Goal: Task Accomplishment & Management: Manage account settings

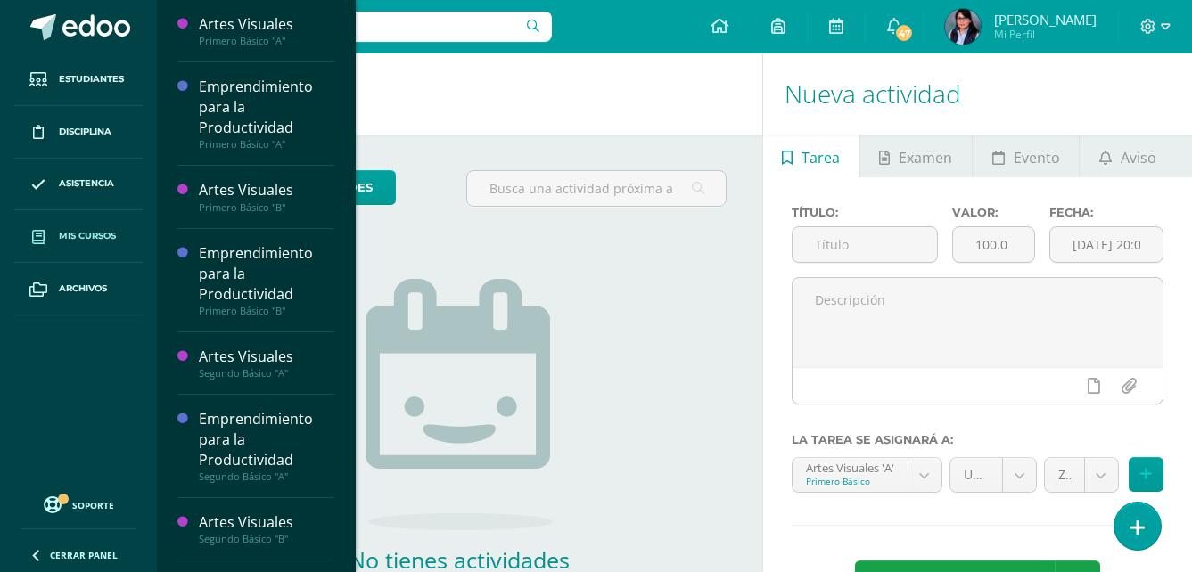
click at [96, 255] on link "Mis cursos" at bounding box center [78, 236] width 128 height 53
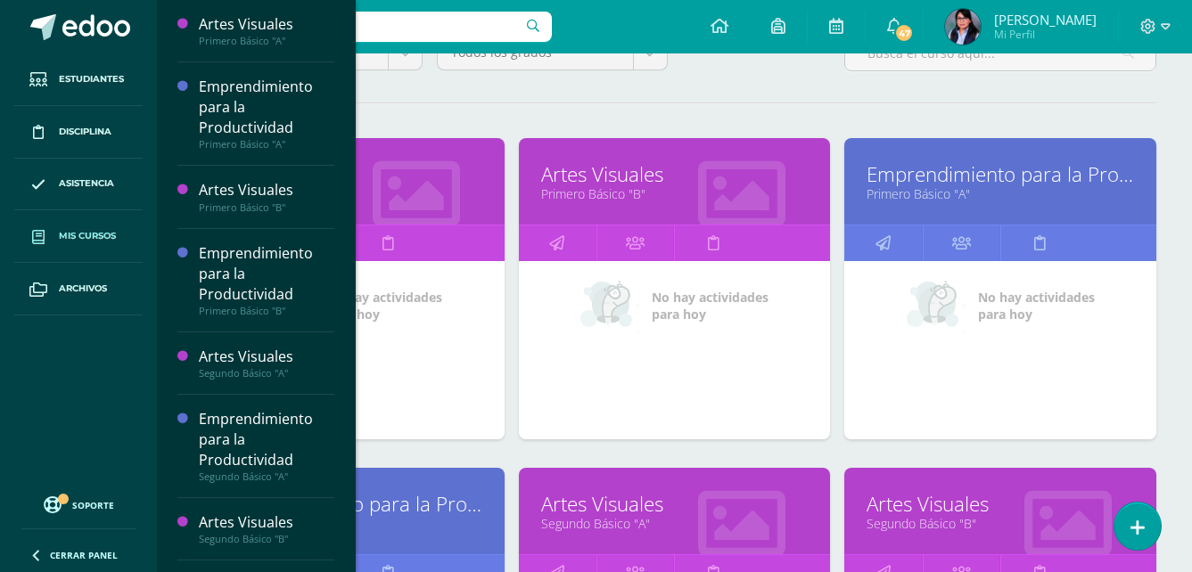
scroll to position [178, 0]
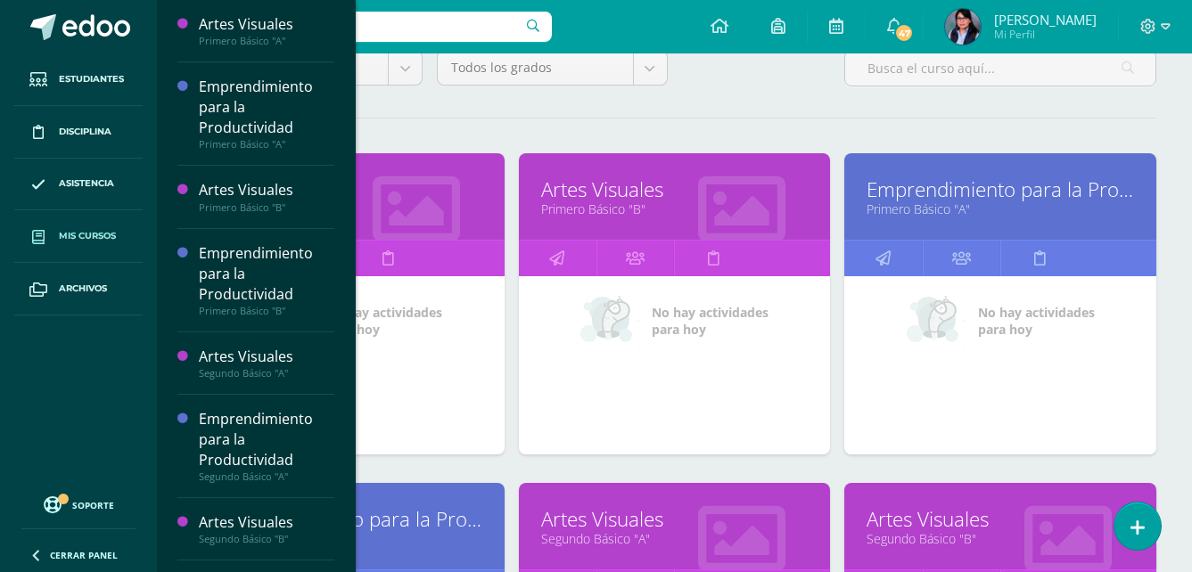
click at [978, 187] on link "Emprendimiento para la Productividad" at bounding box center [1001, 190] width 268 height 28
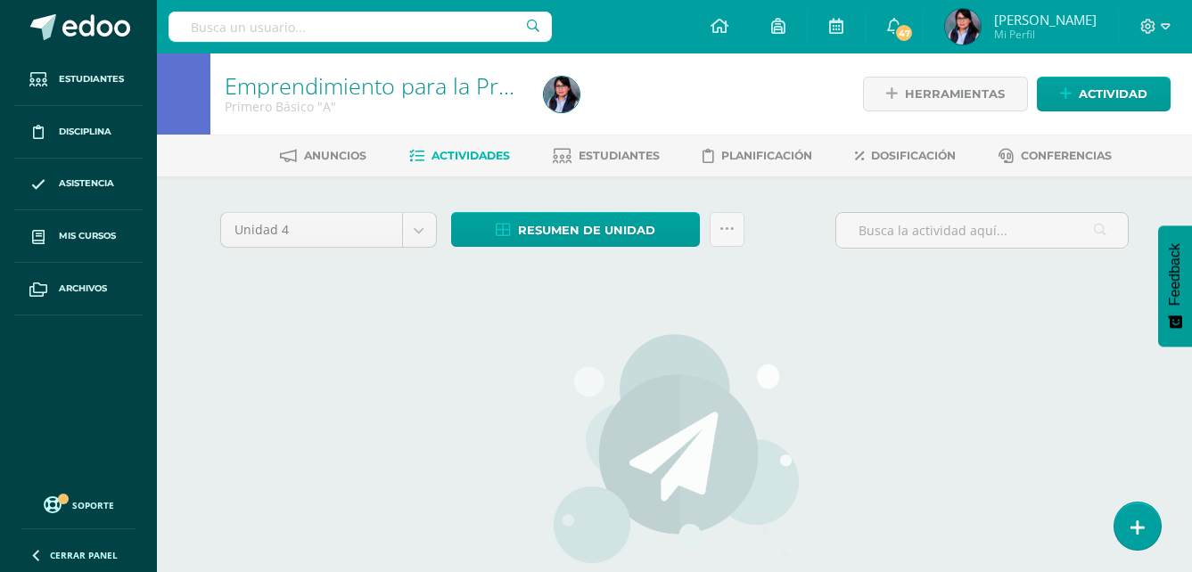
click at [560, 383] on img at bounding box center [674, 449] width 252 height 232
click at [1099, 82] on span "Actividad" at bounding box center [1113, 94] width 69 height 33
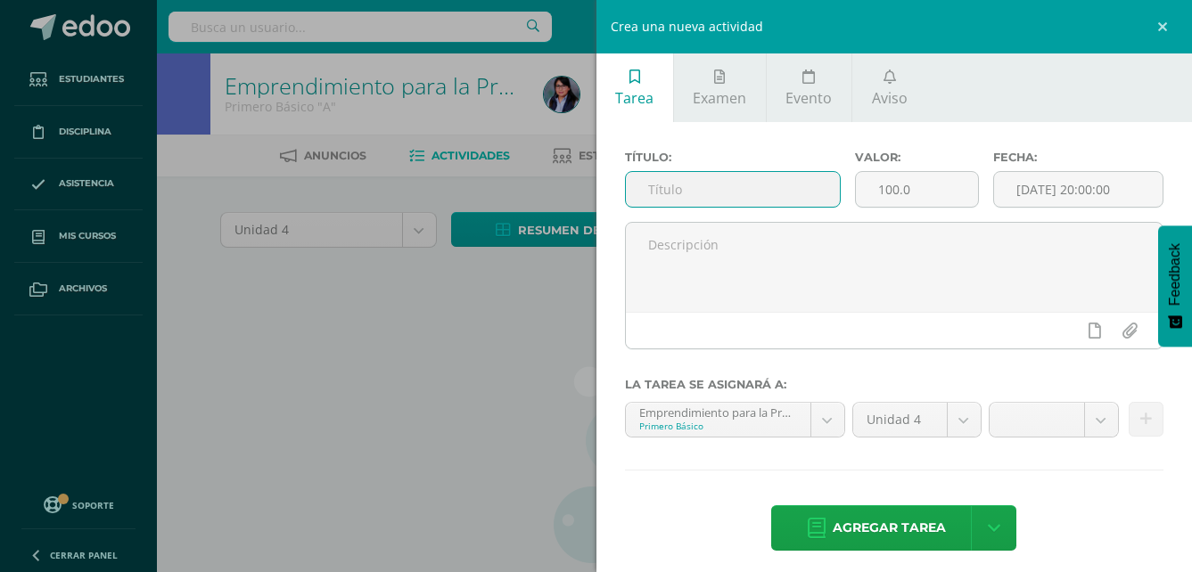
click at [627, 197] on input "text" at bounding box center [733, 189] width 215 height 35
type input "H"
click at [728, 188] on input "Hoja de trabajo /lectura cultura" at bounding box center [733, 189] width 215 height 35
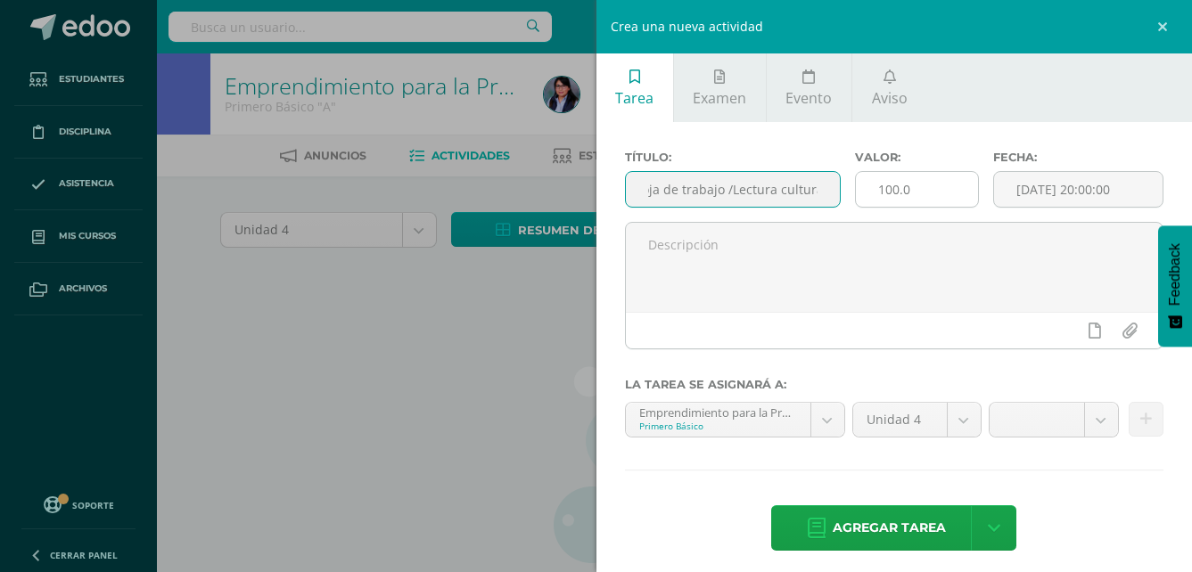
type input "Hoja de trabajo /Lectura cultura"
click at [883, 195] on input "100.0" at bounding box center [917, 189] width 122 height 35
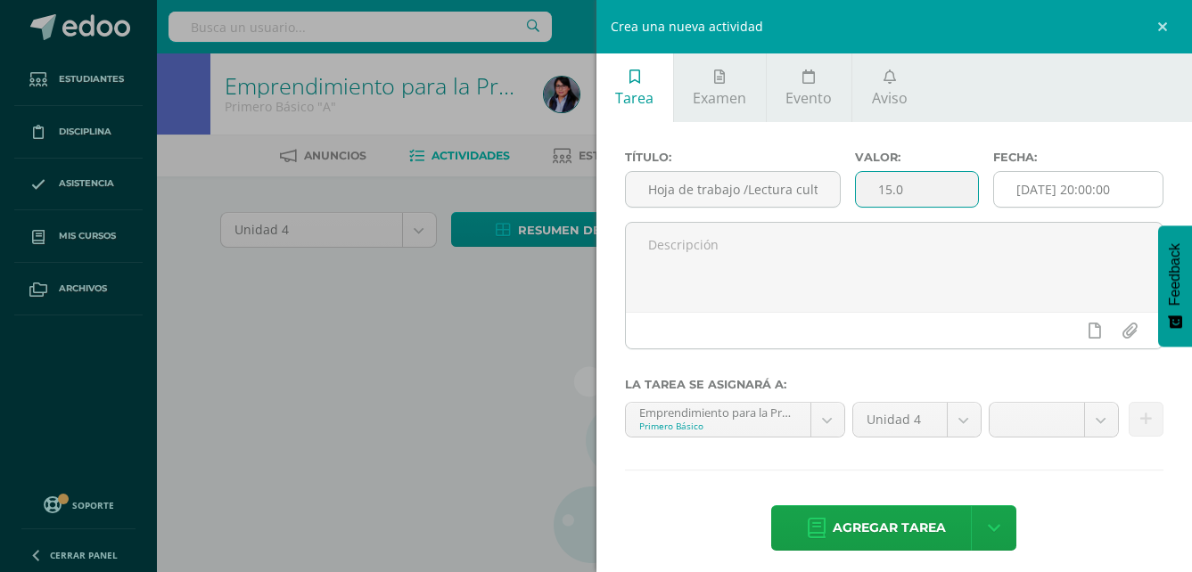
type input "15.0"
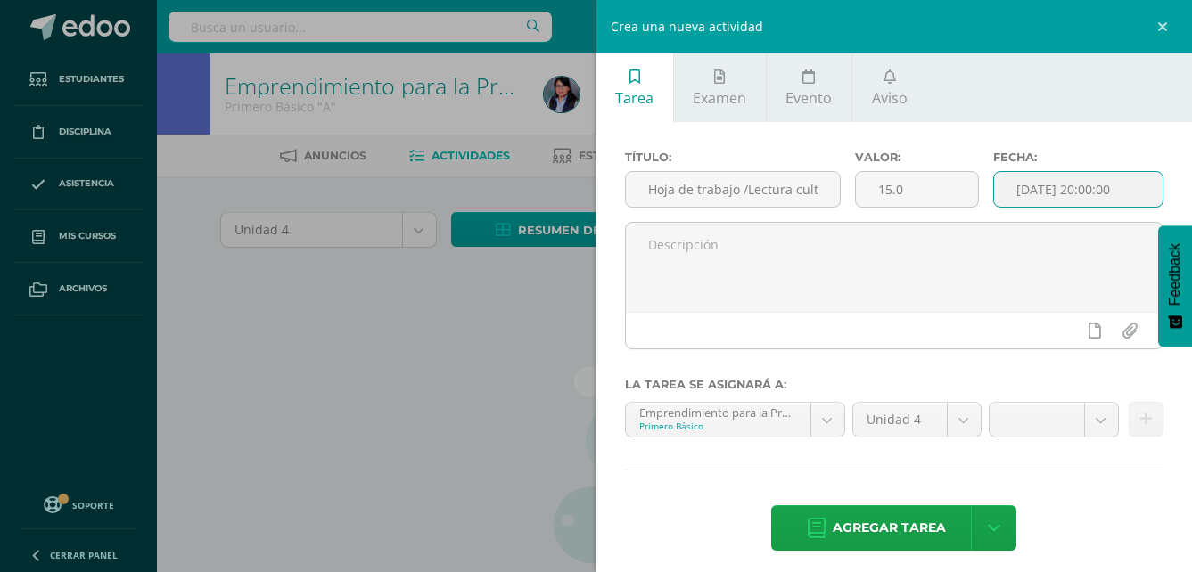
click at [1059, 202] on input "[DATE] 20:00:00" at bounding box center [1078, 189] width 169 height 35
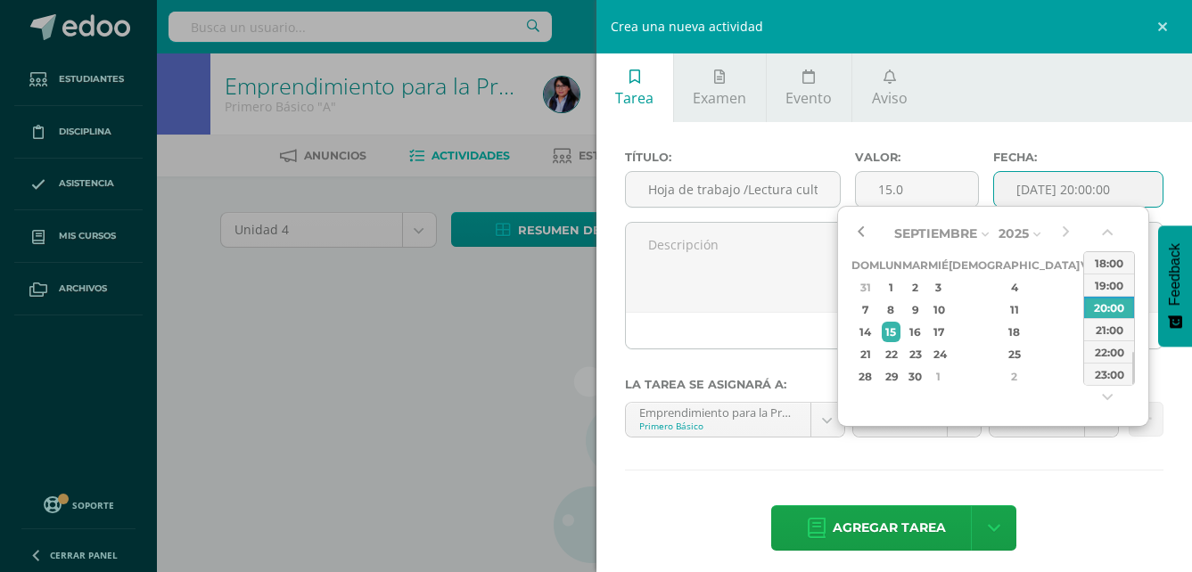
click at [868, 235] on button "button" at bounding box center [861, 233] width 18 height 27
click at [1082, 359] on div "22" at bounding box center [1090, 354] width 16 height 21
type input "2025-08-22 20:00"
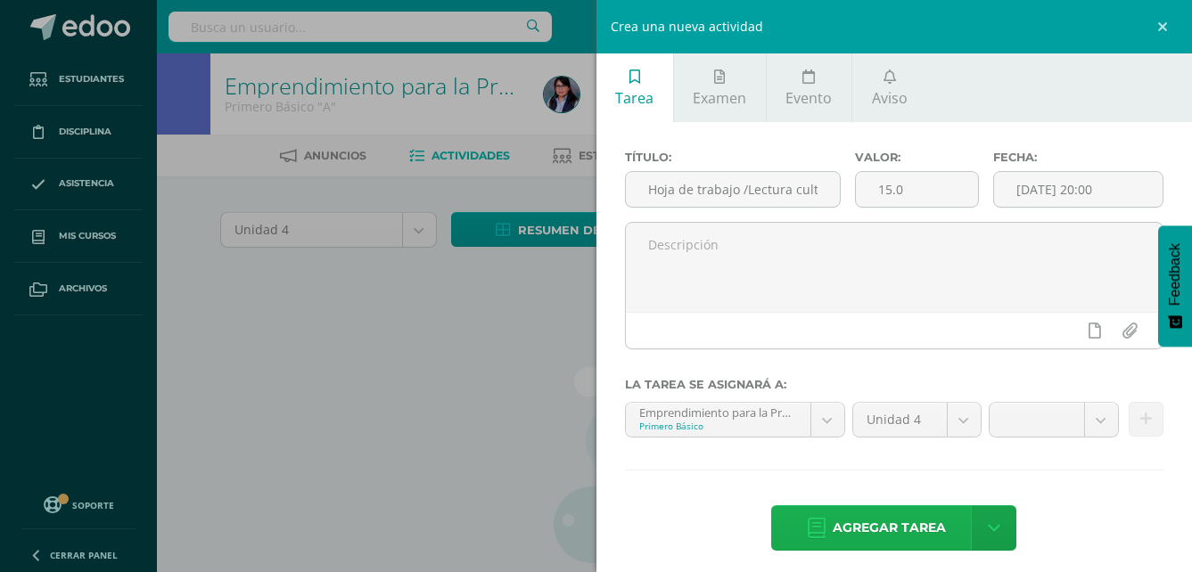
click at [898, 527] on span "Agregar tarea" at bounding box center [889, 528] width 113 height 44
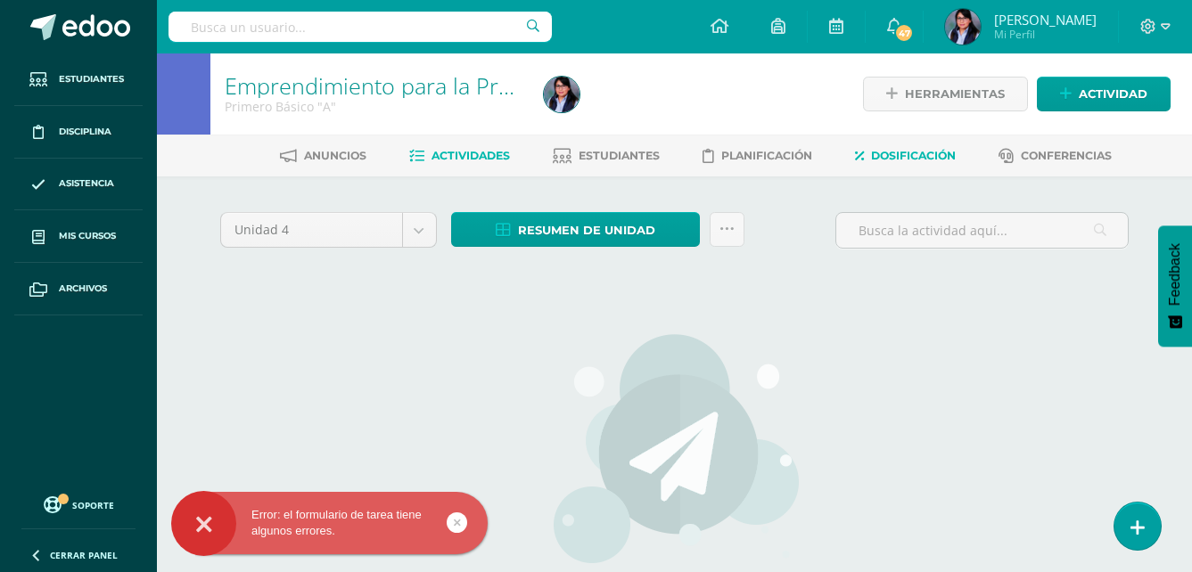
click at [889, 157] on span "Dosificación" at bounding box center [913, 155] width 85 height 13
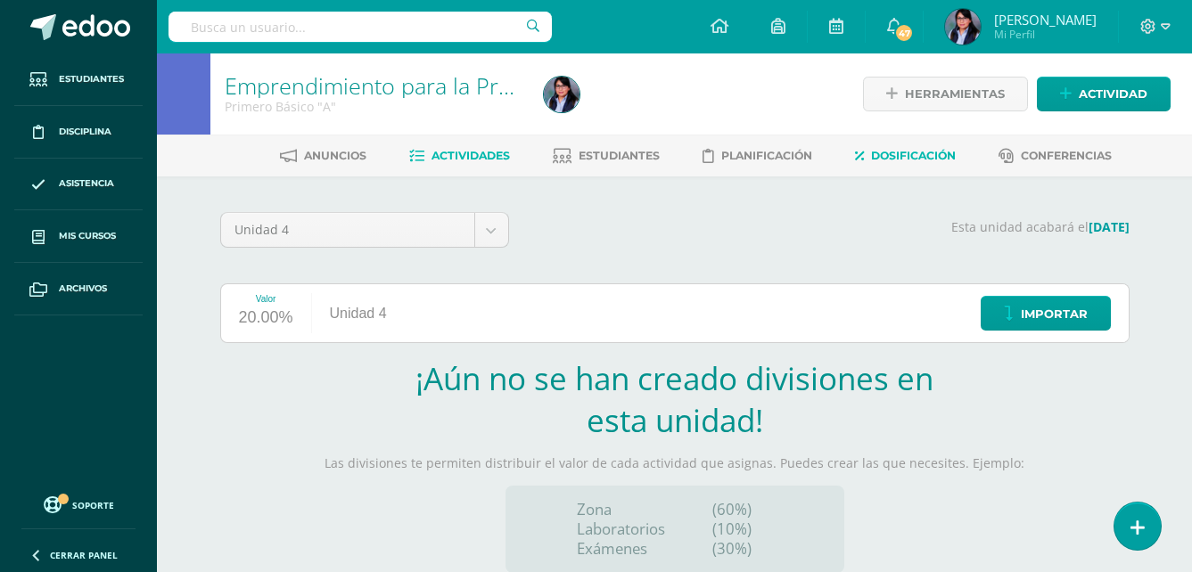
click at [472, 153] on span "Actividades" at bounding box center [471, 155] width 78 height 13
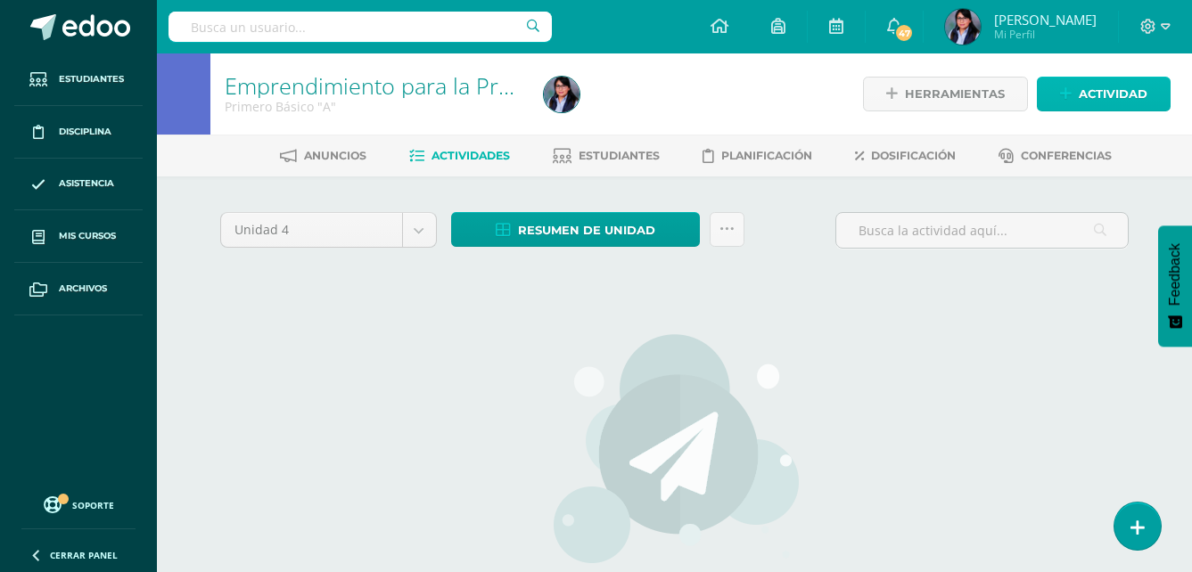
click at [1115, 95] on span "Actividad" at bounding box center [1113, 94] width 69 height 33
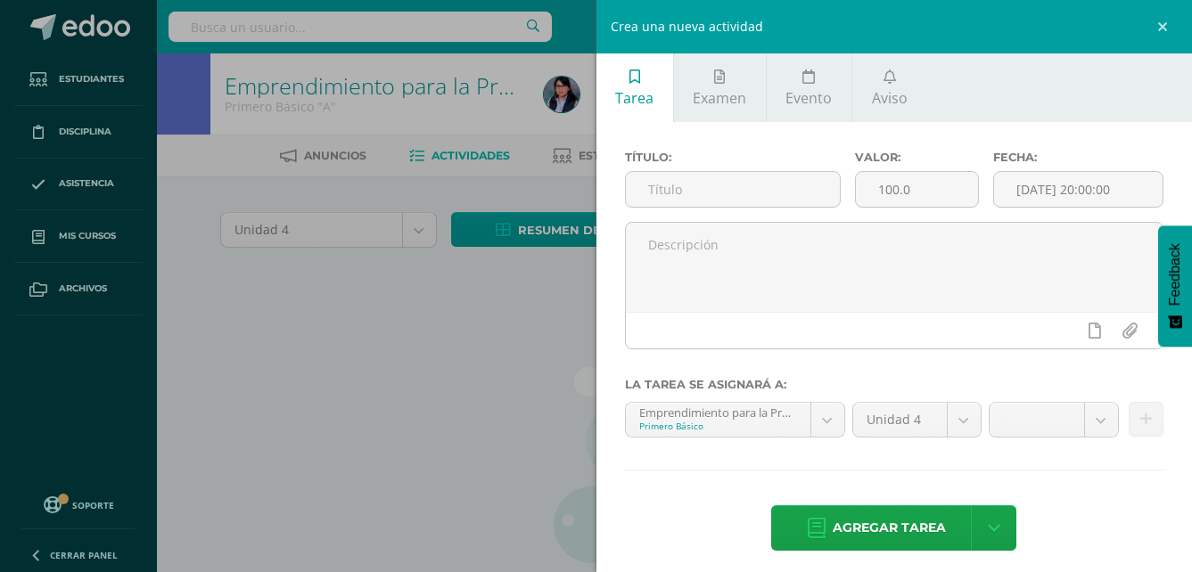
click at [724, 164] on label "Título:" at bounding box center [733, 157] width 217 height 13
click at [725, 177] on input "text" at bounding box center [733, 189] width 215 height 35
type input "hoja de trabajo / Lectura Cultura"
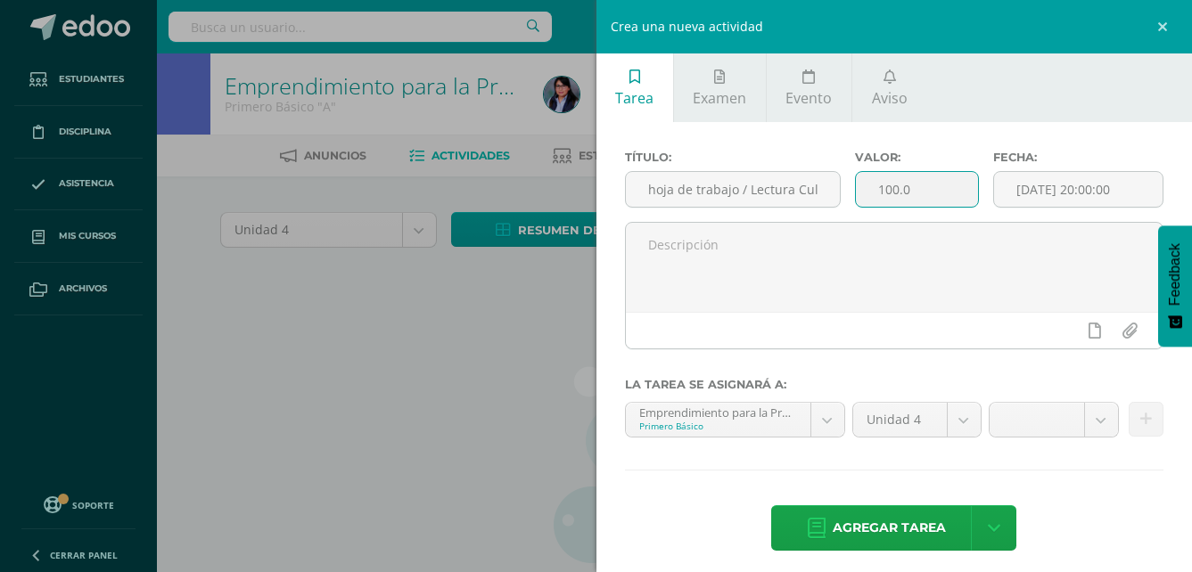
click at [893, 190] on input "100.0" at bounding box center [917, 189] width 122 height 35
type input "15.0"
click at [1087, 186] on input "[DATE] 20:00:00" at bounding box center [1078, 189] width 169 height 35
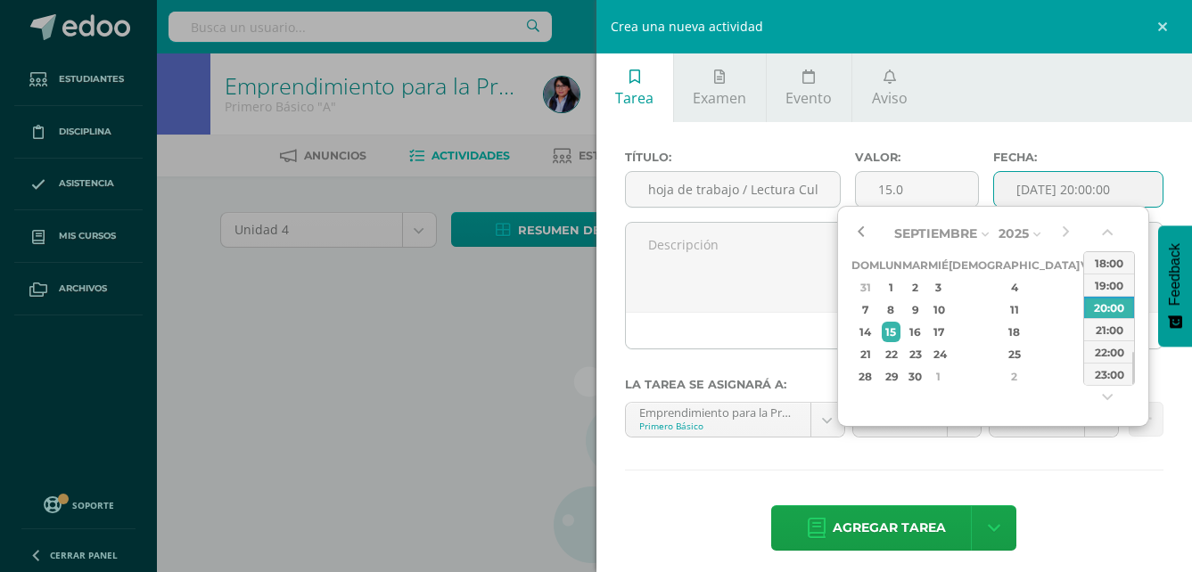
click at [858, 229] on button "button" at bounding box center [861, 233] width 18 height 27
click at [1082, 358] on div "22" at bounding box center [1090, 354] width 16 height 21
type input "2025-08-22 20:00"
click at [1115, 451] on div at bounding box center [1076, 427] width 182 height 50
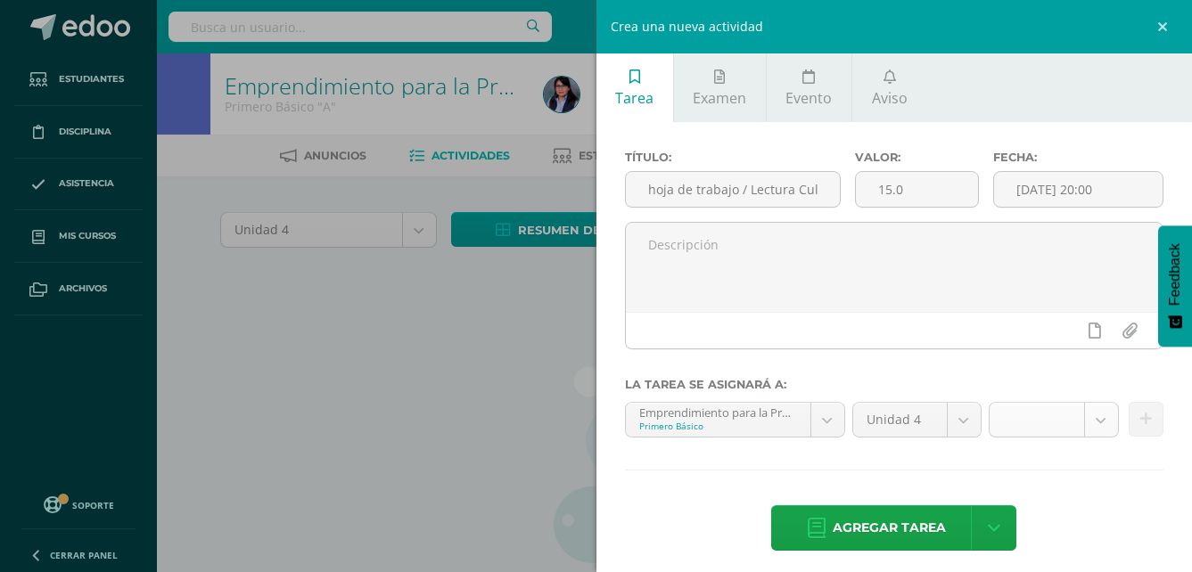
click at [1095, 418] on body "Estudiantes Disciplina Asistencia Mis cursos Archivos Soporte Ayuda Reportar un…" at bounding box center [596, 383] width 1192 height 766
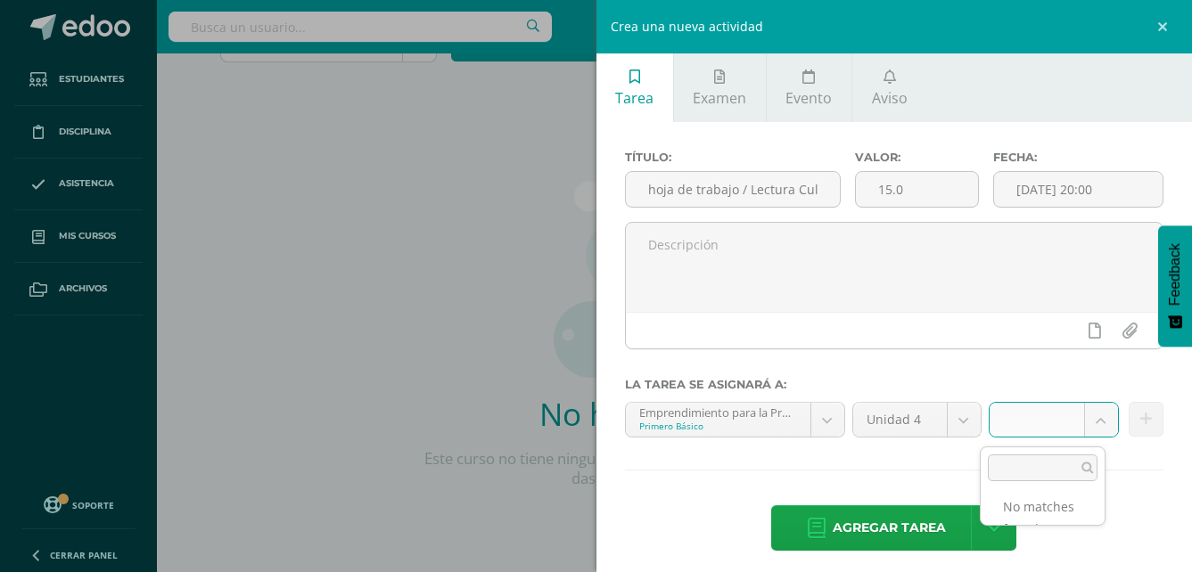
scroll to position [193, 0]
click at [896, 459] on body "Estudiantes Disciplina Asistencia Mis cursos Archivos Soporte Ayuda Reportar un…" at bounding box center [596, 190] width 1192 height 766
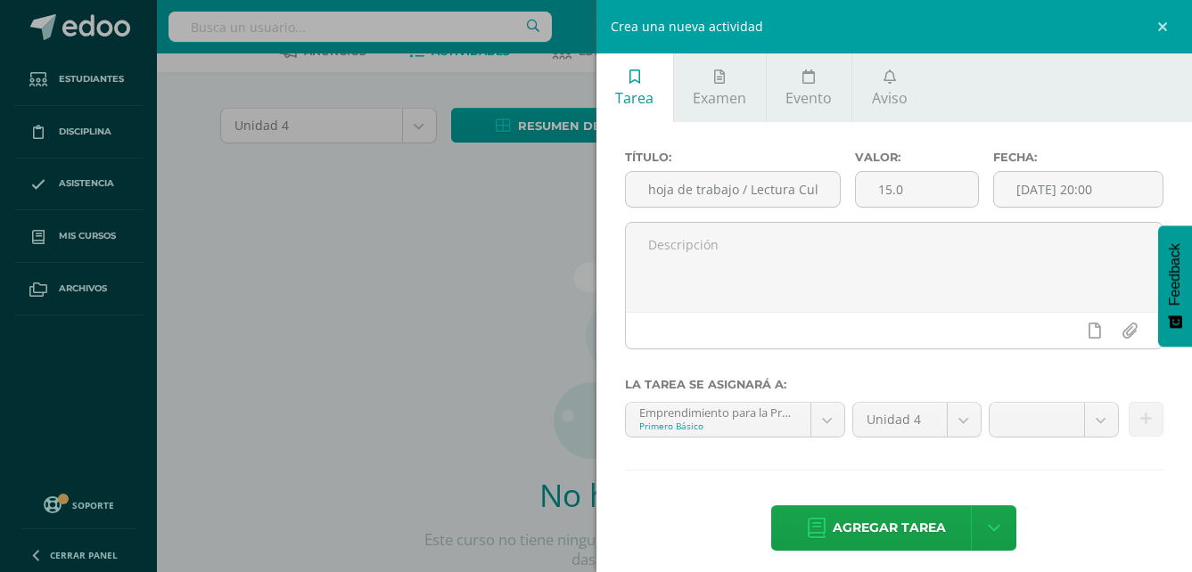
scroll to position [0, 0]
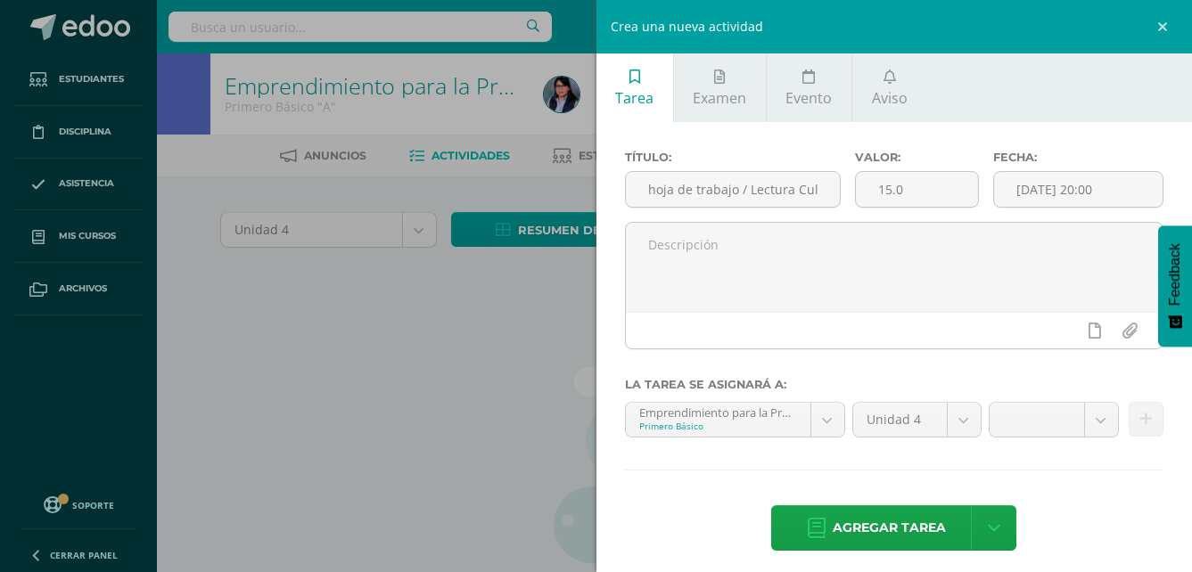
click at [422, 335] on div "Crea una nueva actividad Tarea Examen Evento Aviso Título: hoja de trabajo / Le…" at bounding box center [596, 286] width 1192 height 572
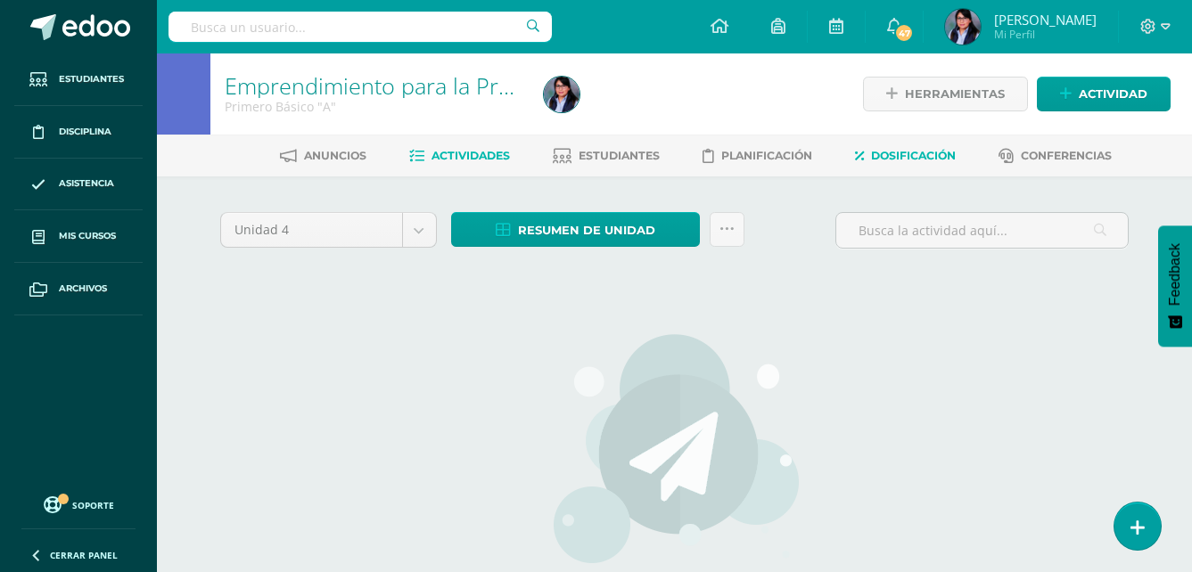
click at [916, 145] on link "Dosificación" at bounding box center [905, 156] width 101 height 29
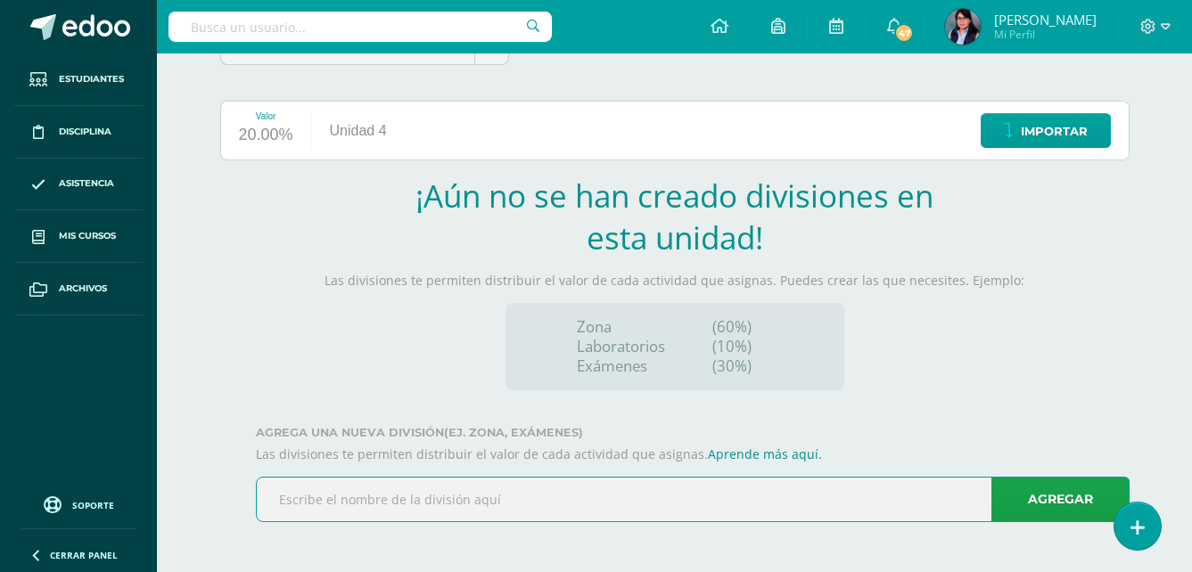
click at [511, 504] on input "text" at bounding box center [693, 500] width 872 height 44
type input "Zona"
click at [1051, 511] on link "Agregar" at bounding box center [1061, 499] width 138 height 45
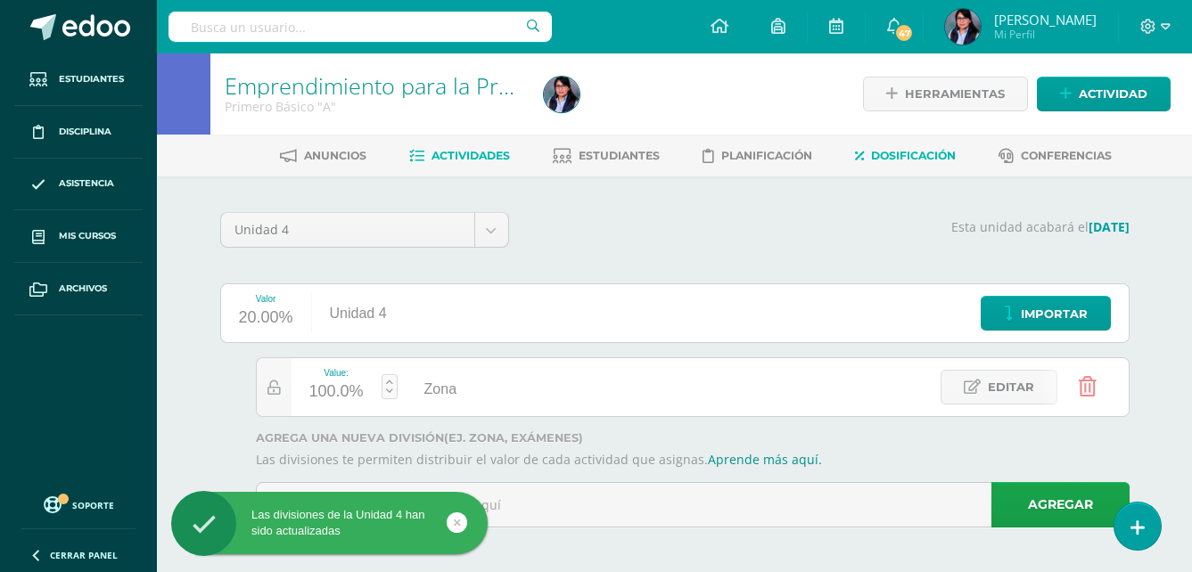
click at [432, 159] on span "Actividades" at bounding box center [471, 155] width 78 height 13
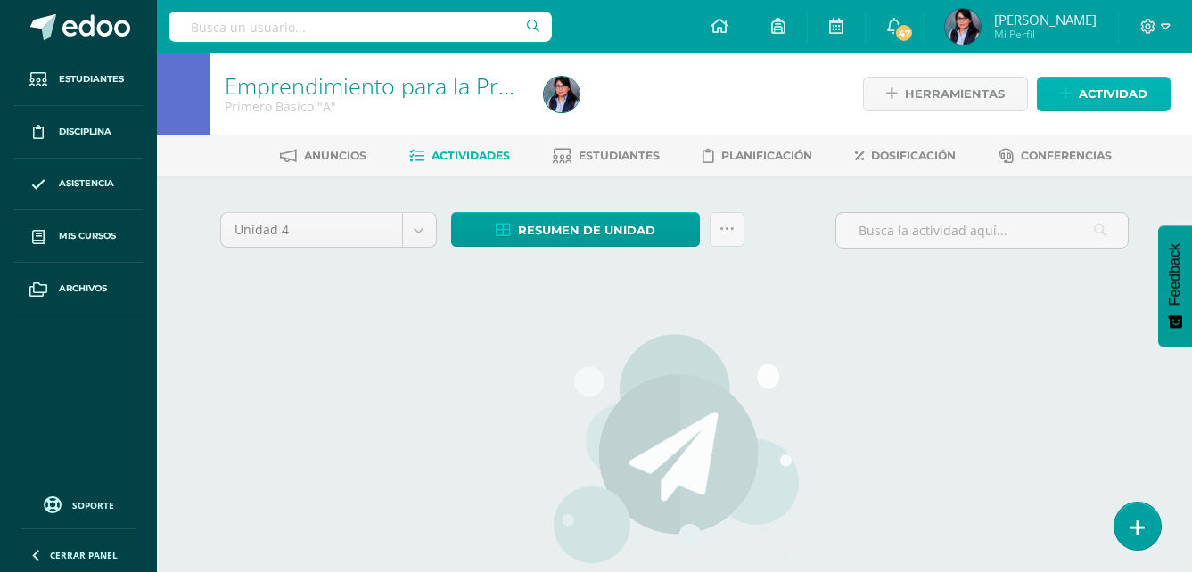
click at [1125, 92] on span "Actividad" at bounding box center [1113, 94] width 69 height 33
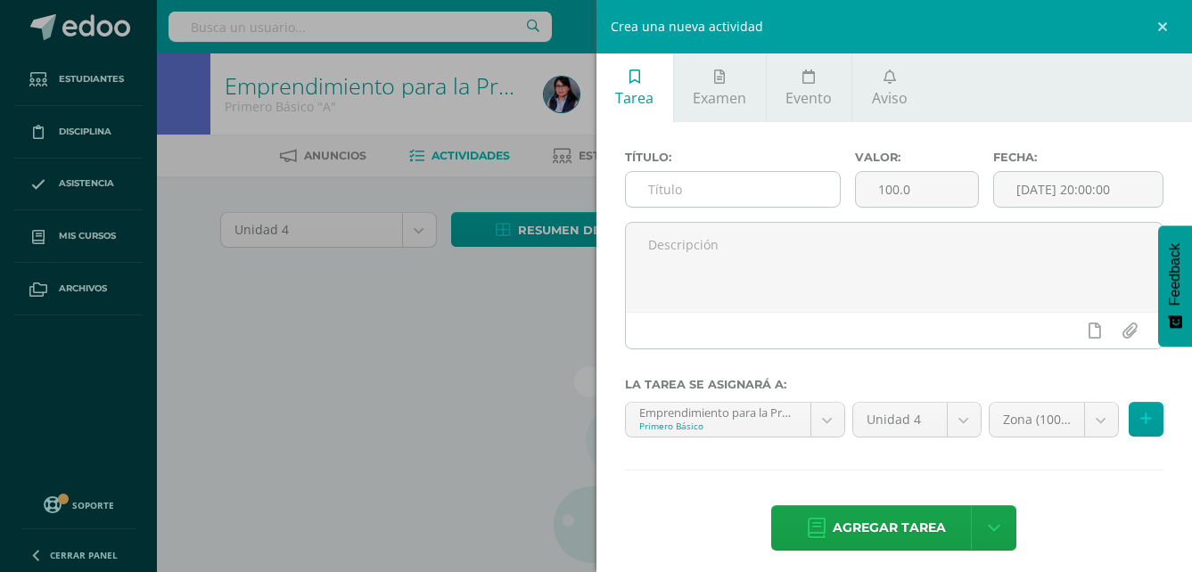
click at [722, 196] on input "text" at bounding box center [733, 189] width 215 height 35
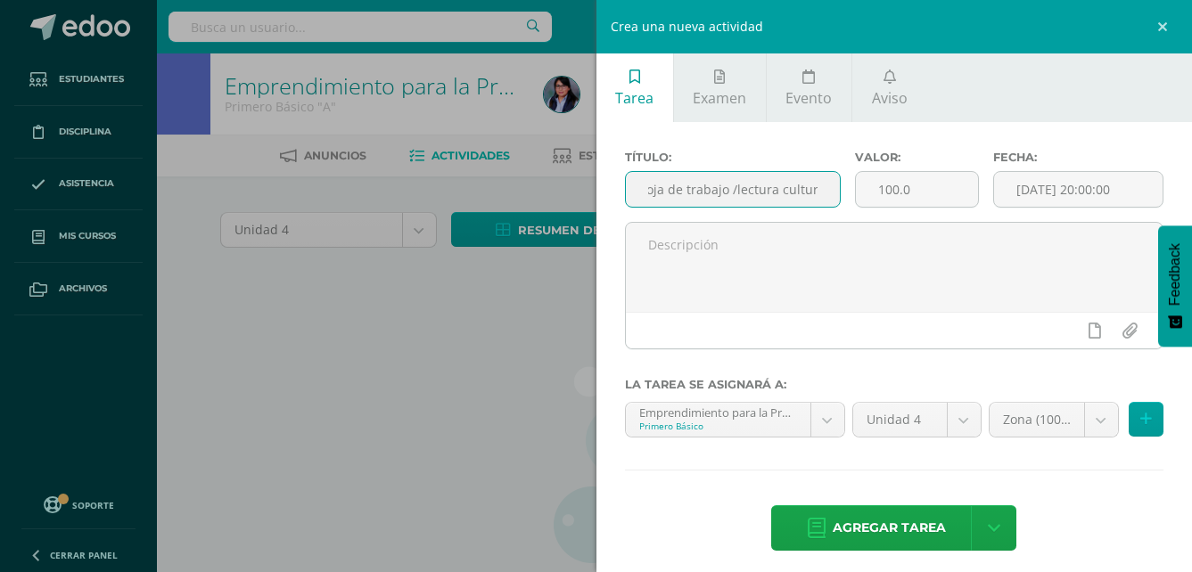
scroll to position [0, 18]
click at [731, 193] on input "Hoja de trabajo /lectura cultura" at bounding box center [733, 189] width 215 height 35
type input "Hoja de trabajo / Lectura cultura"
click at [878, 192] on input "100.0" at bounding box center [917, 189] width 122 height 35
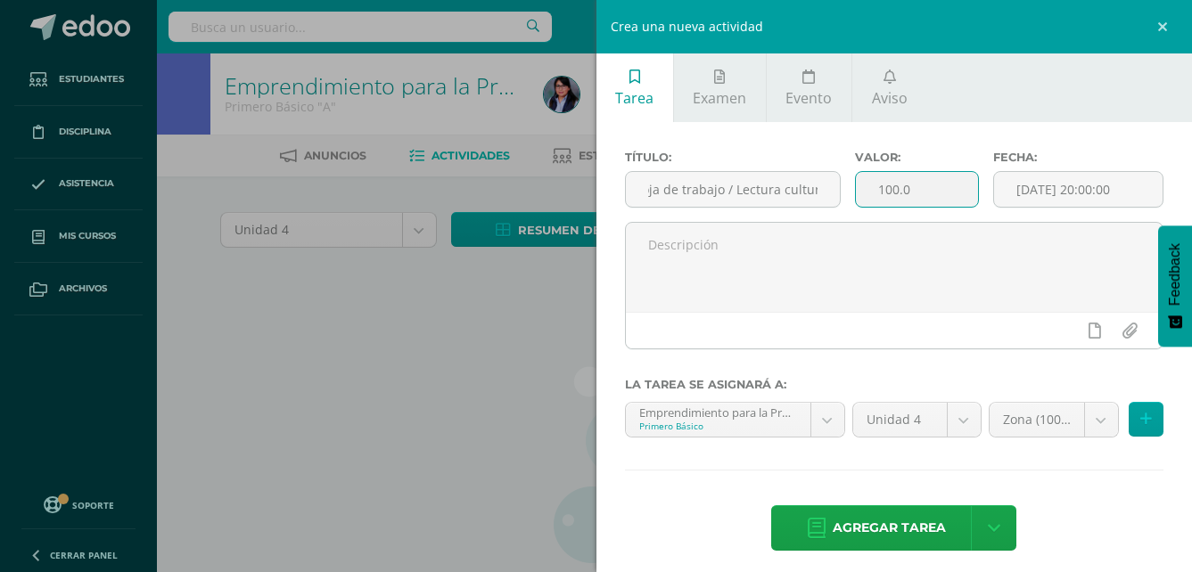
scroll to position [0, 0]
click at [892, 192] on input "100.0" at bounding box center [917, 189] width 122 height 35
type input "15.0"
click at [1098, 186] on input "[DATE] 20:00:00" at bounding box center [1078, 189] width 169 height 35
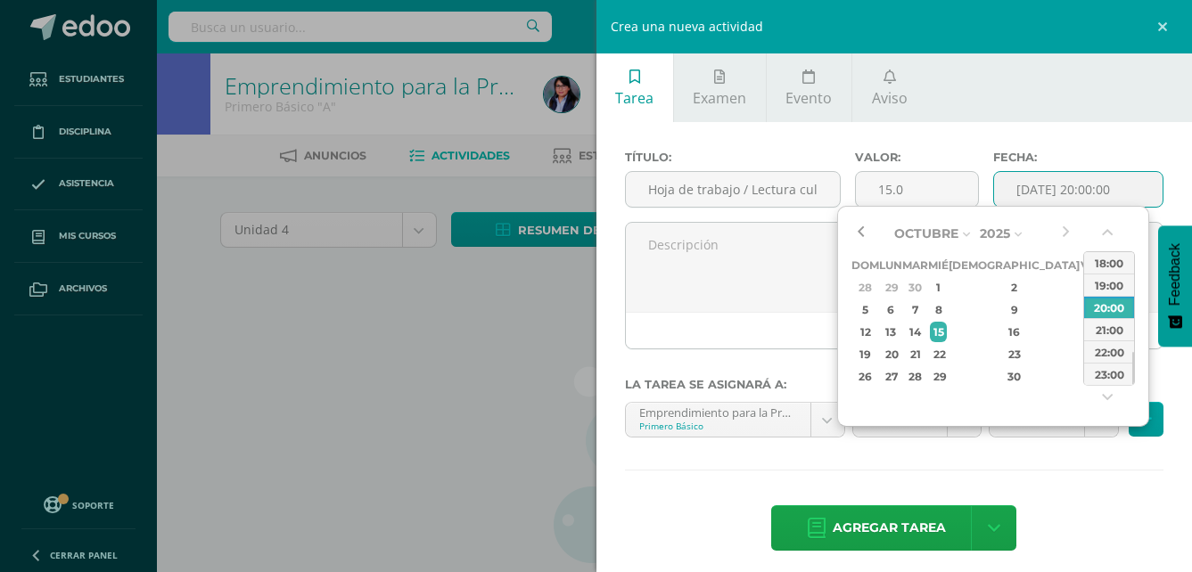
click at [863, 228] on button "button" at bounding box center [861, 233] width 18 height 27
click at [1082, 351] on div "22" at bounding box center [1090, 354] width 16 height 21
type input "2025-08-22 20:00"
click at [1114, 465] on div "Título: Hoja de trabajo / Lectura cultura Valor: 15.0 Fecha: 2025-08-22 20:00 L…" at bounding box center [895, 352] width 597 height 461
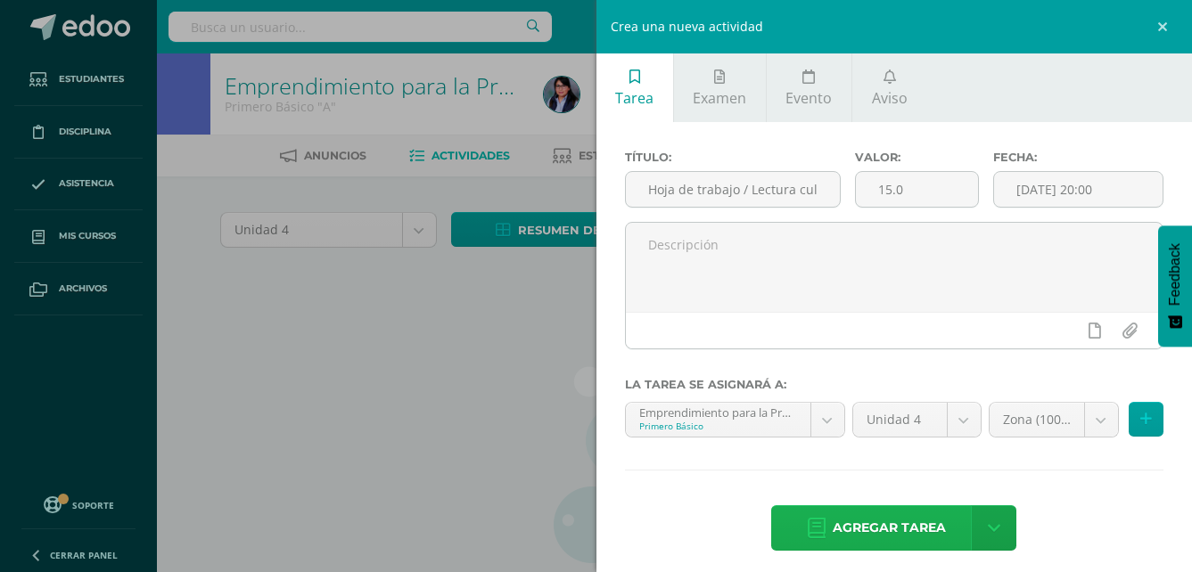
click at [918, 534] on span "Agregar tarea" at bounding box center [889, 528] width 113 height 44
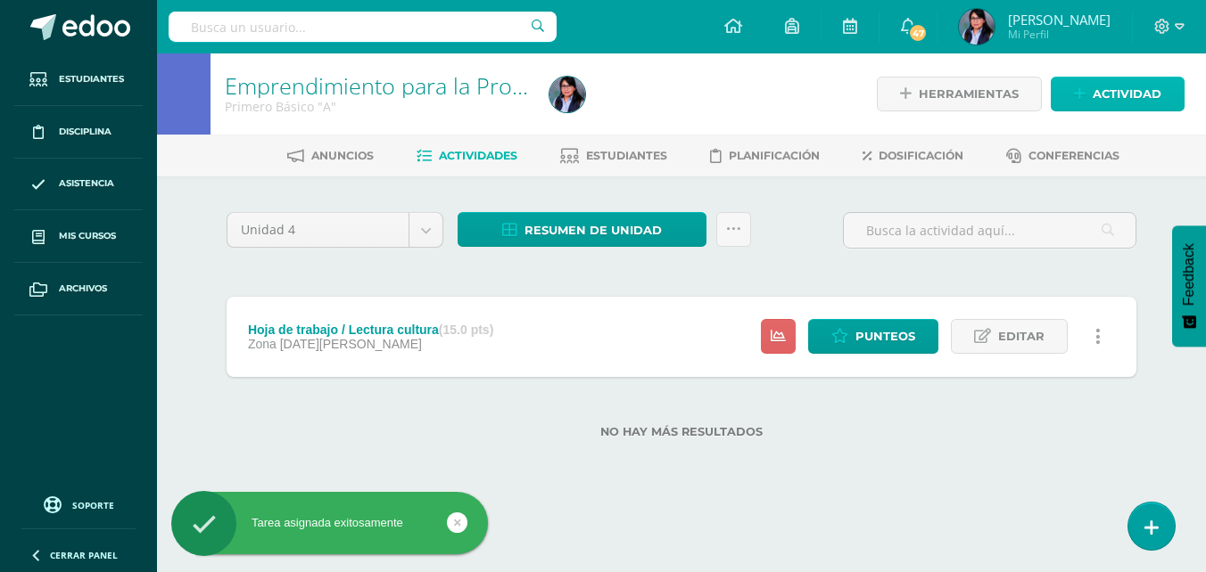
click at [1102, 99] on span "Actividad" at bounding box center [1126, 94] width 69 height 33
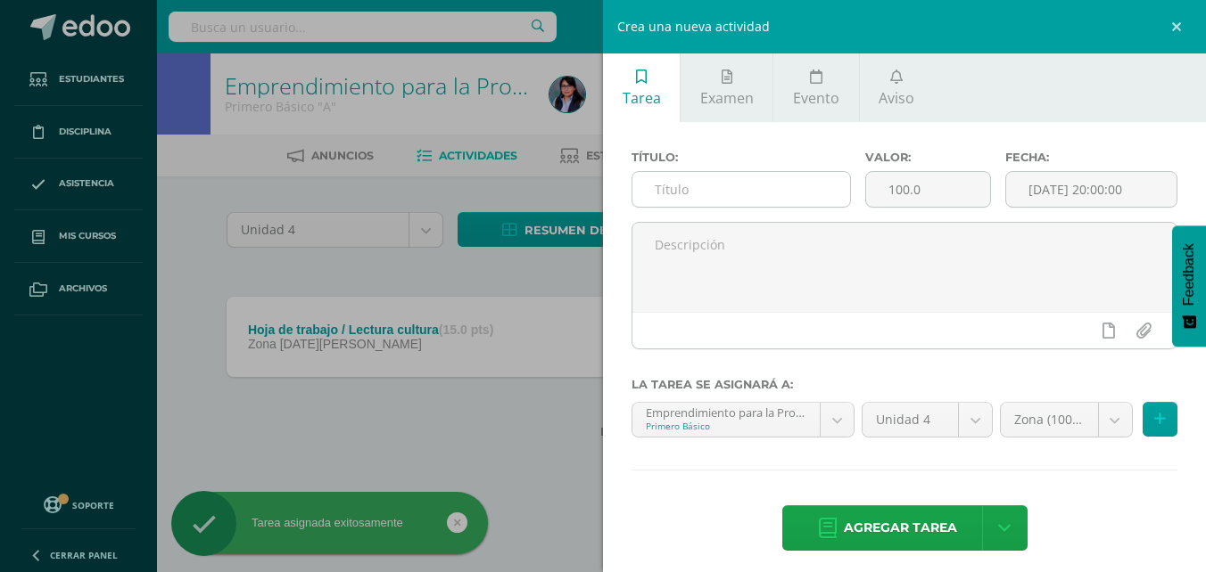
click at [769, 192] on input "text" at bounding box center [741, 189] width 218 height 35
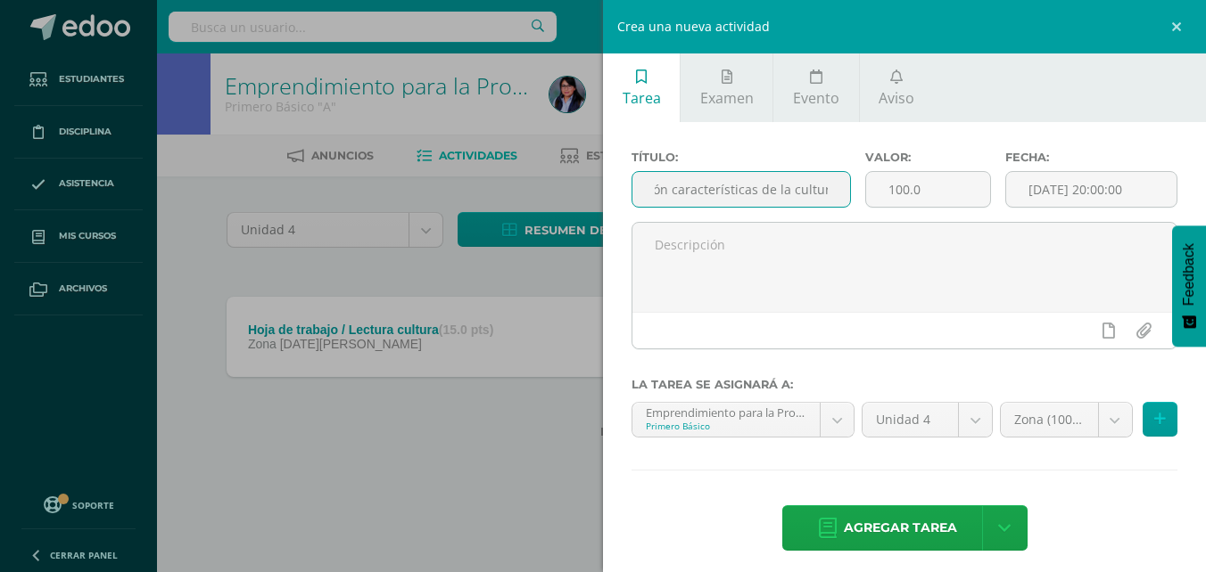
scroll to position [0, 56]
type input "Exposición características de la cultura"
click at [901, 187] on input "100.0" at bounding box center [928, 189] width 124 height 35
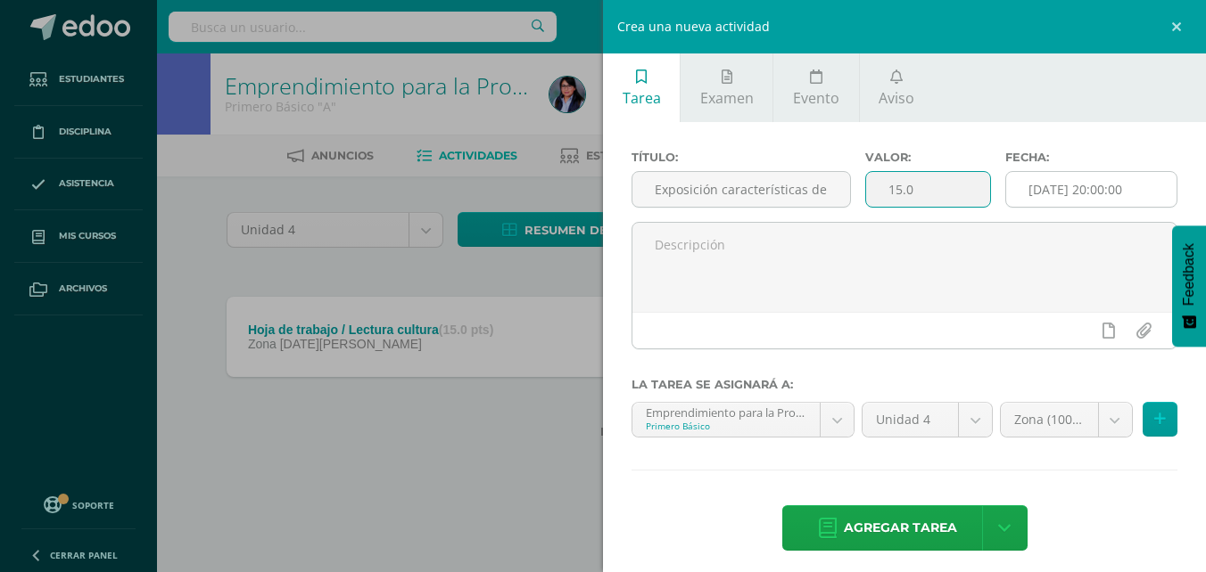
type input "15.0"
click at [1080, 185] on input "[DATE] 20:00:00" at bounding box center [1091, 189] width 170 height 35
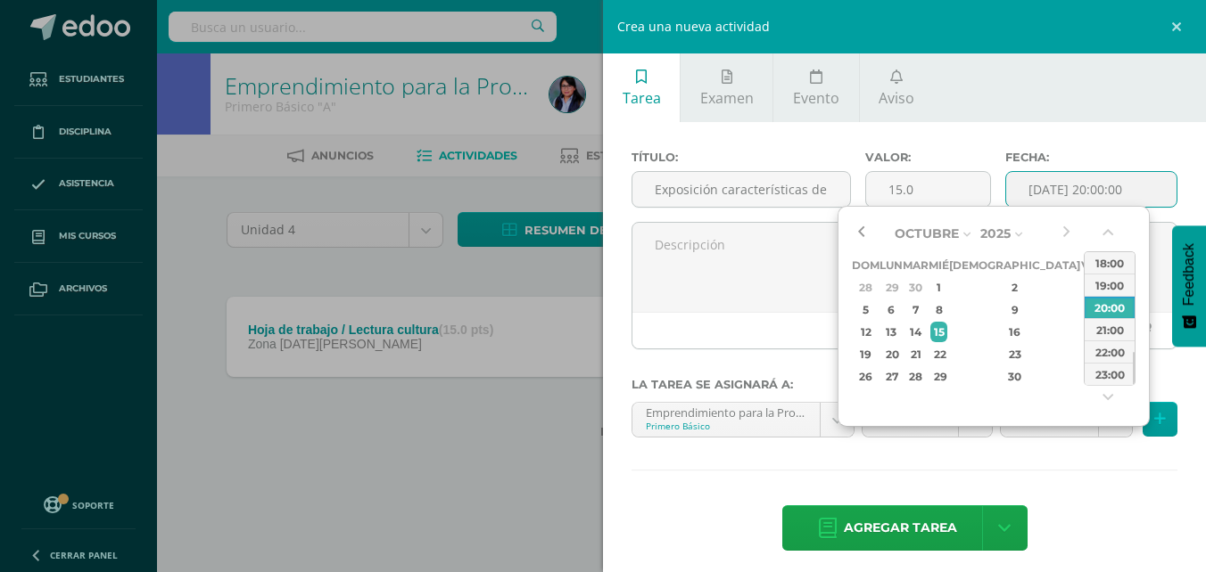
click at [863, 223] on button "button" at bounding box center [861, 233] width 18 height 27
click at [1082, 315] on div "12" at bounding box center [1090, 310] width 16 height 21
type input "2025-09-12 20:00"
click at [1093, 466] on div "Título: Exposición características de la cultura Valor: 15.0 Fecha: 2025-09-12 …" at bounding box center [904, 352] width 603 height 461
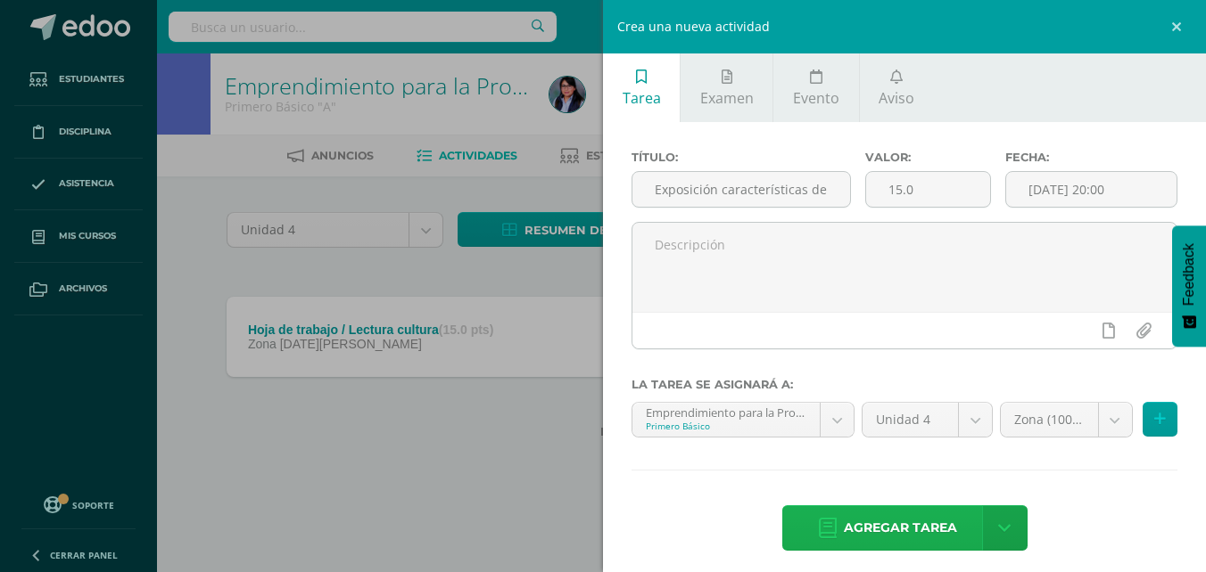
click at [895, 526] on span "Agregar tarea" at bounding box center [900, 528] width 113 height 44
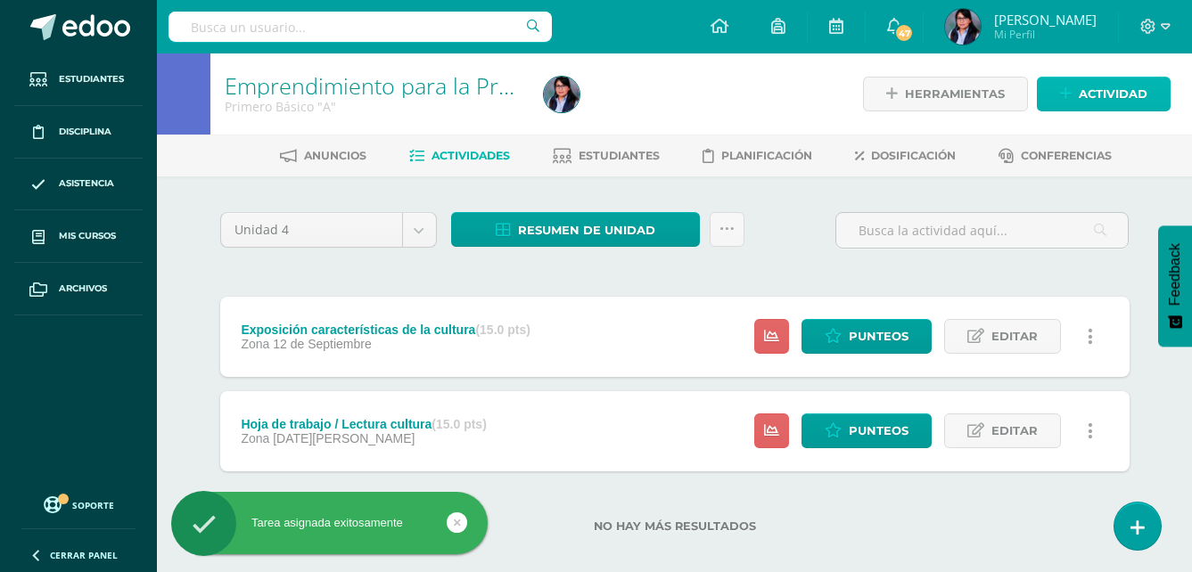
click at [1090, 106] on span "Actividad" at bounding box center [1113, 94] width 69 height 33
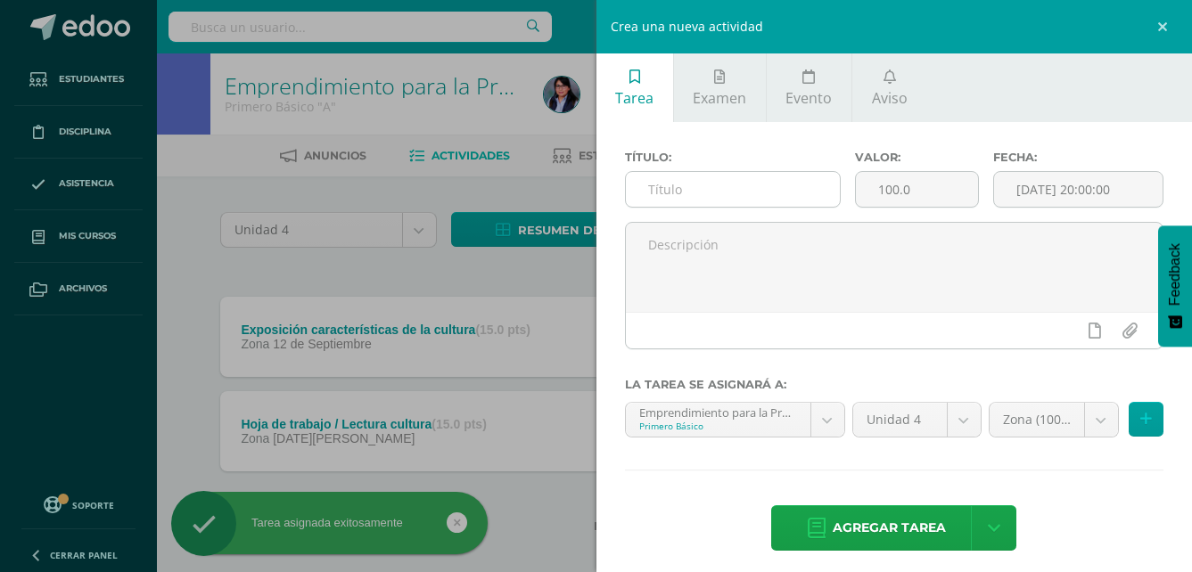
click at [650, 185] on input "text" at bounding box center [733, 189] width 215 height 35
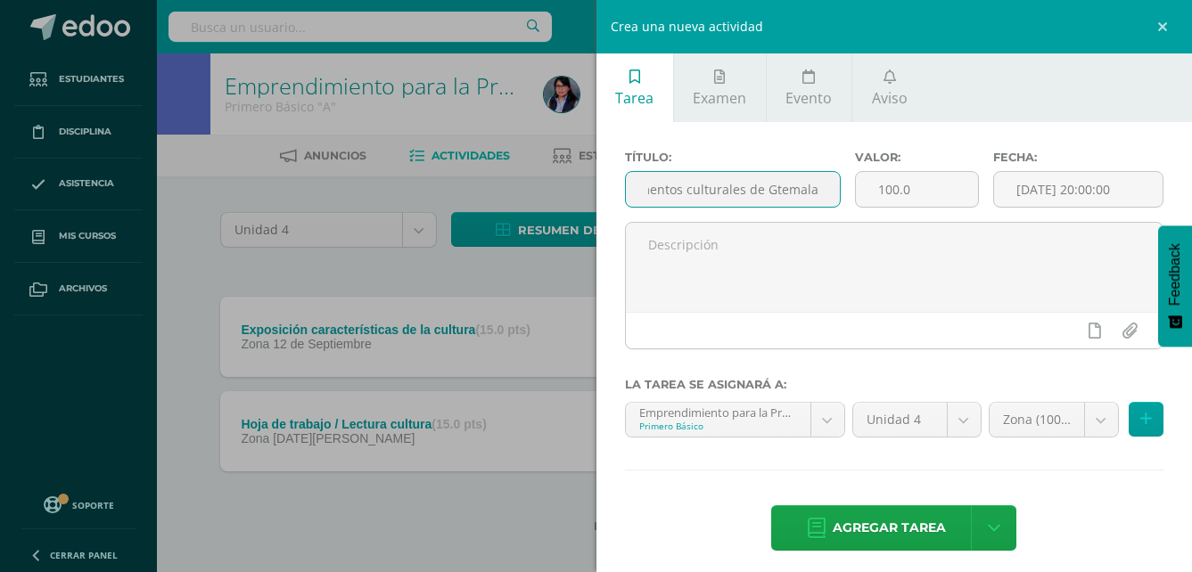
scroll to position [0, 62]
type input "Tabla elementos culturales de [GEOGRAPHIC_DATA]"
click at [921, 201] on input "100.0" at bounding box center [917, 189] width 122 height 35
click at [887, 182] on input "100.0" at bounding box center [917, 189] width 122 height 35
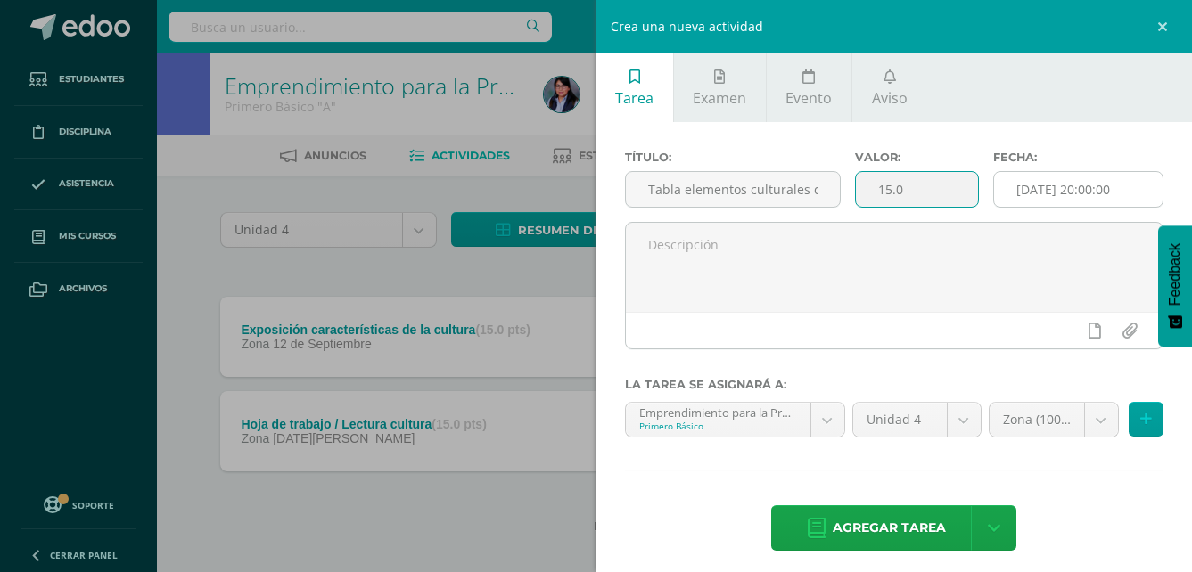
type input "15.0"
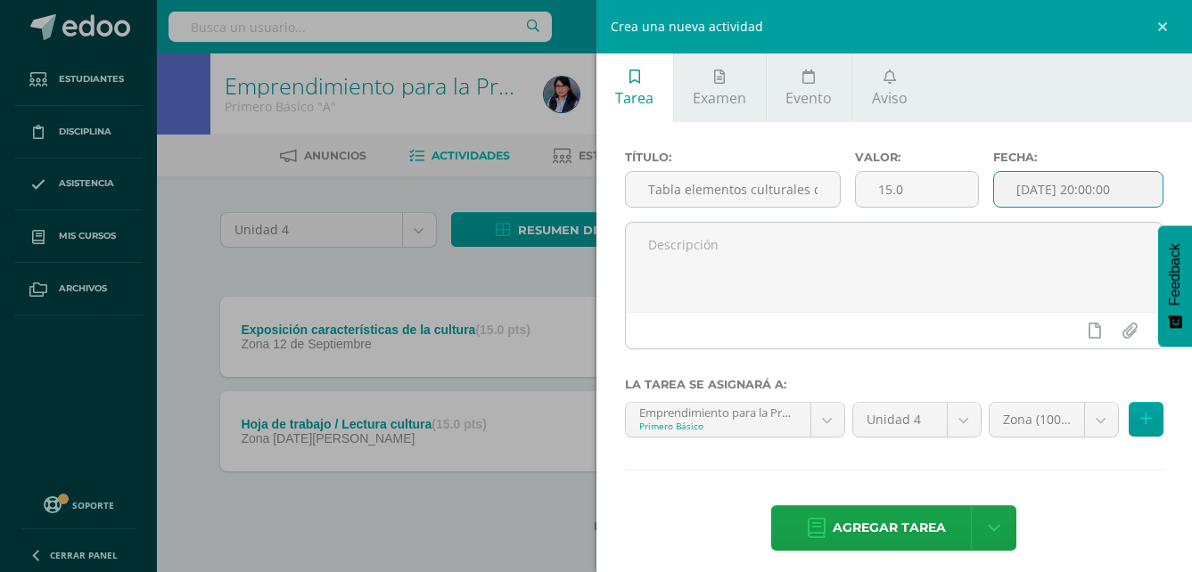
click at [1060, 186] on input "[DATE] 20:00:00" at bounding box center [1078, 189] width 169 height 35
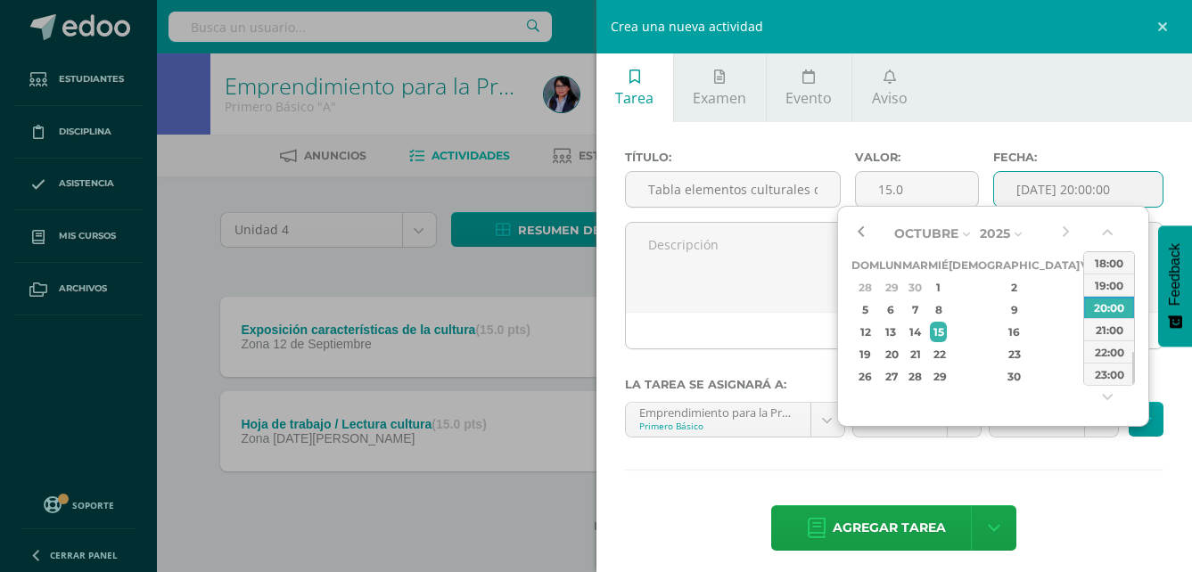
click at [861, 235] on button "button" at bounding box center [861, 233] width 18 height 27
click at [1082, 341] on div "19" at bounding box center [1090, 332] width 16 height 21
type input "2025-09-19 20:00"
click at [1098, 468] on div "Título: Tabla elementos culturales de Guatemala Valor: 15.0 Fecha: 2025-09-19 2…" at bounding box center [895, 352] width 597 height 461
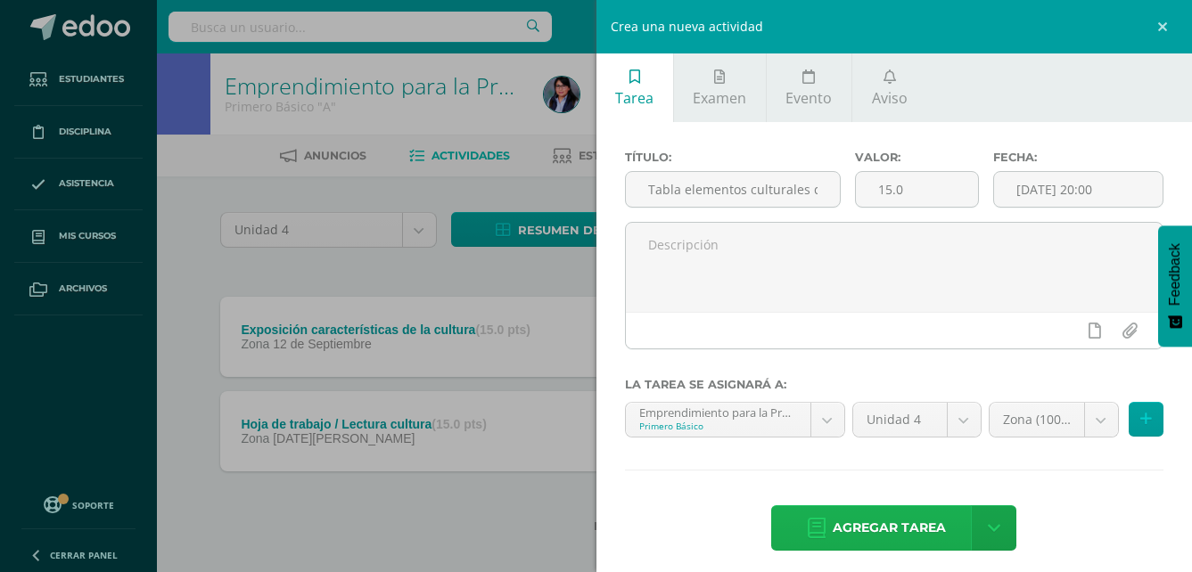
click at [888, 536] on span "Agregar tarea" at bounding box center [889, 528] width 113 height 44
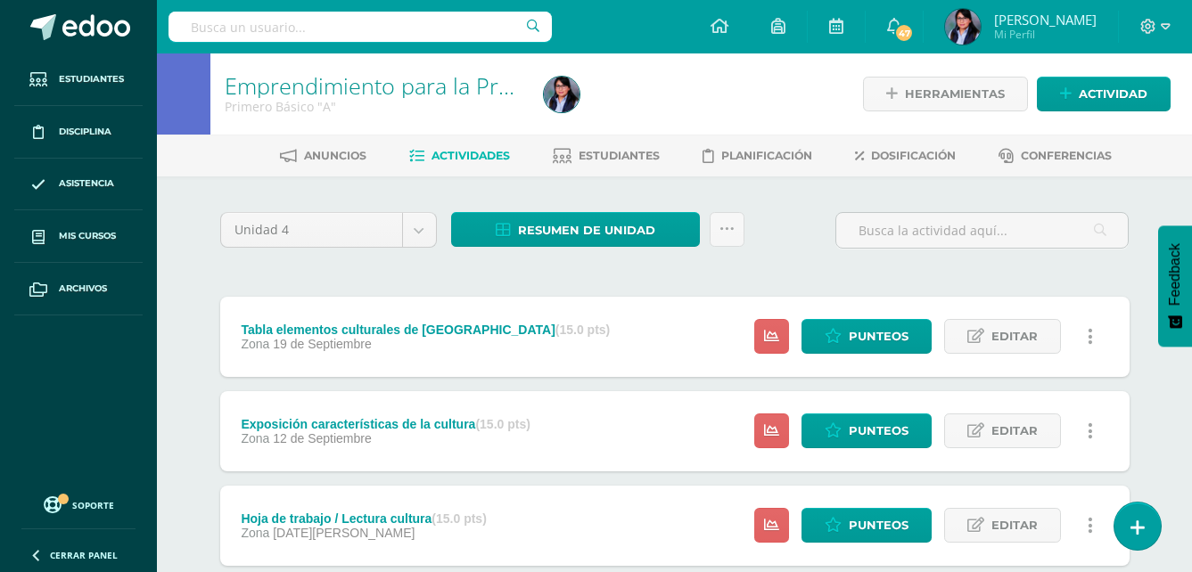
click at [633, 273] on div "Unidad 4 Unidad 1 Unidad 2 Unidad 3 Unidad 4 Resumen de unidad Descargar como H…" at bounding box center [675, 430] width 924 height 437
click at [1103, 90] on span "Actividad" at bounding box center [1113, 94] width 69 height 33
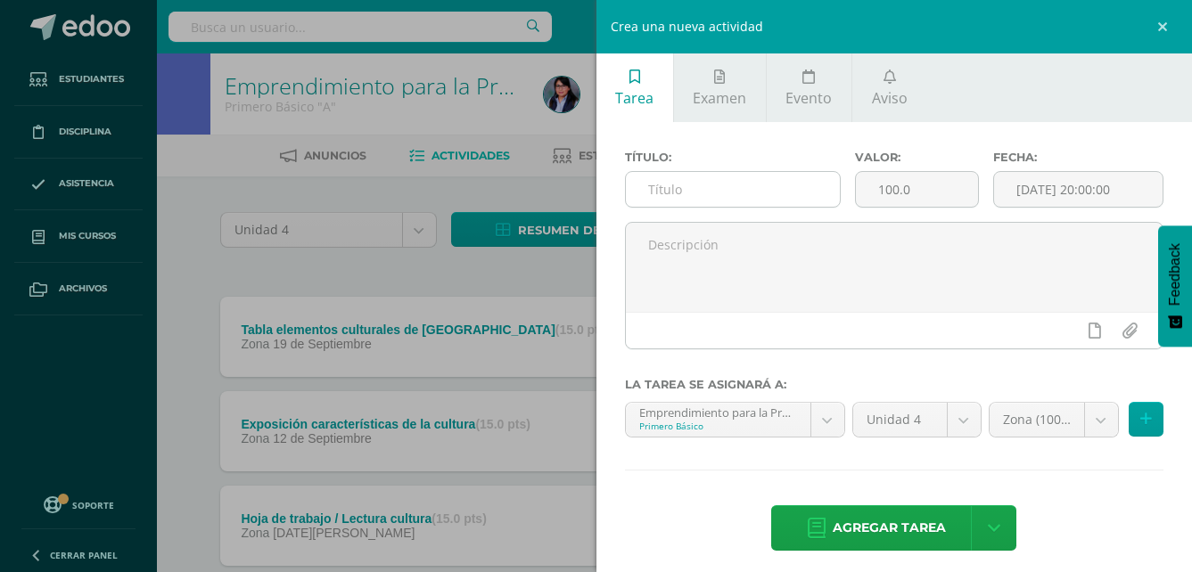
click at [735, 193] on input "text" at bounding box center [733, 189] width 215 height 35
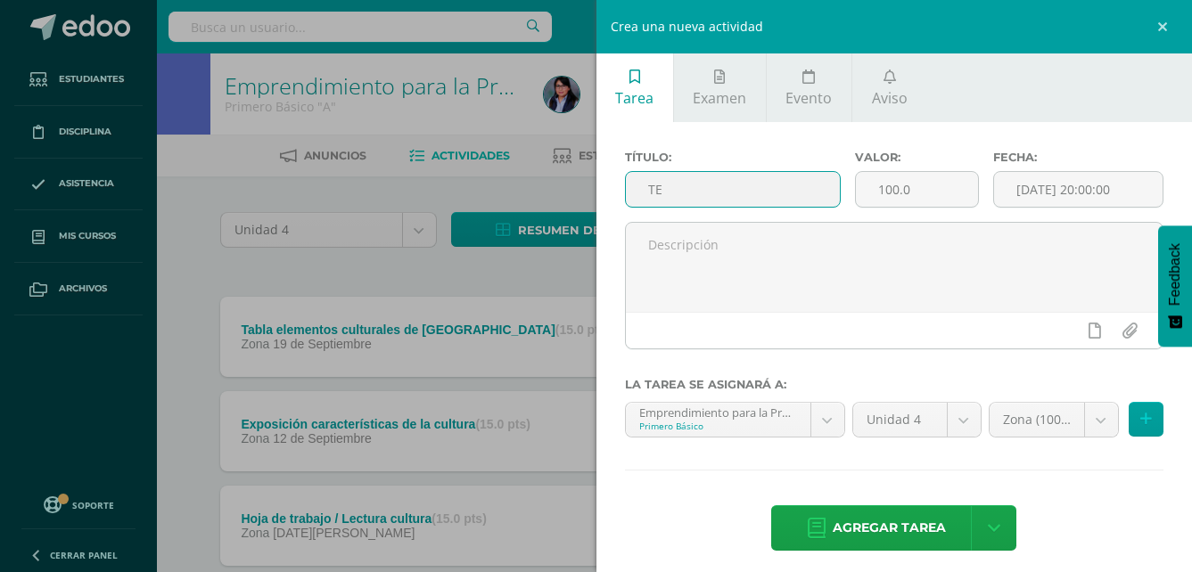
type input "T"
type input "Historia y dramatización: Tecnología alternativa"
click at [891, 194] on input "100.0" at bounding box center [917, 189] width 122 height 35
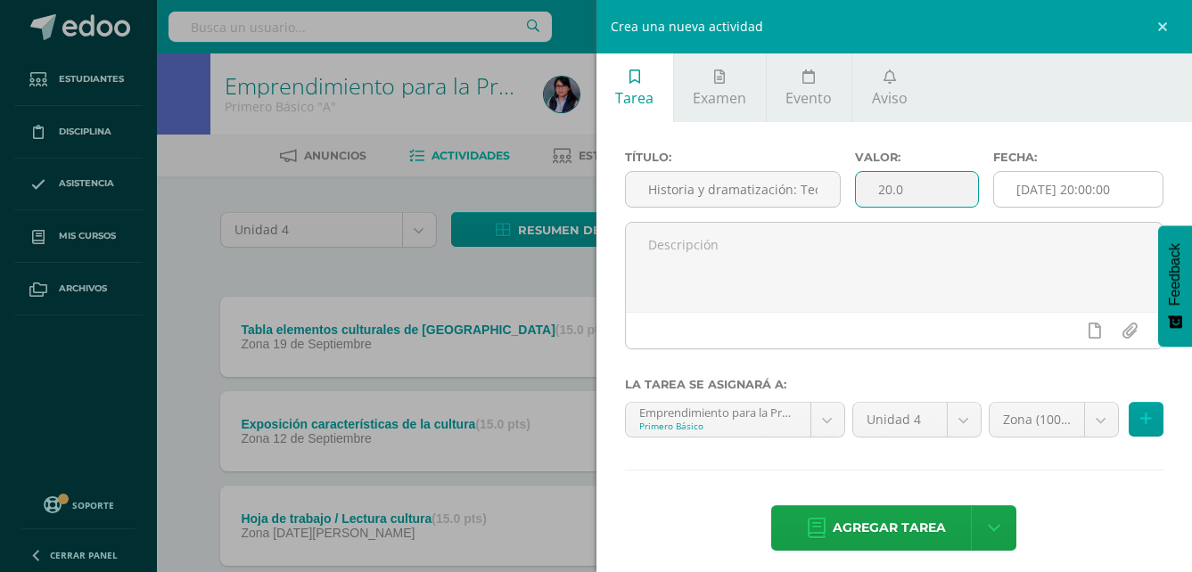
type input "20.0"
click at [1077, 197] on input "[DATE] 20:00:00" at bounding box center [1078, 189] width 169 height 35
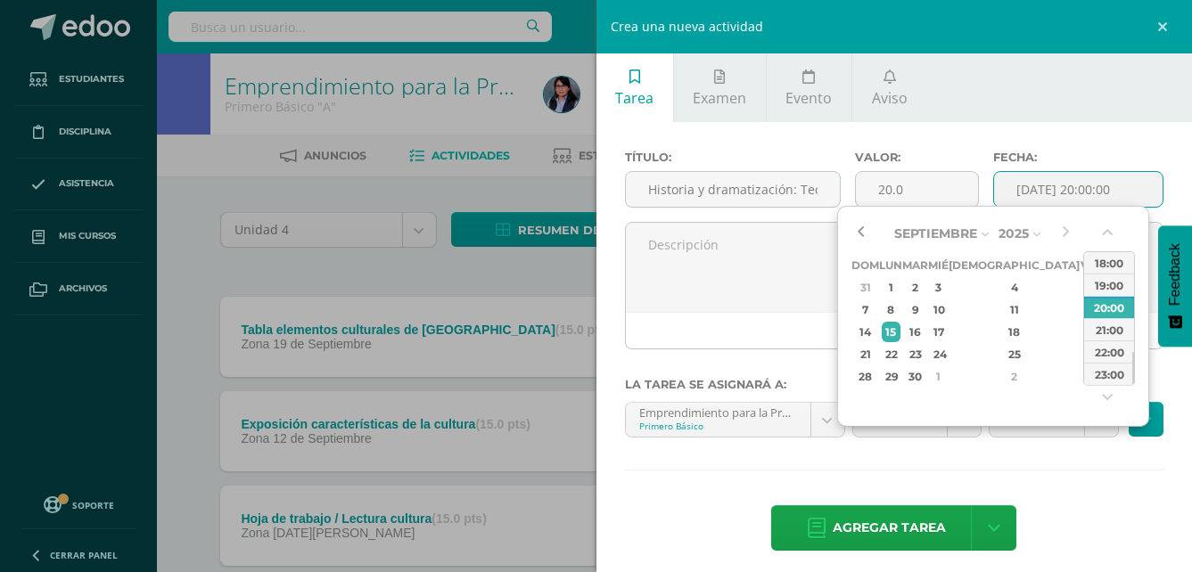
click at [859, 232] on button "button" at bounding box center [861, 233] width 18 height 27
click at [1082, 354] on div "26" at bounding box center [1090, 354] width 16 height 21
type input "2025-09-26 20:00"
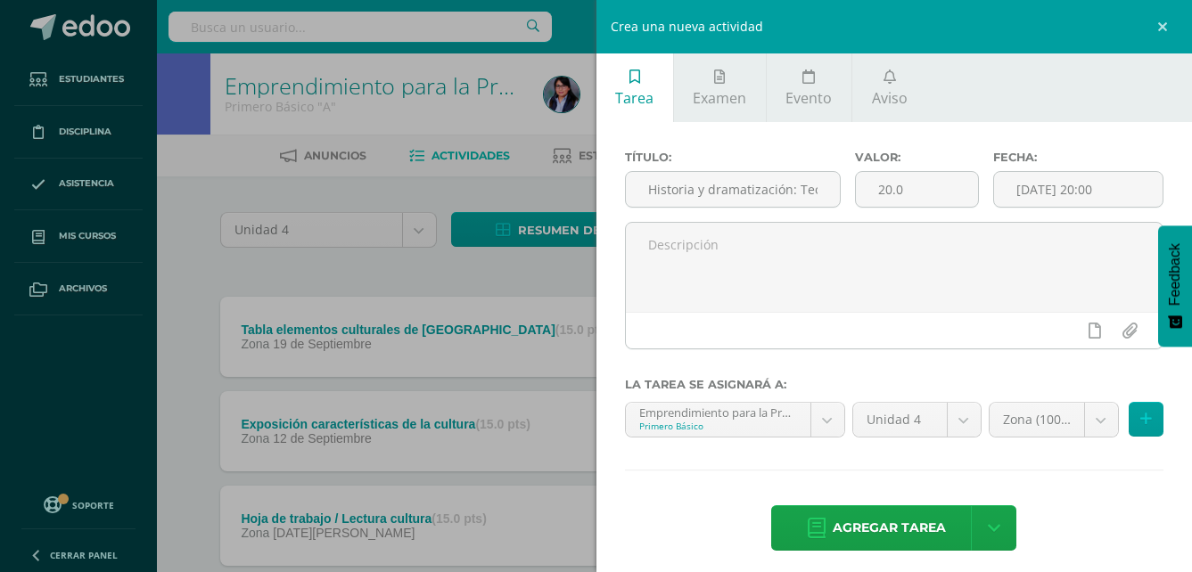
click at [1114, 481] on div "Título: Historia y dramatización: Tecnología alternativa Valor: 20.0 Fecha: 202…" at bounding box center [895, 352] width 597 height 461
click at [927, 520] on span "Agregar tarea" at bounding box center [889, 528] width 113 height 44
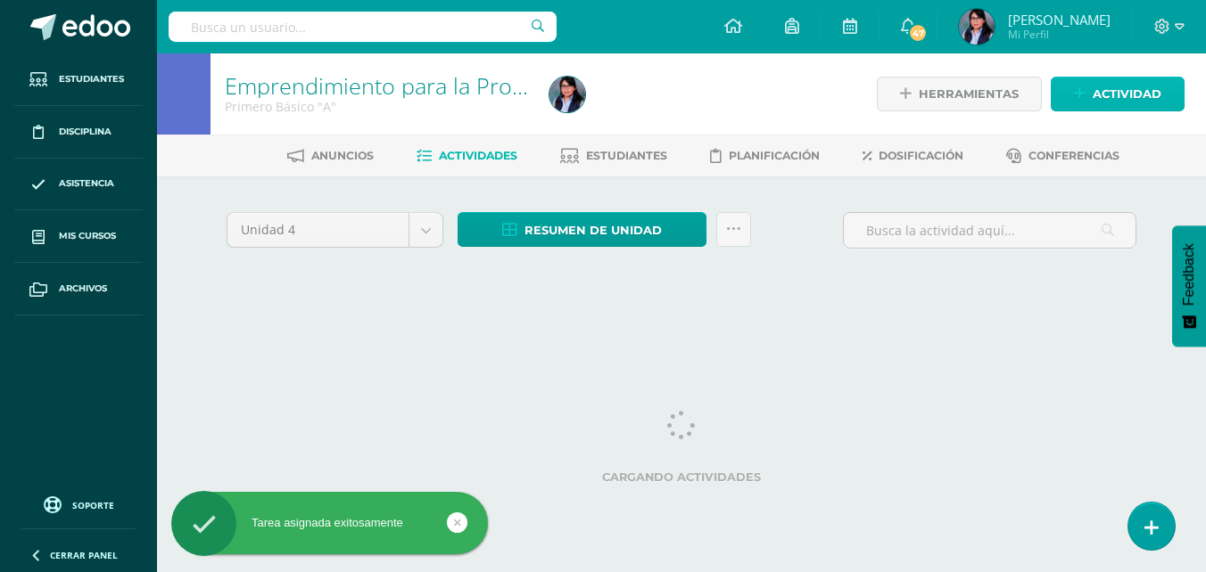
click at [1111, 102] on span "Actividad" at bounding box center [1126, 94] width 69 height 33
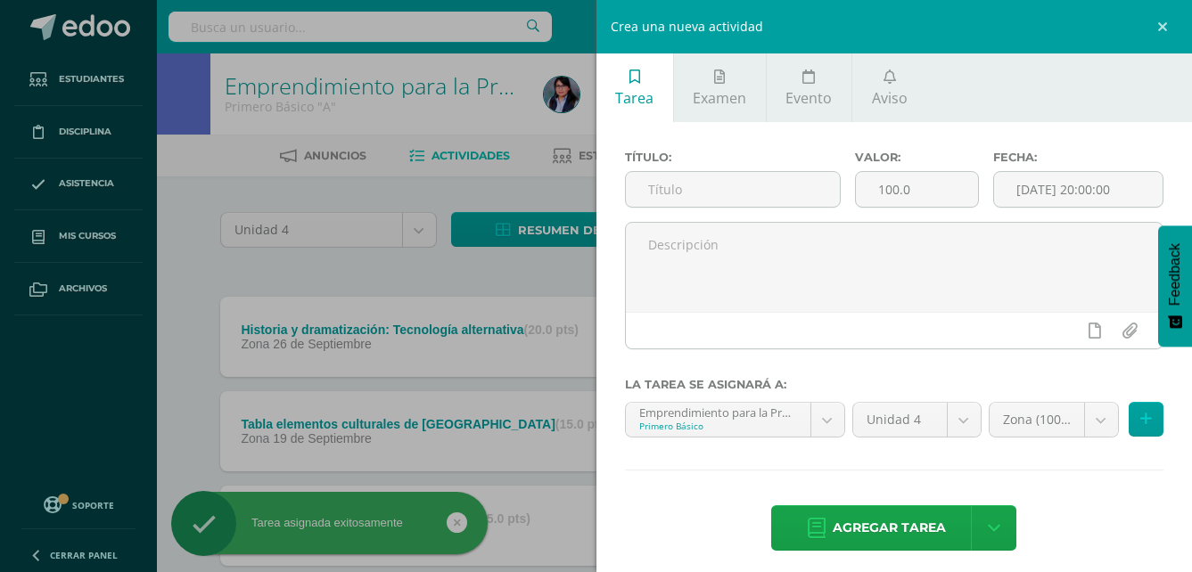
click at [776, 210] on div "Título:" at bounding box center [733, 186] width 231 height 71
click at [775, 186] on input "text" at bounding box center [733, 189] width 215 height 35
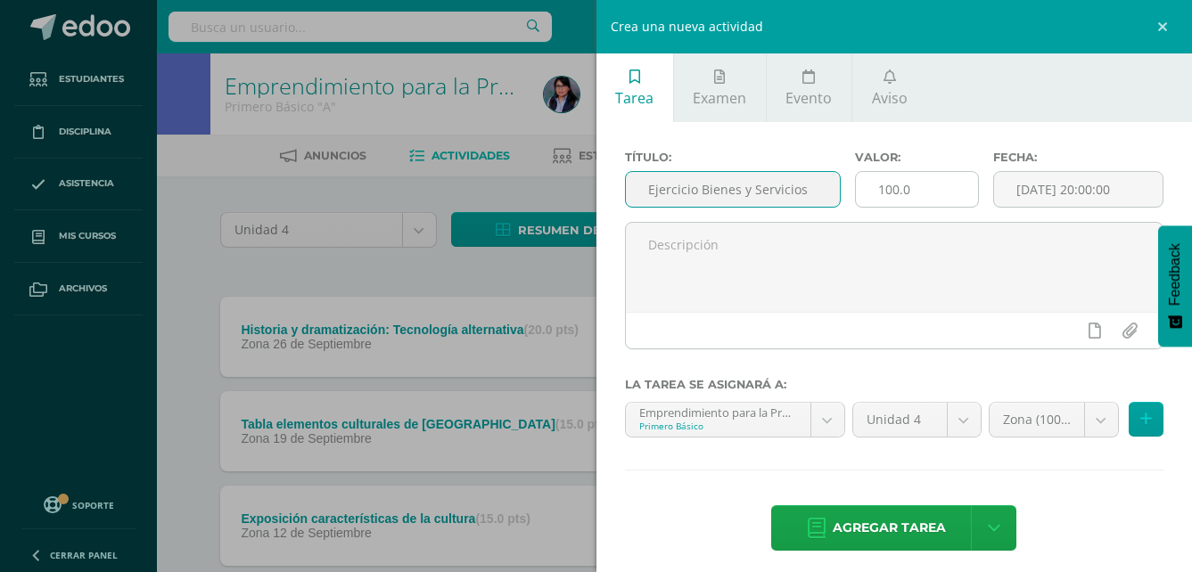
type input "Ejercicio Bienes y Servicios"
click at [893, 192] on input "100.0" at bounding box center [917, 189] width 122 height 35
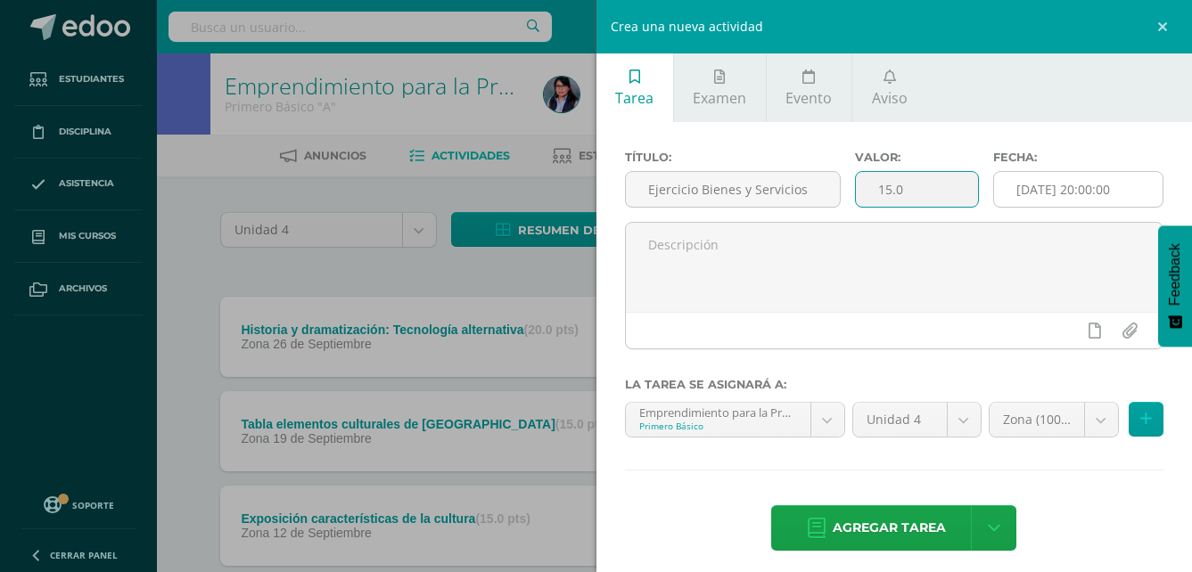
type input "15.0"
click at [1035, 185] on input "[DATE] 20:00:00" at bounding box center [1078, 189] width 169 height 35
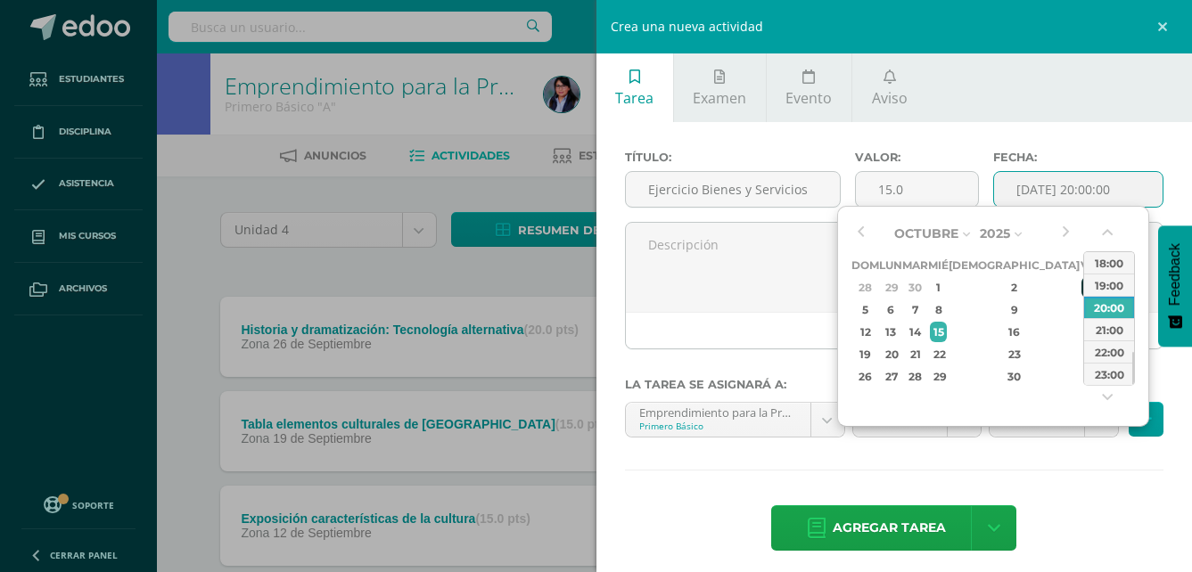
click at [1082, 284] on div "3" at bounding box center [1090, 287] width 16 height 21
type input "2025-10-03 20:00"
click at [1120, 564] on div "Título: Ejercicio Bienes y Servicios Valor: 15.0 Fecha: 2025-10-03 20:00 La tar…" at bounding box center [895, 352] width 597 height 461
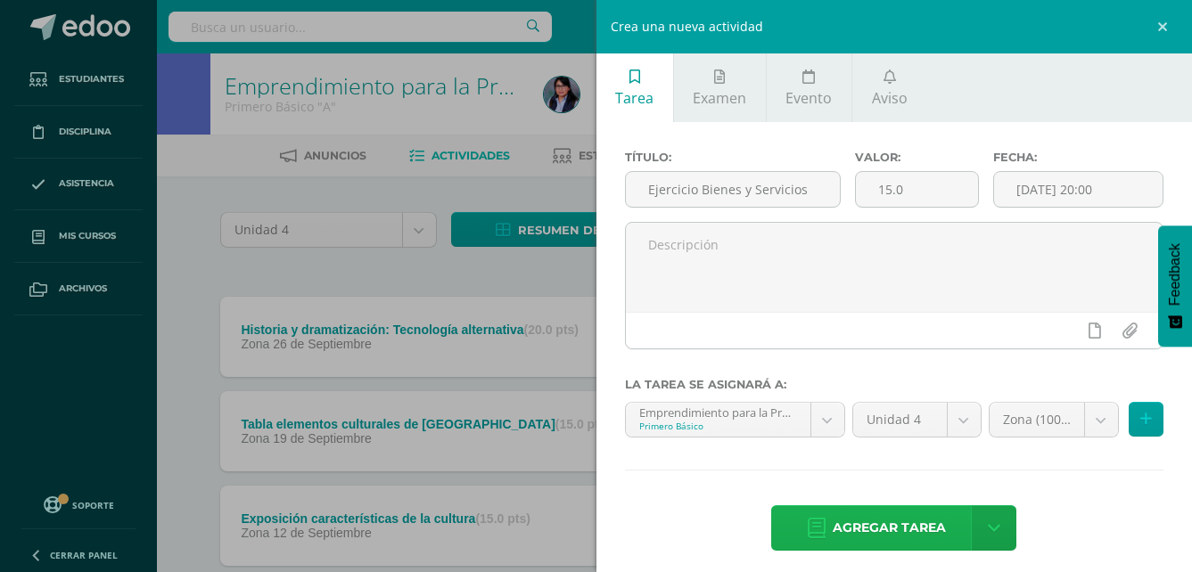
click at [910, 536] on span "Agregar tarea" at bounding box center [889, 528] width 113 height 44
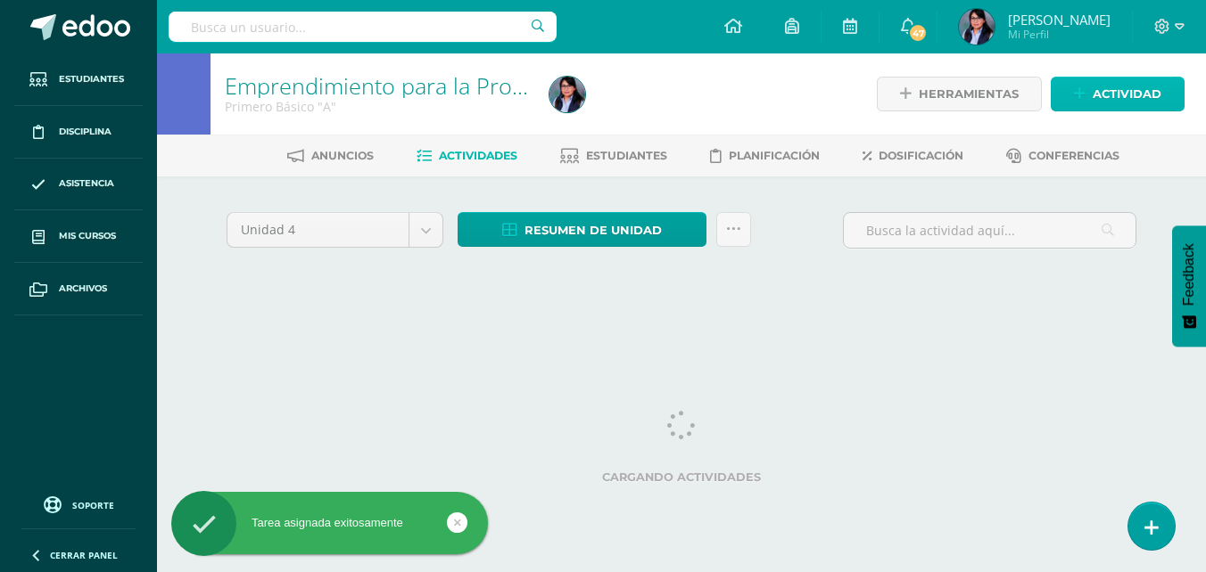
click at [1083, 91] on icon at bounding box center [1080, 93] width 12 height 15
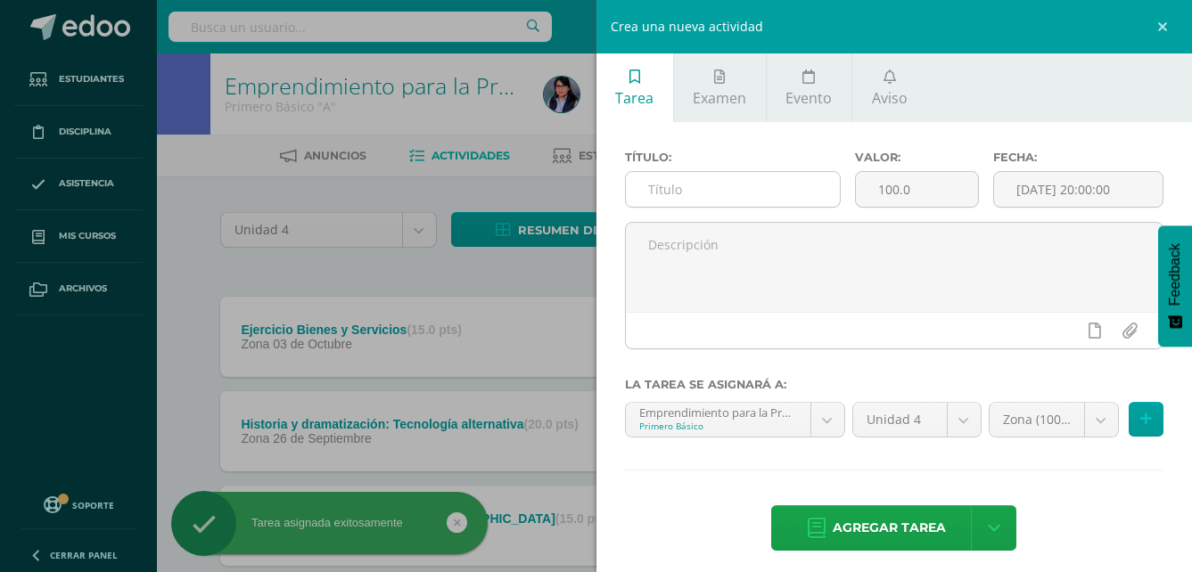
click at [645, 190] on input "text" at bounding box center [733, 189] width 215 height 35
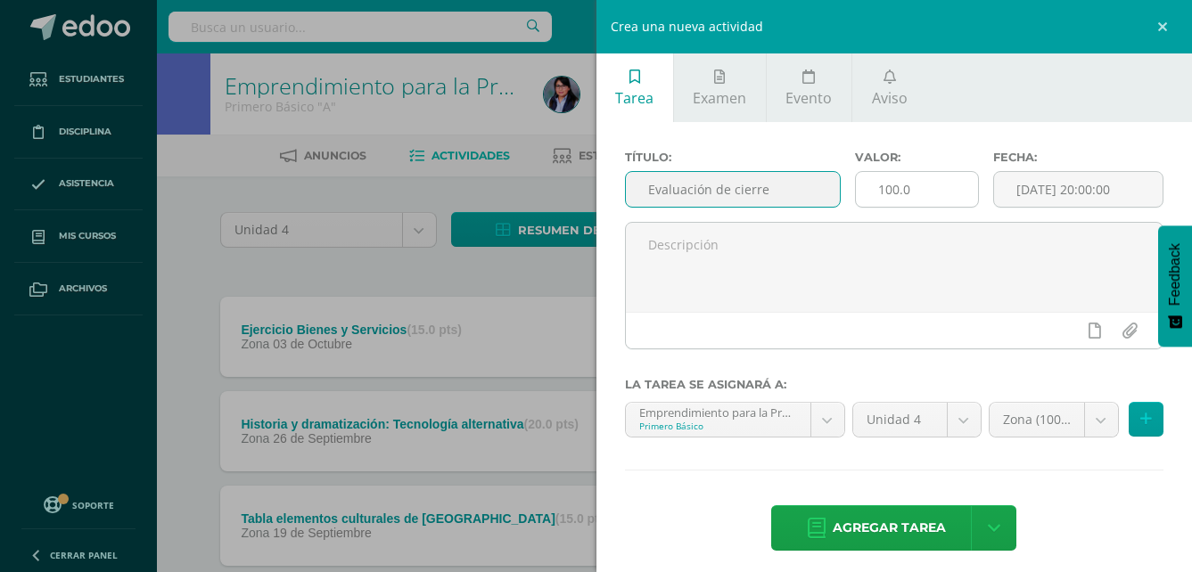
type input "Evaluación de cierre"
click at [892, 194] on input "100.0" at bounding box center [917, 189] width 122 height 35
drag, startPoint x: 774, startPoint y: 184, endPoint x: 448, endPoint y: 163, distance: 327.0
click at [448, 164] on div "Crea una nueva actividad Tarea Examen Evento Aviso Título: Evaluación de cierre…" at bounding box center [596, 286] width 1192 height 572
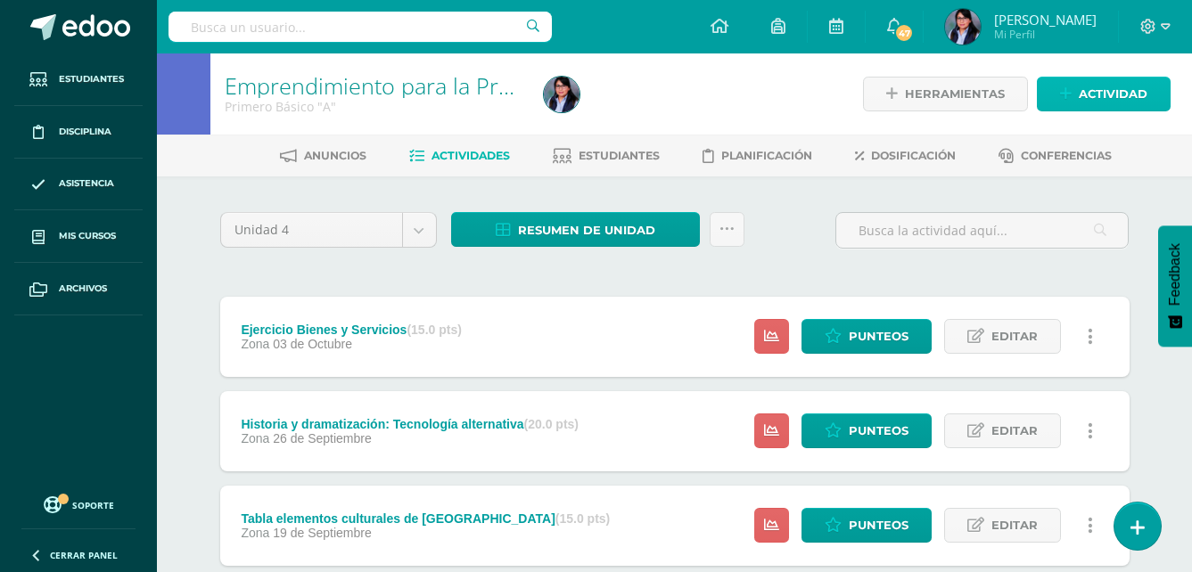
click at [1097, 82] on span "Actividad" at bounding box center [1113, 94] width 69 height 33
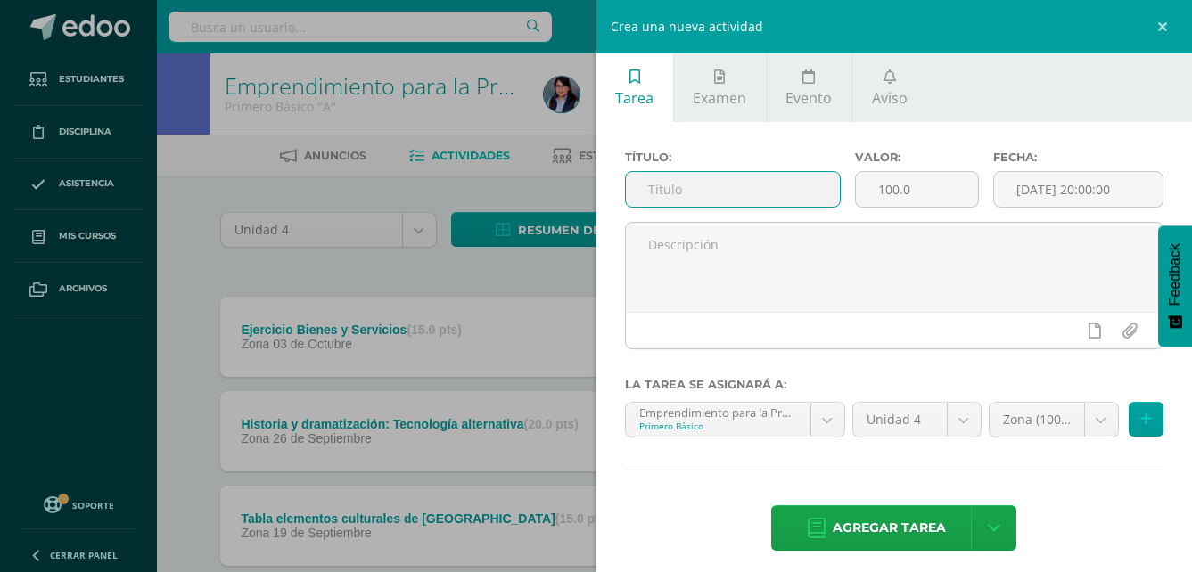
click at [696, 185] on input "text" at bounding box center [733, 189] width 215 height 35
type input "Prueba Objetiva"
click at [885, 188] on input "100.0" at bounding box center [917, 189] width 122 height 35
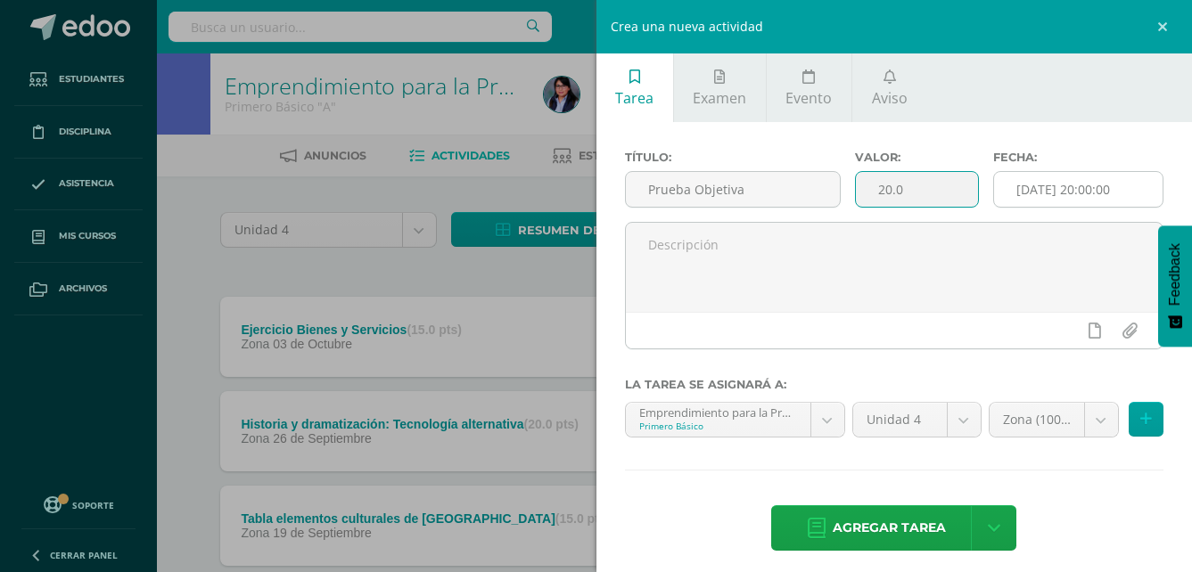
type input "20.0"
click at [1106, 190] on input "2025-10-15 20:00:00" at bounding box center [1078, 189] width 169 height 35
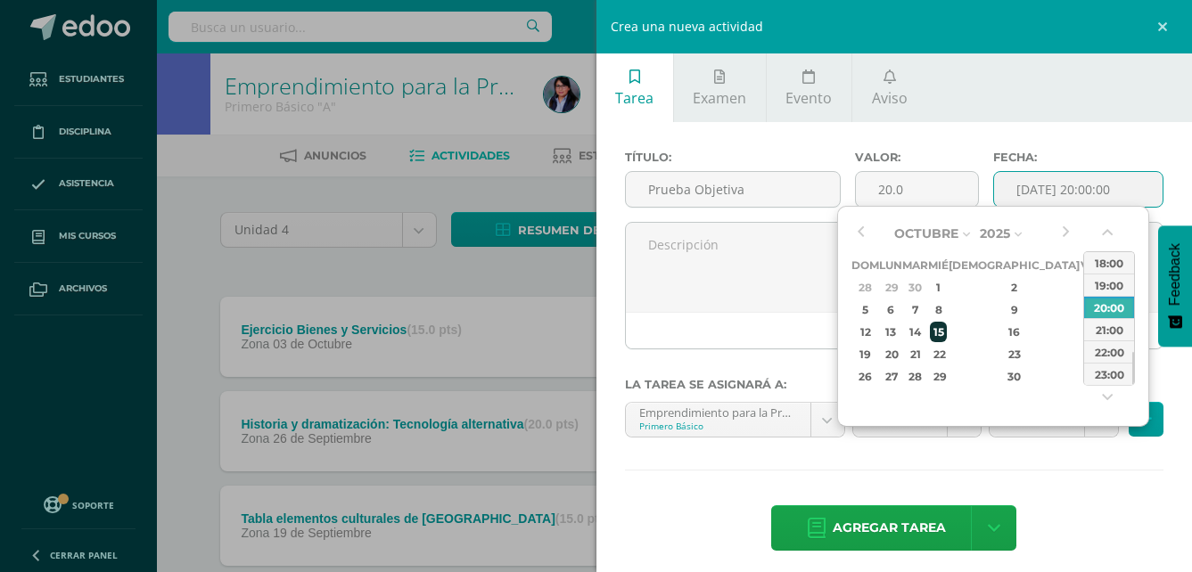
click at [946, 327] on div "15" at bounding box center [938, 332] width 16 height 21
type input "2025-10-15 20:00"
click at [1095, 517] on div "Agregar tarea Agregar tarea y ocultar" at bounding box center [894, 530] width 539 height 49
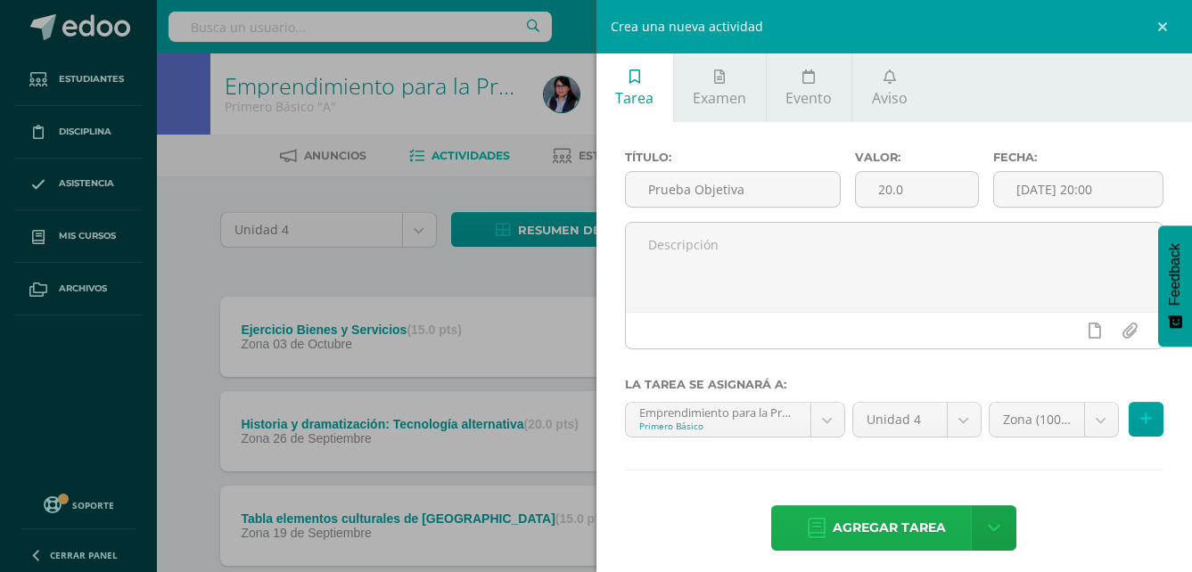
click at [837, 521] on span "Agregar tarea" at bounding box center [889, 528] width 113 height 44
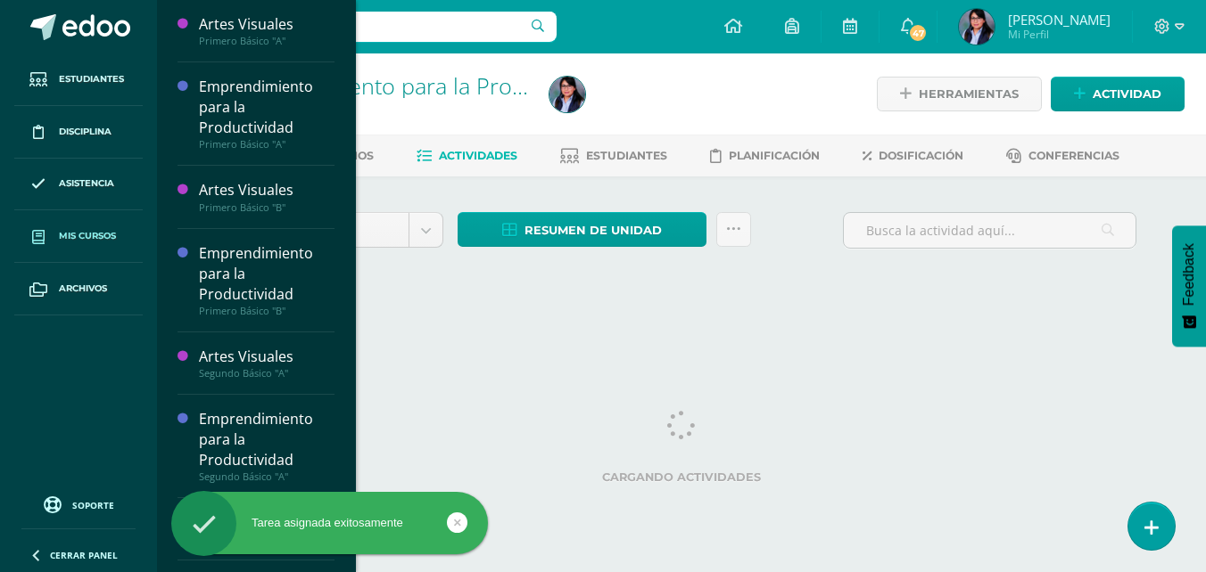
click at [71, 236] on span "Mis cursos" at bounding box center [87, 236] width 57 height 14
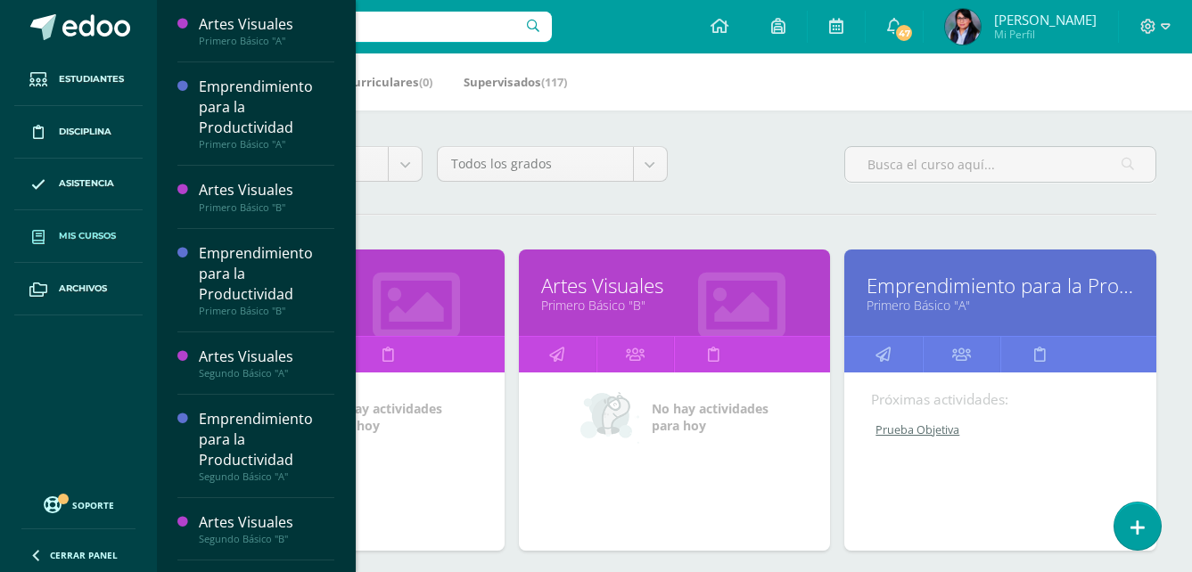
scroll to position [268, 0]
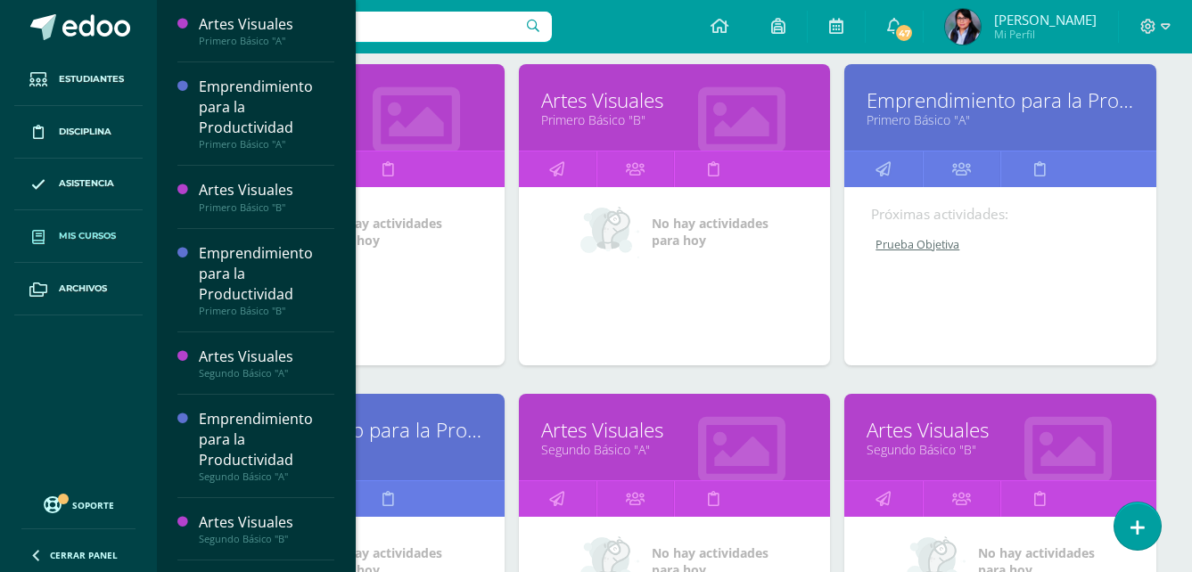
click at [407, 444] on link "Emprendimiento para la Productividad" at bounding box center [349, 430] width 268 height 28
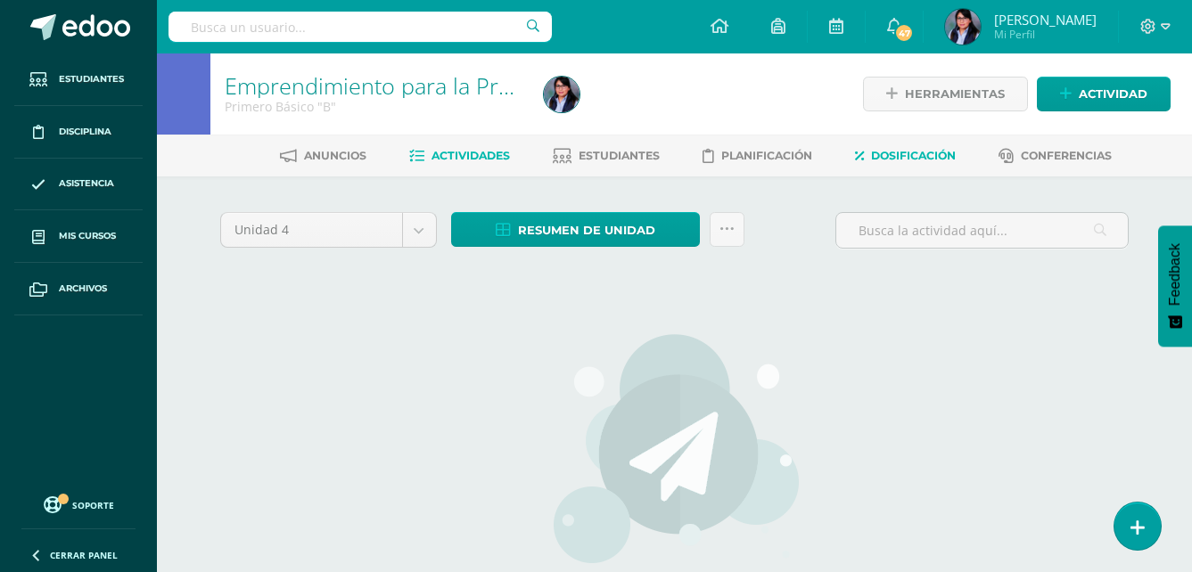
click at [922, 156] on span "Dosificación" at bounding box center [913, 155] width 85 height 13
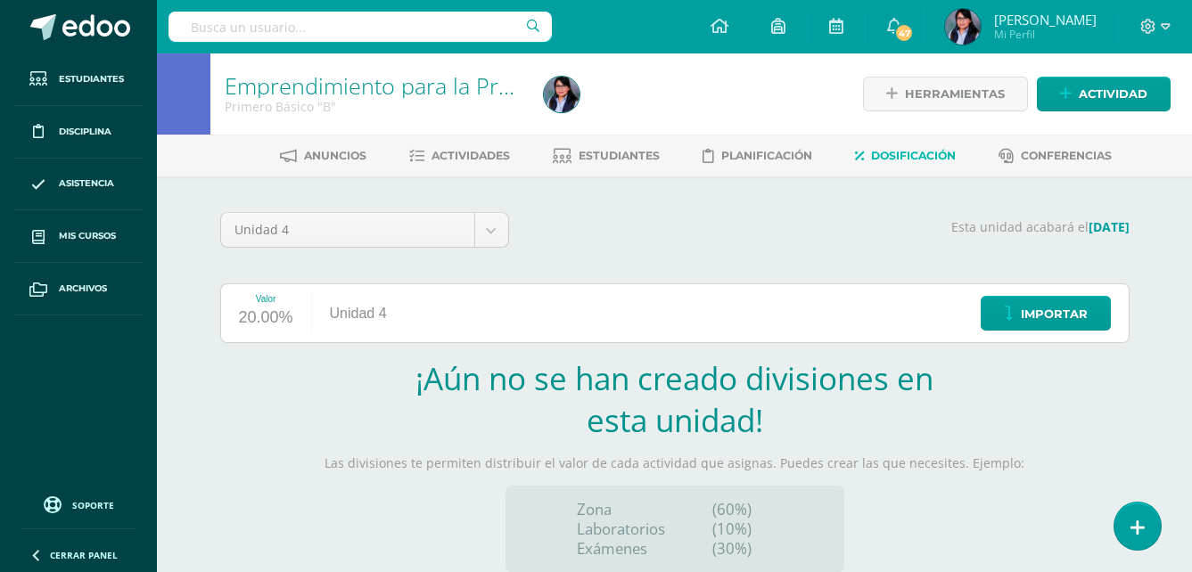
click at [1040, 292] on div "Importar" at bounding box center [1041, 313] width 175 height 58
click at [1033, 315] on span "Importar" at bounding box center [1054, 314] width 67 height 33
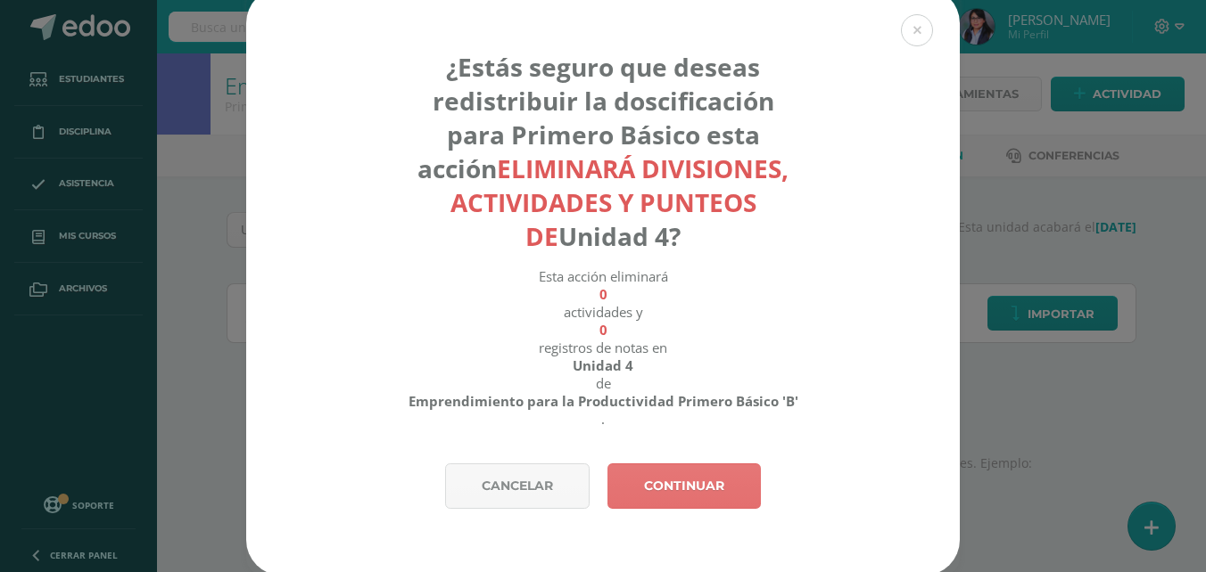
scroll to position [16, 0]
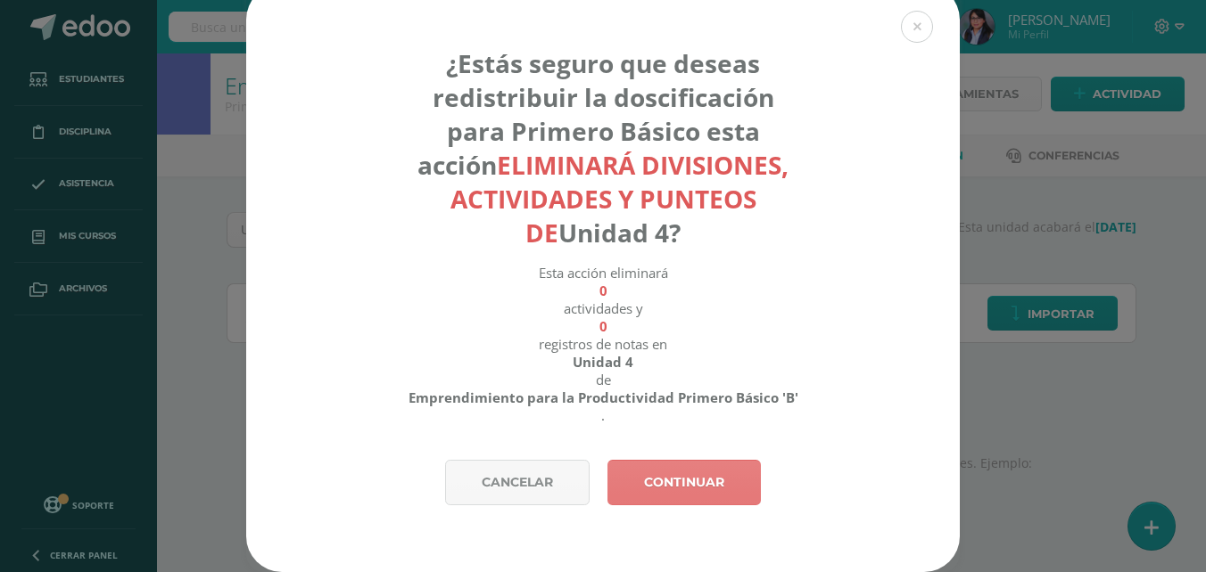
click at [654, 487] on link "Continuar" at bounding box center [683, 482] width 153 height 45
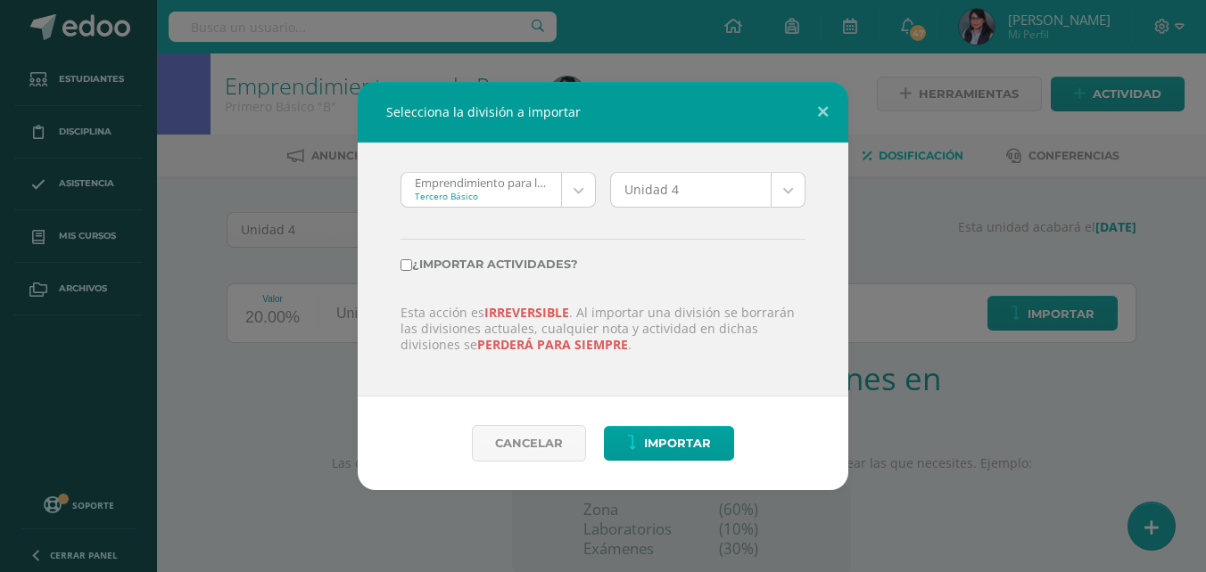
scroll to position [0, 0]
click at [589, 188] on body "Selecciona la división a importar Emprendimiento para la productividad 'B' Terc…" at bounding box center [603, 377] width 1206 height 755
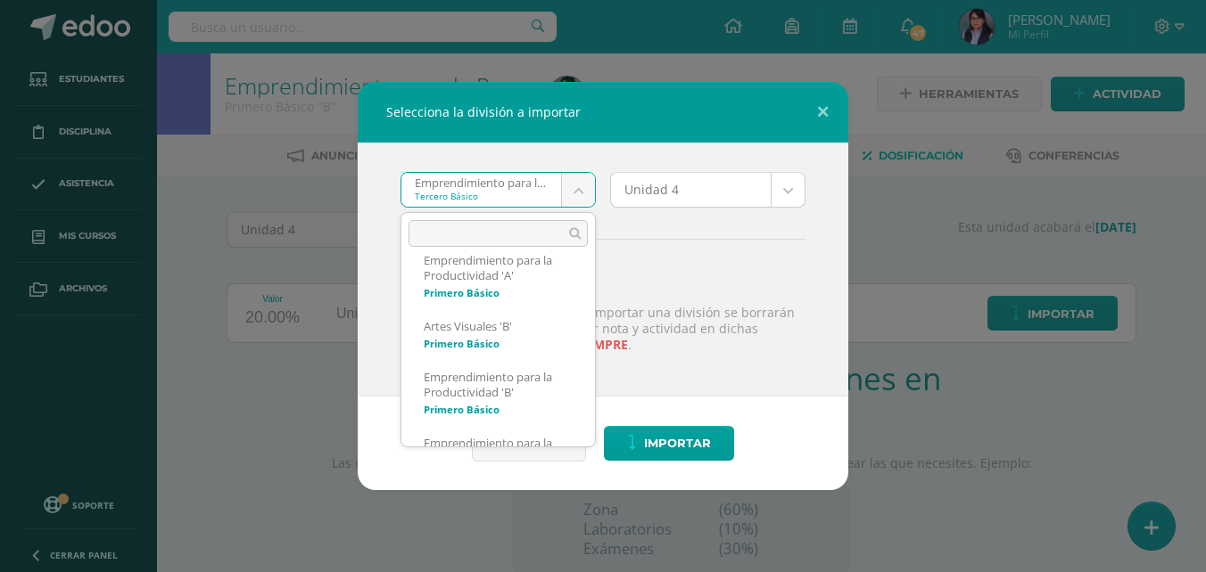
scroll to position [513, 0]
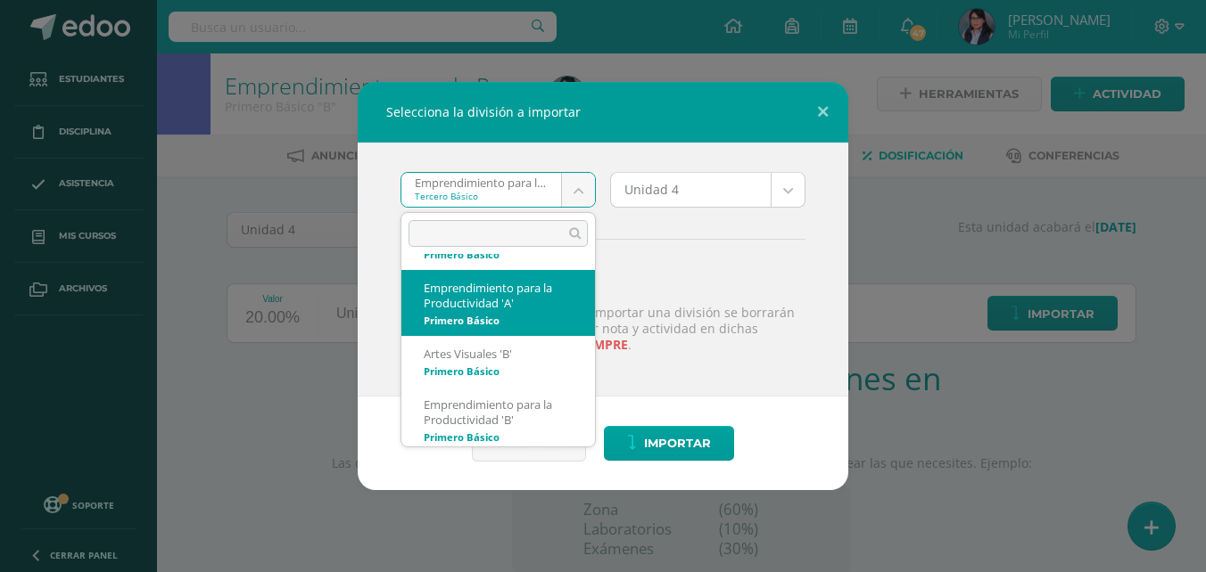
select select "2355"
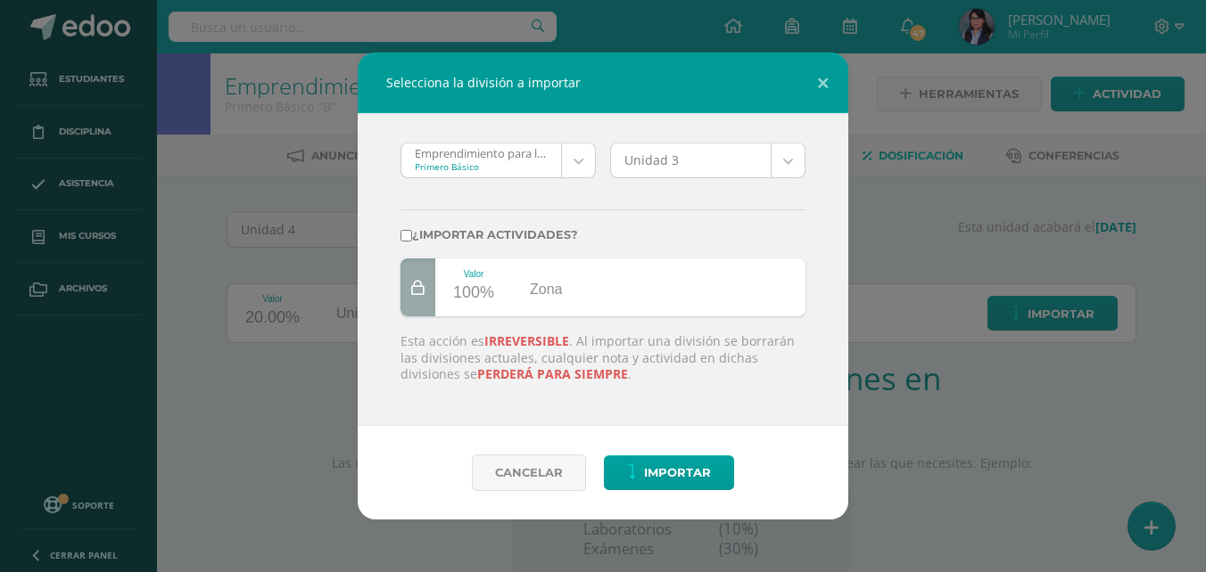
click at [416, 232] on label "¿Importar actividades?" at bounding box center [602, 234] width 405 height 13
click at [412, 232] on input "¿Importar actividades?" at bounding box center [406, 236] width 12 height 12
checkbox input "true"
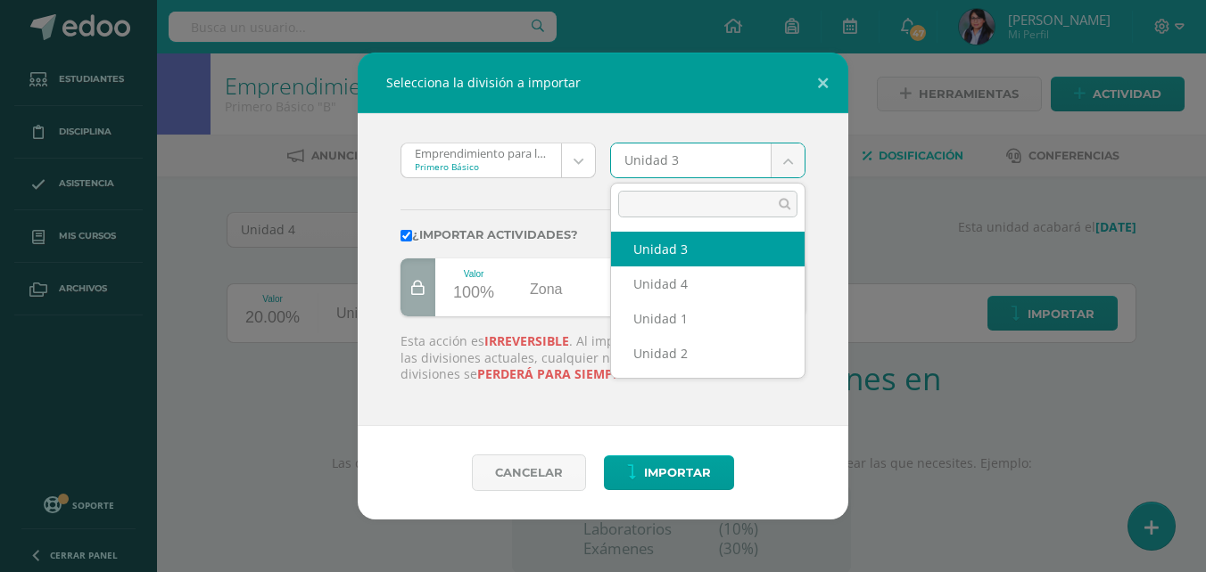
click at [782, 160] on body "Selecciona la división a importar Emprendimiento para la Productividad 'A' Prim…" at bounding box center [603, 377] width 1206 height 755
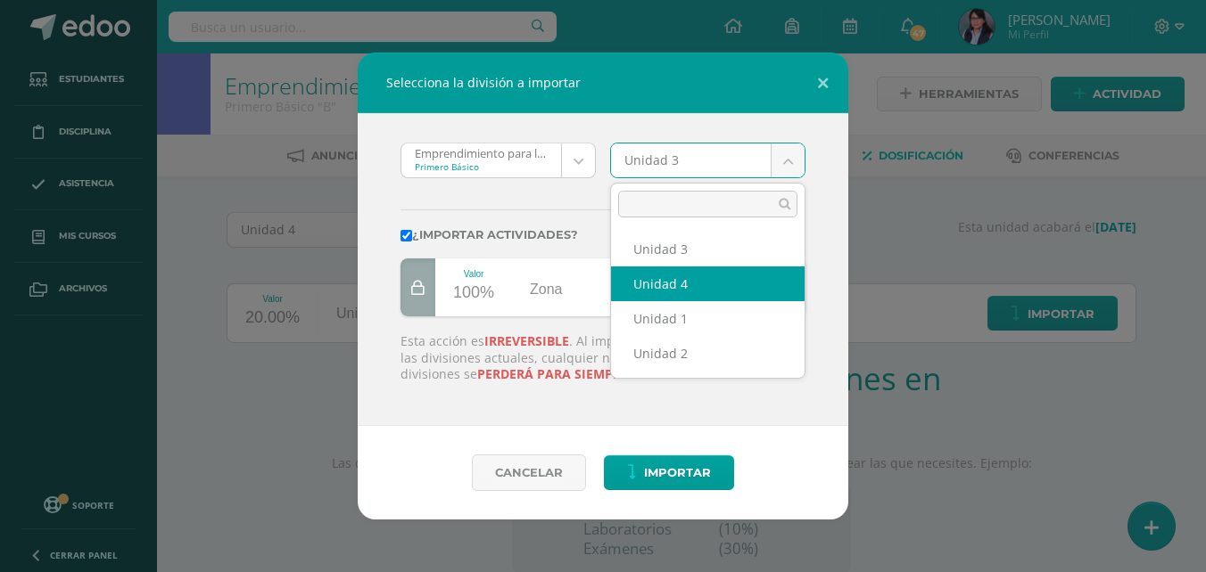
select select "95347"
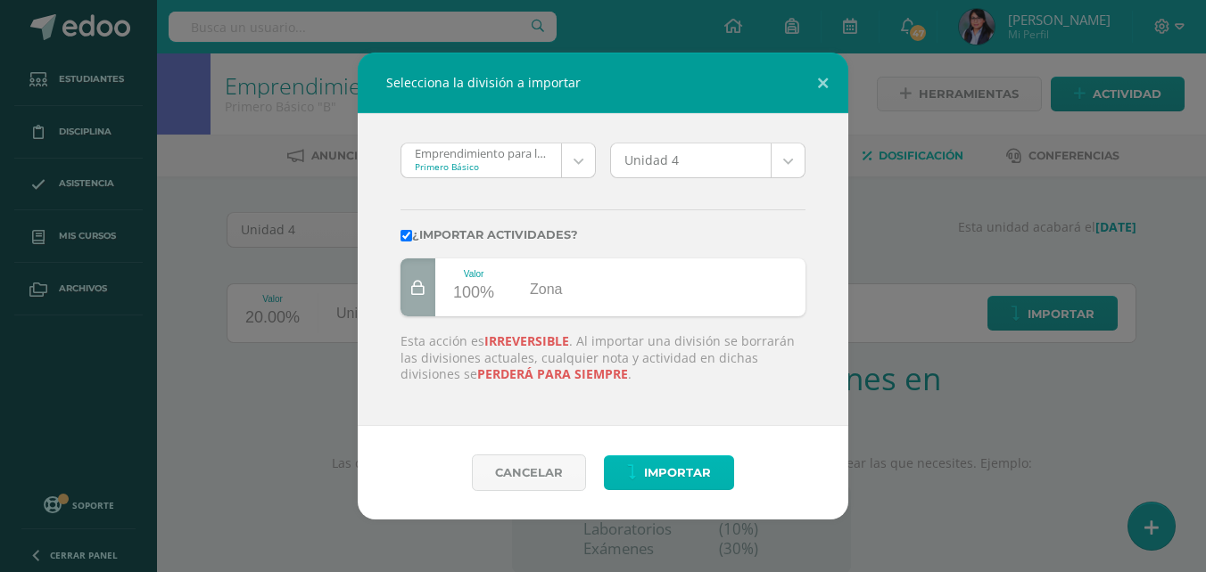
click at [664, 468] on span "Importar" at bounding box center [677, 473] width 67 height 33
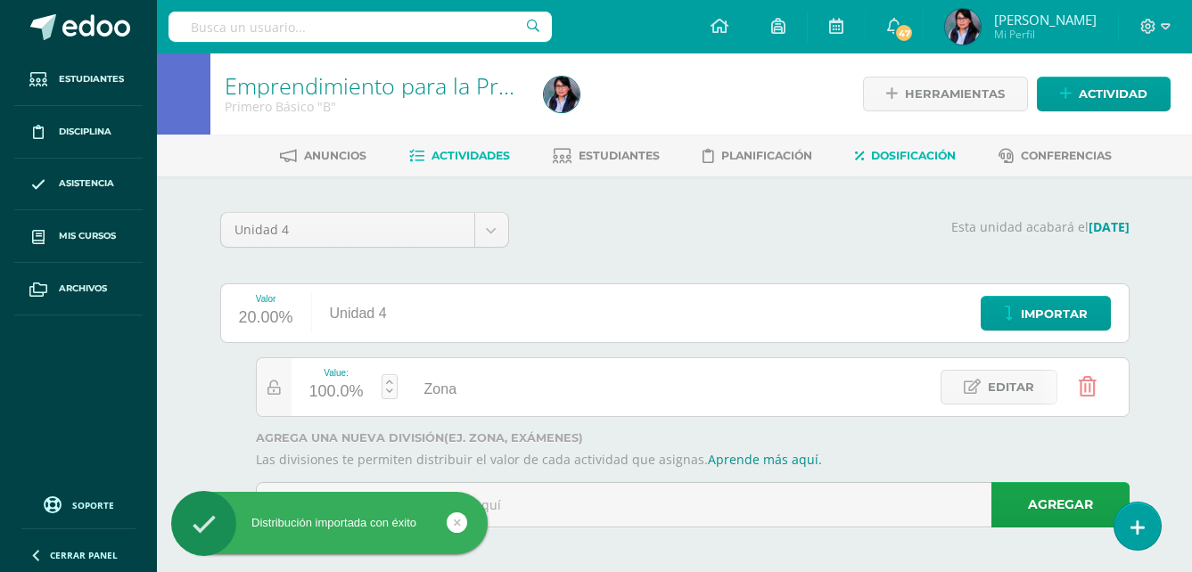
click at [435, 152] on span "Actividades" at bounding box center [471, 155] width 78 height 13
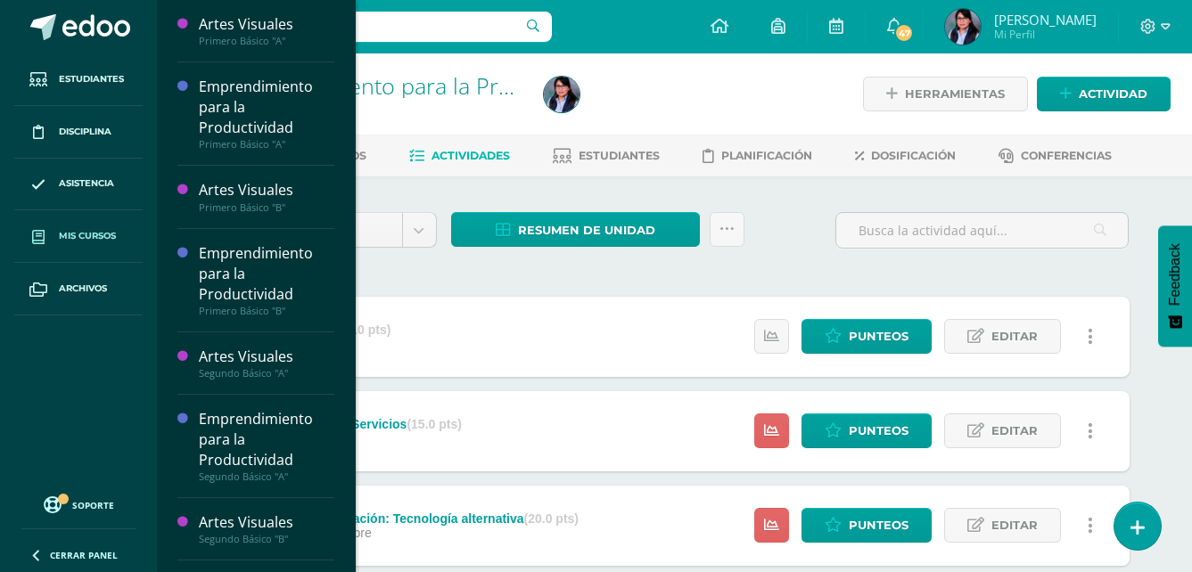
click at [86, 230] on span "Mis cursos" at bounding box center [87, 236] width 57 height 14
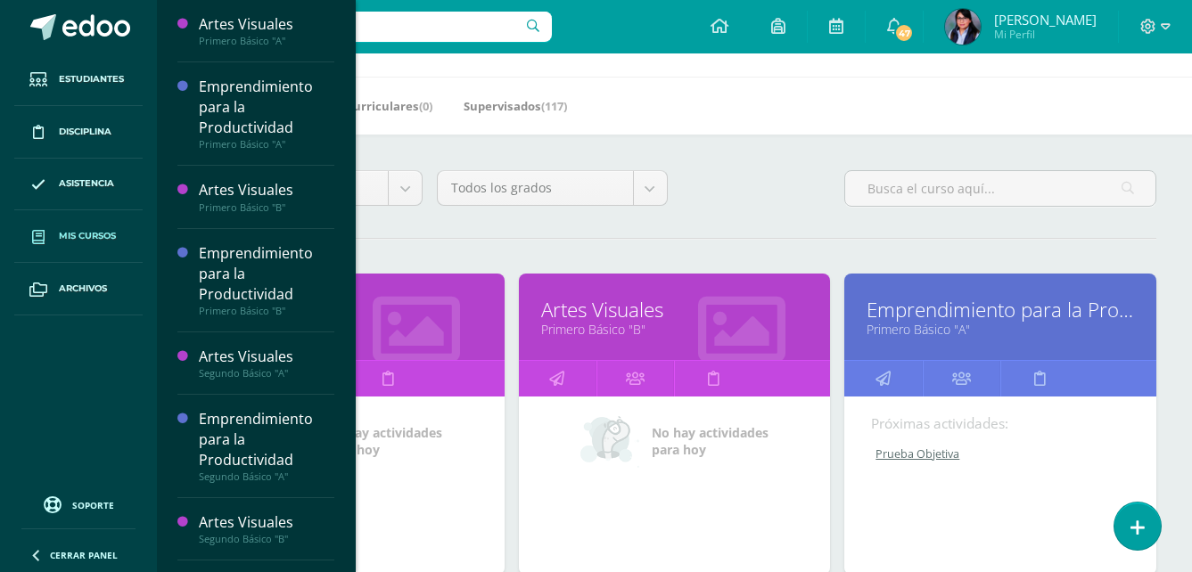
scroll to position [89, 0]
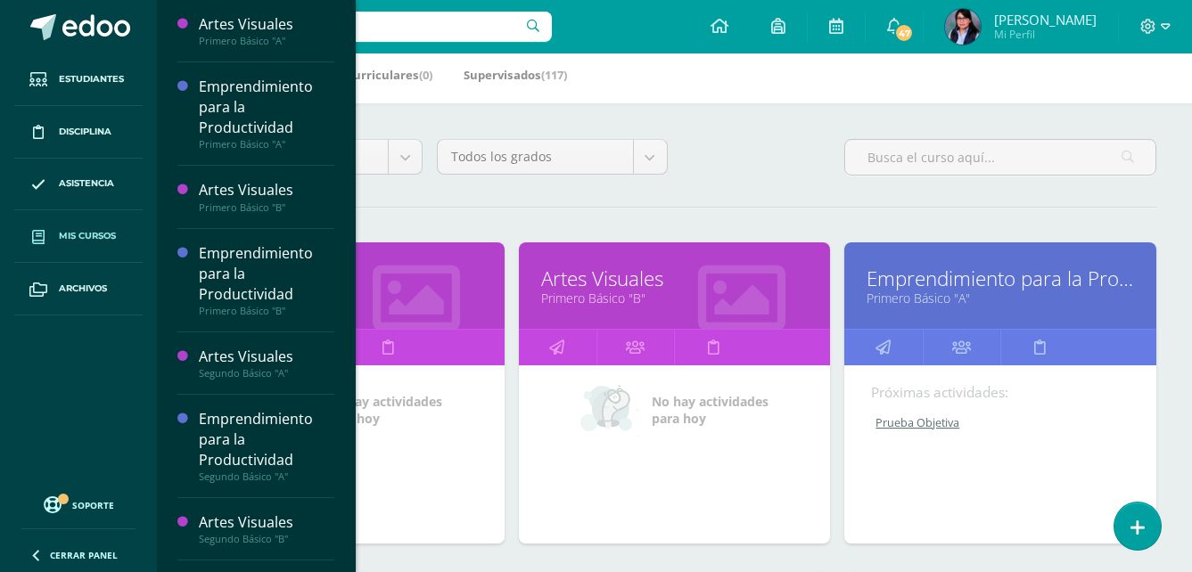
click at [966, 292] on link "Primero Básico "A"" at bounding box center [1001, 298] width 268 height 17
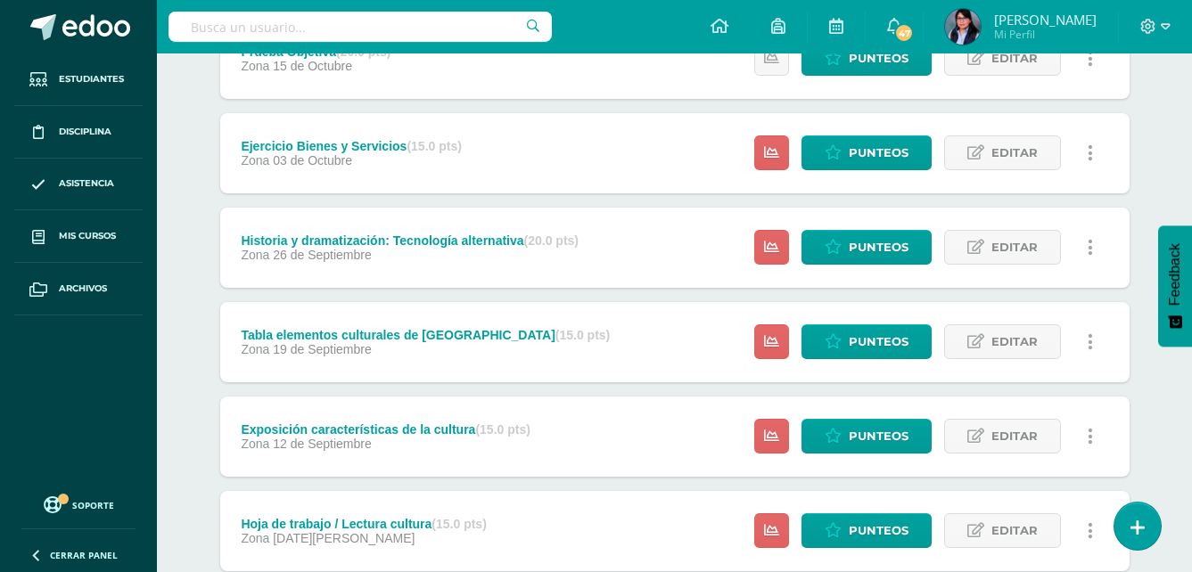
scroll to position [396, 0]
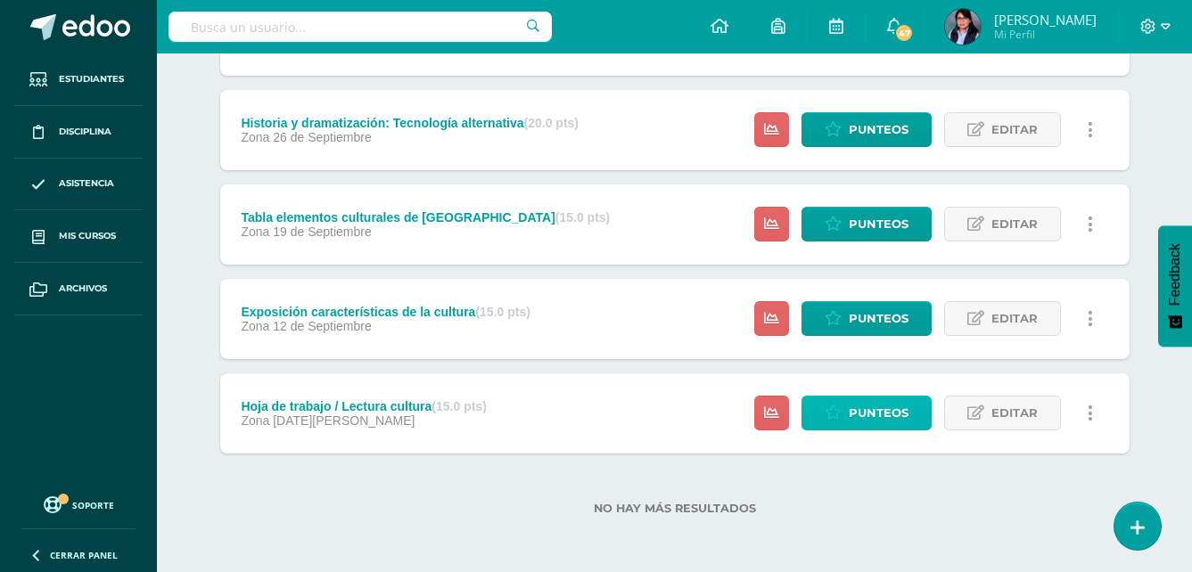
click at [857, 405] on span "Punteos" at bounding box center [879, 413] width 60 height 33
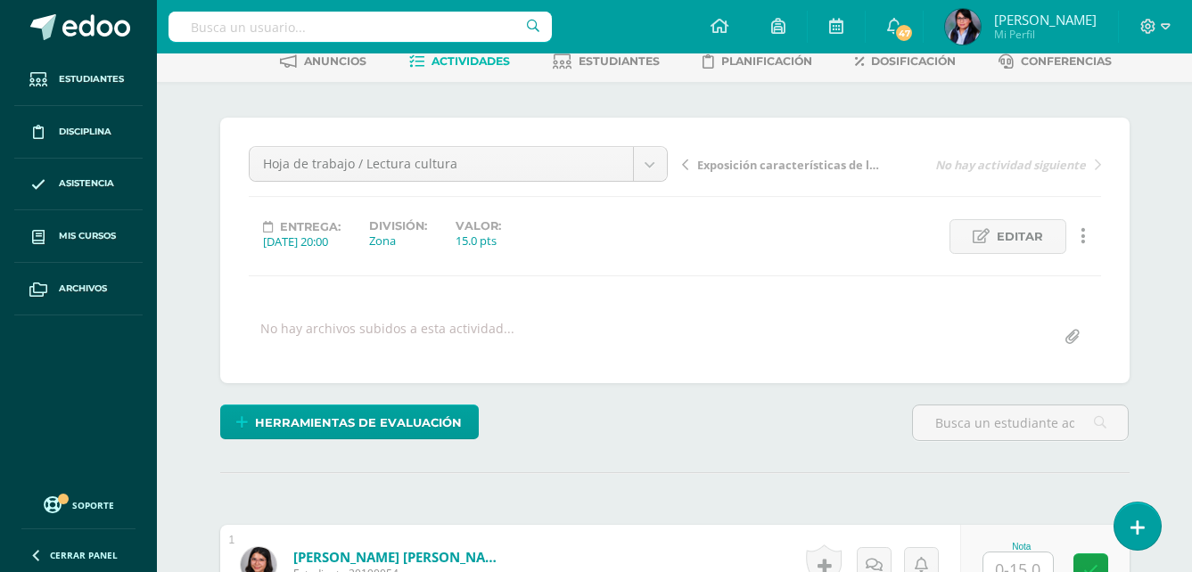
scroll to position [181, 0]
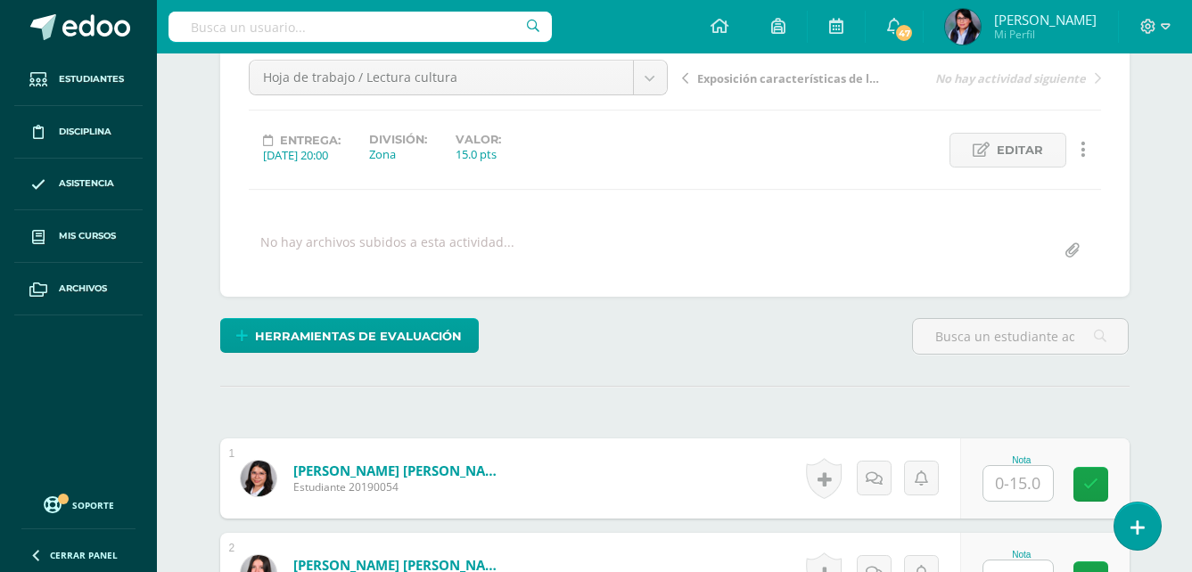
click at [1030, 480] on input "text" at bounding box center [1019, 483] width 70 height 35
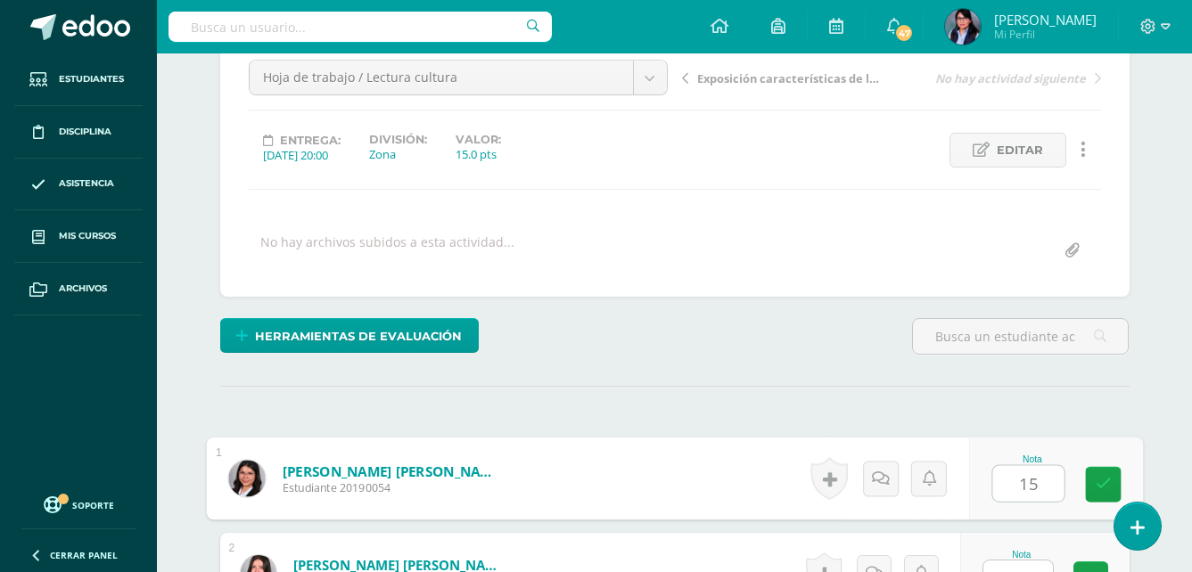
type input "15"
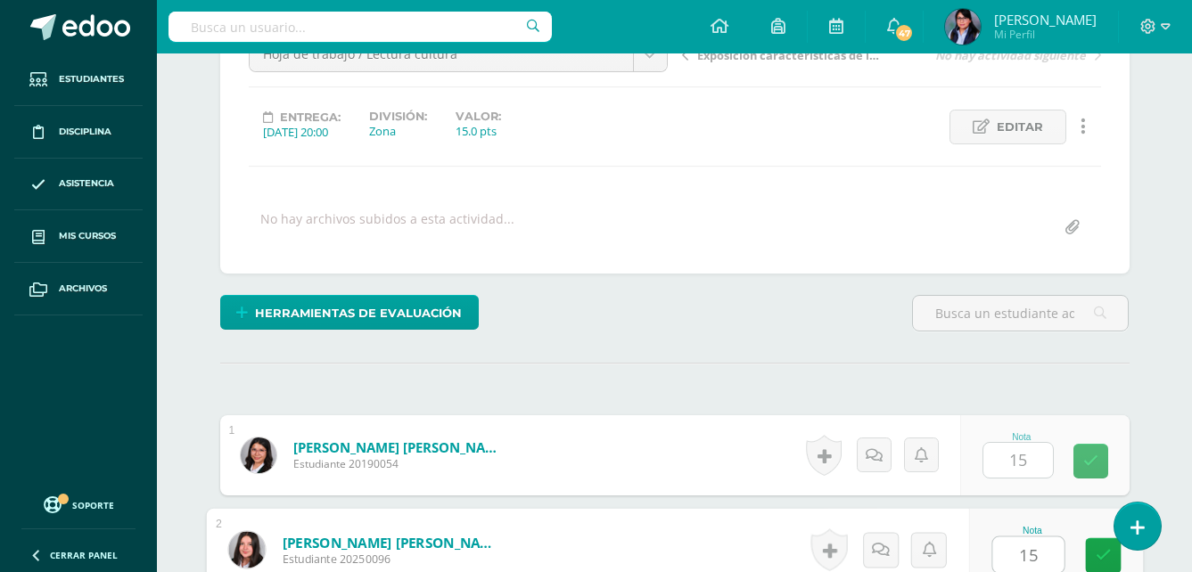
type input "15"
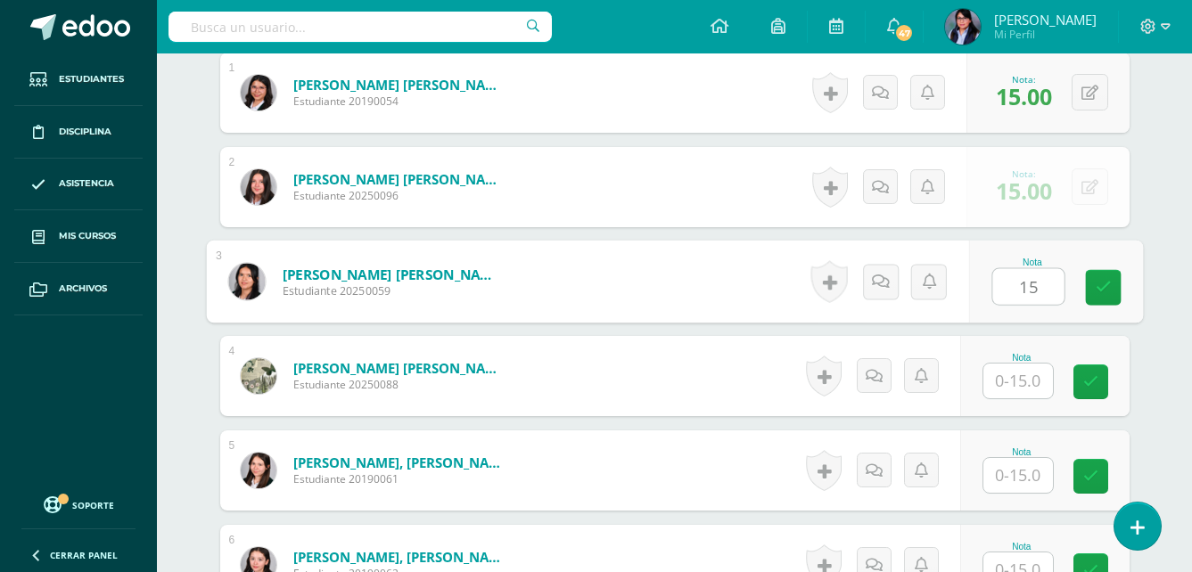
type input "15"
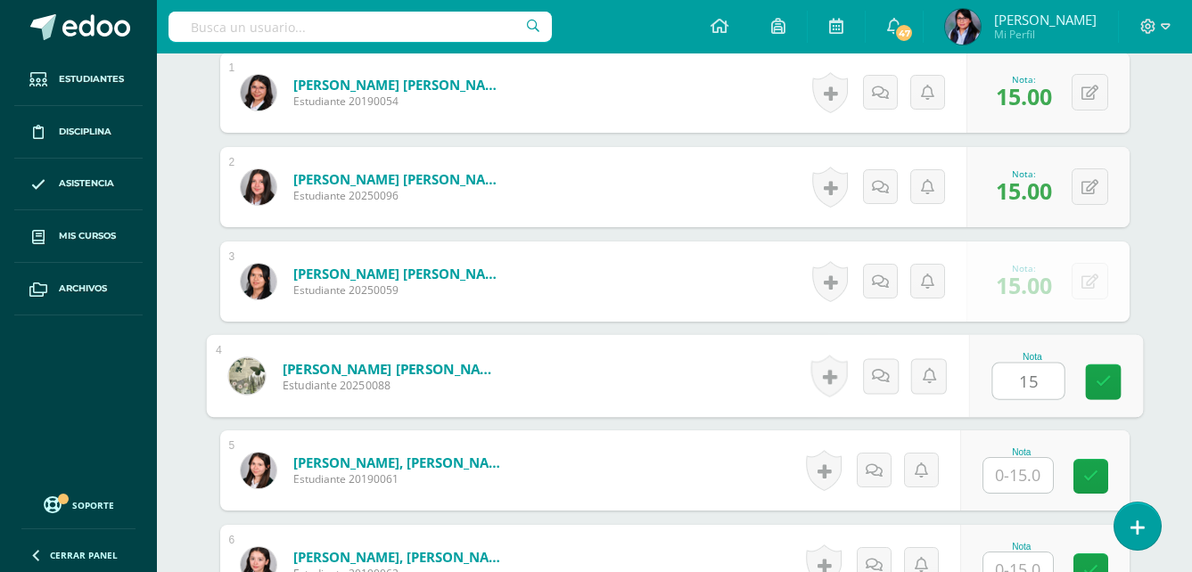
type input "15"
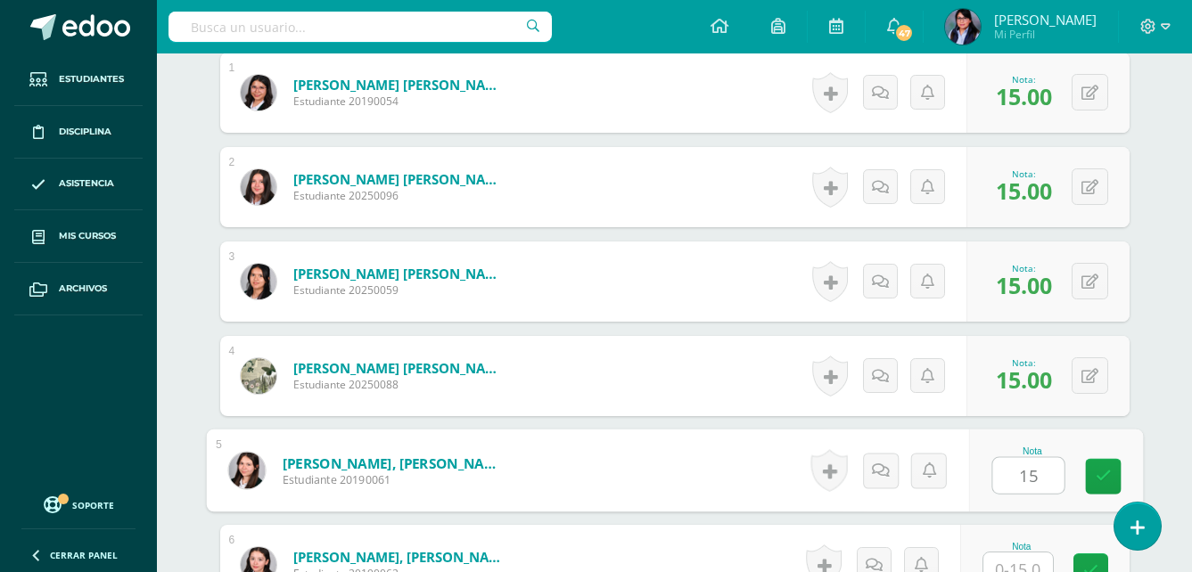
type input "15"
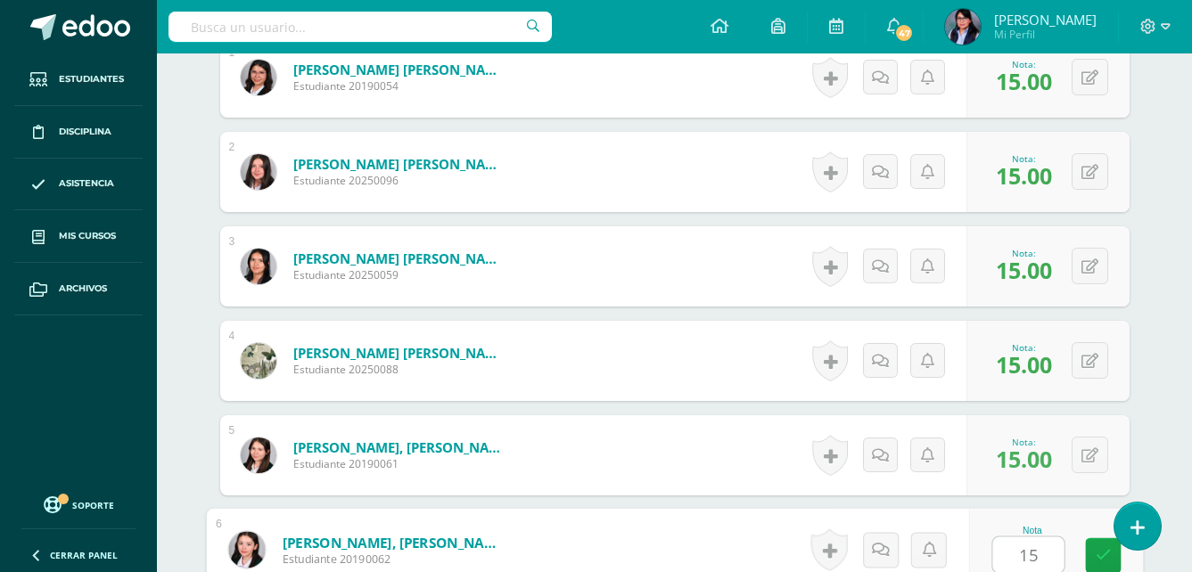
type input "15"
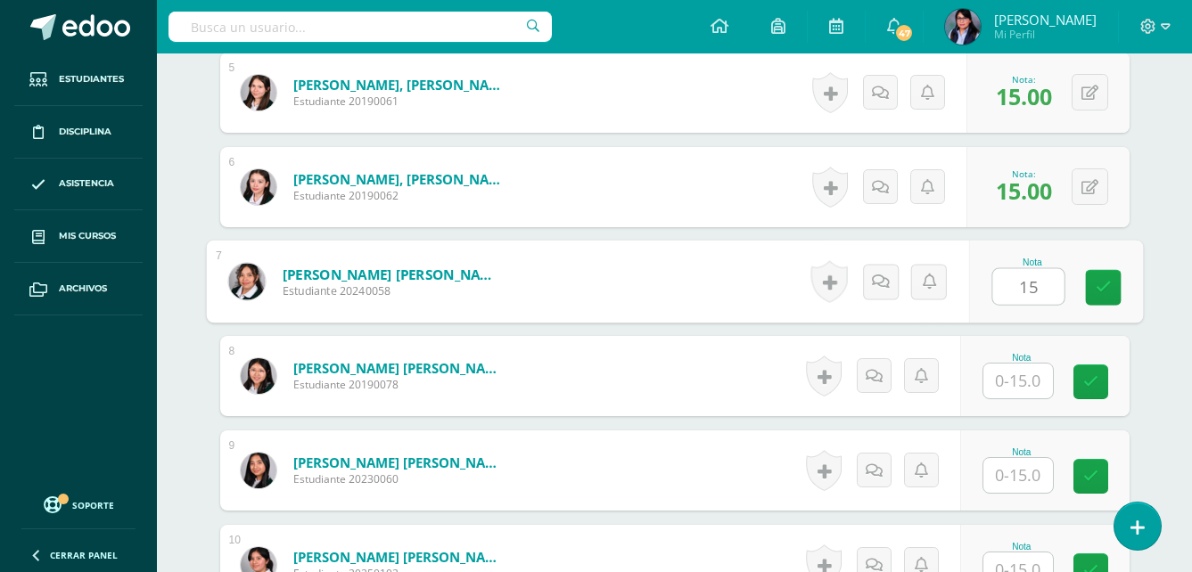
type input "15"
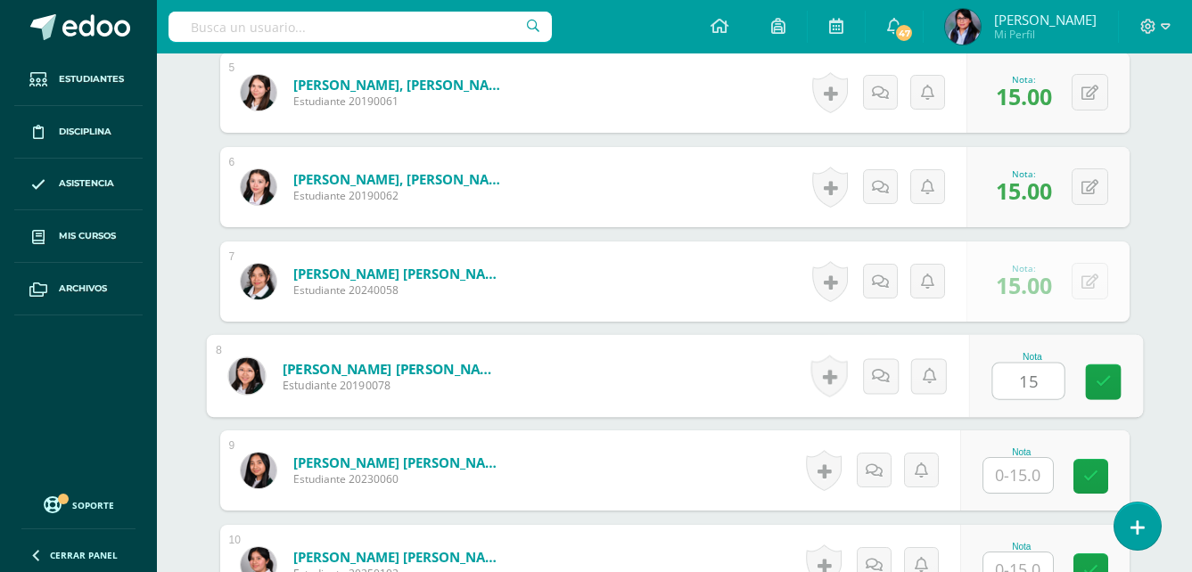
type input "15"
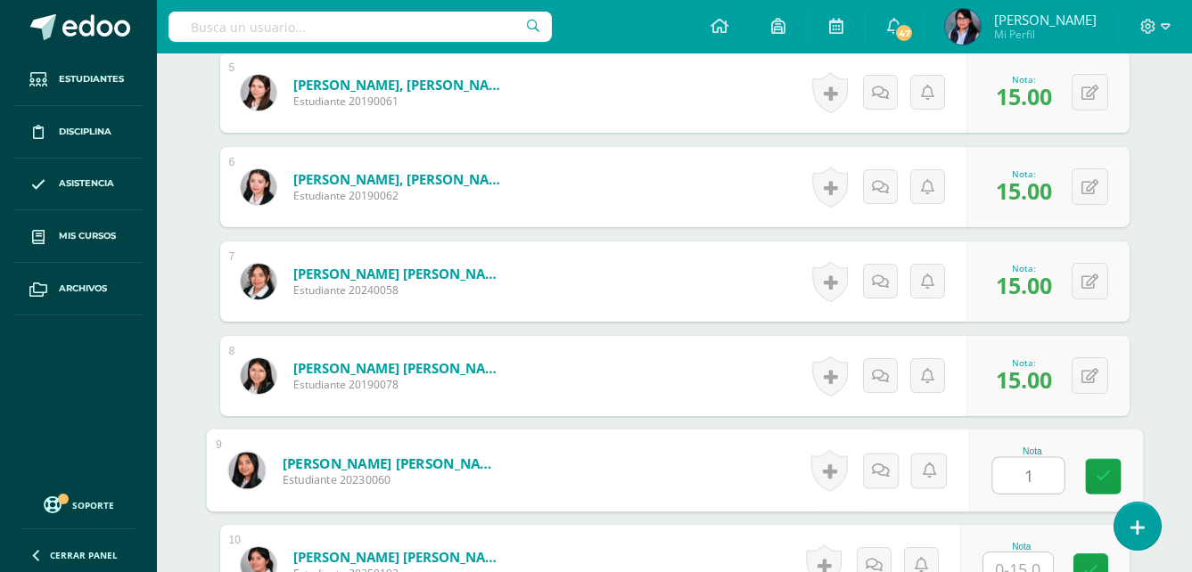
type input "1"
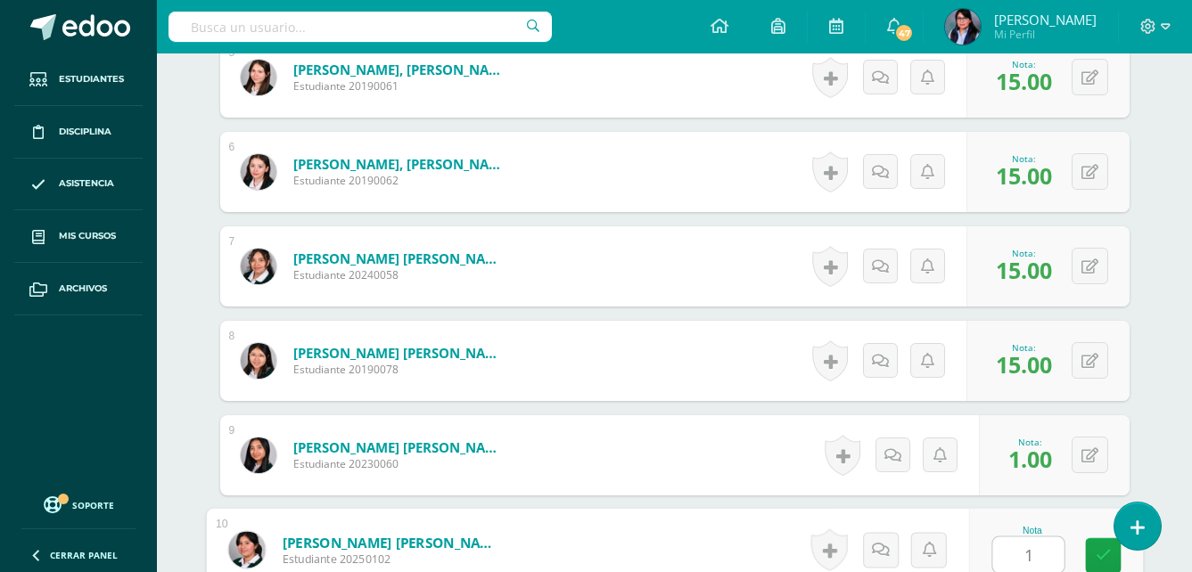
type input "1"
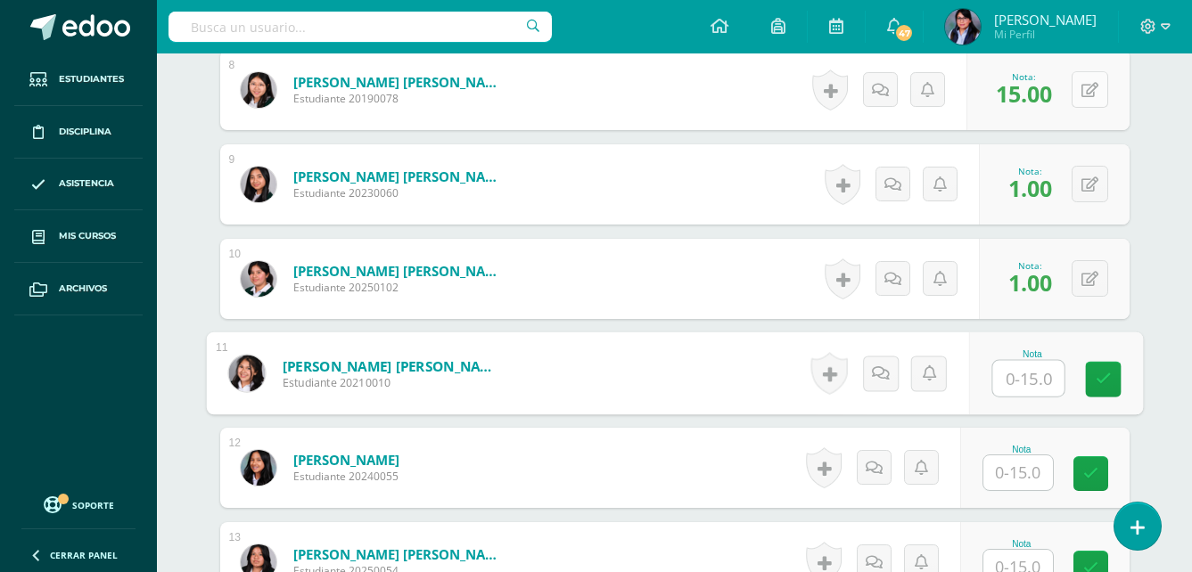
scroll to position [1145, 0]
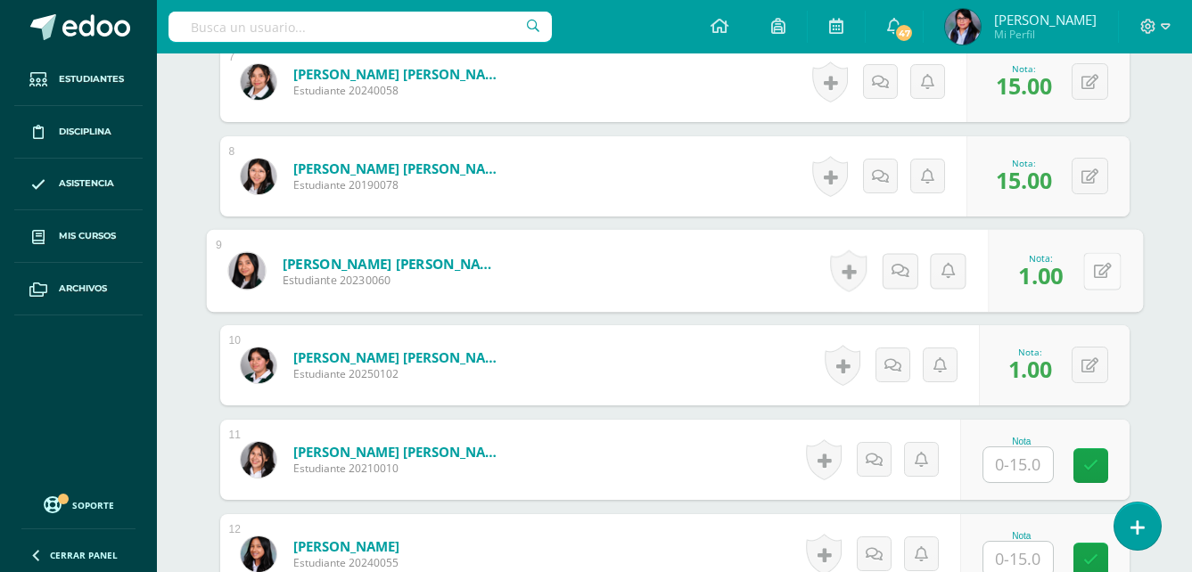
click at [1083, 265] on button at bounding box center [1101, 270] width 37 height 37
type input "15"
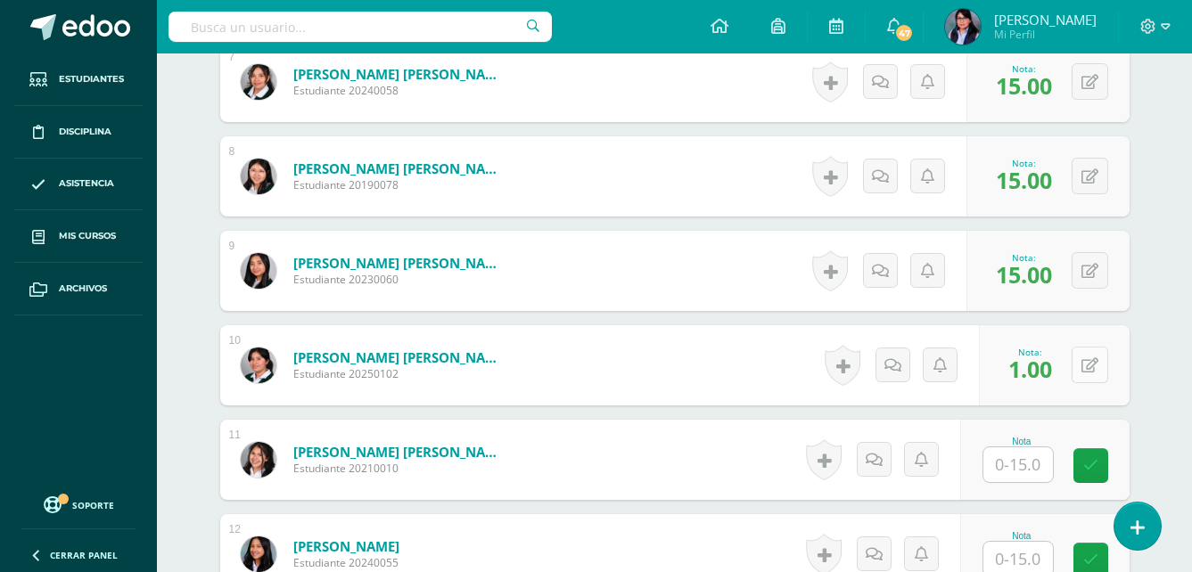
click at [1089, 366] on button at bounding box center [1090, 365] width 37 height 37
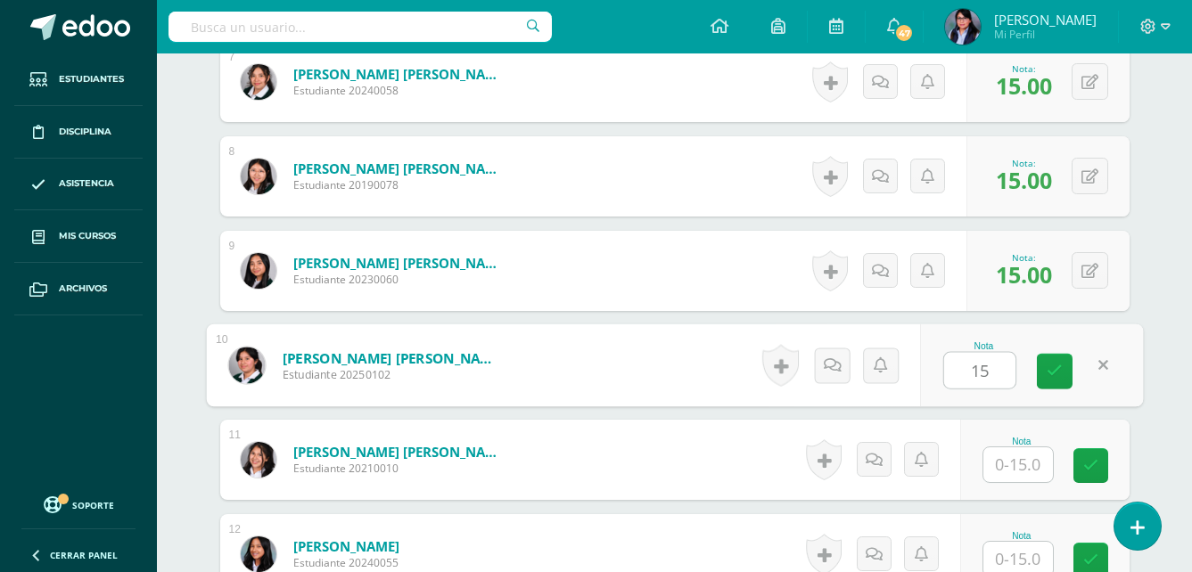
type input "15"
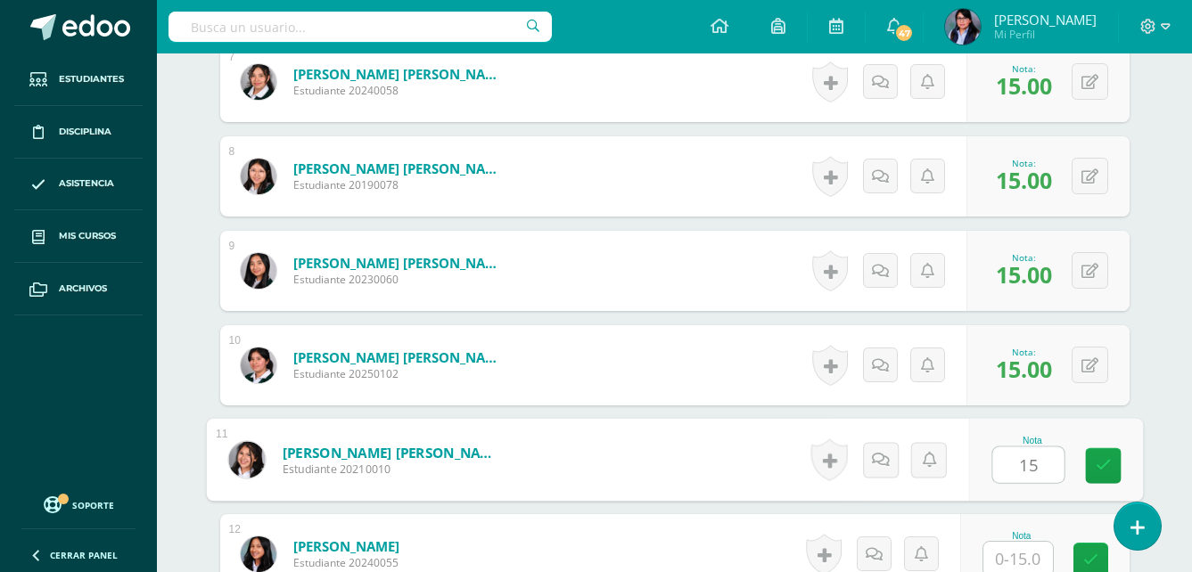
type input "15"
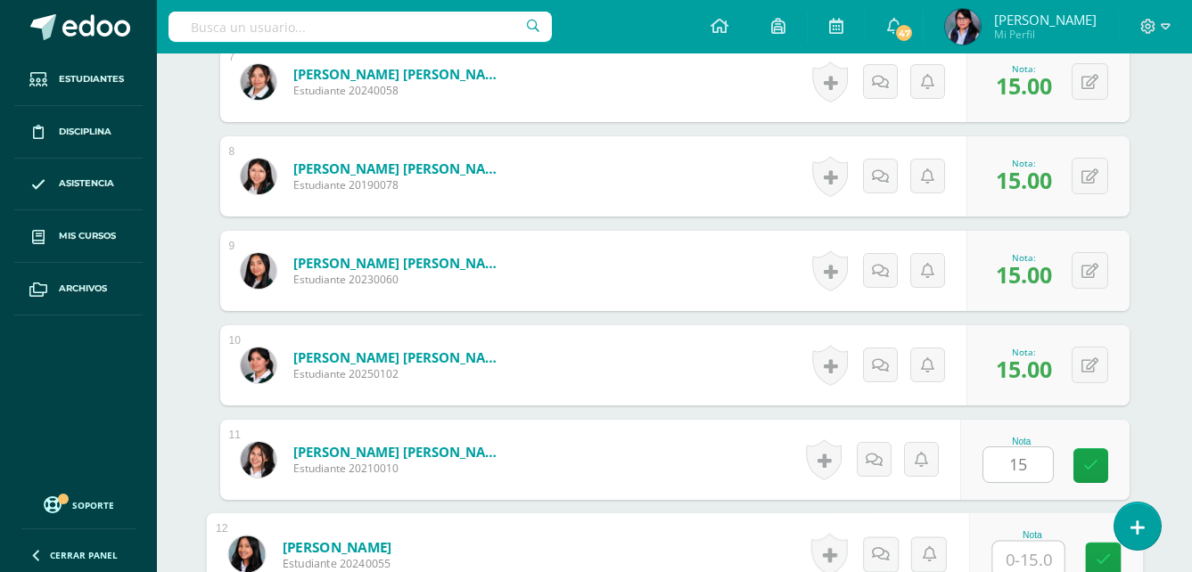
scroll to position [1149, 0]
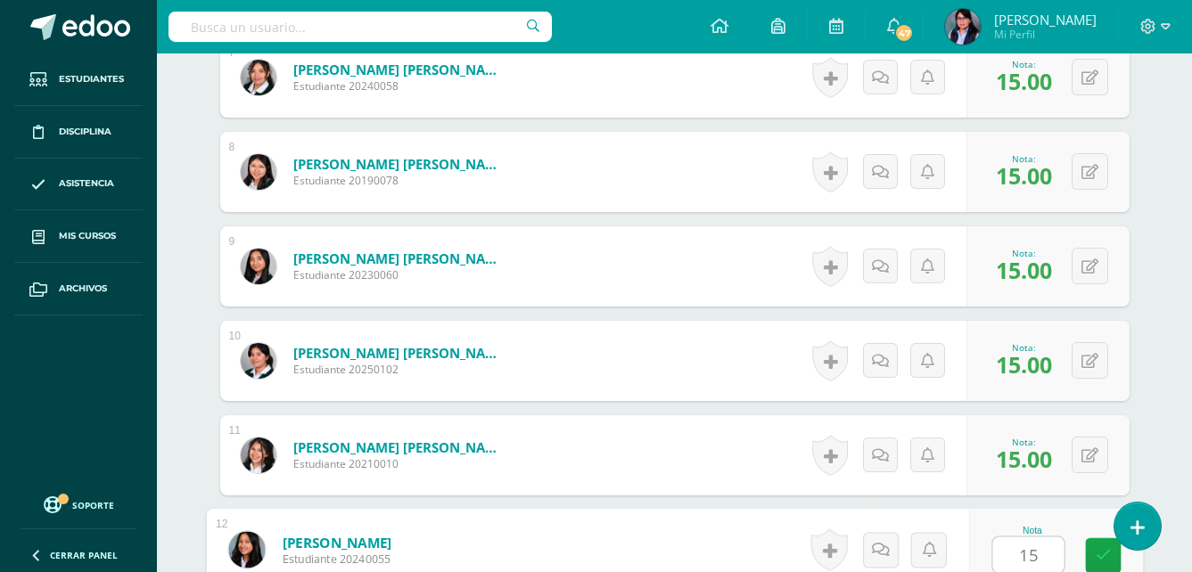
type input "15"
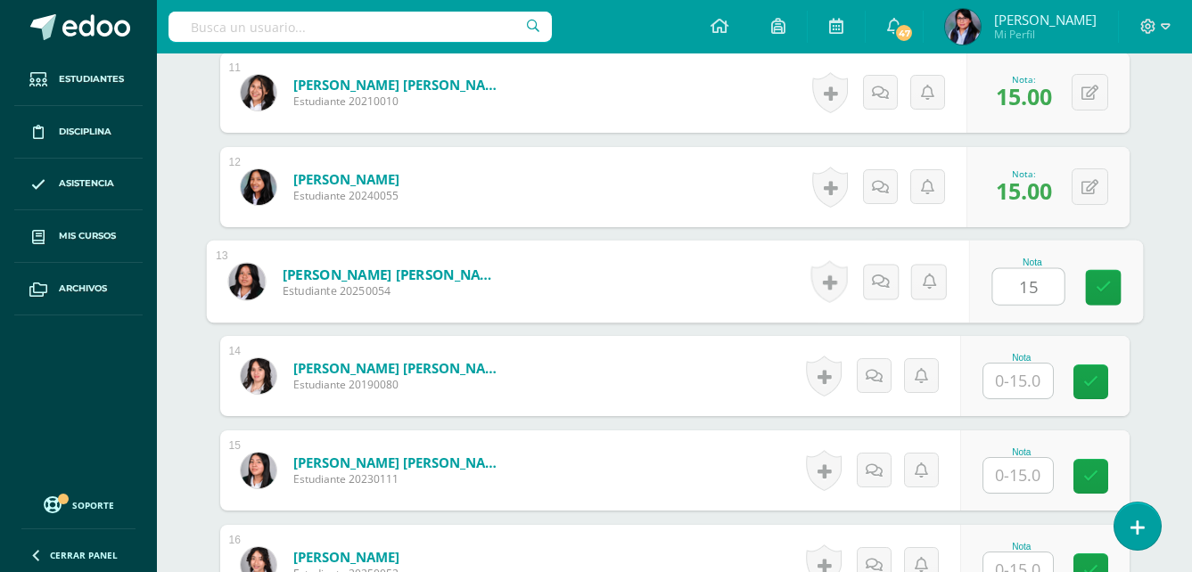
type input "15"
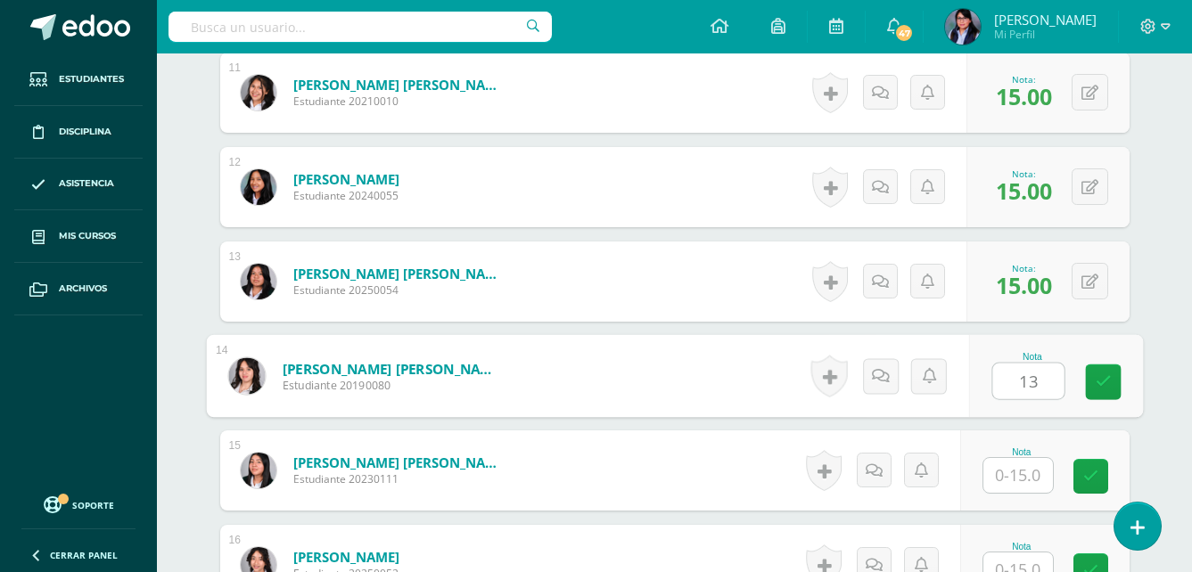
type input "13"
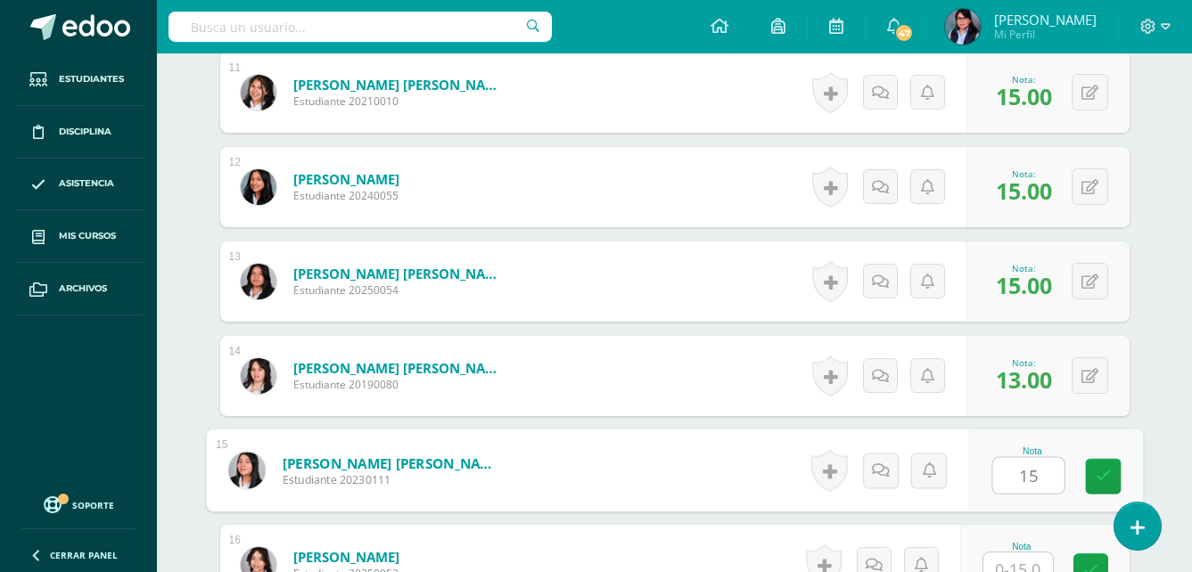
type input "15"
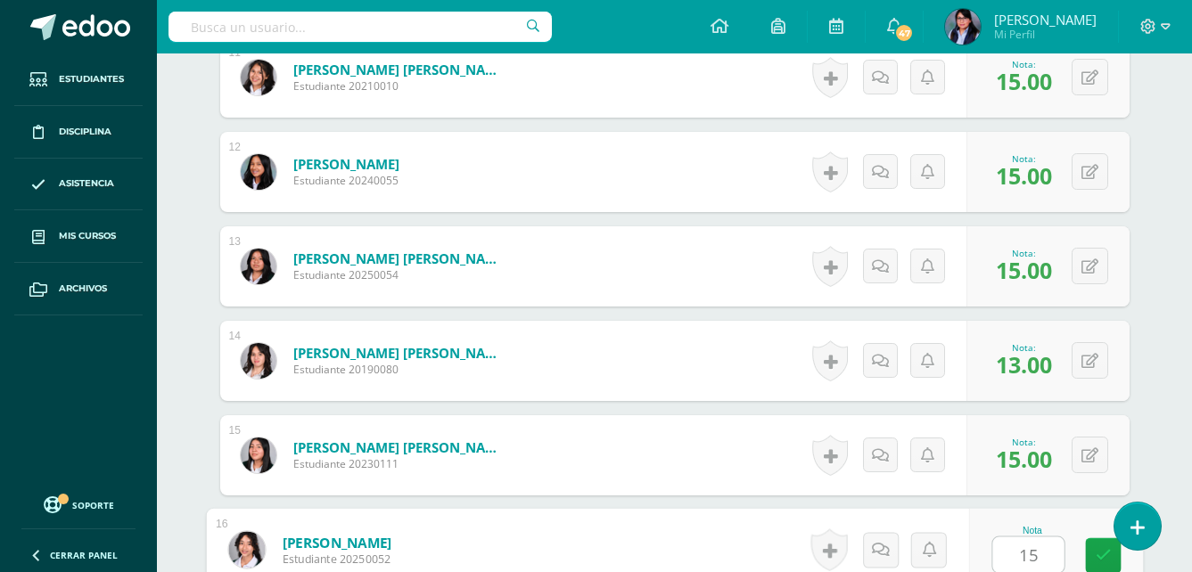
type input "15"
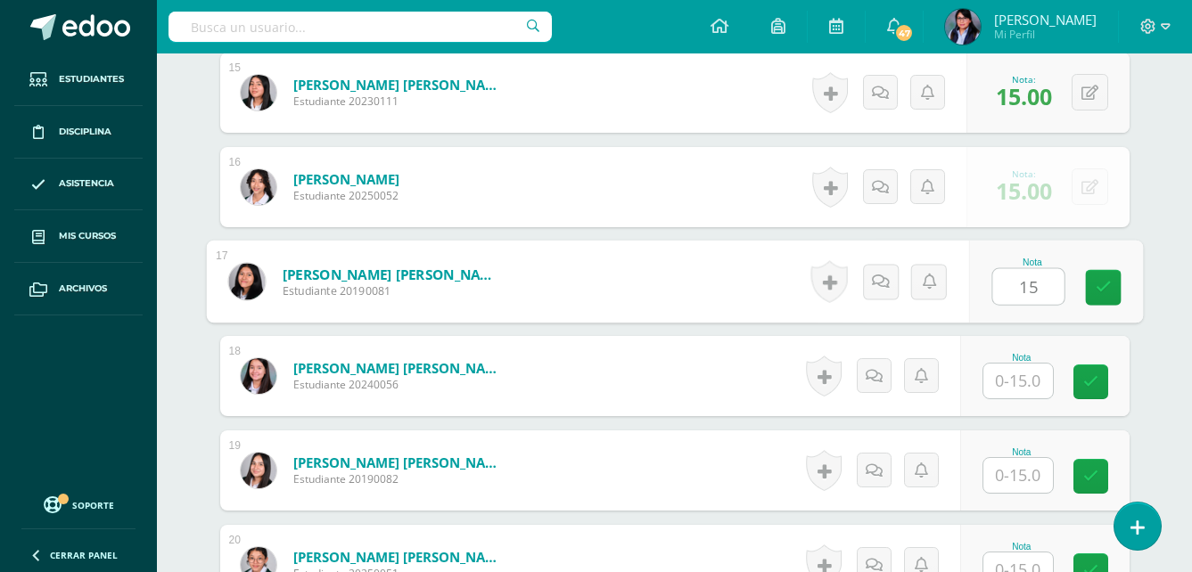
type input "15"
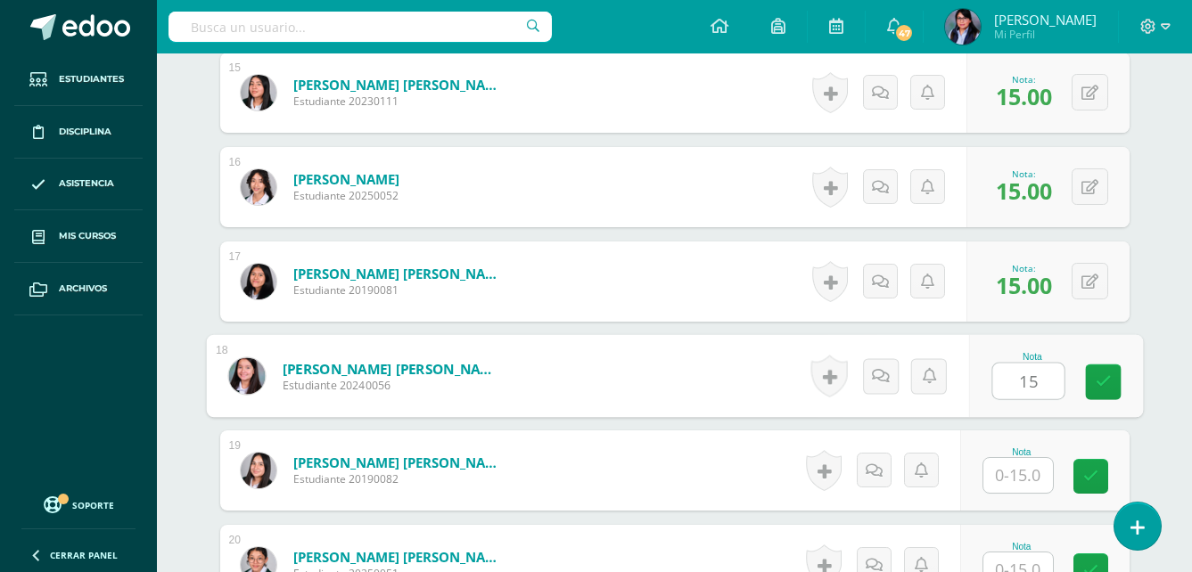
type input "15"
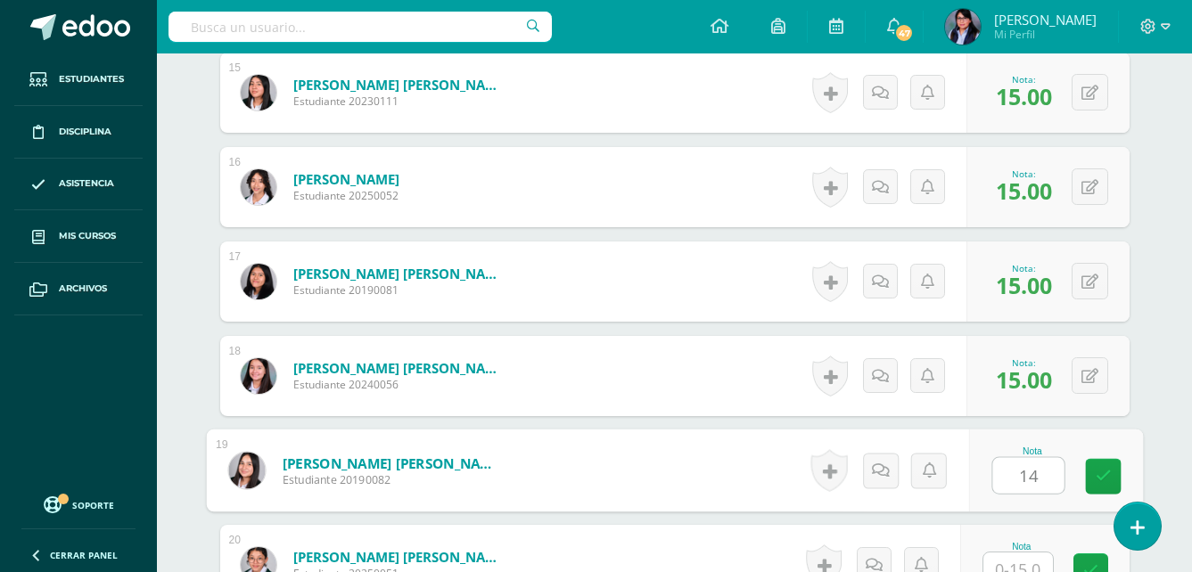
type input "14"
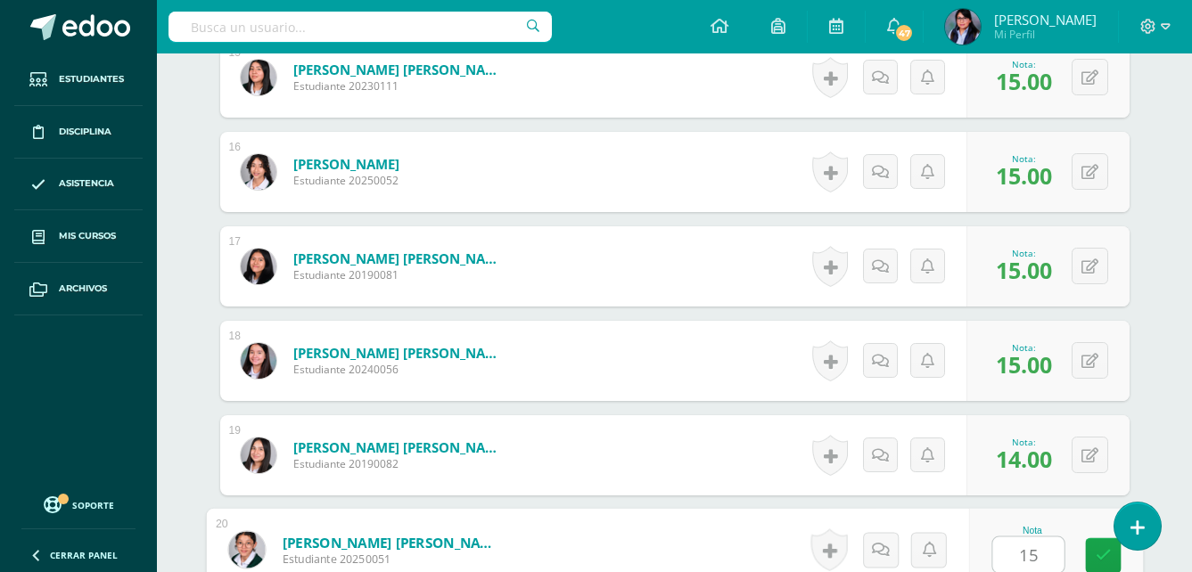
type input "15"
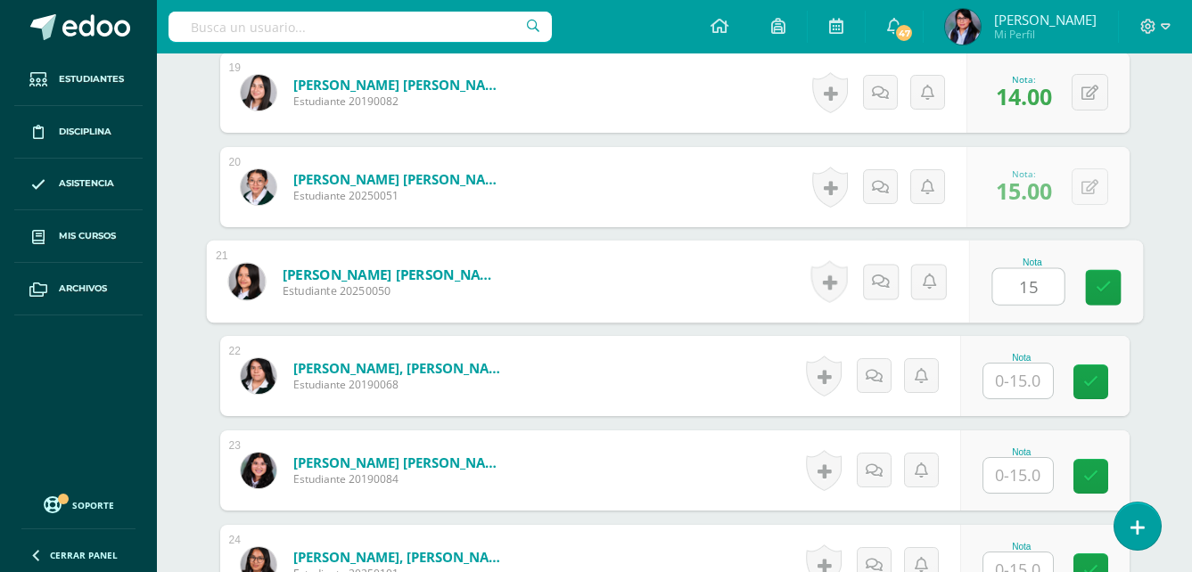
type input "15"
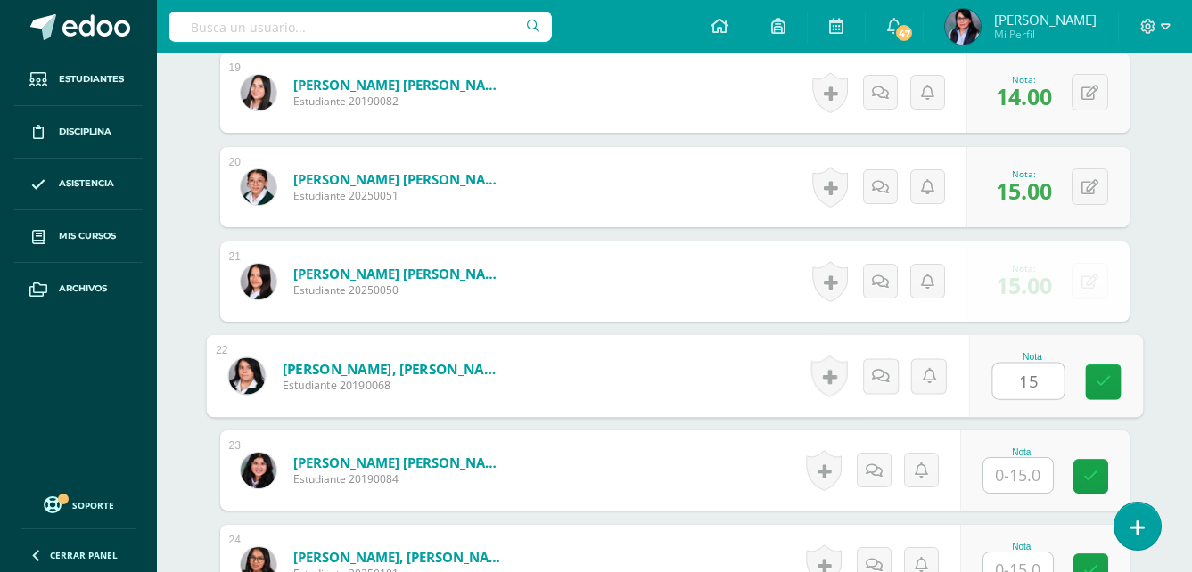
type input "15"
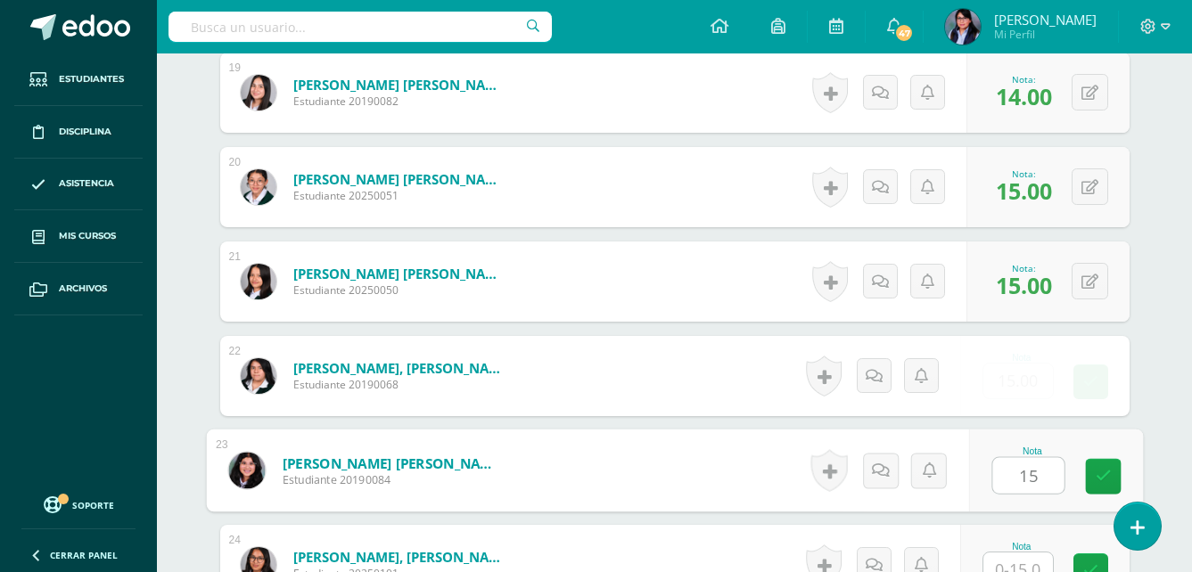
type input "15"
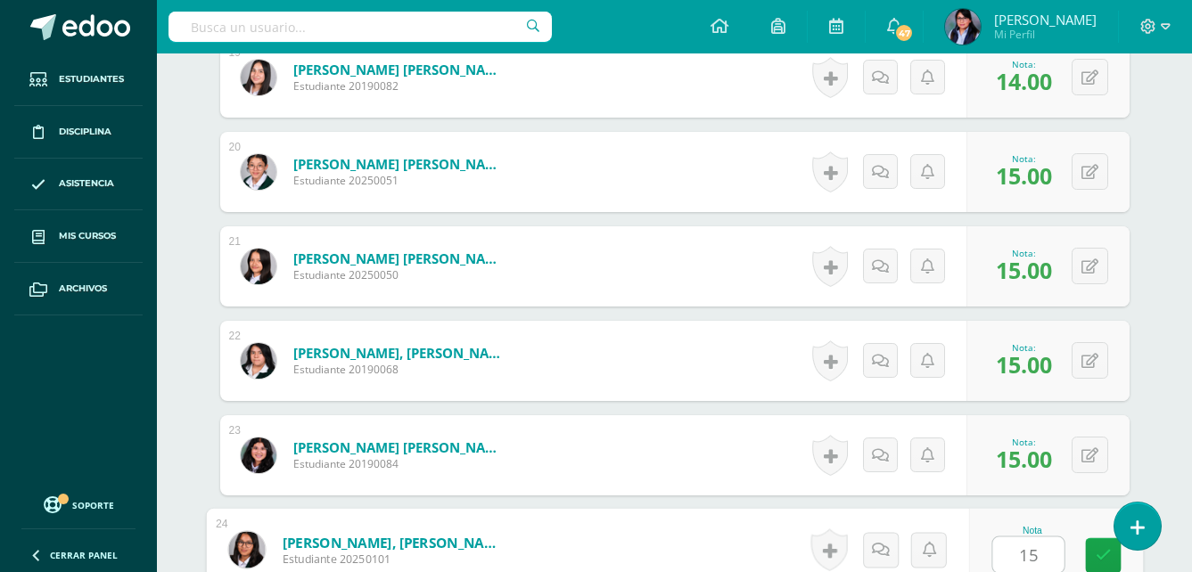
type input "15"
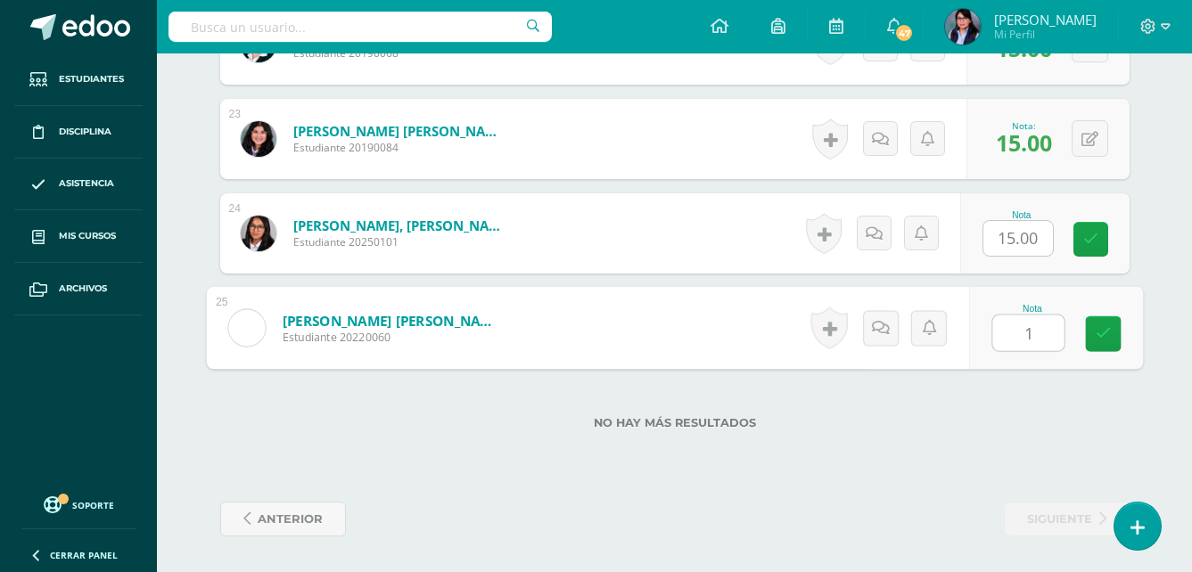
type input "15"
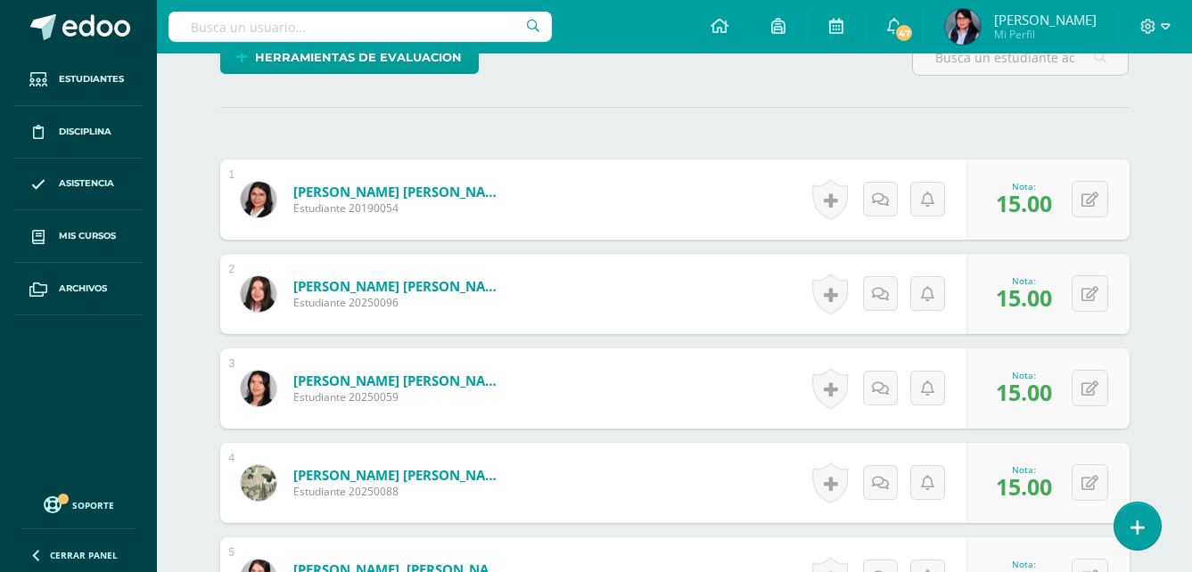
scroll to position [0, 0]
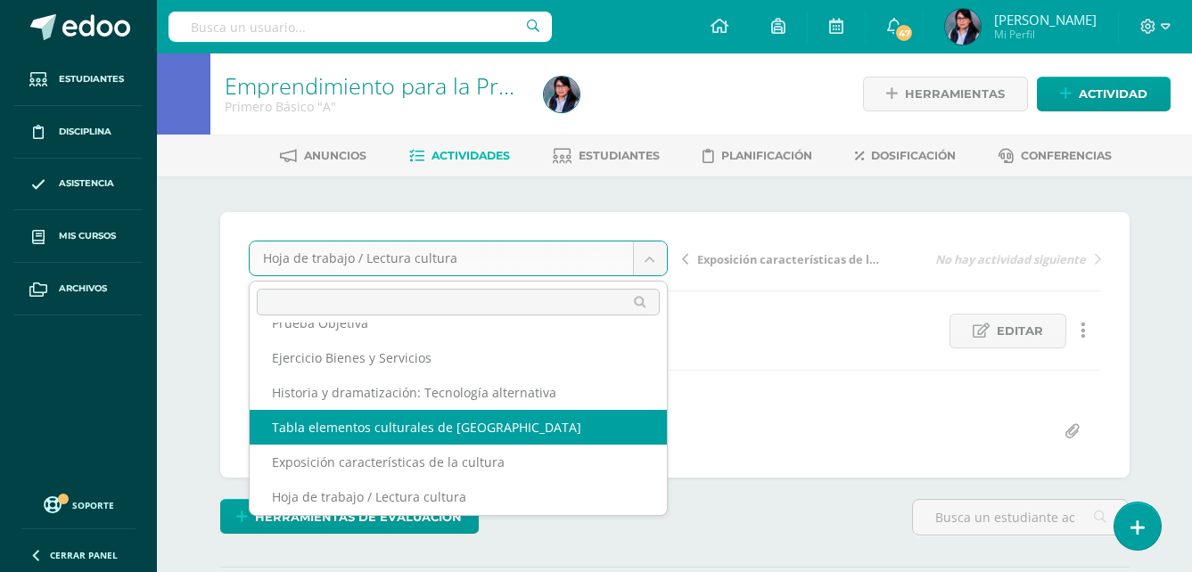
scroll to position [30, 0]
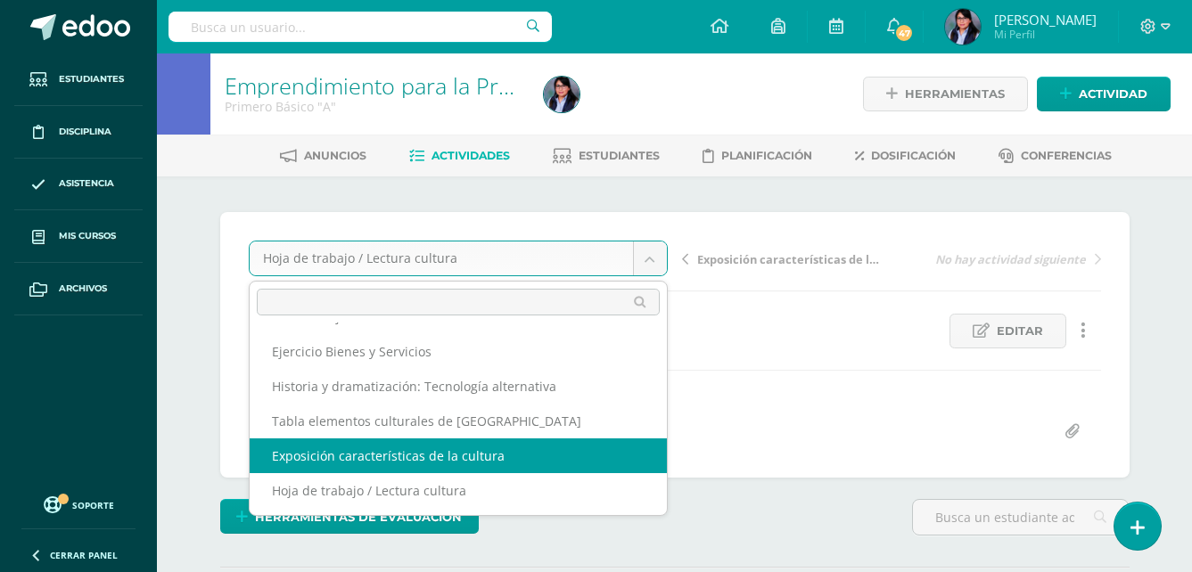
select select "/dashboard/teacher/grade-activity/108574/"
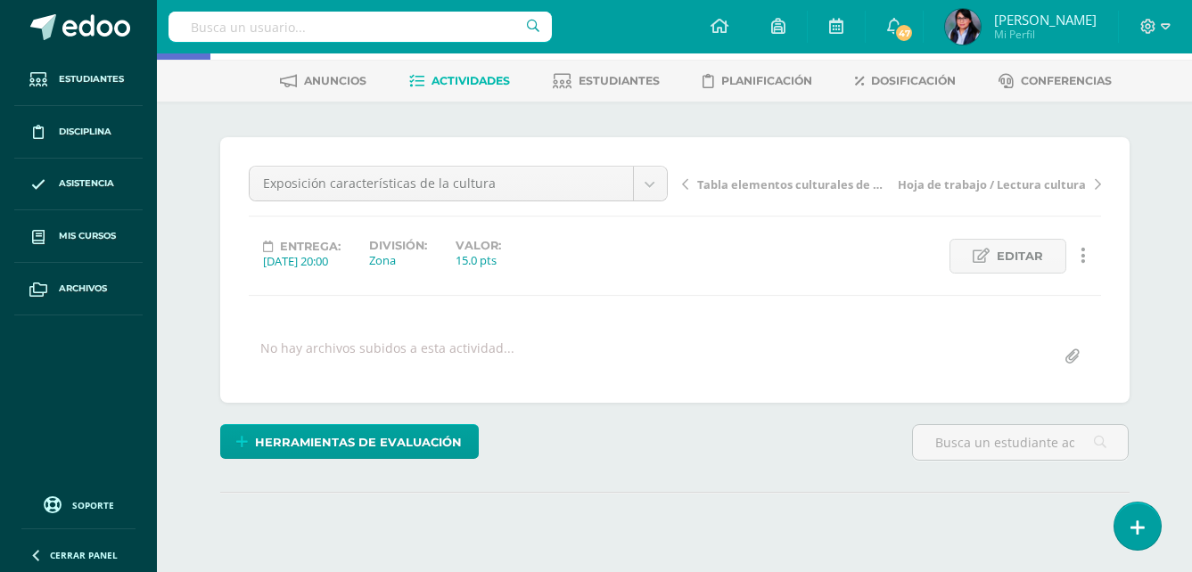
scroll to position [242, 0]
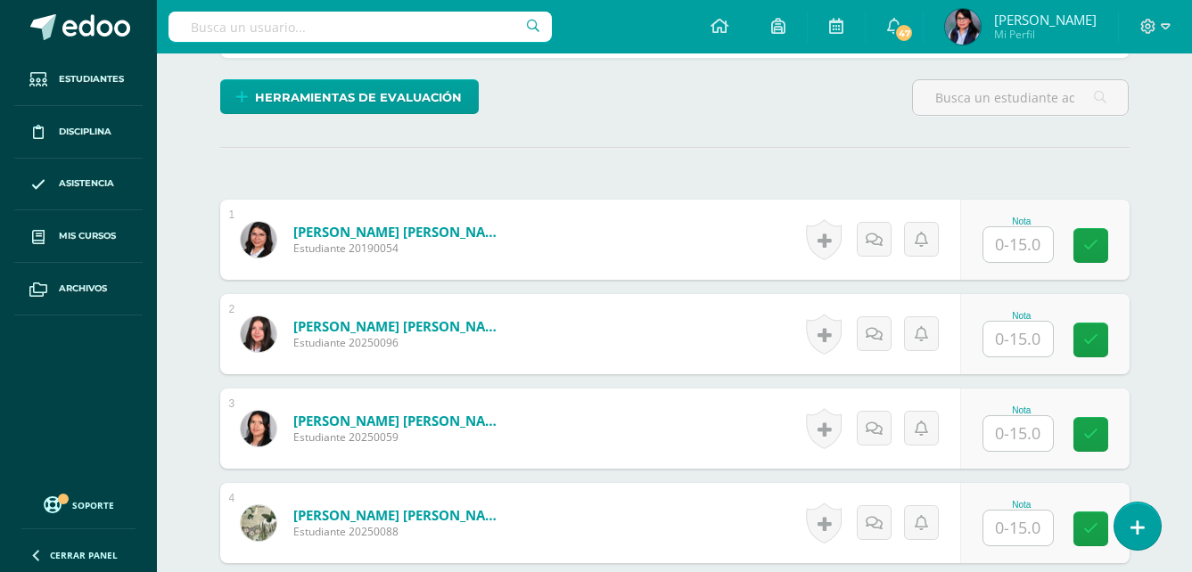
click at [1019, 242] on input "text" at bounding box center [1019, 244] width 70 height 35
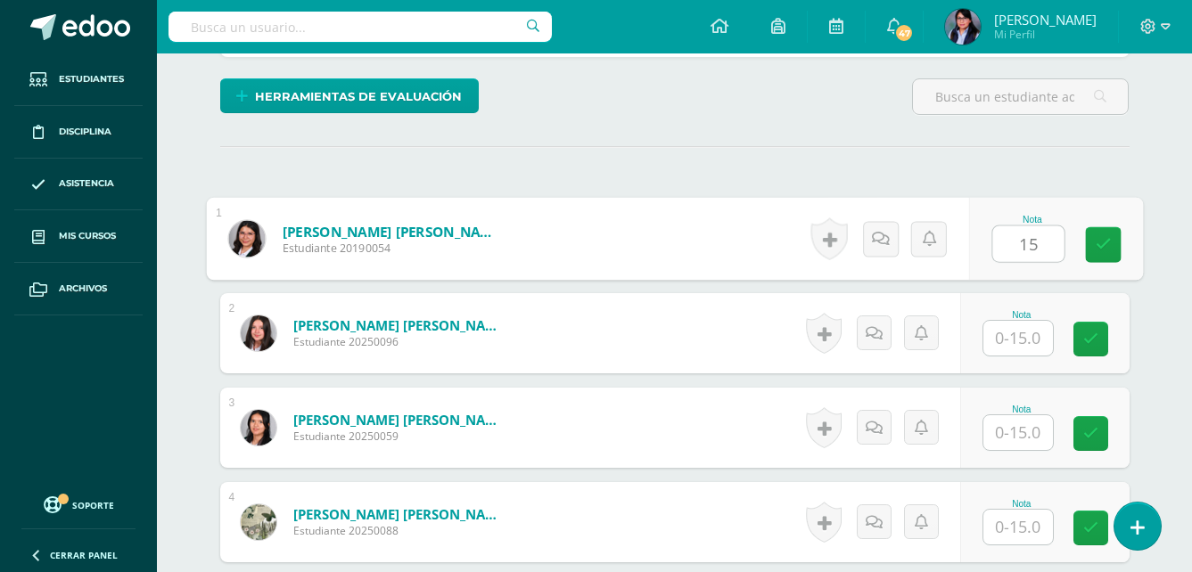
type input "15"
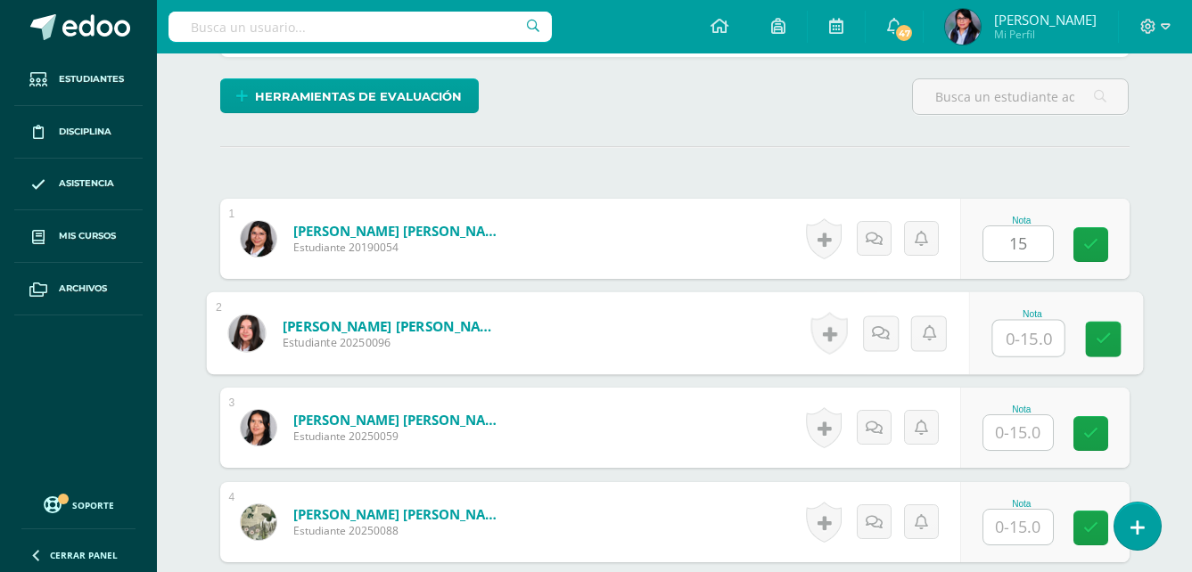
scroll to position [422, 0]
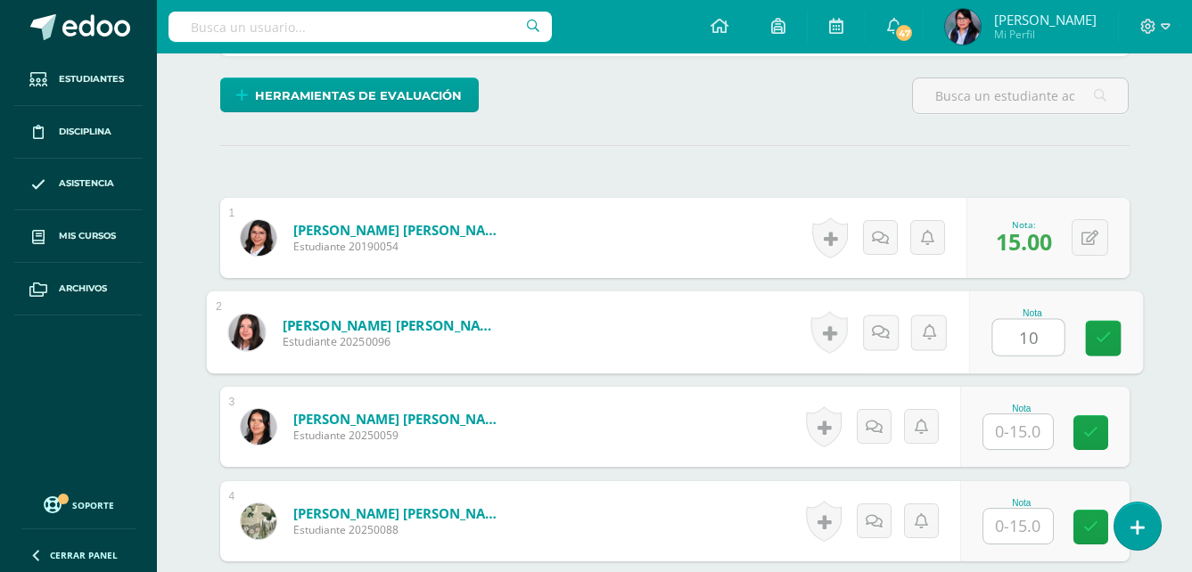
type input "10"
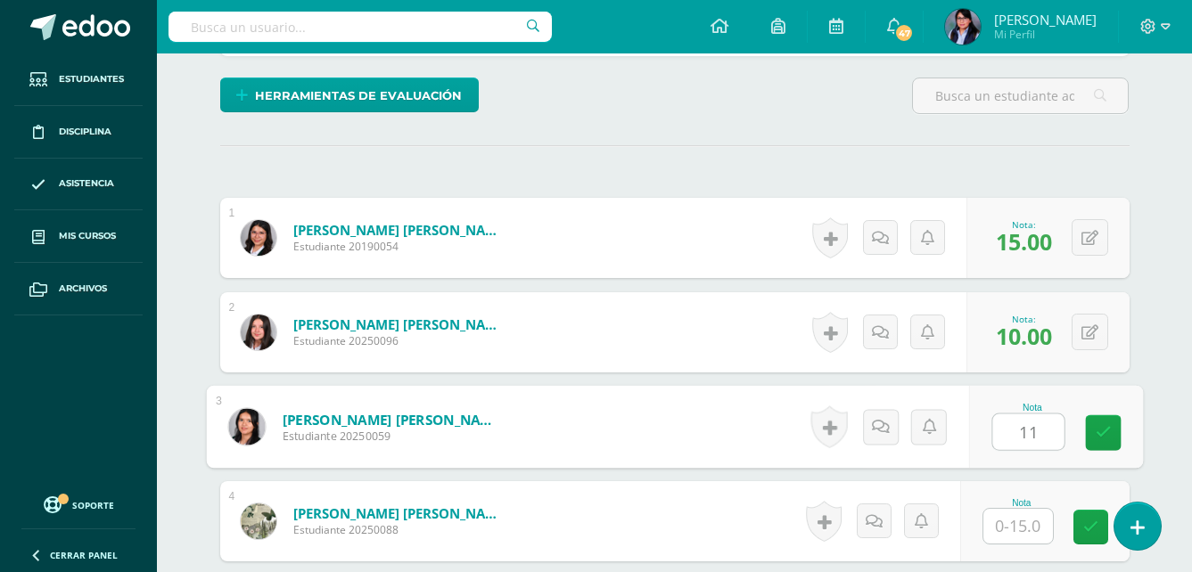
type input "11"
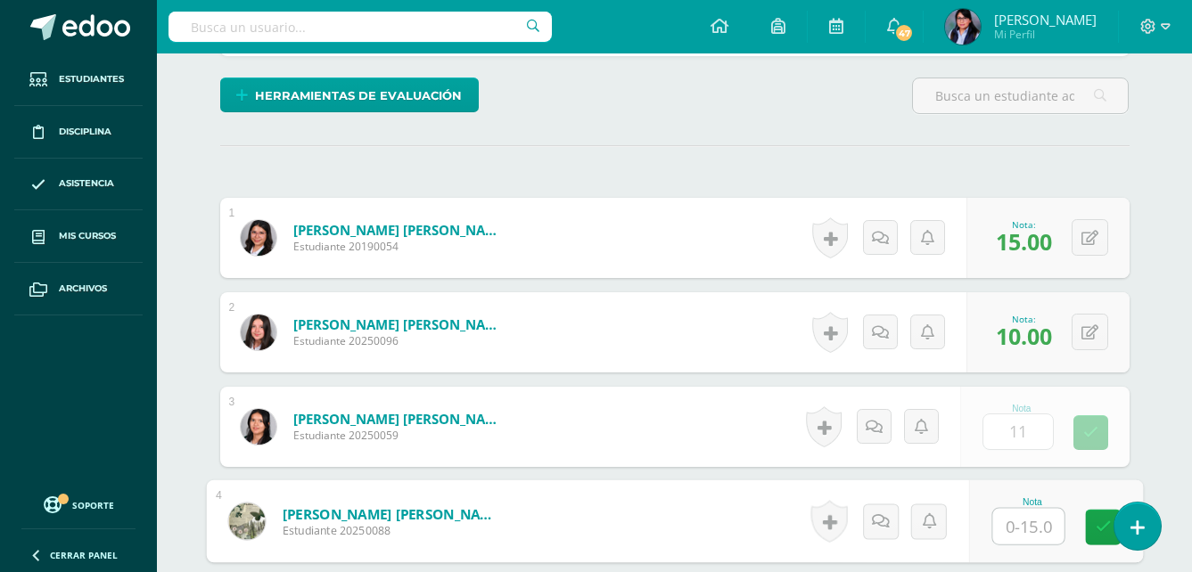
scroll to position [423, 0]
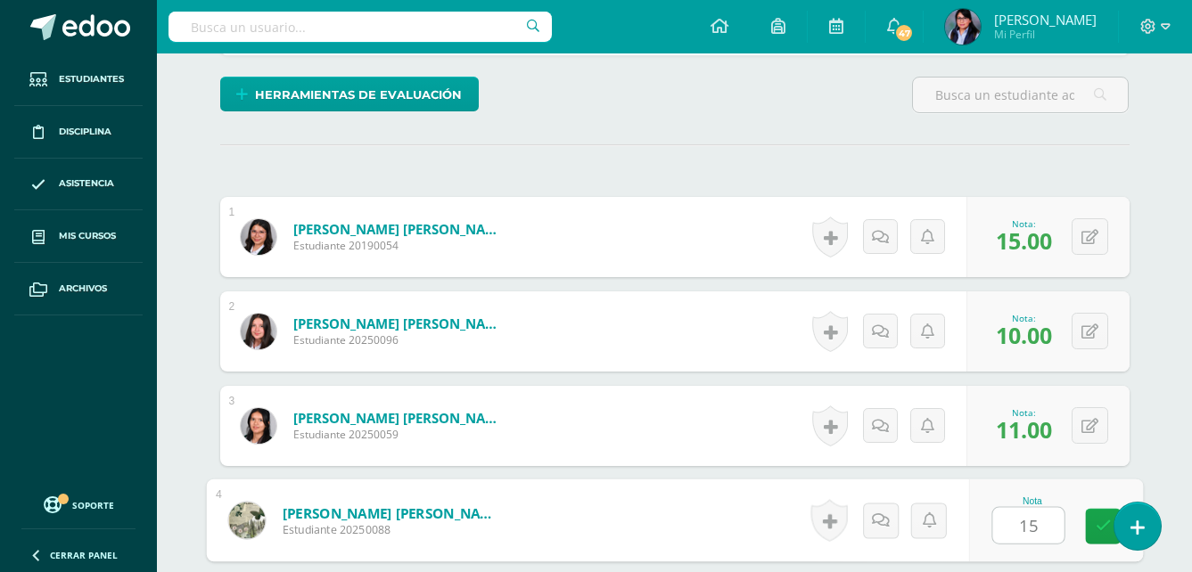
type input "15"
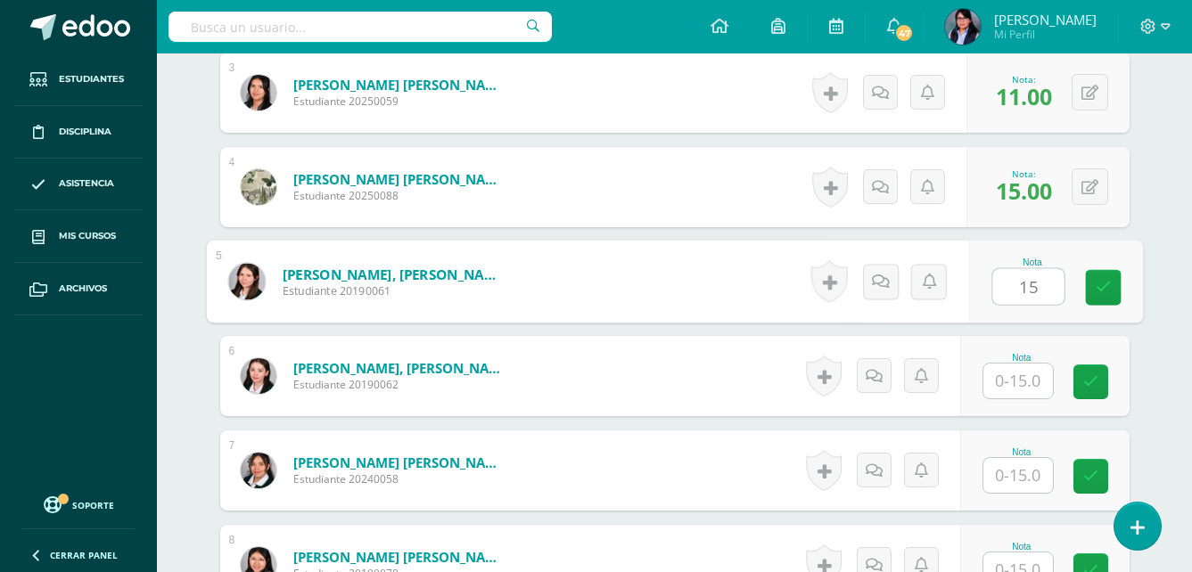
type input "15"
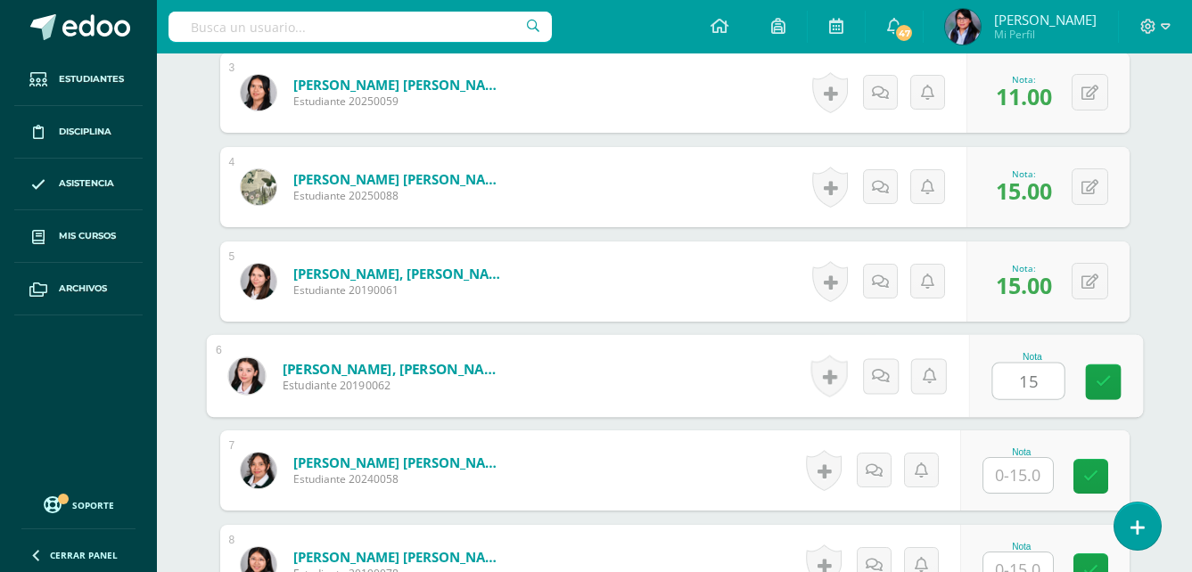
type input "15"
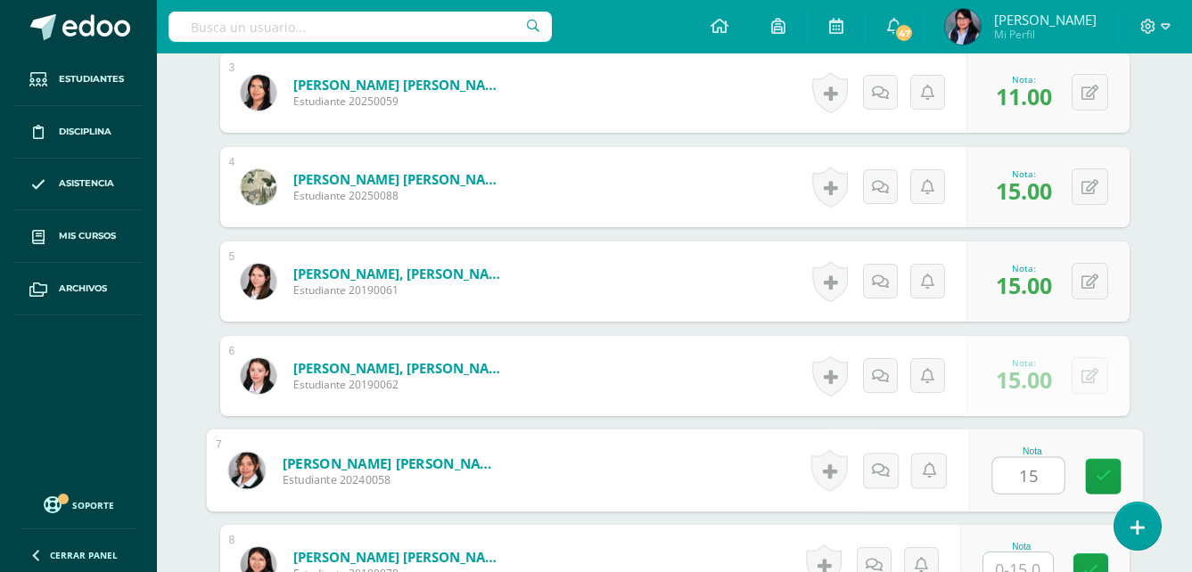
type input "15"
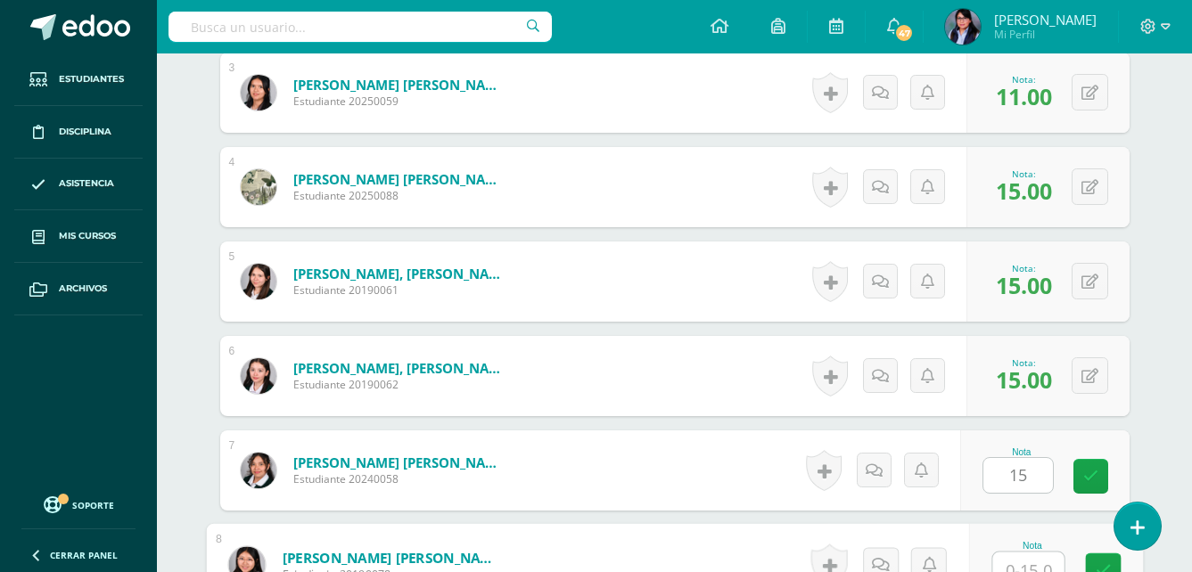
scroll to position [771, 0]
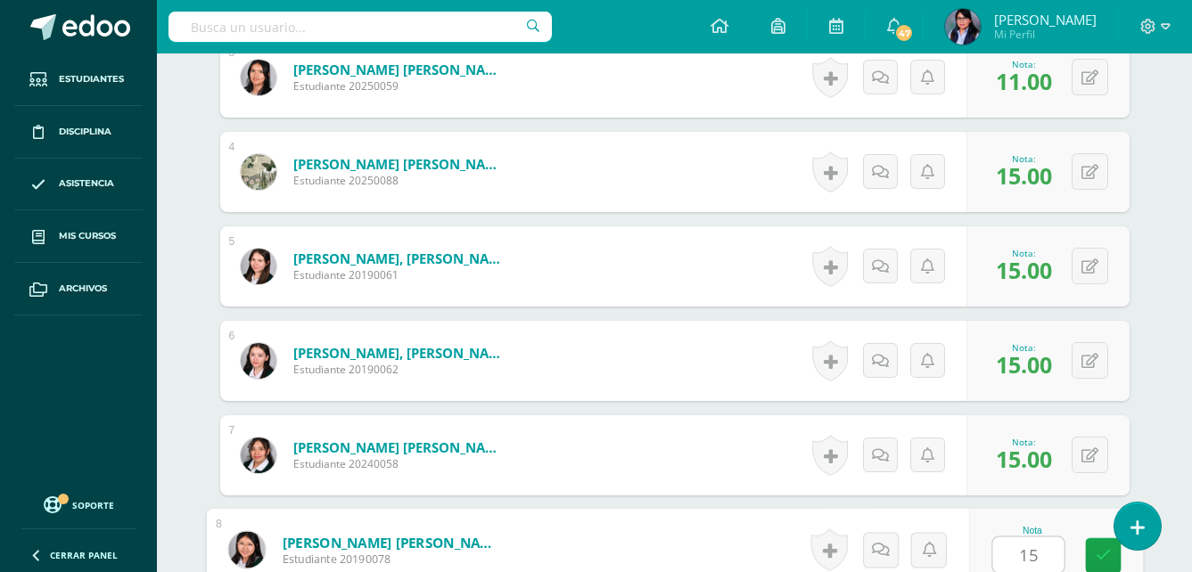
type input "15"
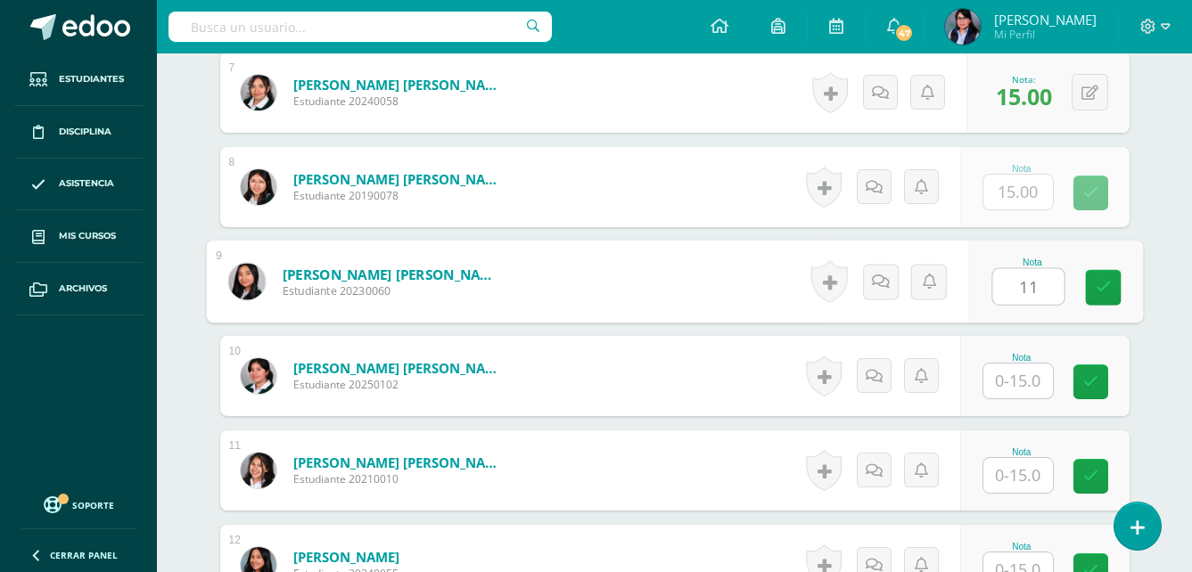
type input "11"
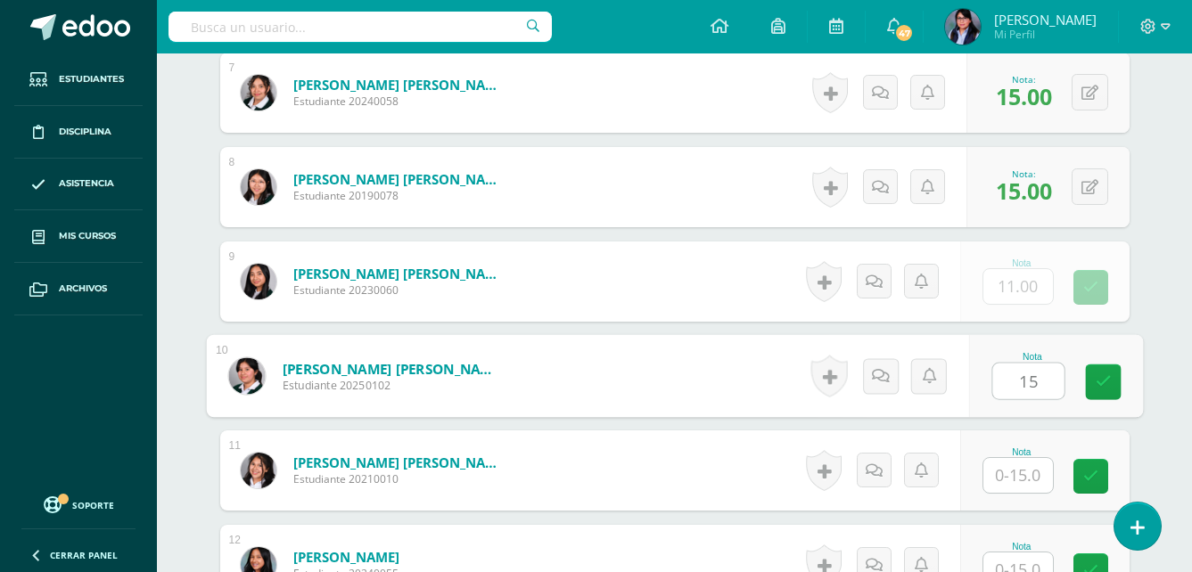
type input "15"
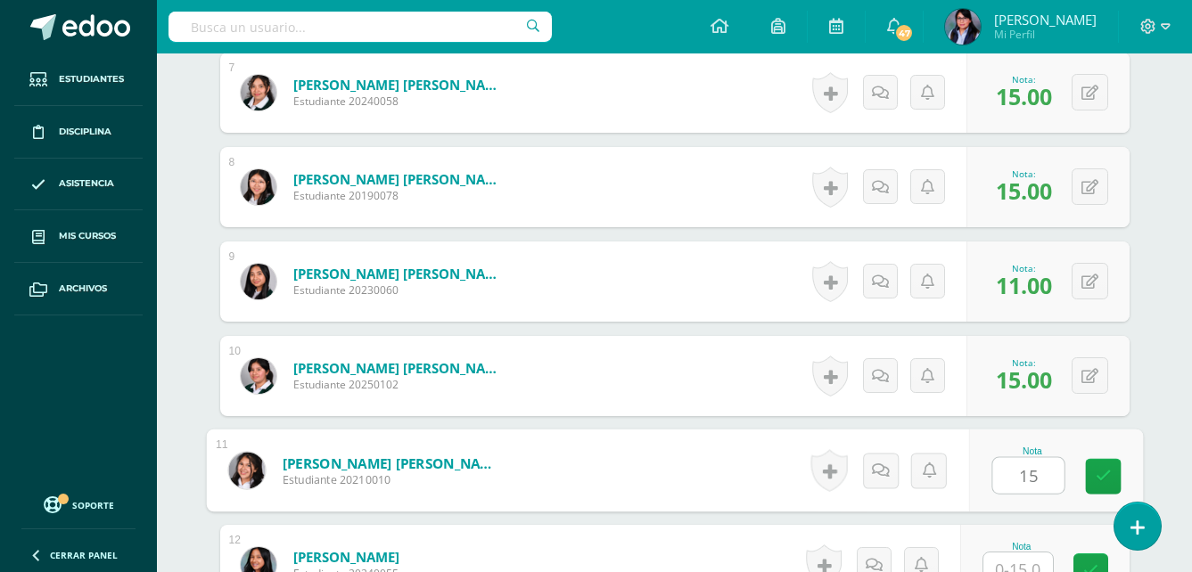
type input "15"
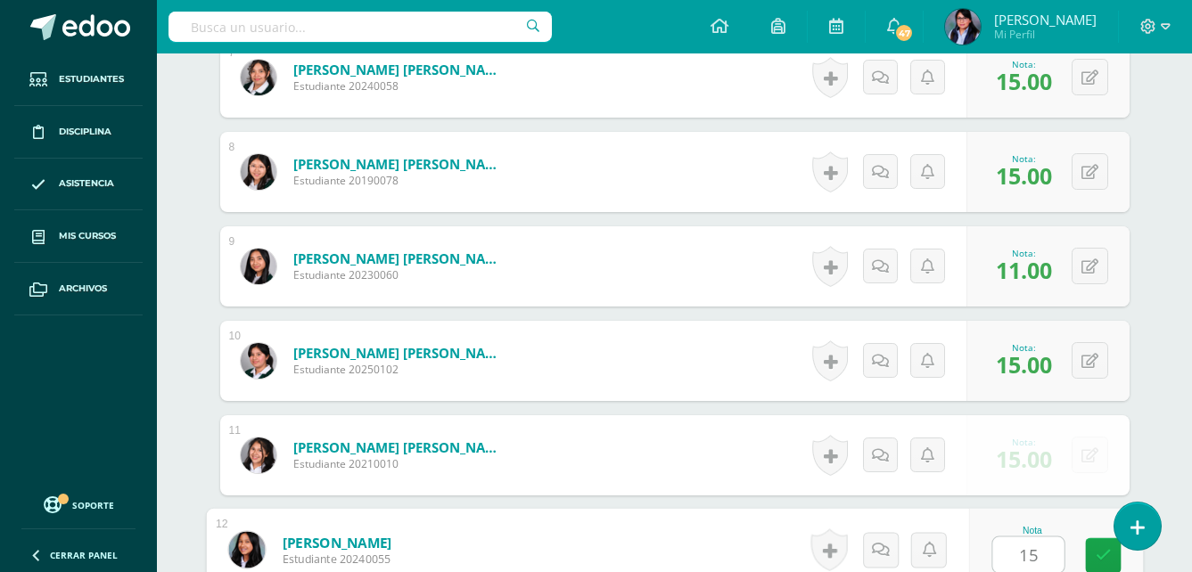
type input "15"
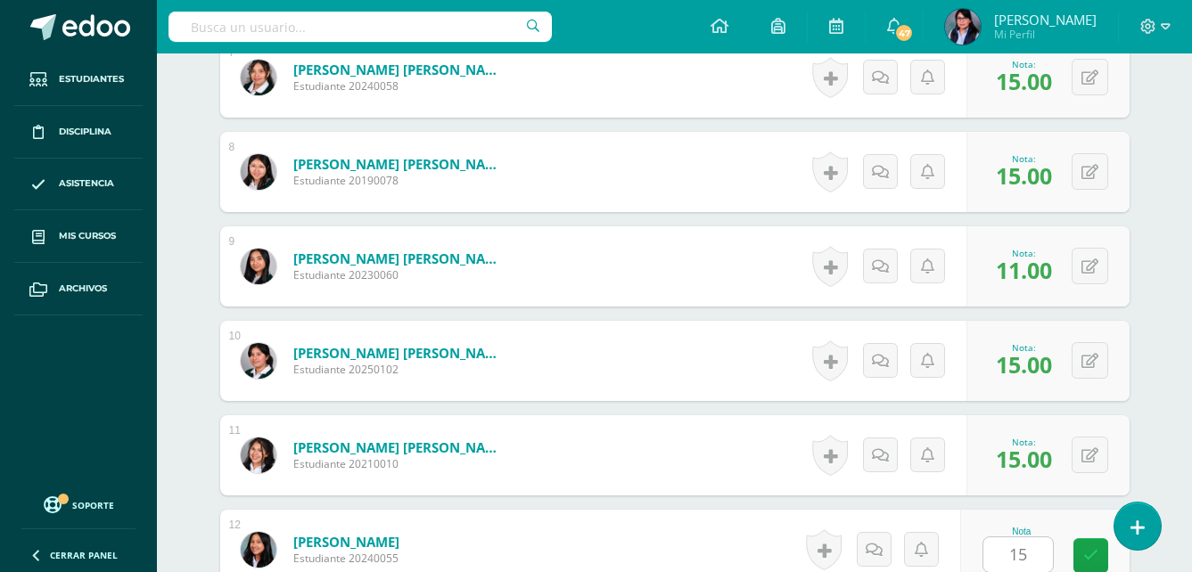
scroll to position [1512, 0]
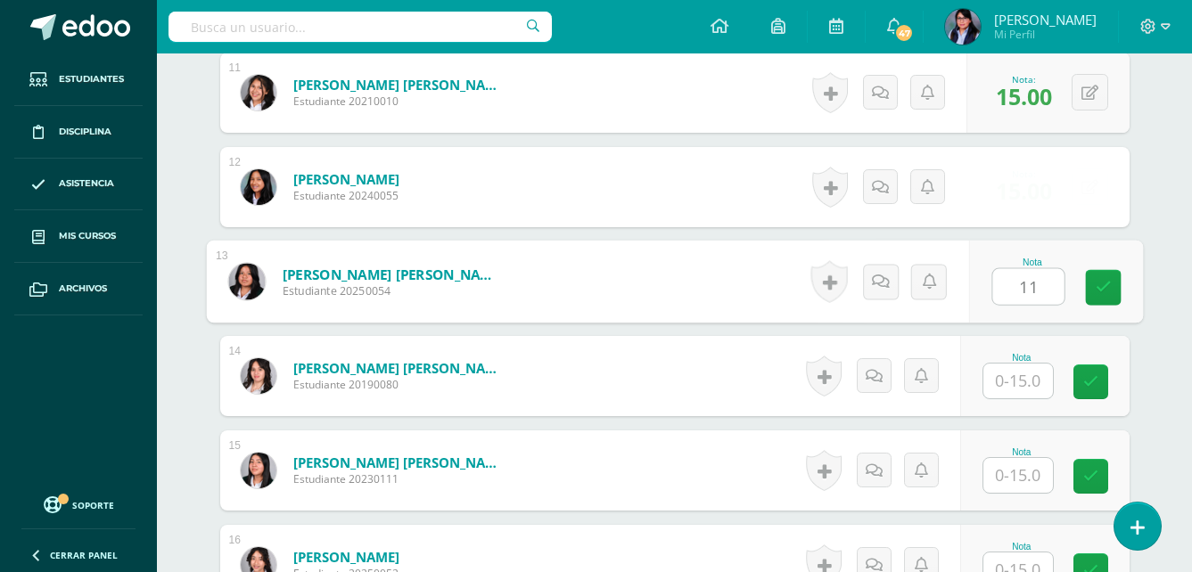
type input "11"
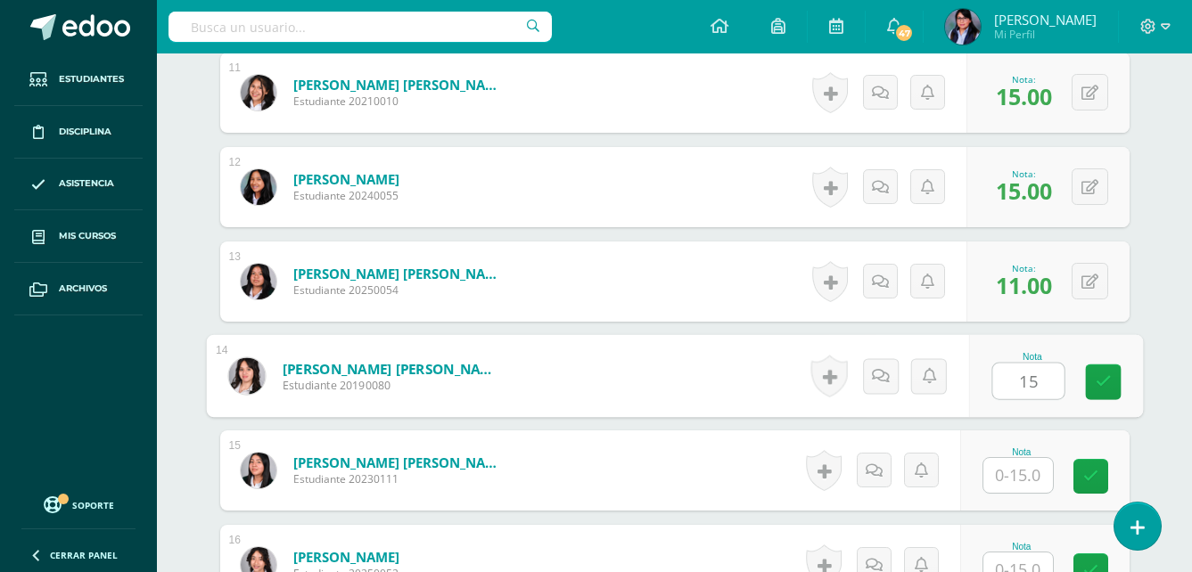
type input "15"
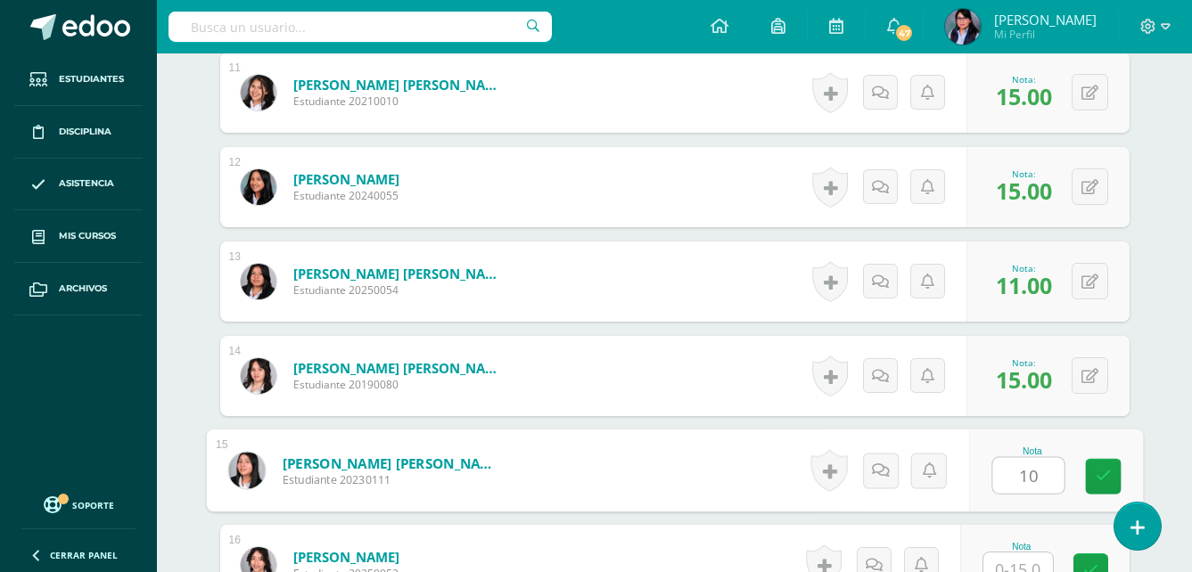
type input "10"
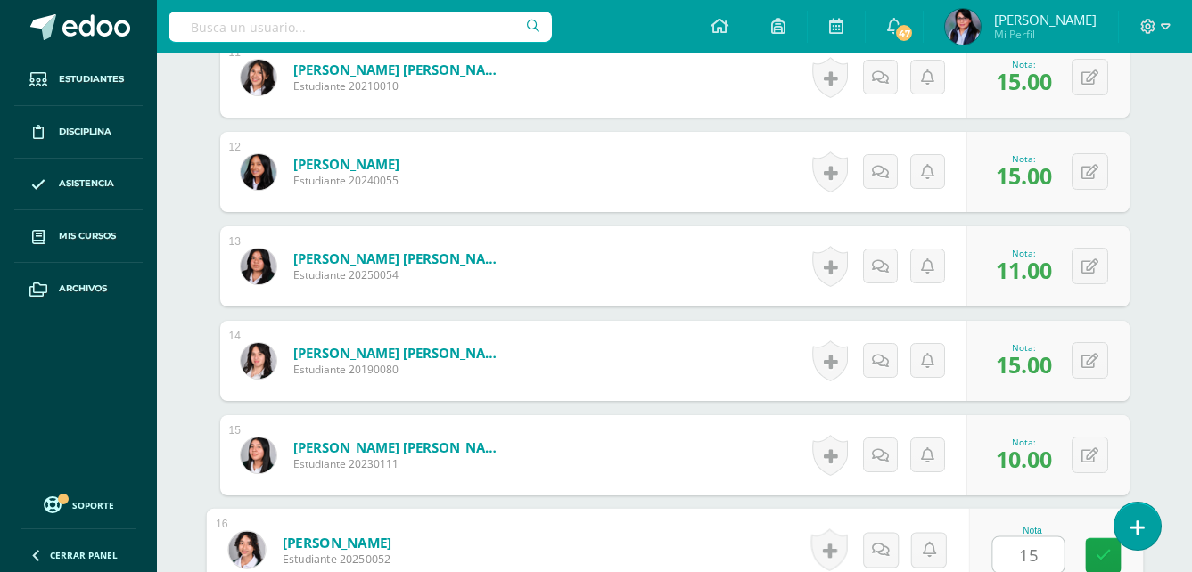
type input "15"
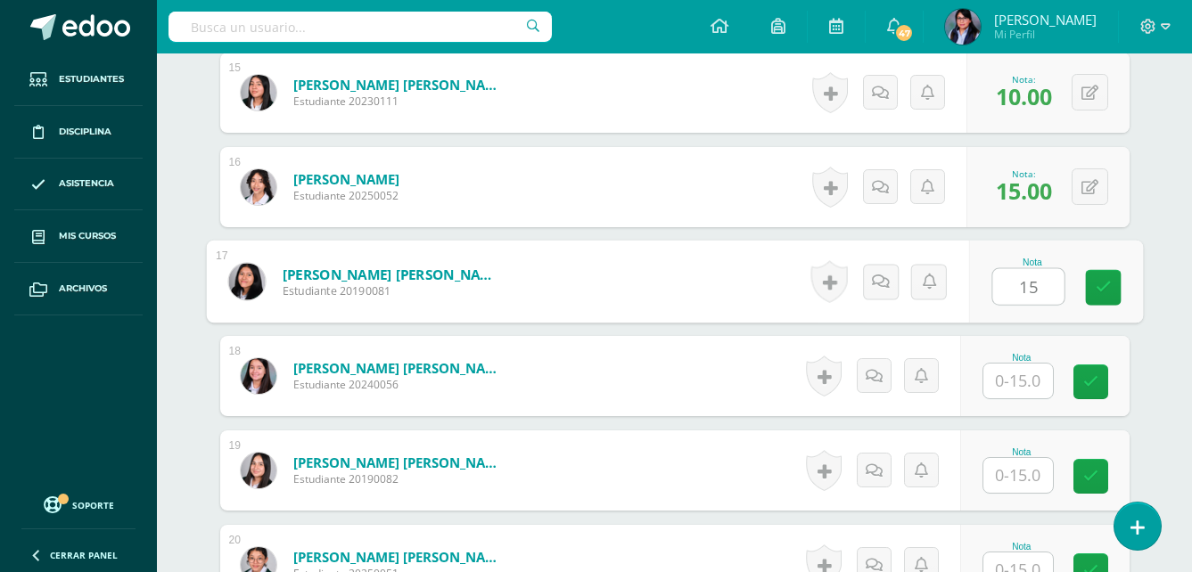
type input "15"
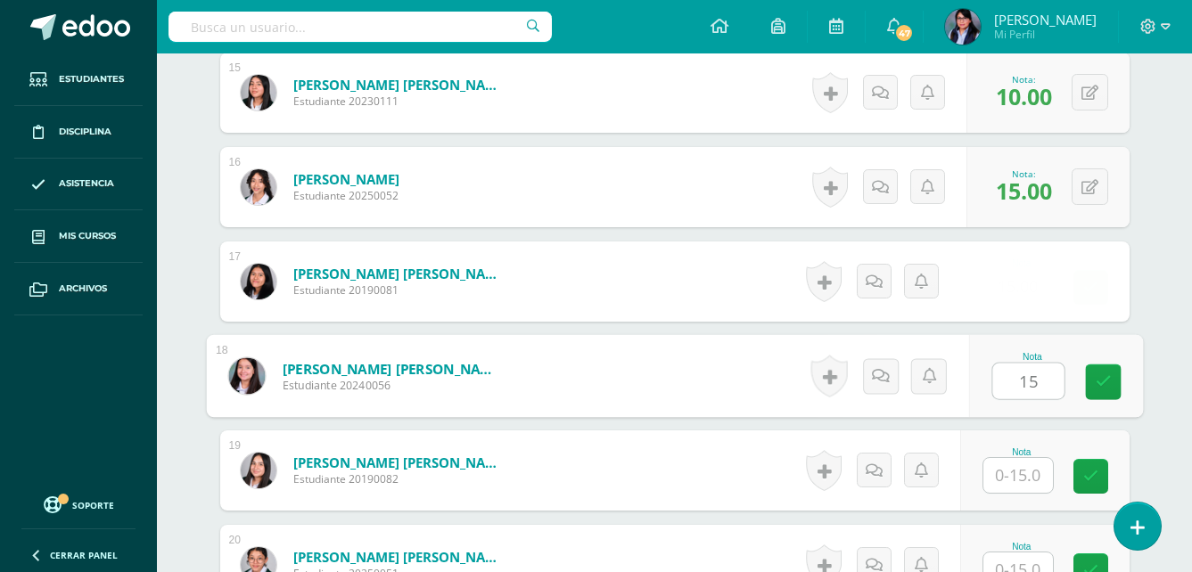
type input "15"
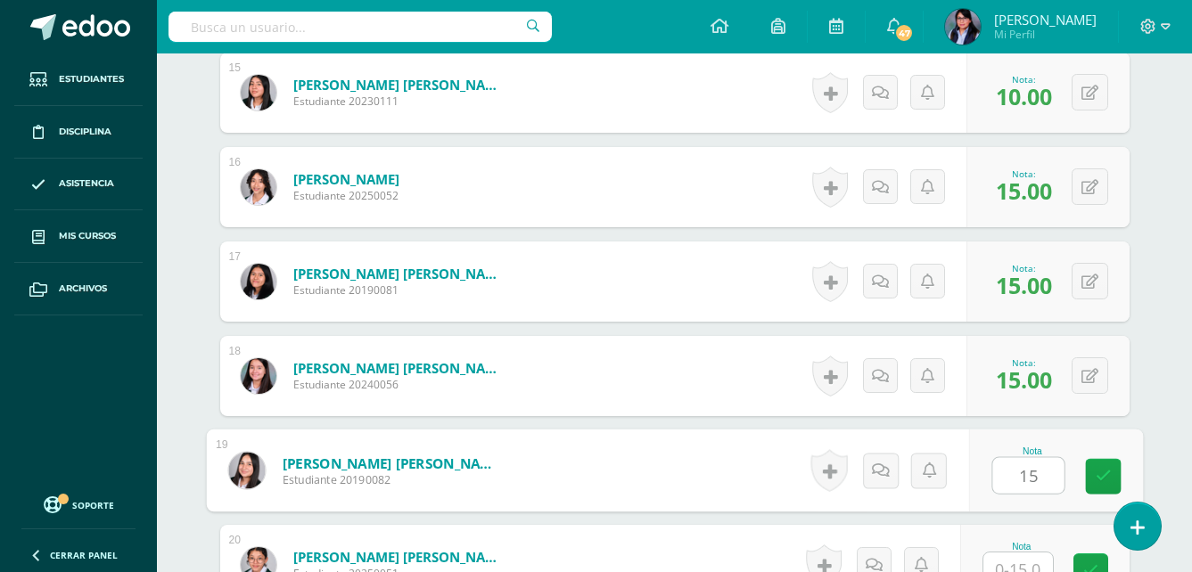
type input "15"
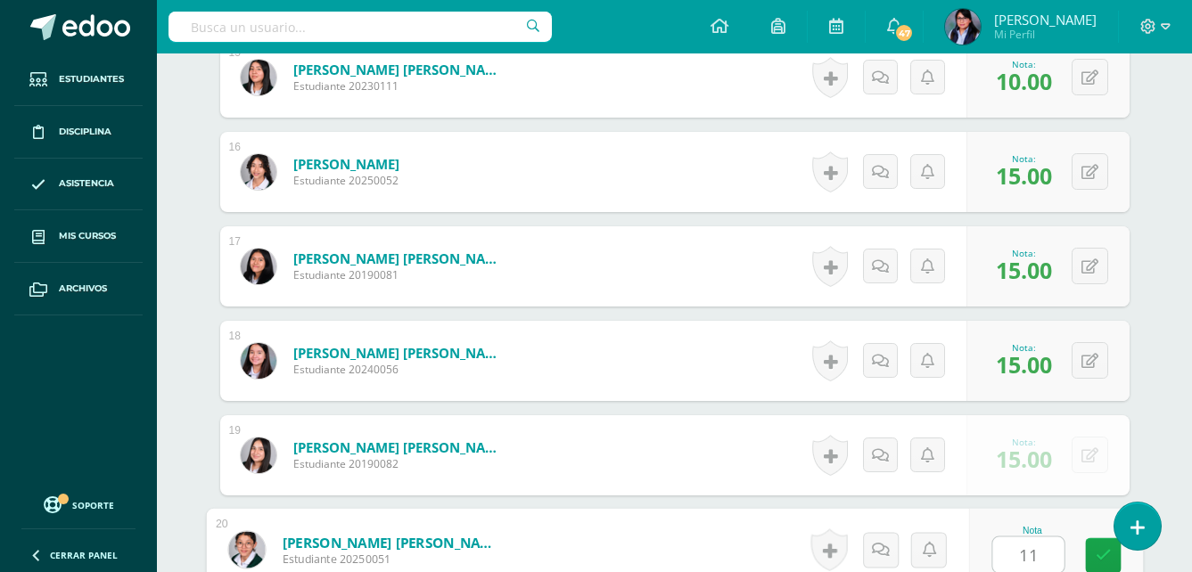
type input "11"
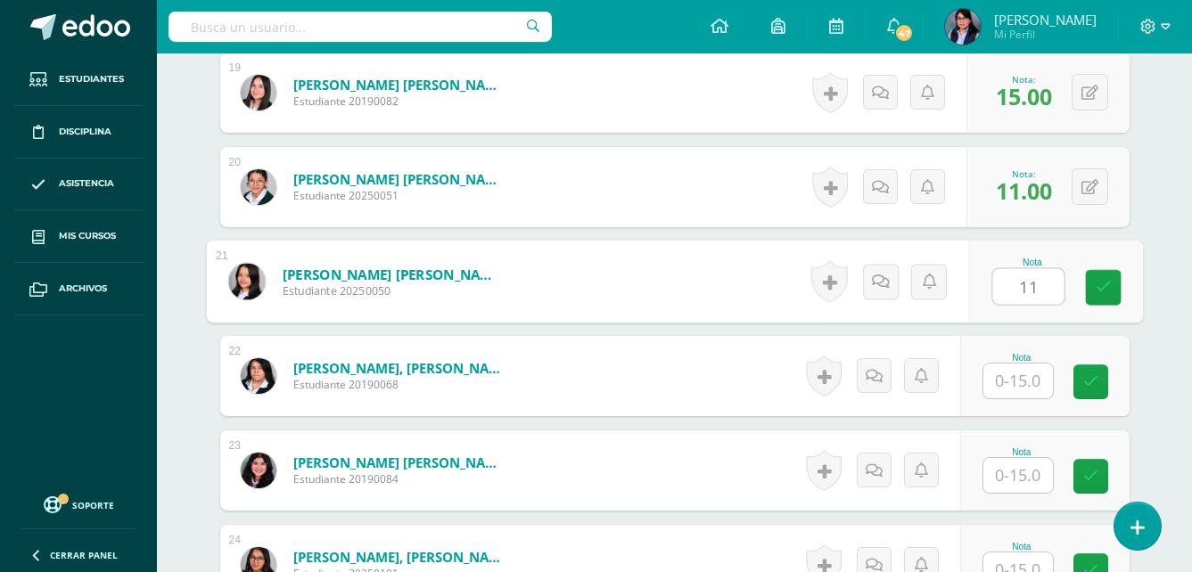
type input "11"
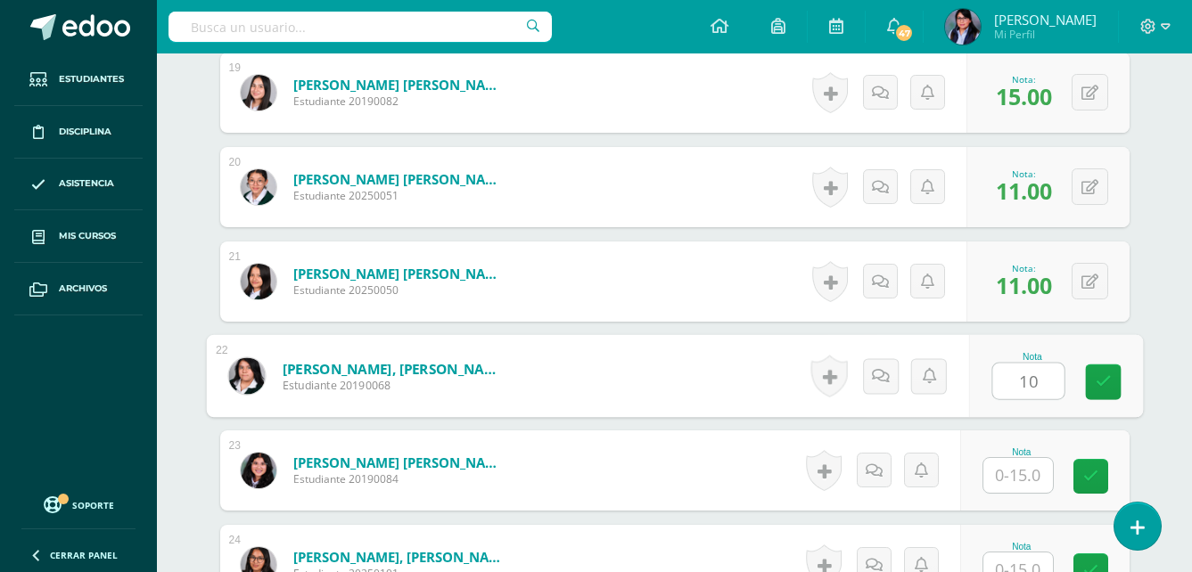
type input "10"
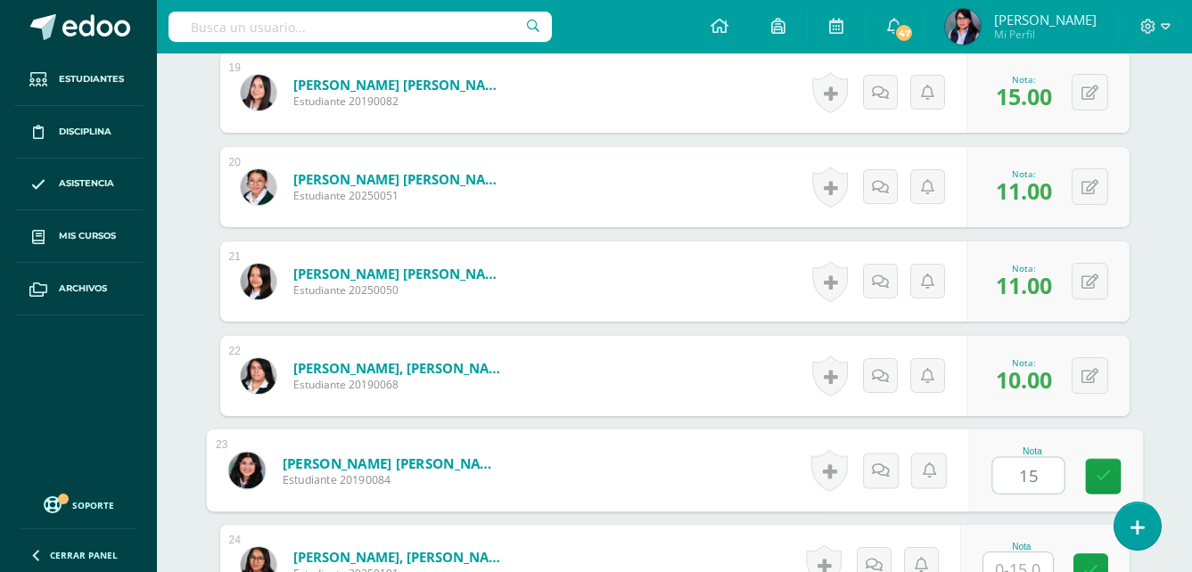
type input "15"
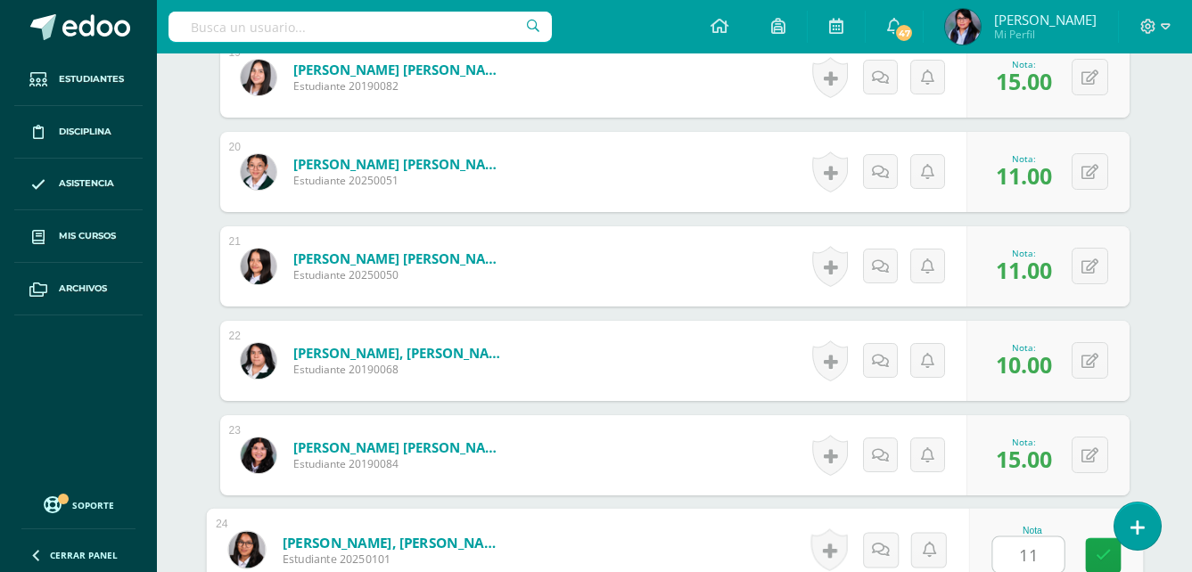
type input "11"
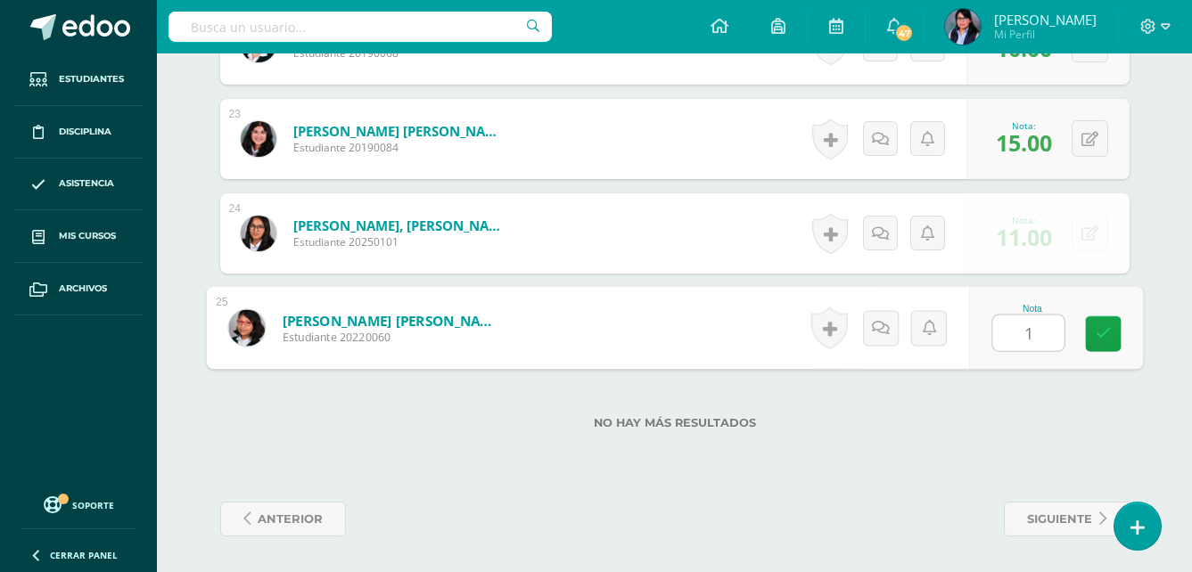
type input "11"
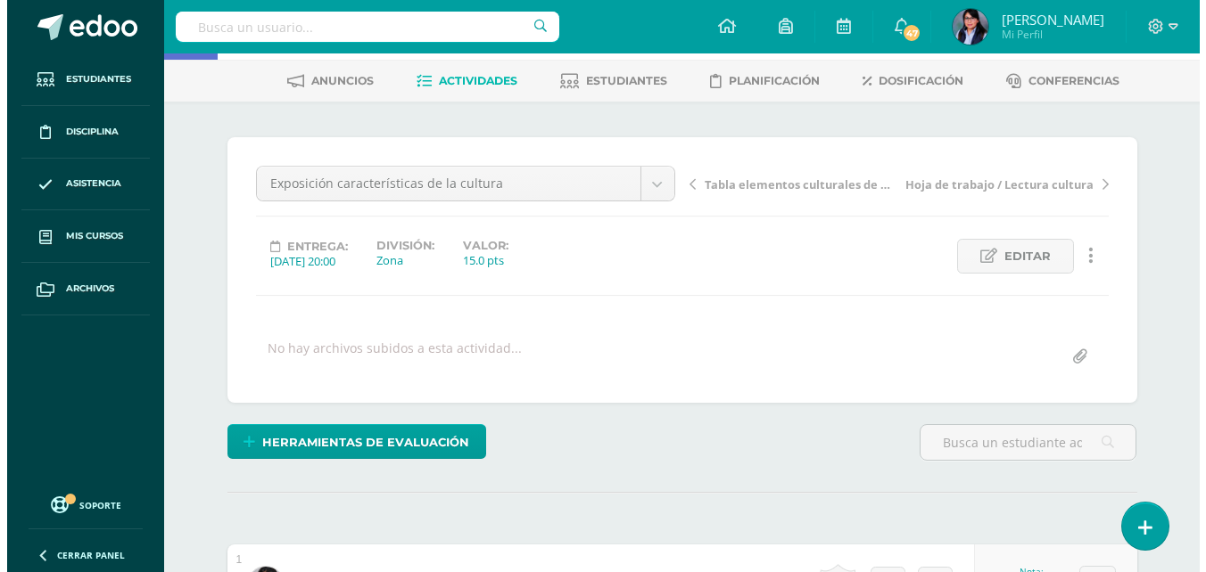
scroll to position [0, 0]
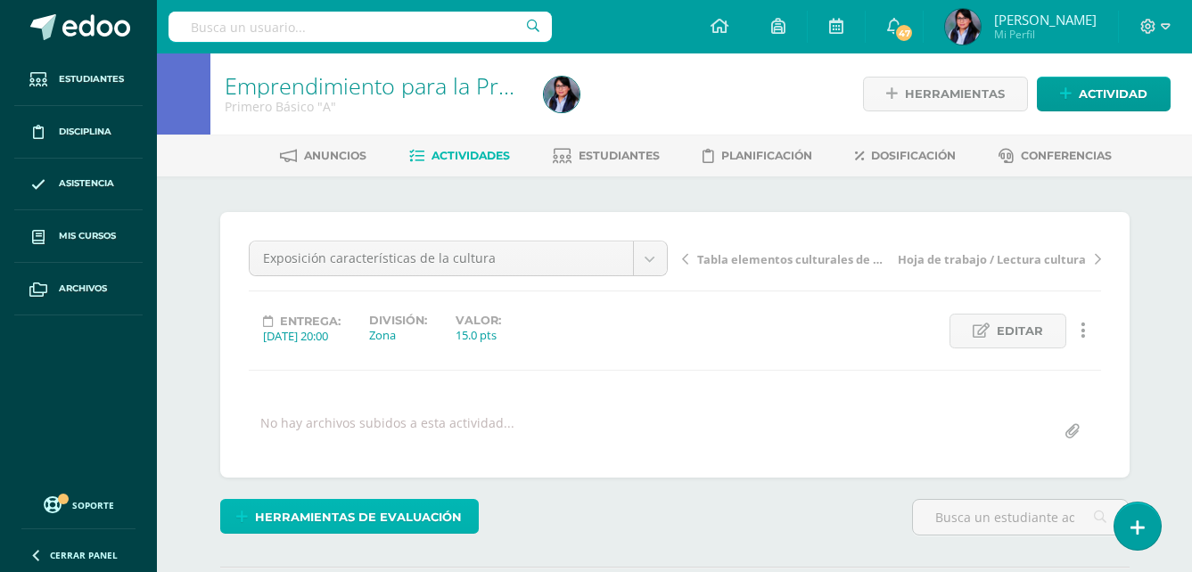
drag, startPoint x: 377, startPoint y: 506, endPoint x: 377, endPoint y: 490, distance: 15.2
click at [377, 506] on span "Herramientas de evaluación" at bounding box center [358, 517] width 207 height 33
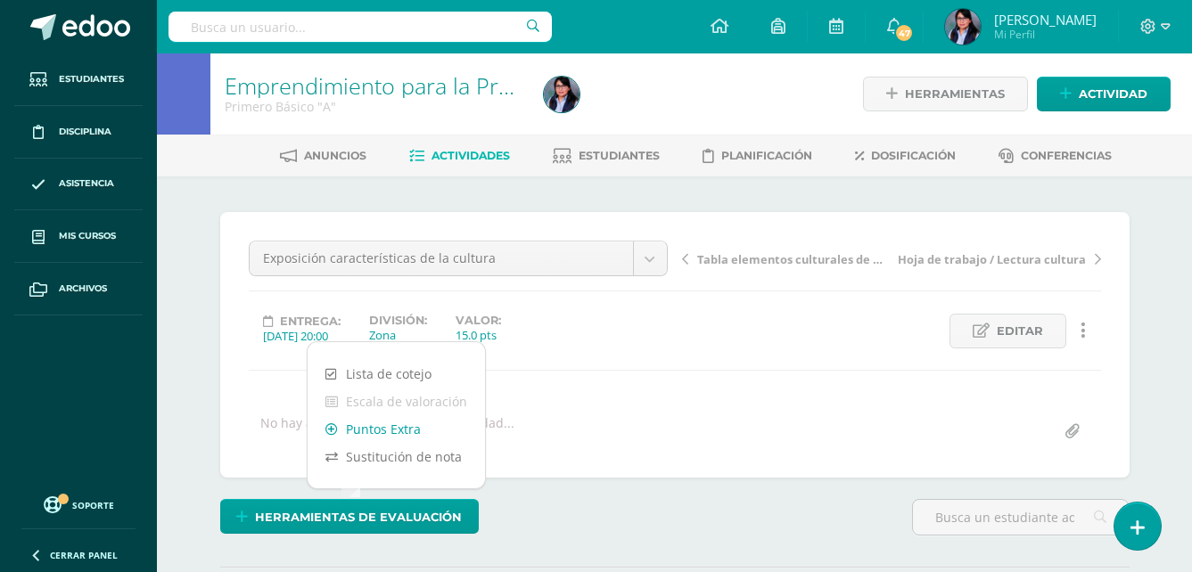
click at [399, 431] on link "Puntos Extra" at bounding box center [396, 430] width 177 height 28
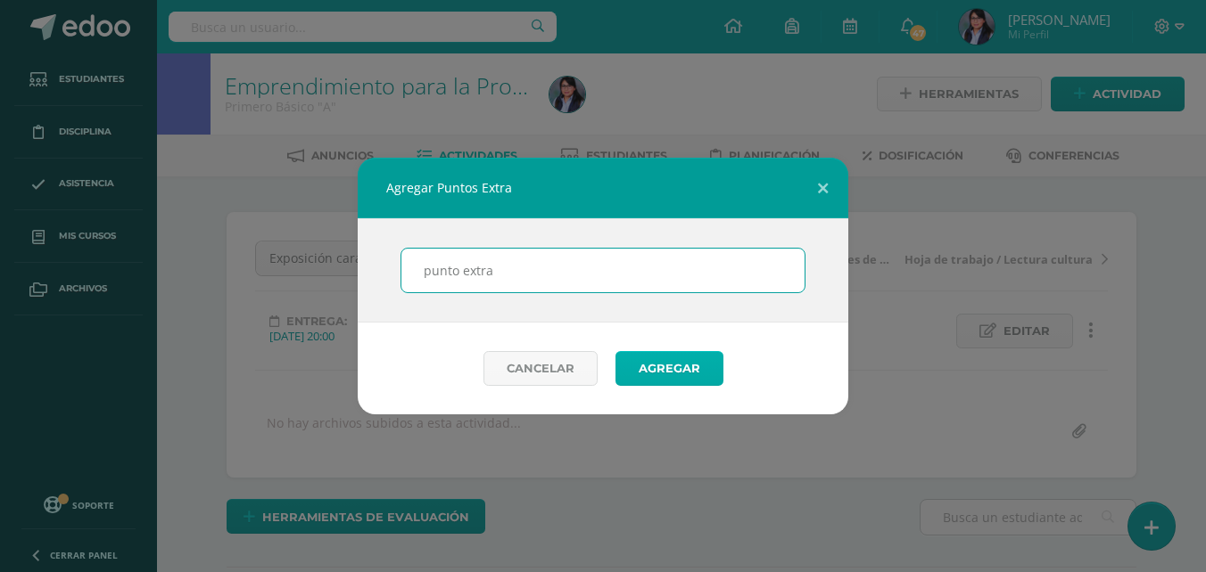
type input "punto extra"
click at [661, 366] on button "Agregar" at bounding box center [669, 368] width 108 height 35
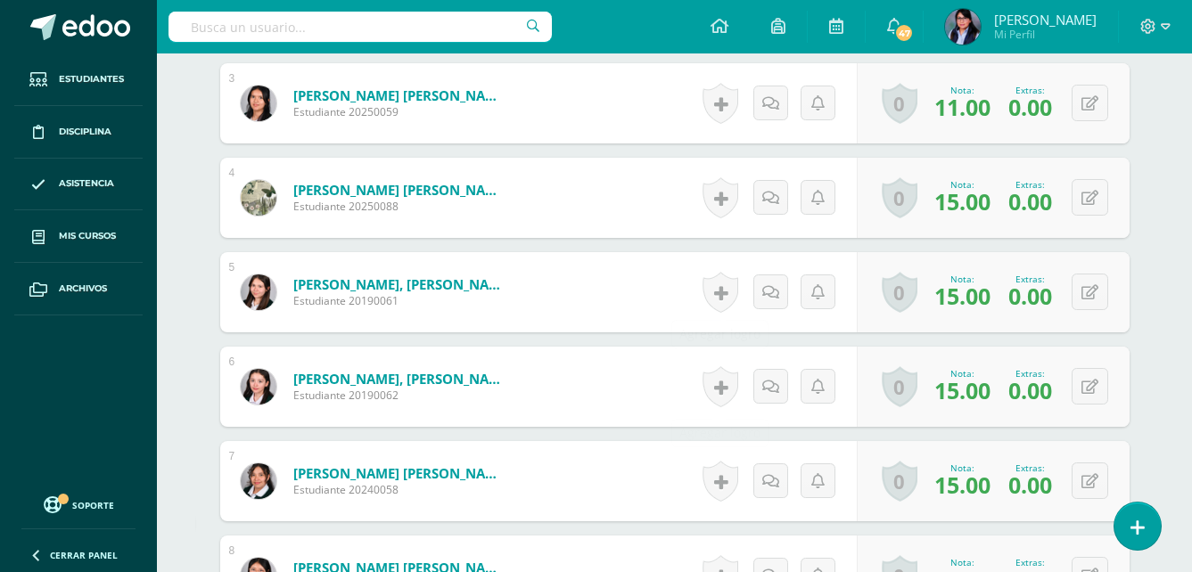
scroll to position [849, 0]
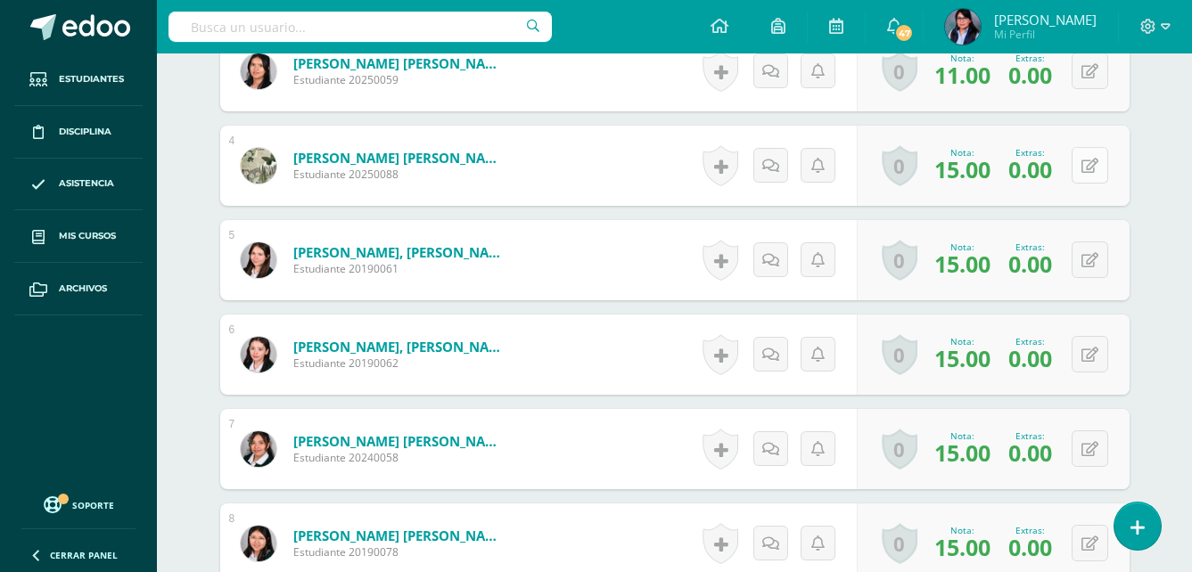
click at [1078, 165] on div "0 [GEOGRAPHIC_DATA] Logros obtenidos Aún no hay logros agregados Nota: 15.00 Ex…" at bounding box center [993, 166] width 273 height 80
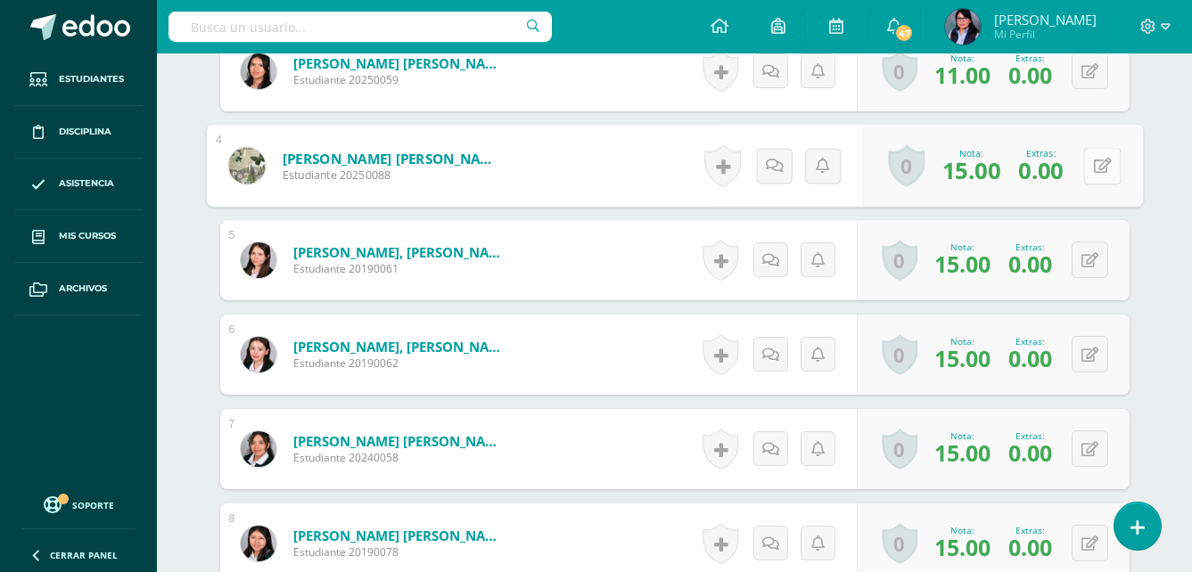
scroll to position [850, 0]
click at [1112, 166] on button at bounding box center [1101, 164] width 37 height 37
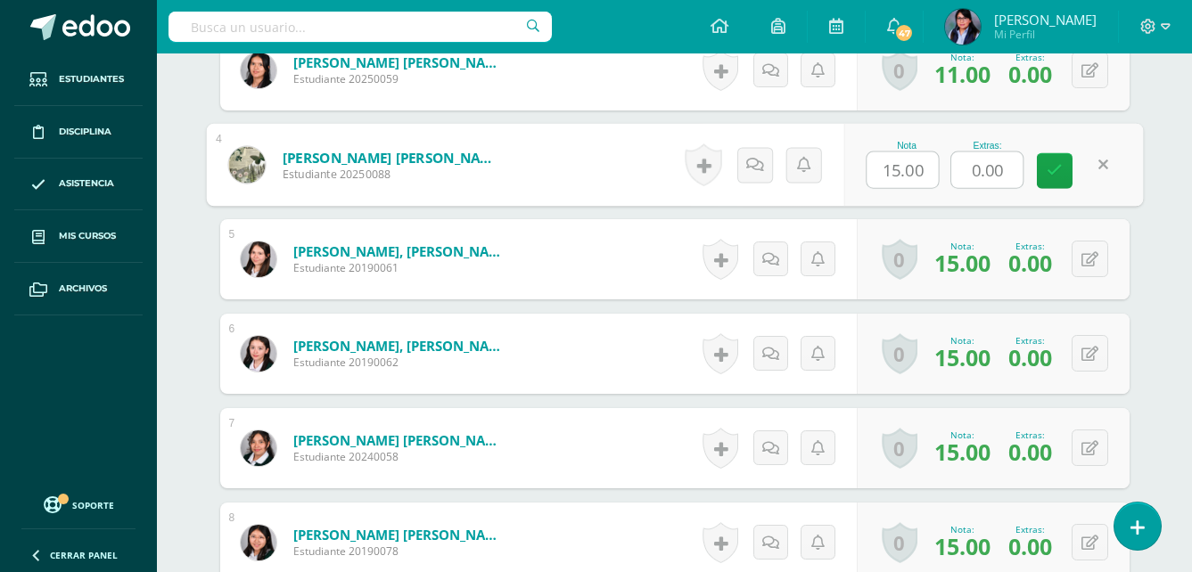
click at [978, 171] on input "0.00" at bounding box center [986, 170] width 71 height 36
type input "1.00"
click at [1065, 163] on link at bounding box center [1055, 170] width 36 height 36
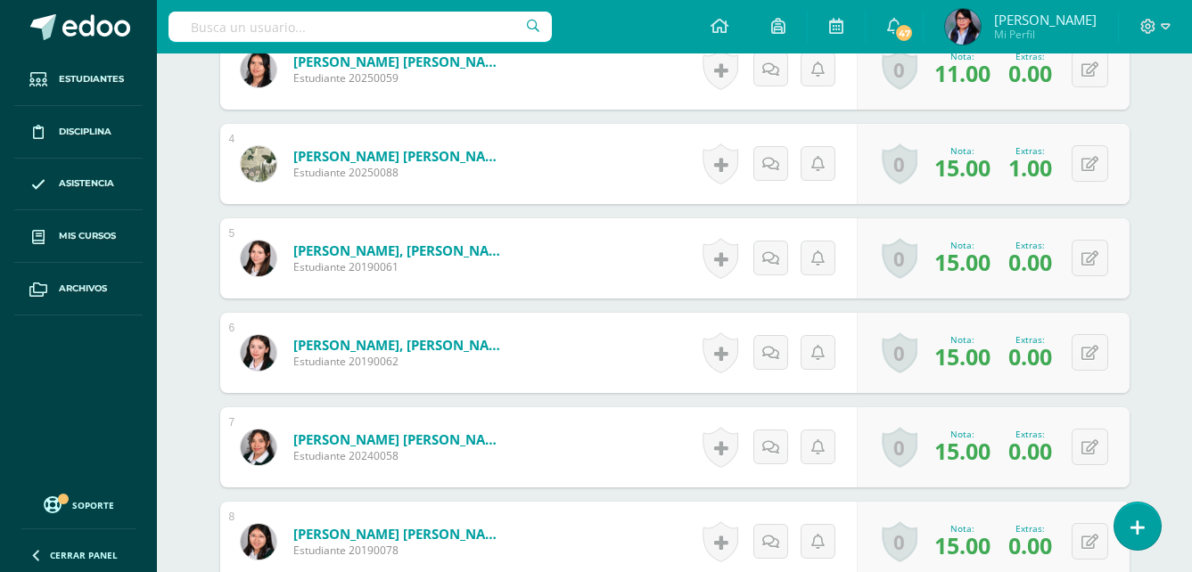
scroll to position [940, 0]
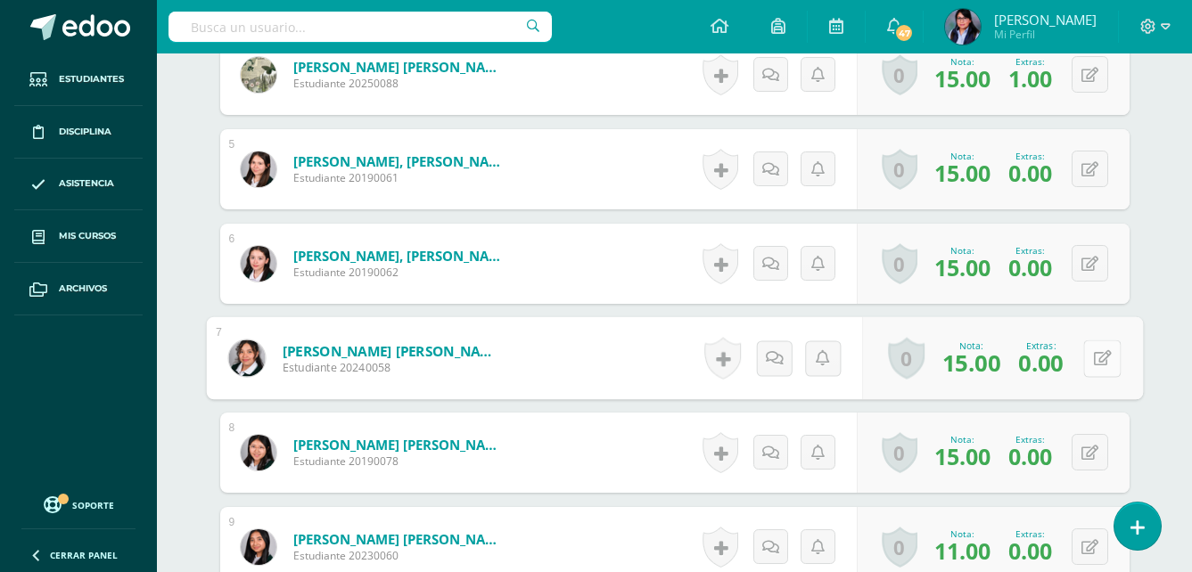
click at [1089, 358] on button at bounding box center [1101, 358] width 37 height 37
click at [978, 365] on input "0.00" at bounding box center [986, 364] width 71 height 36
type input "1.00"
click at [1045, 354] on link at bounding box center [1055, 365] width 36 height 36
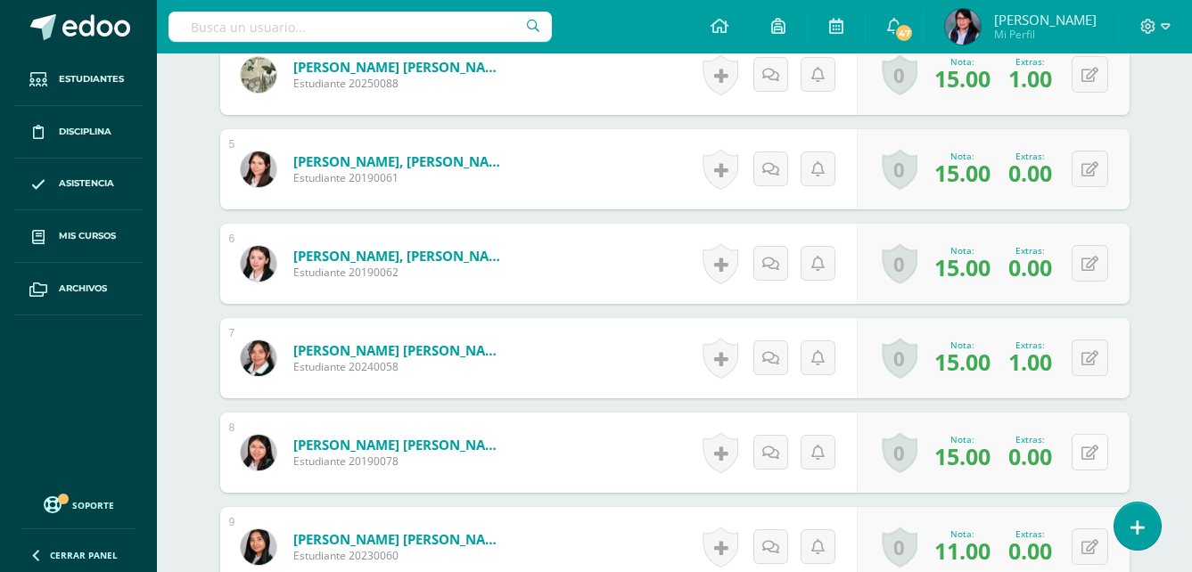
click at [1098, 449] on button at bounding box center [1090, 452] width 37 height 37
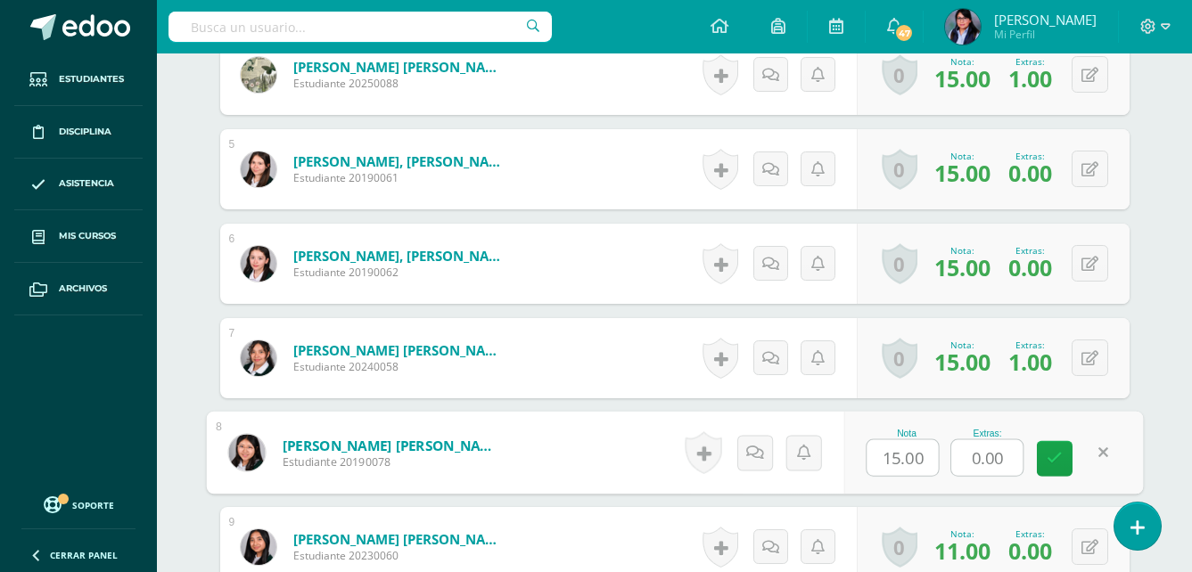
click at [977, 461] on input "0.00" at bounding box center [986, 458] width 71 height 36
type input "1.00"
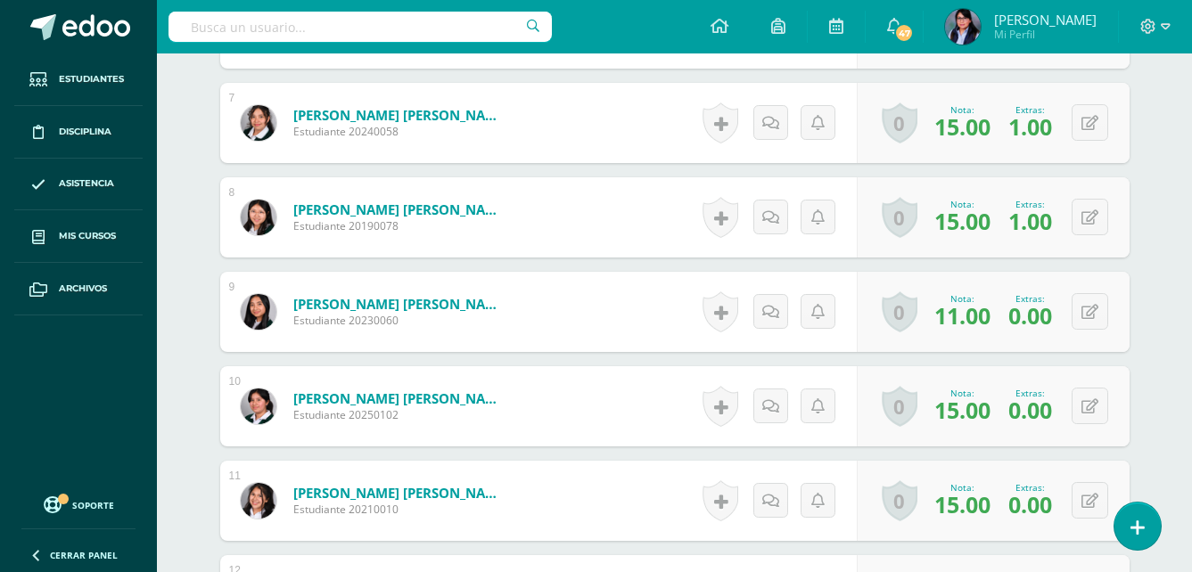
scroll to position [1207, 0]
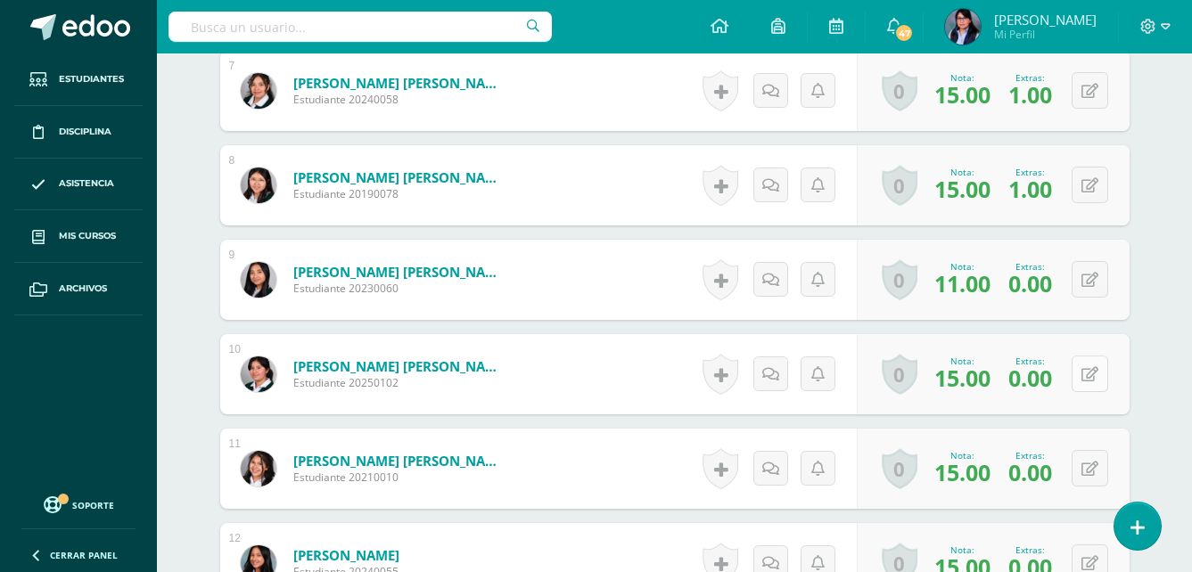
click at [1094, 374] on icon at bounding box center [1090, 374] width 17 height 15
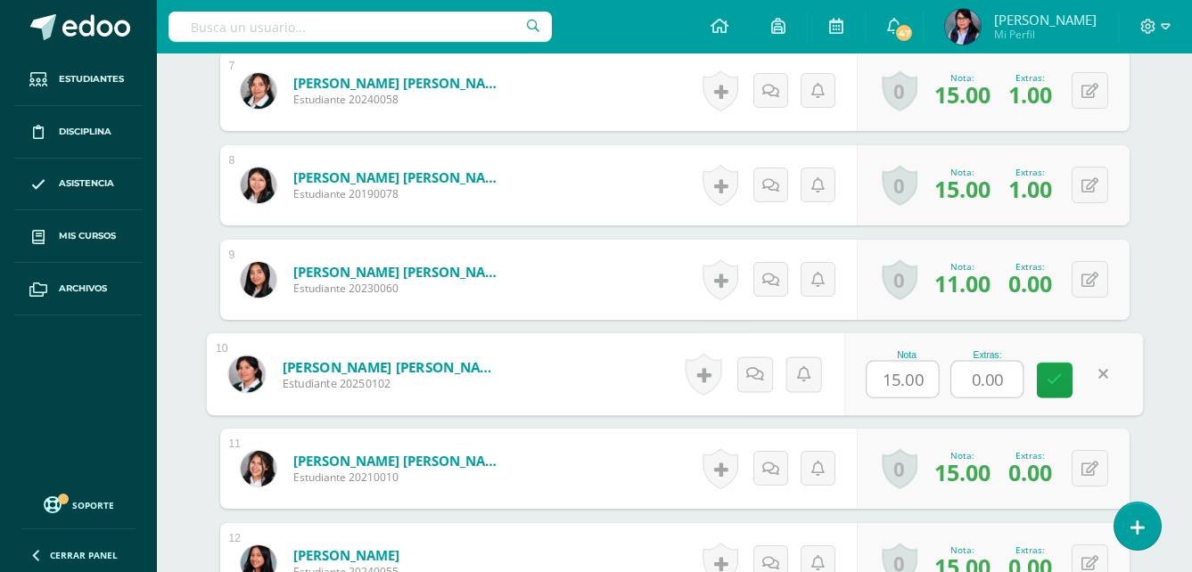
click at [975, 380] on input "0.00" at bounding box center [986, 380] width 71 height 36
type input "1.00"
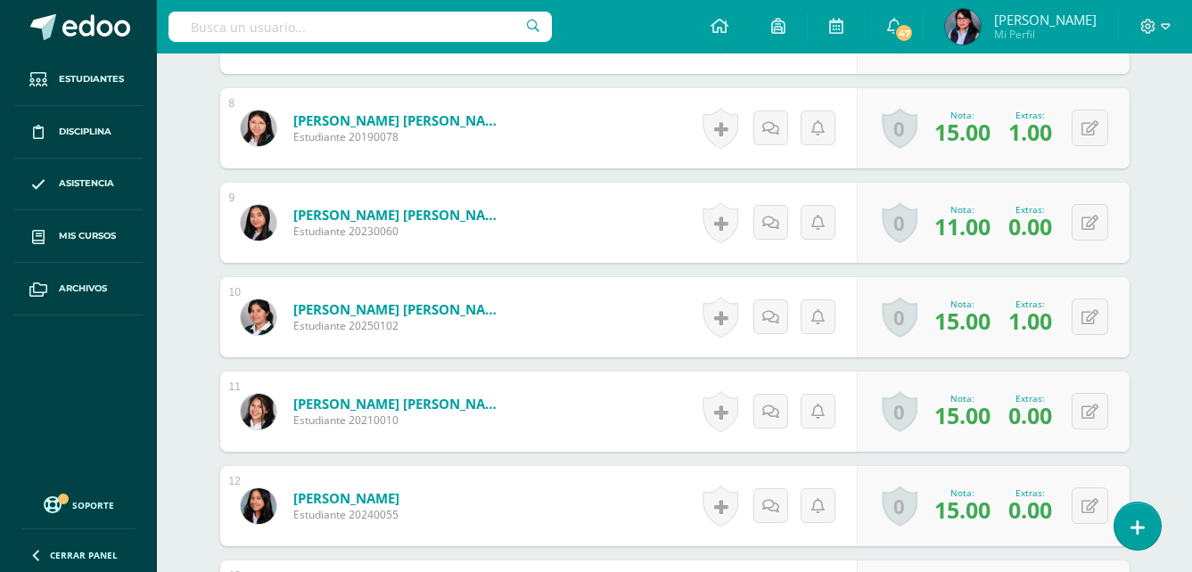
scroll to position [1296, 0]
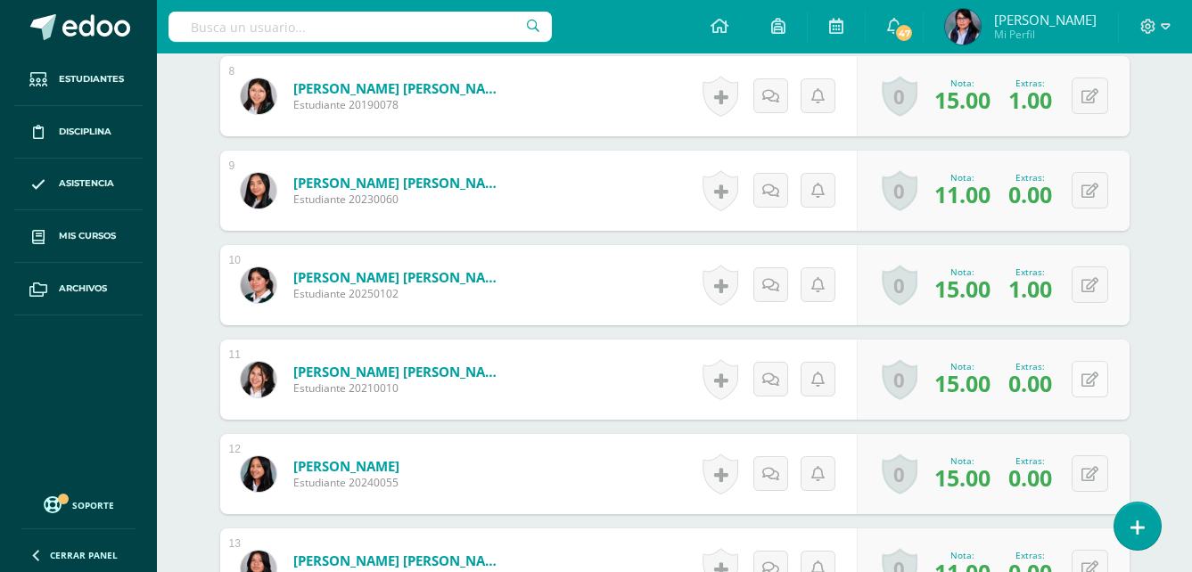
click at [1097, 374] on icon at bounding box center [1090, 380] width 17 height 15
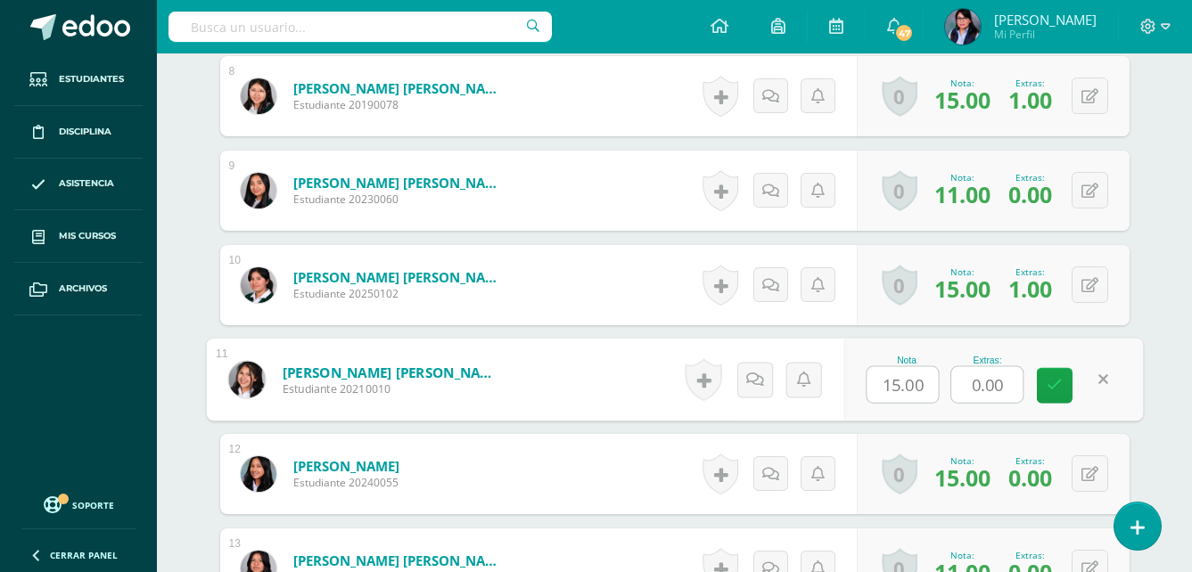
click at [979, 392] on input "0.00" at bounding box center [986, 385] width 71 height 36
type input "1.00"
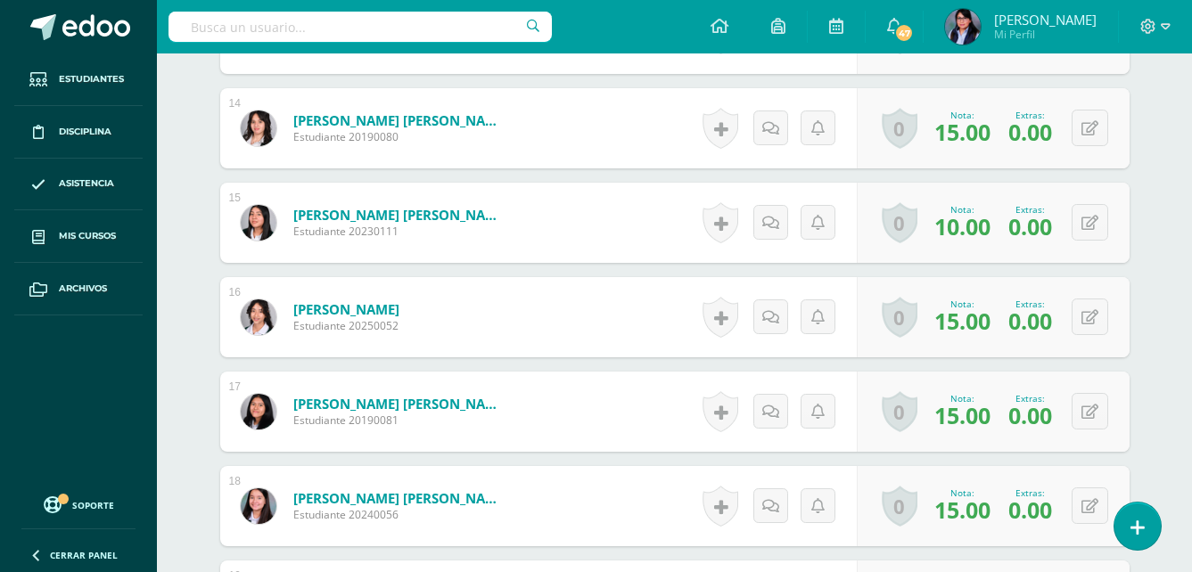
scroll to position [1921, 0]
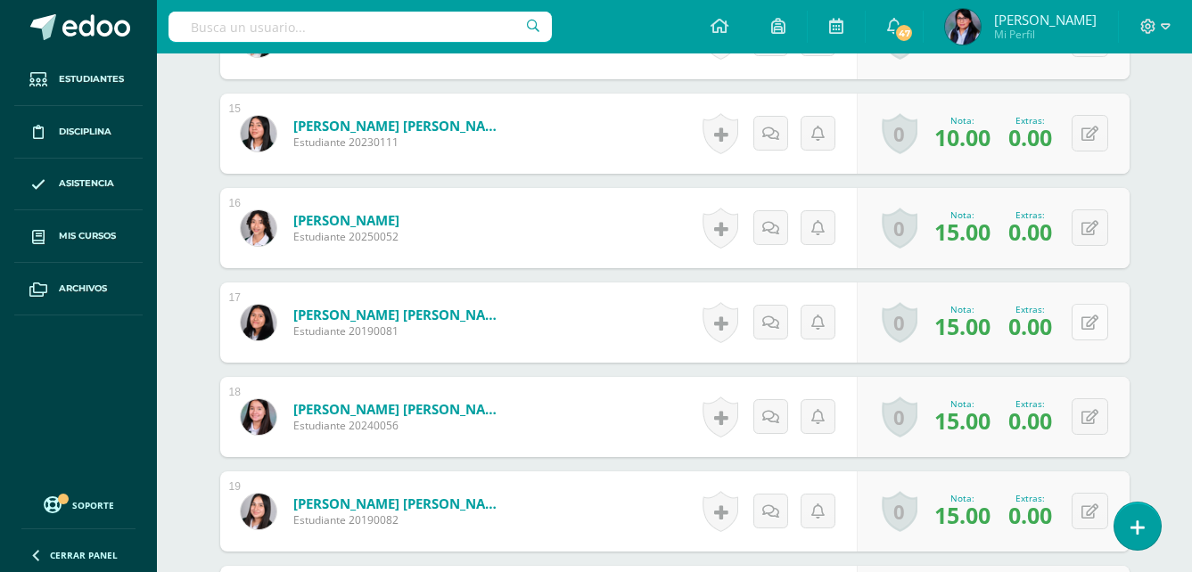
click at [1091, 322] on button at bounding box center [1090, 322] width 37 height 37
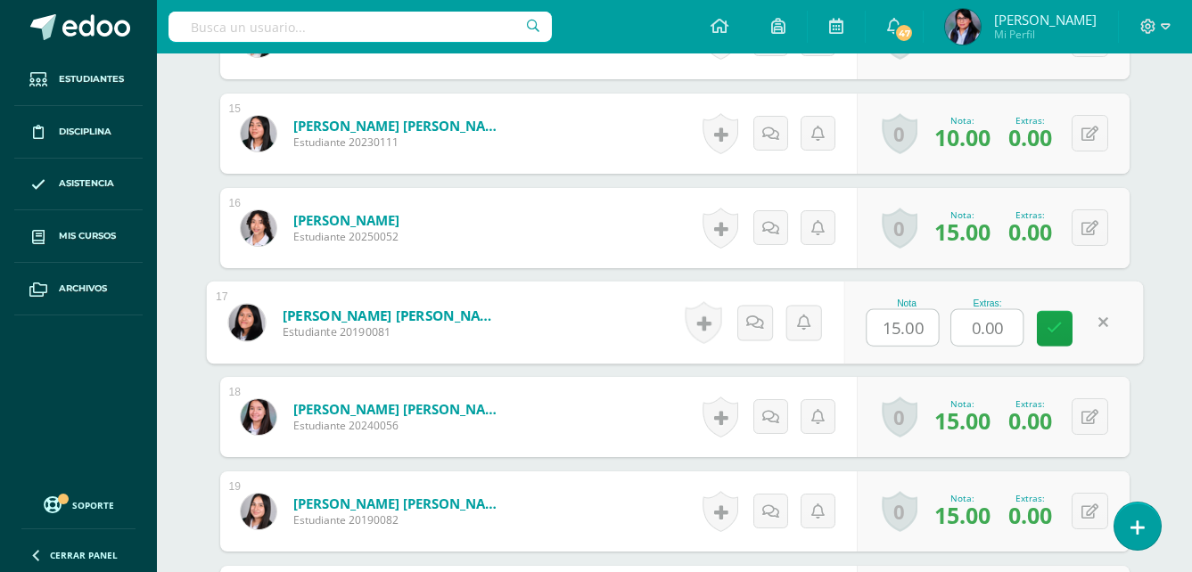
click at [973, 331] on input "0.00" at bounding box center [986, 328] width 71 height 36
click at [978, 325] on input "0.00" at bounding box center [986, 328] width 71 height 36
type input "1.00"
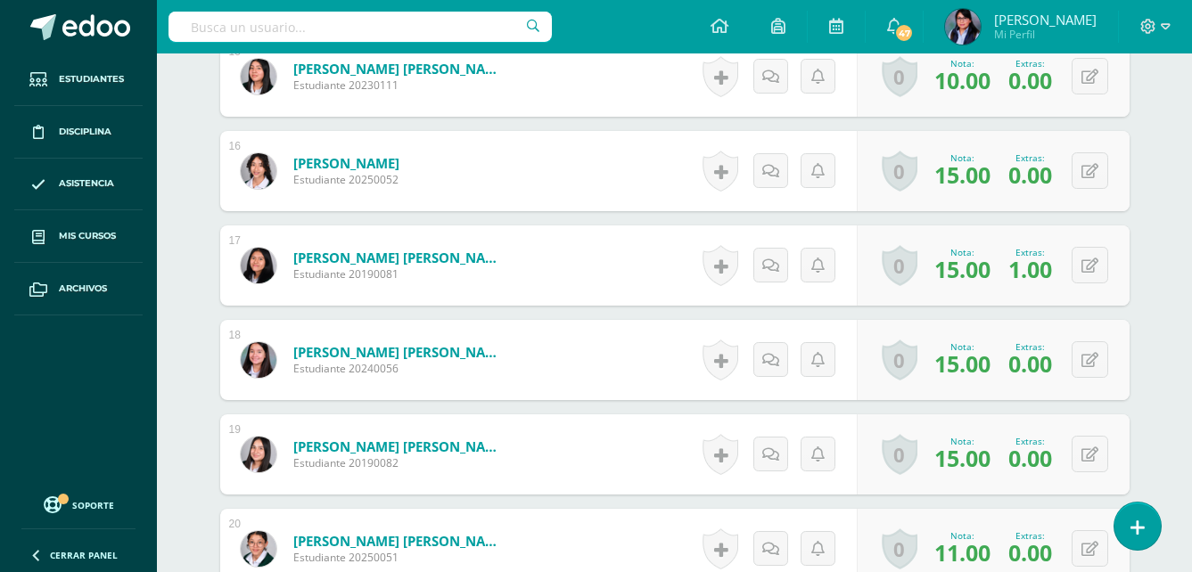
scroll to position [2010, 0]
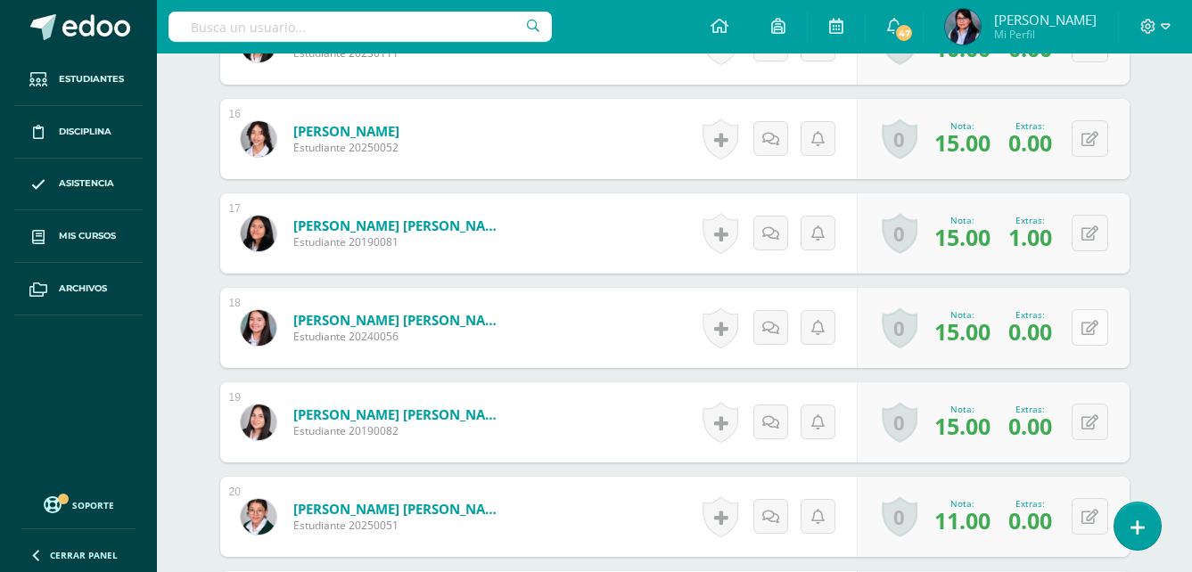
click at [1099, 324] on button at bounding box center [1090, 327] width 37 height 37
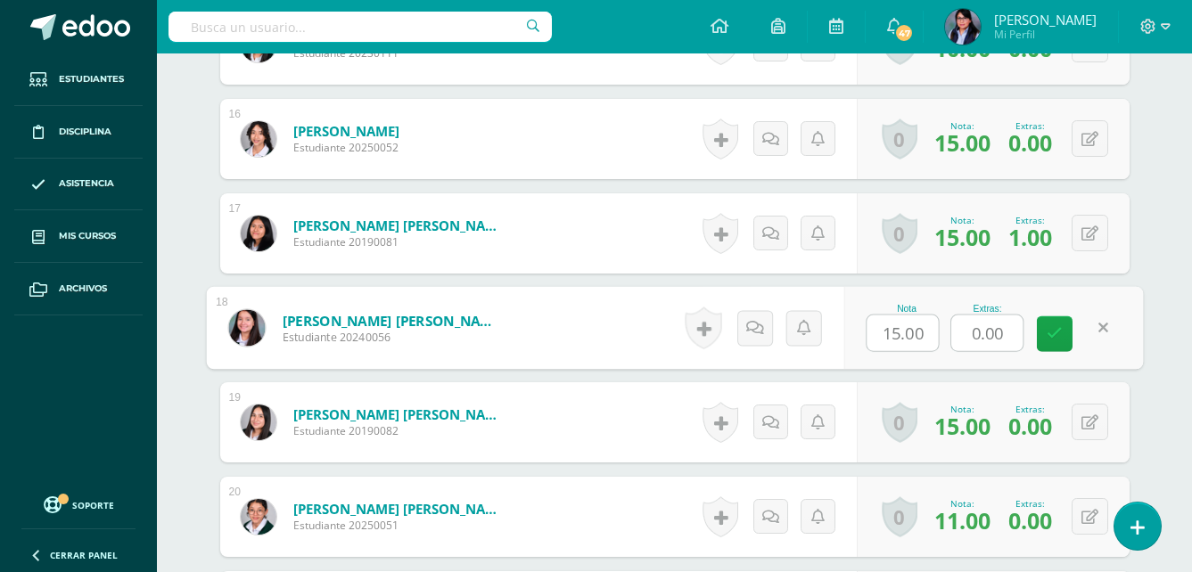
click at [975, 328] on input "0.00" at bounding box center [986, 334] width 71 height 36
type input "1.00"
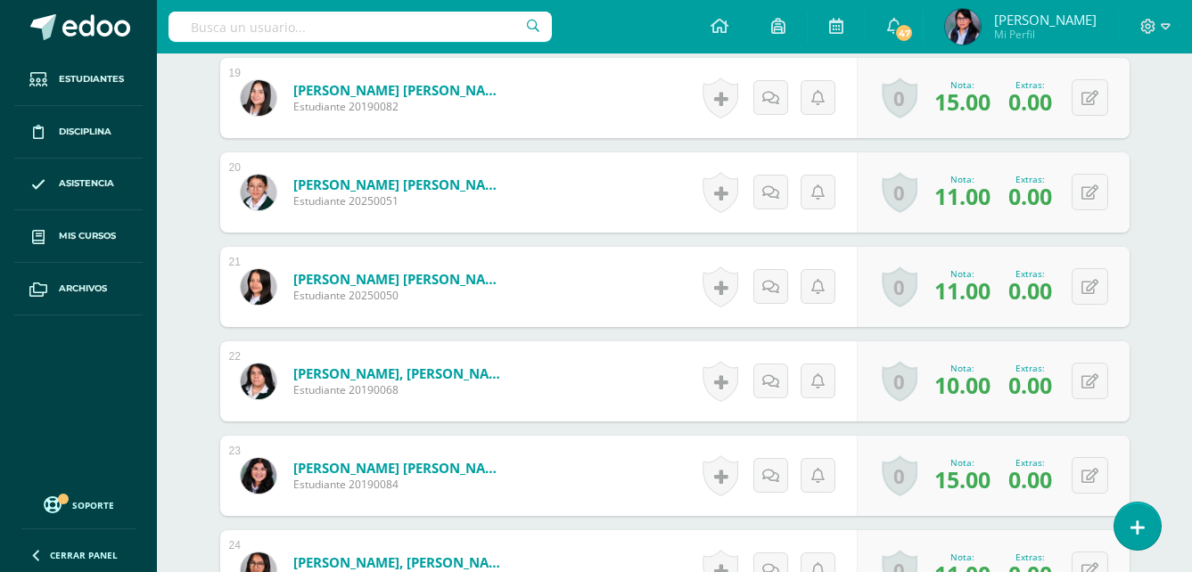
scroll to position [2366, 0]
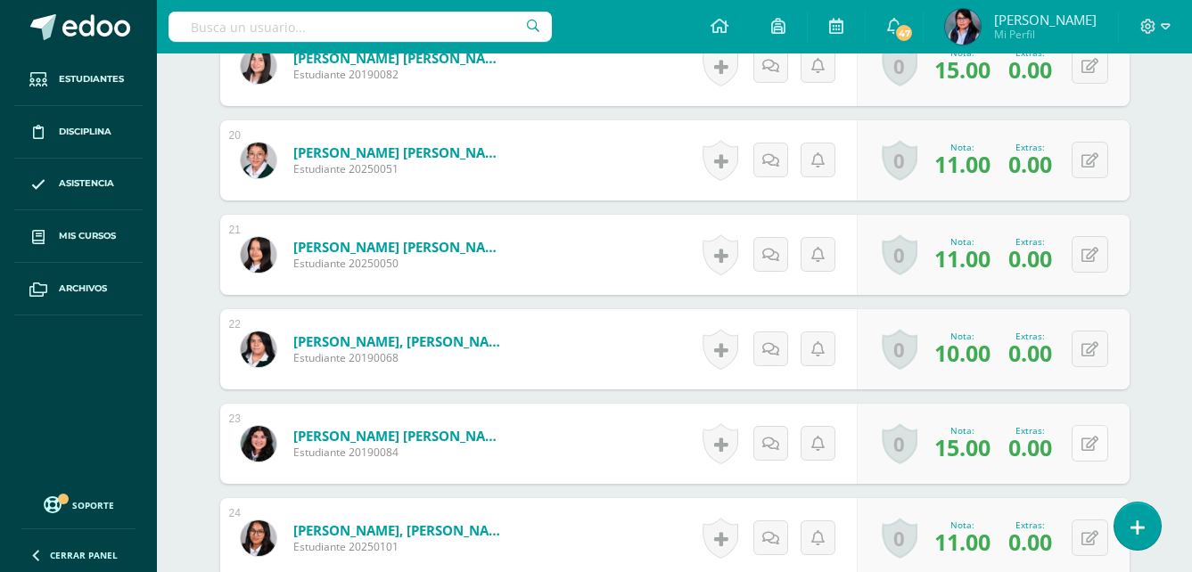
click at [1091, 445] on button at bounding box center [1090, 443] width 37 height 37
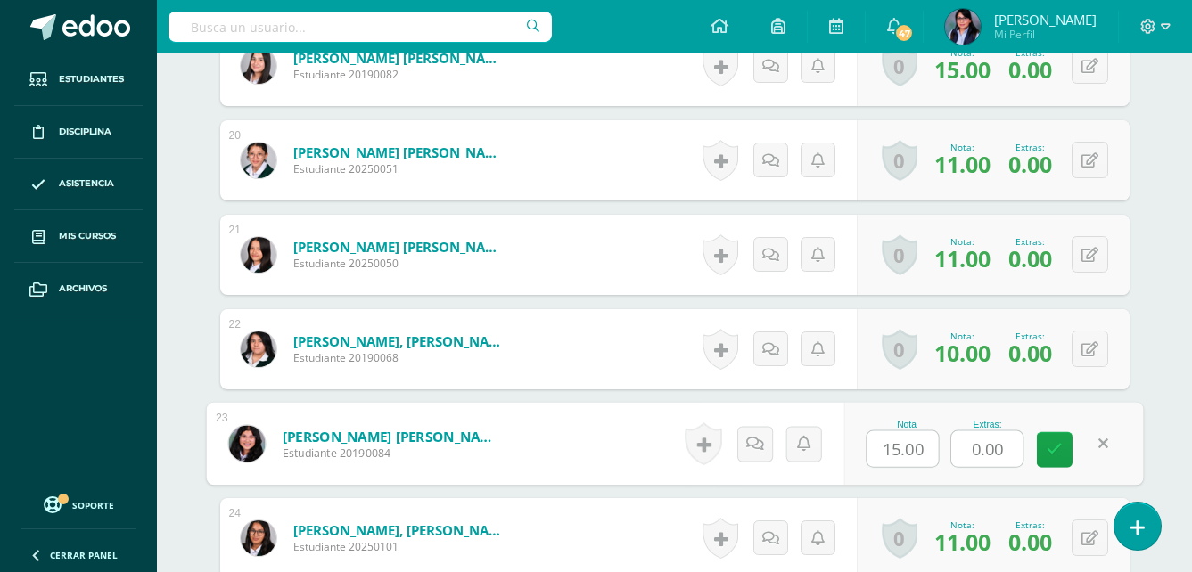
click at [979, 446] on input "0.00" at bounding box center [986, 450] width 71 height 36
type input "1.00"
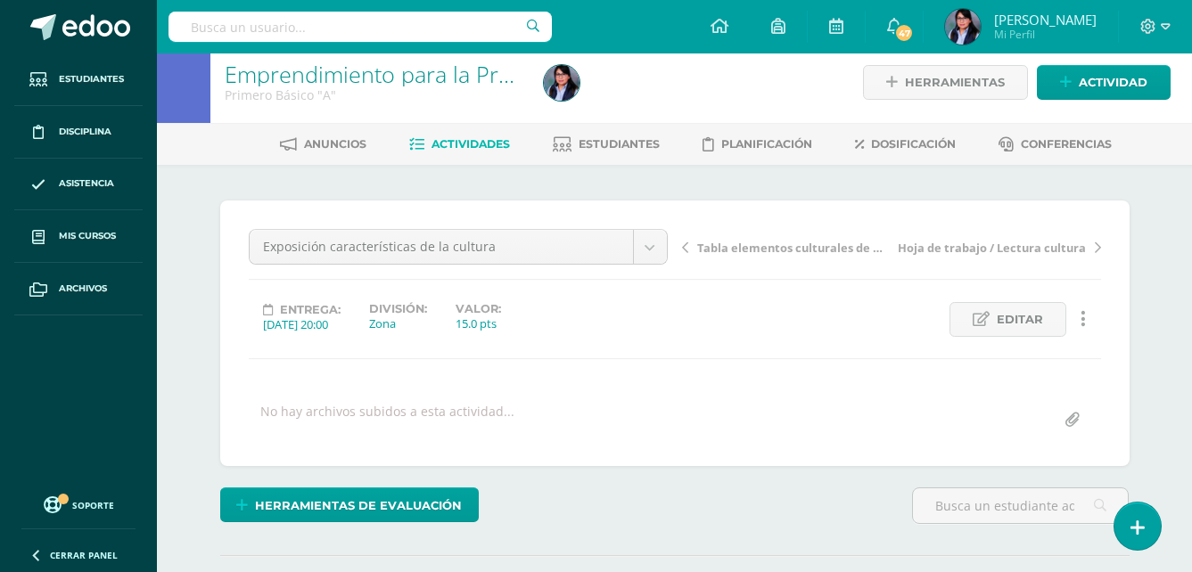
scroll to position [0, 0]
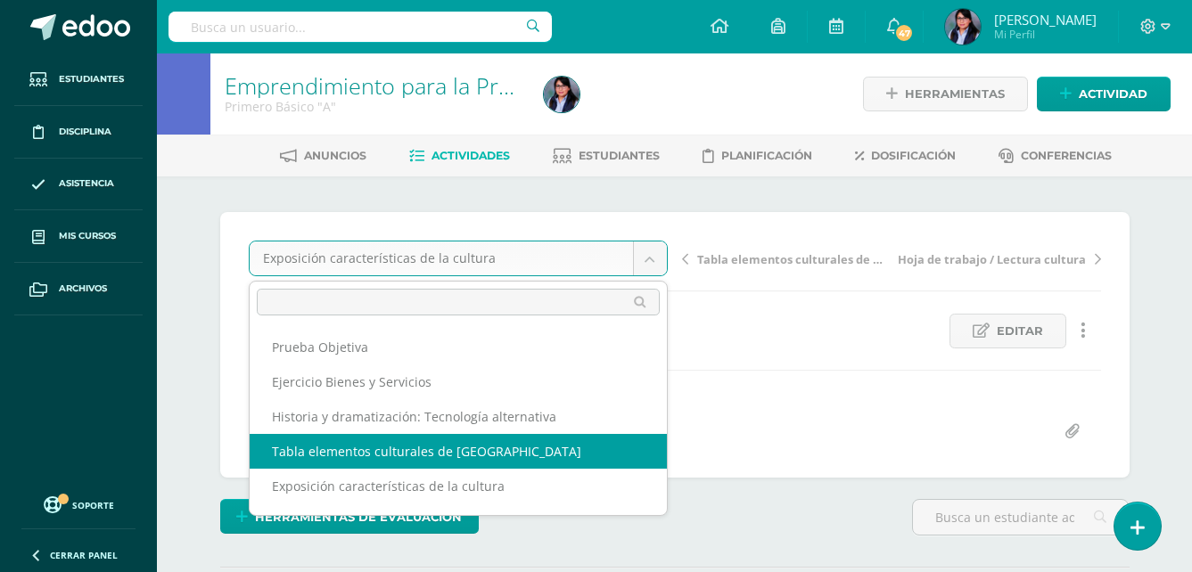
select select "/dashboard/teacher/grade-activity/108575/"
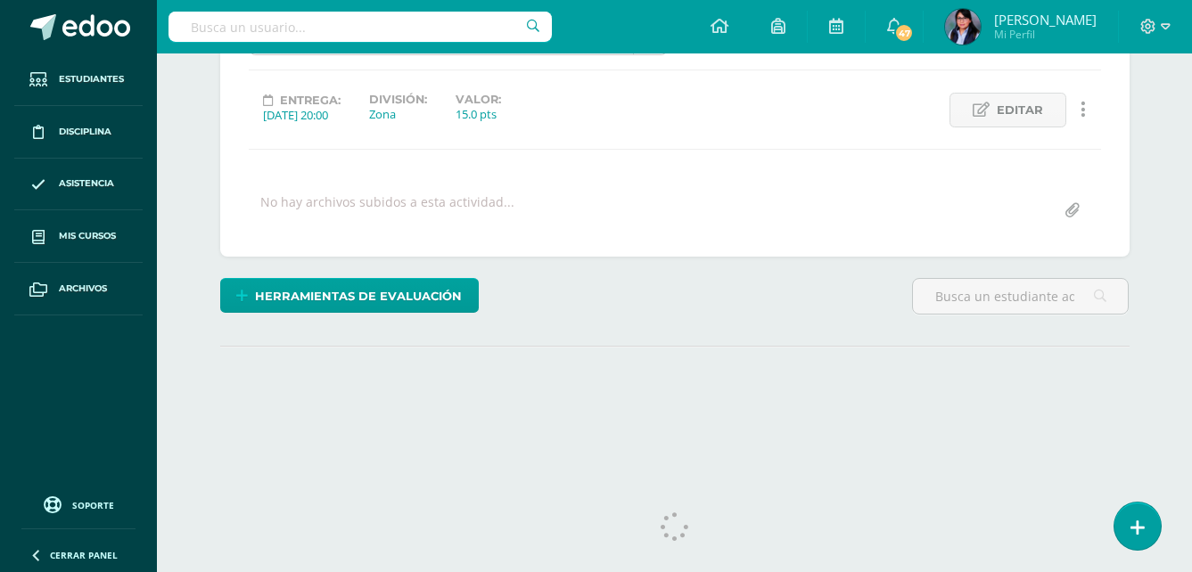
scroll to position [242, 0]
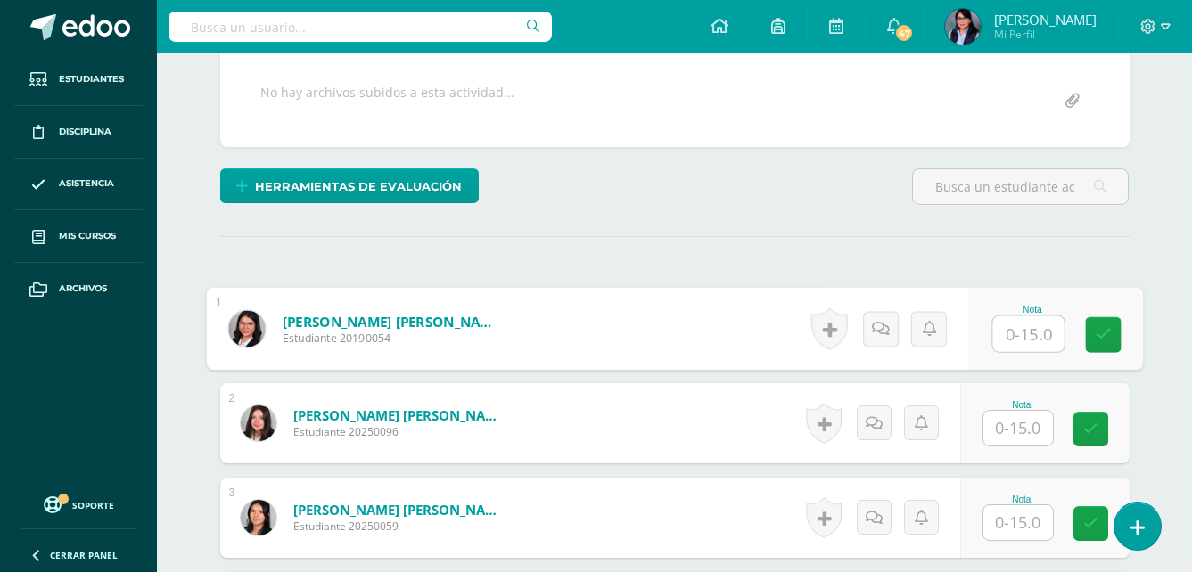
click at [1029, 333] on input "text" at bounding box center [1027, 335] width 71 height 36
type input "14"
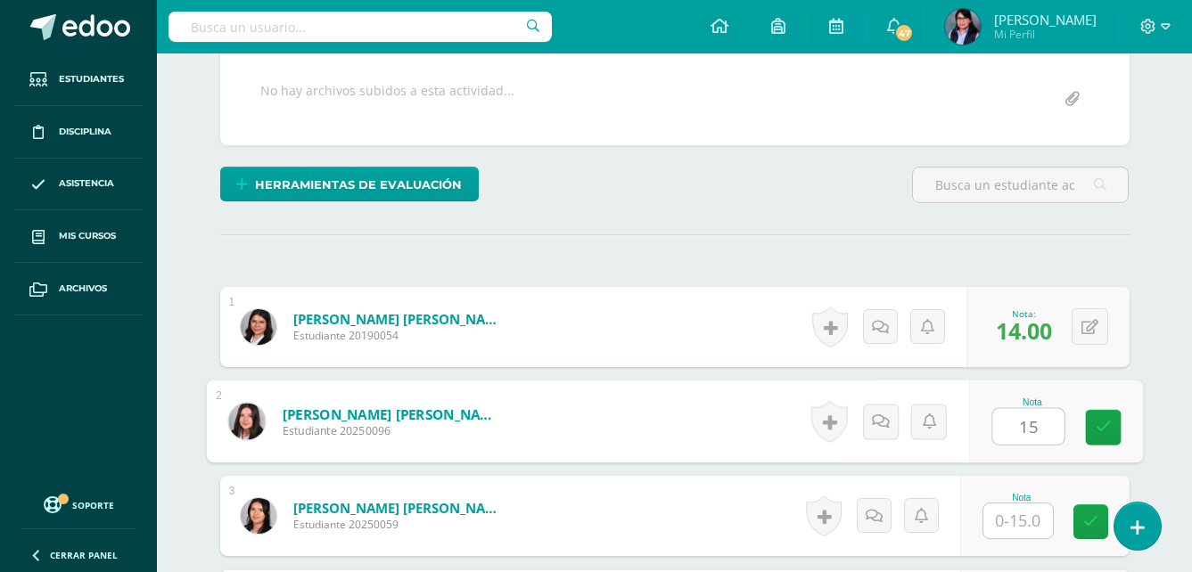
type input "15"
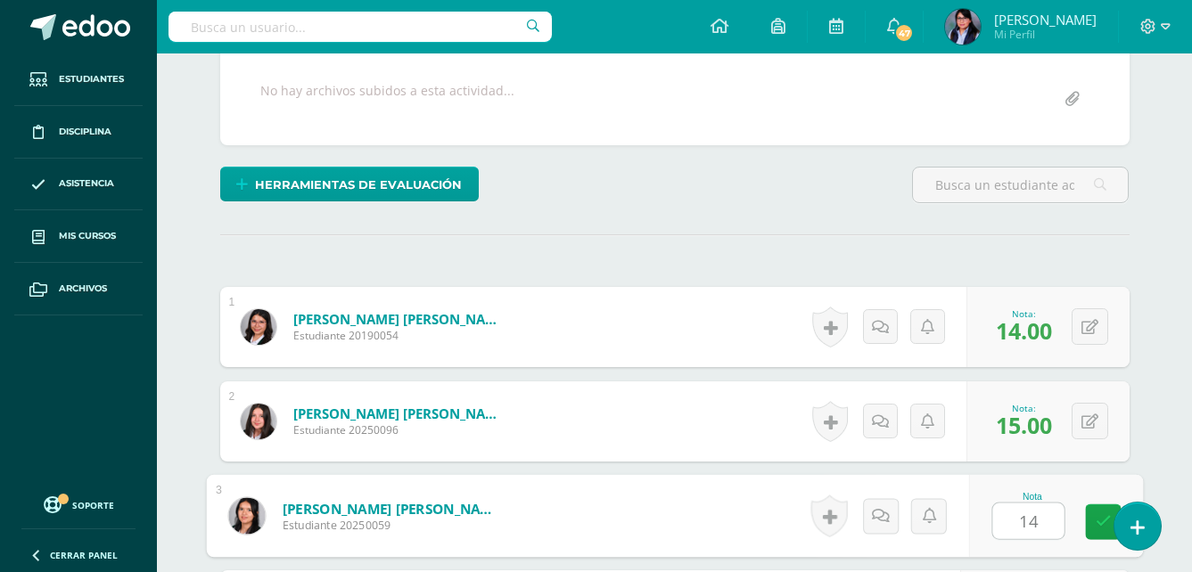
scroll to position [662, 0]
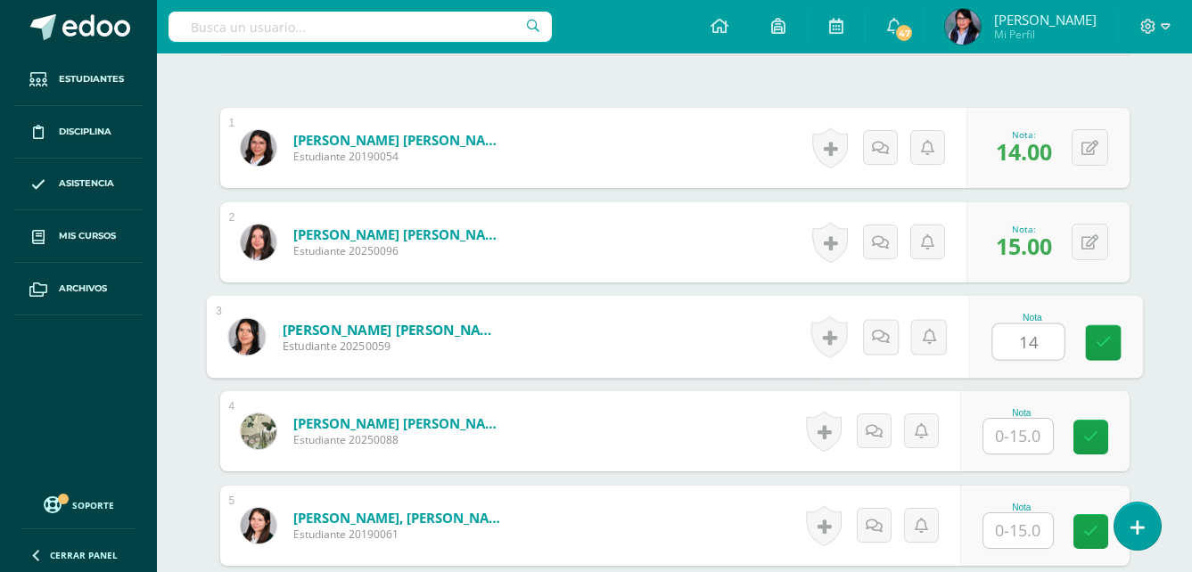
type input "14"
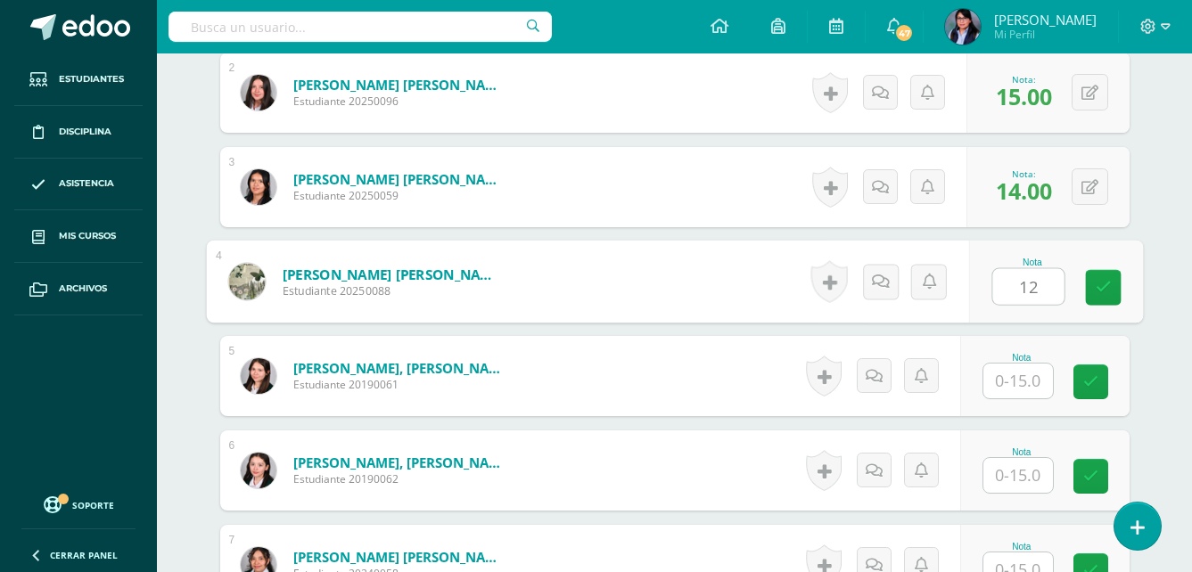
type input "12"
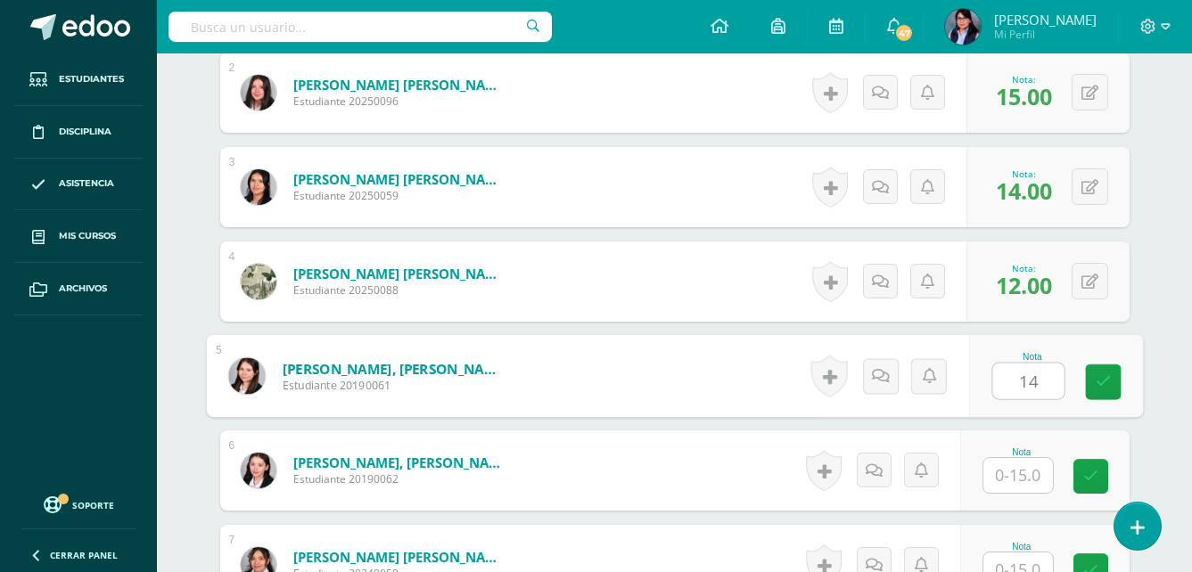
type input "14"
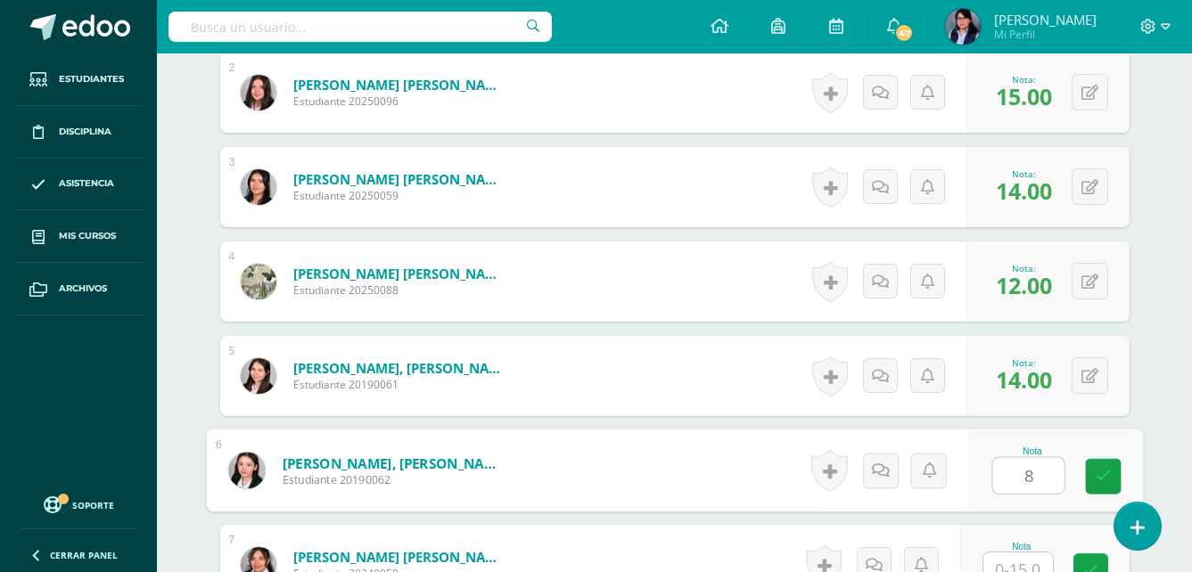
type input "8"
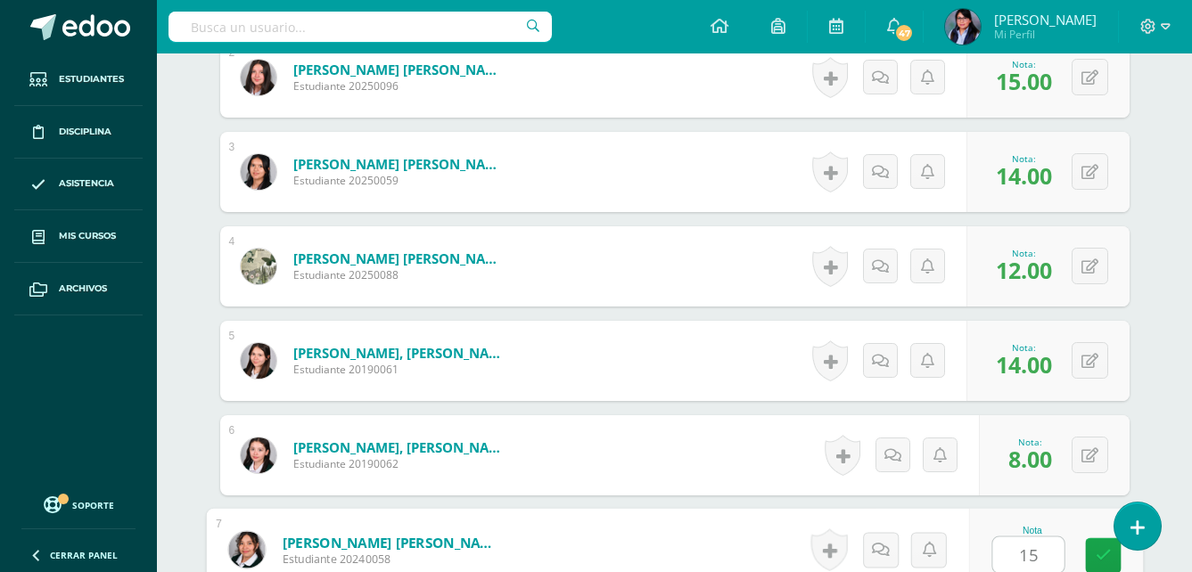
type input "15"
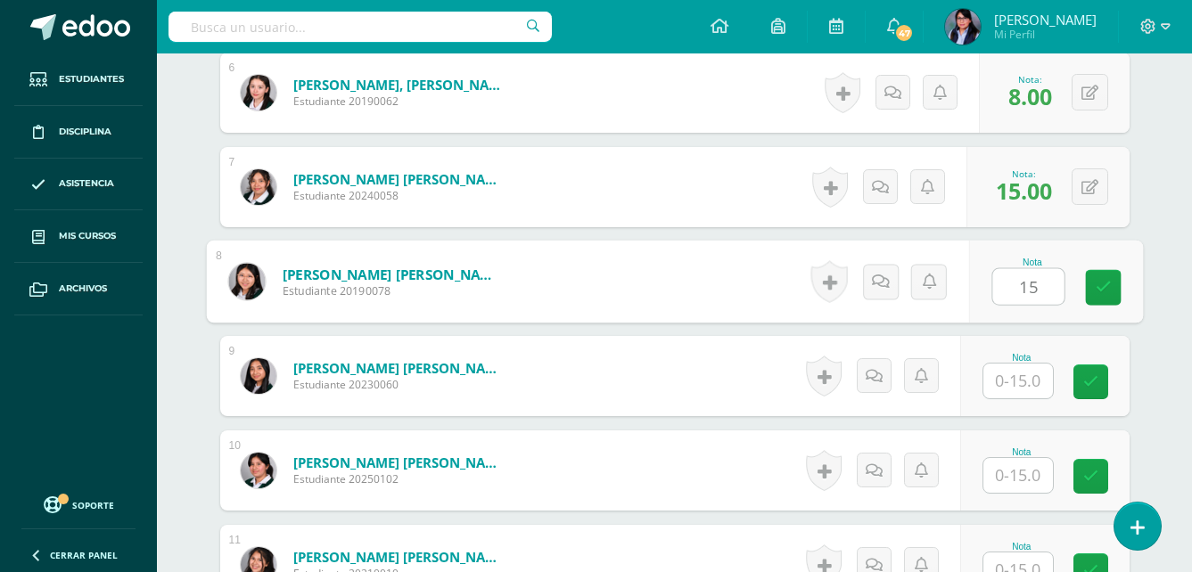
type input "15"
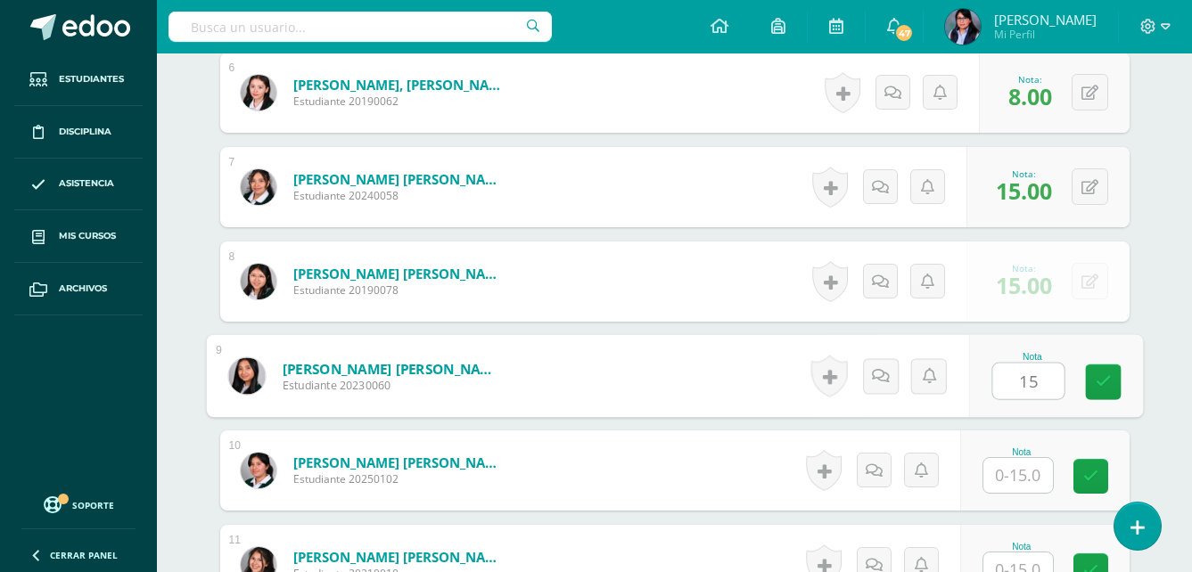
type input "15"
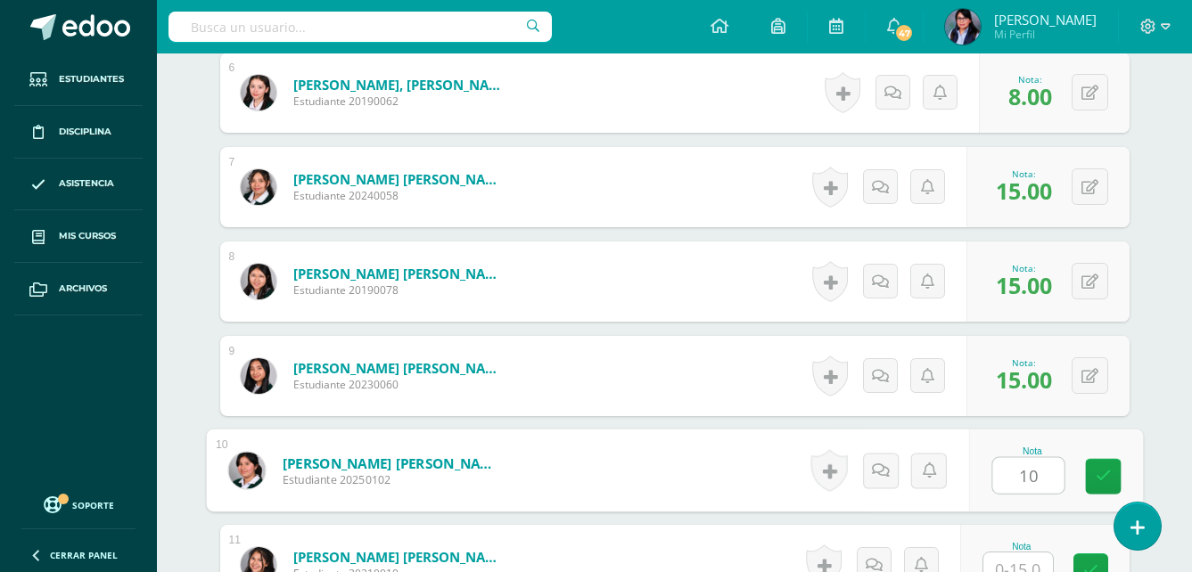
type input "10"
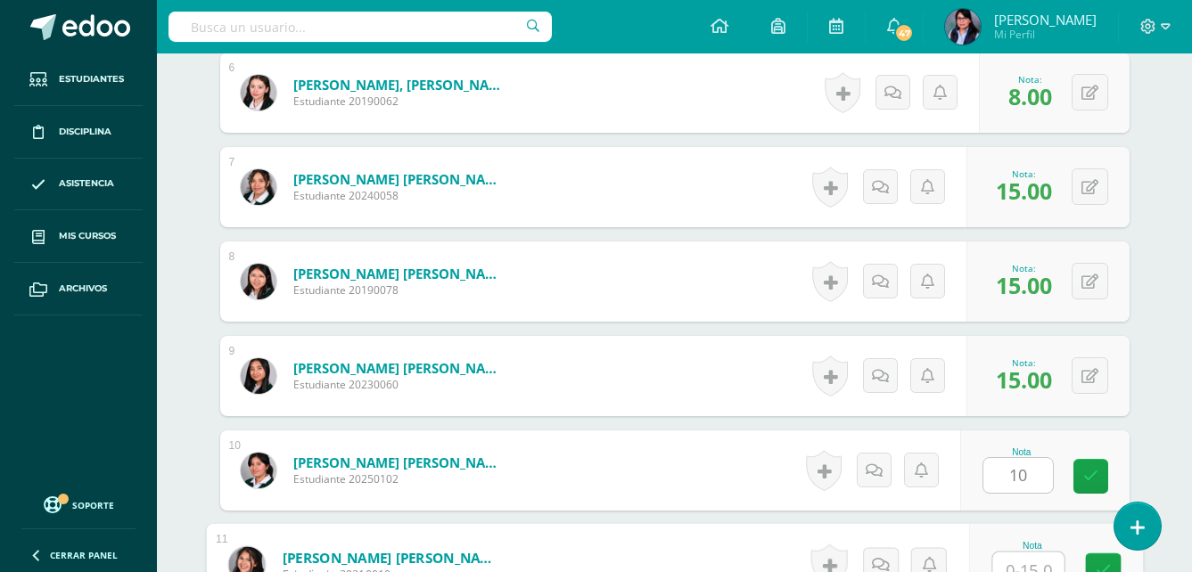
scroll to position [1055, 0]
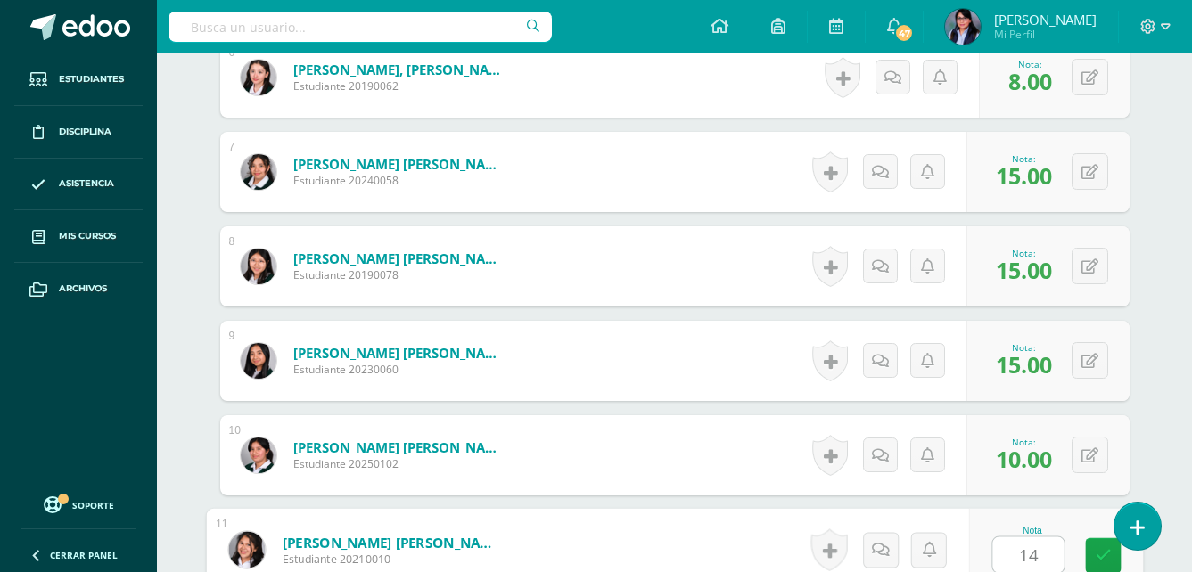
type input "14"
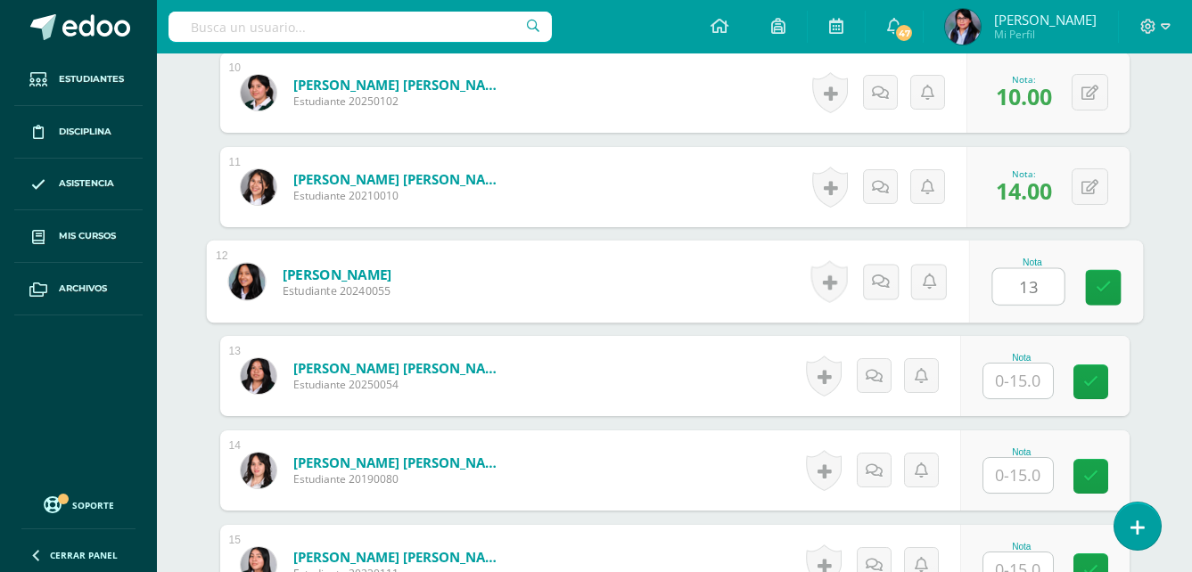
type input "13"
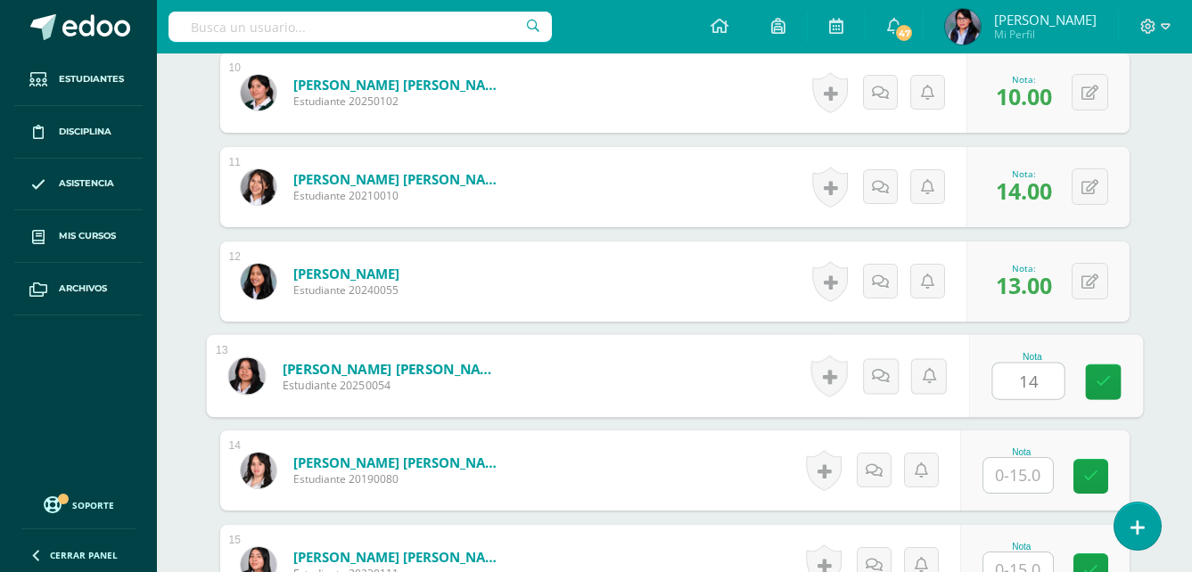
type input "14"
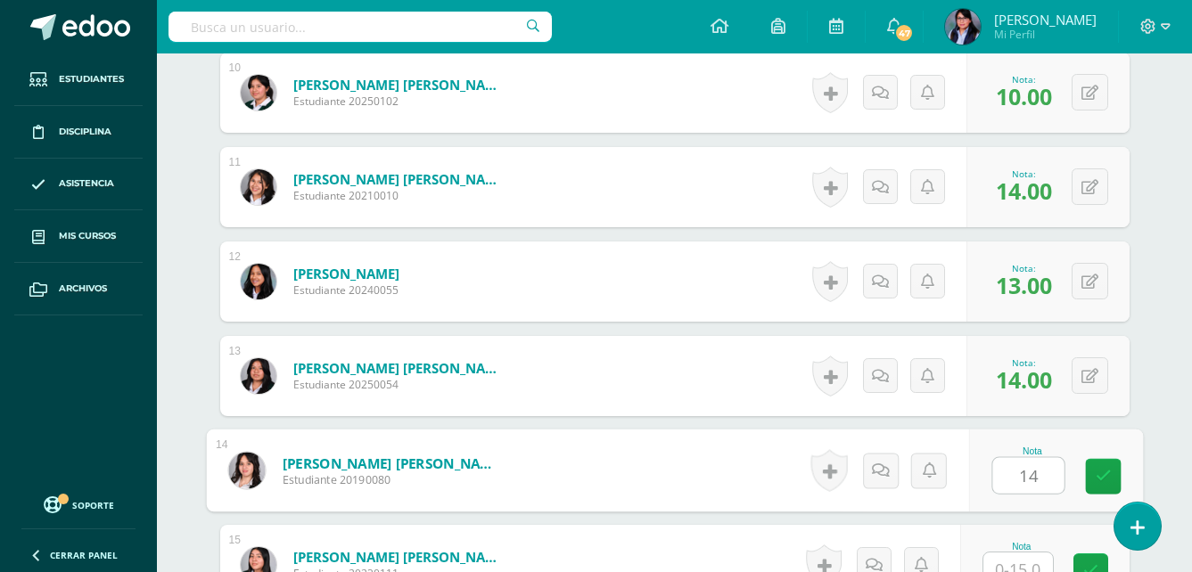
type input "14"
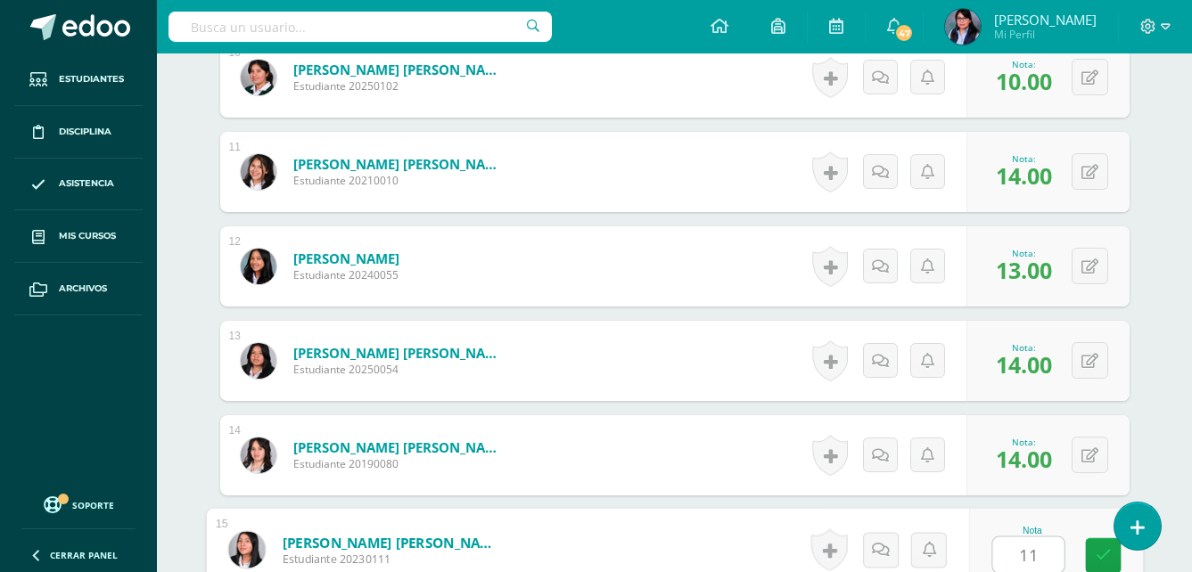
type input "11"
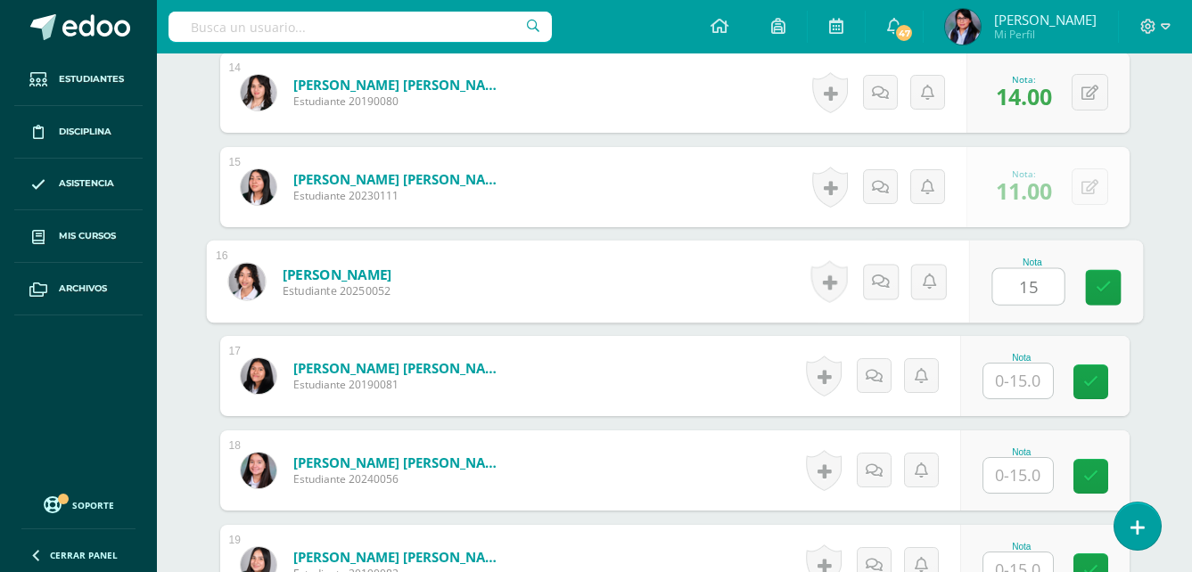
type input "15"
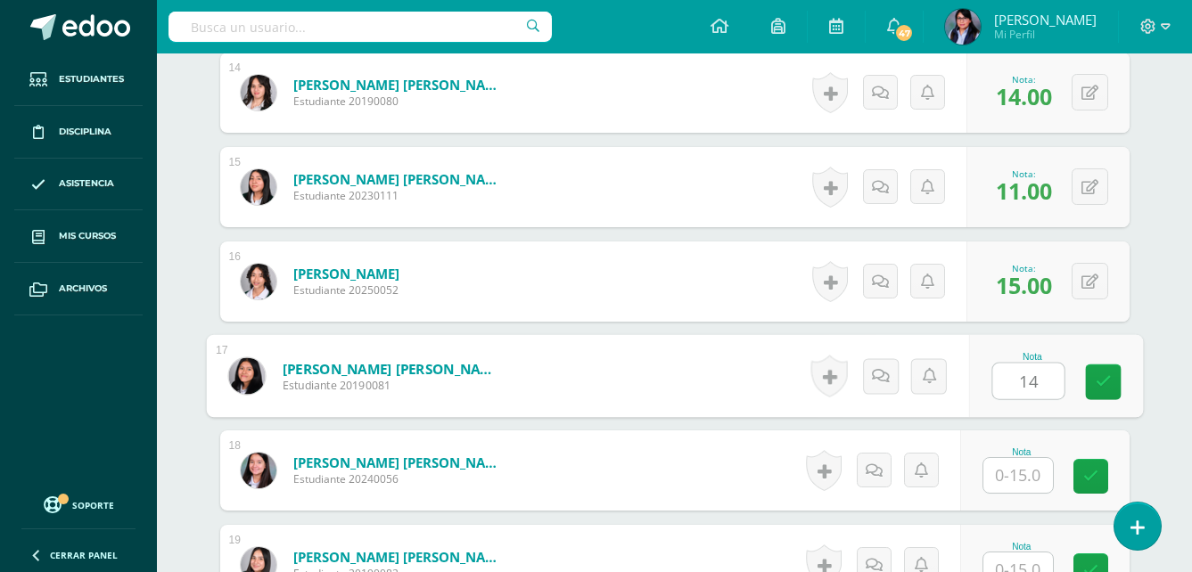
type input "14"
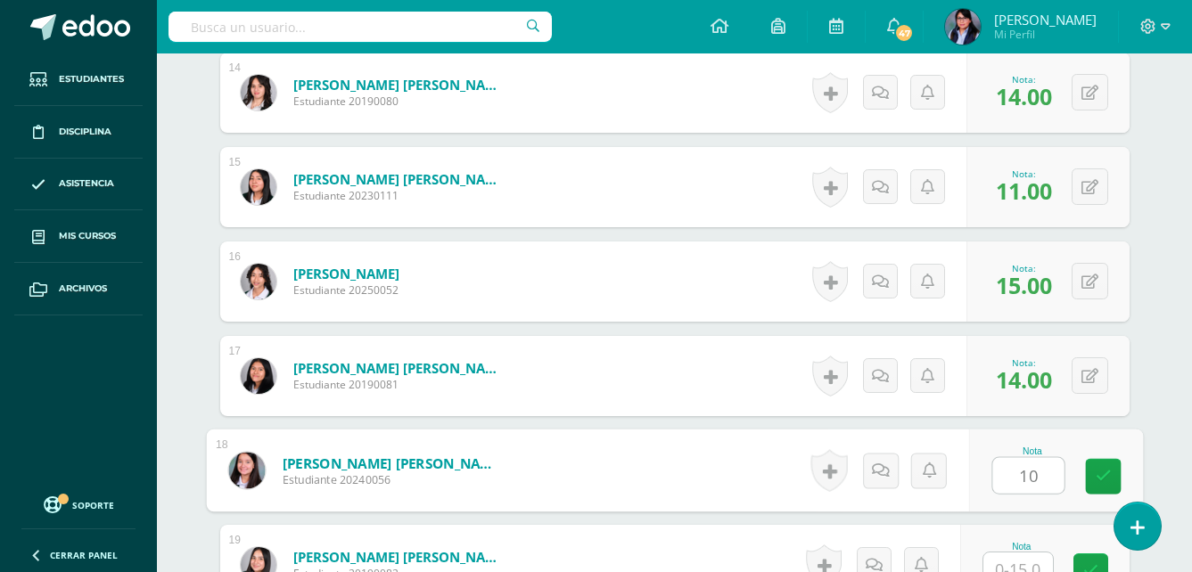
type input "10"
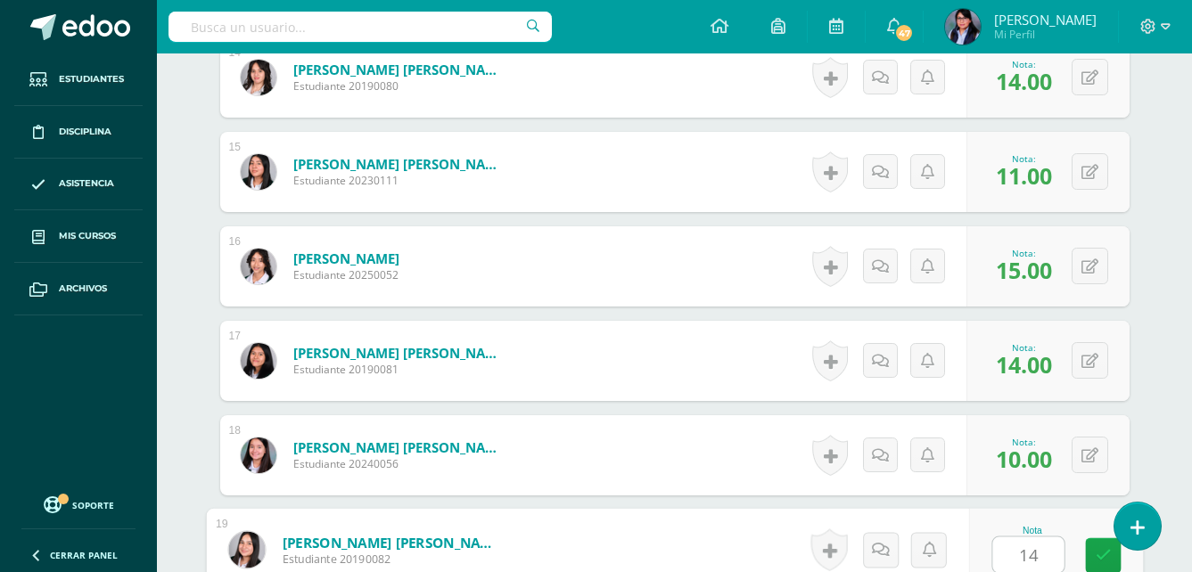
type input "14"
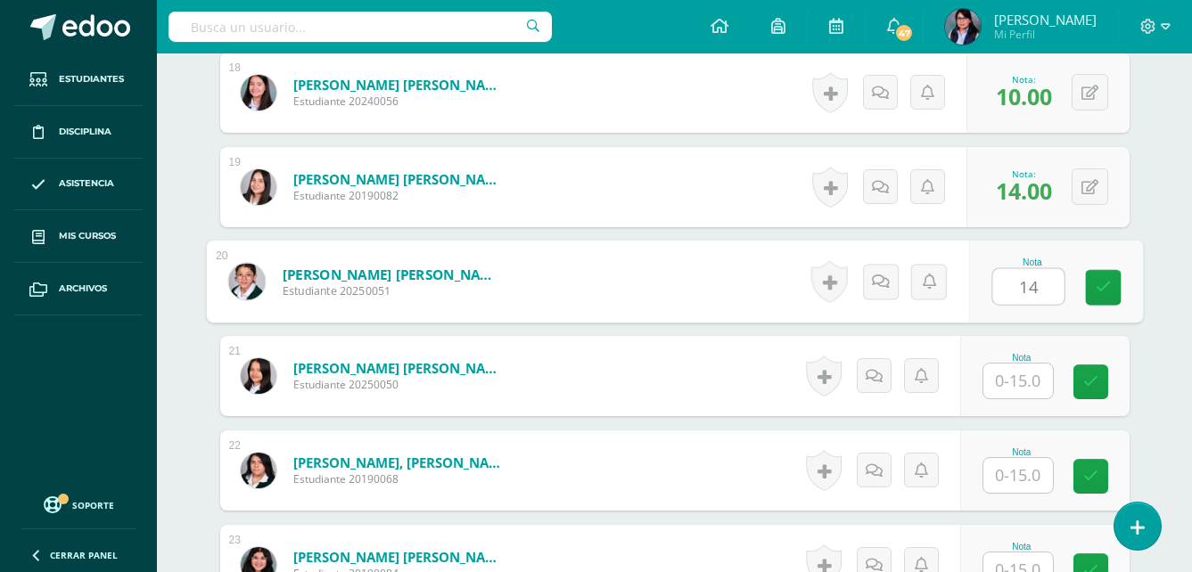
type input "14"
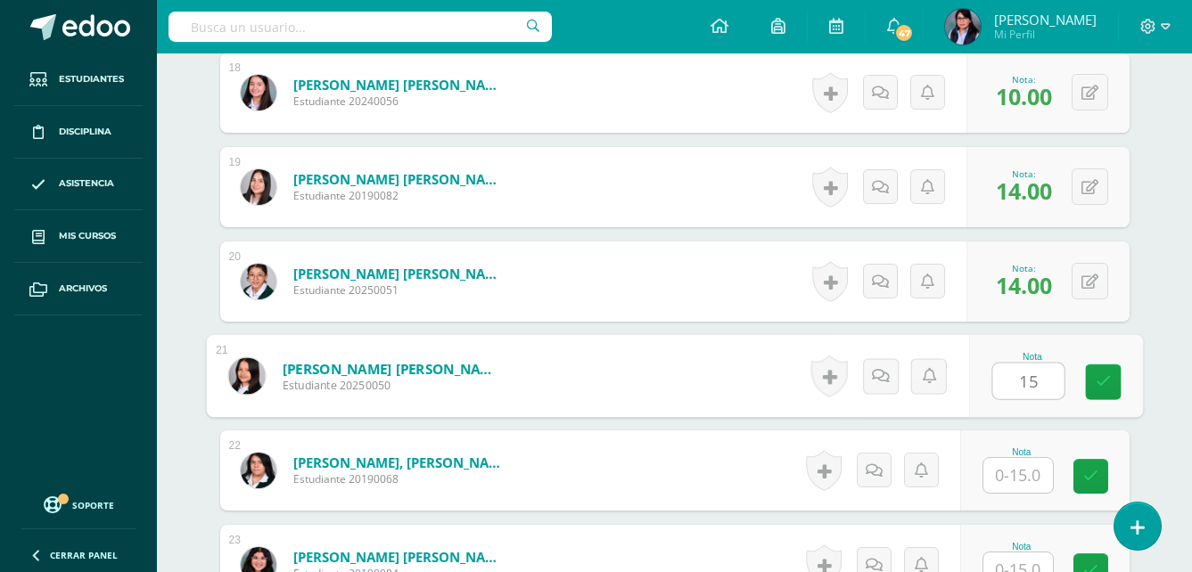
type input "15"
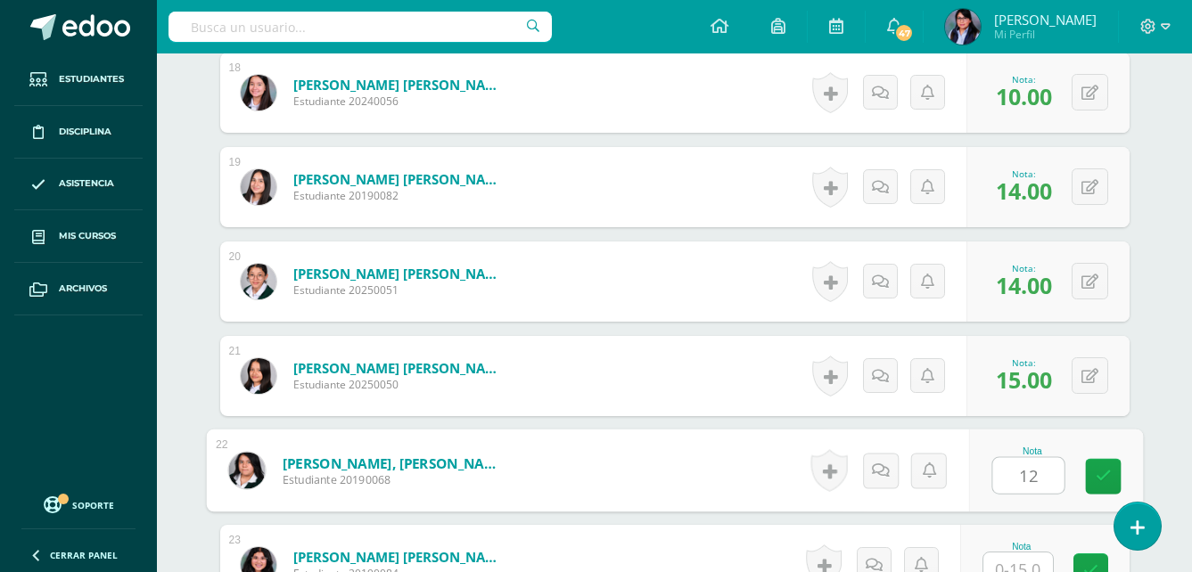
type input "12"
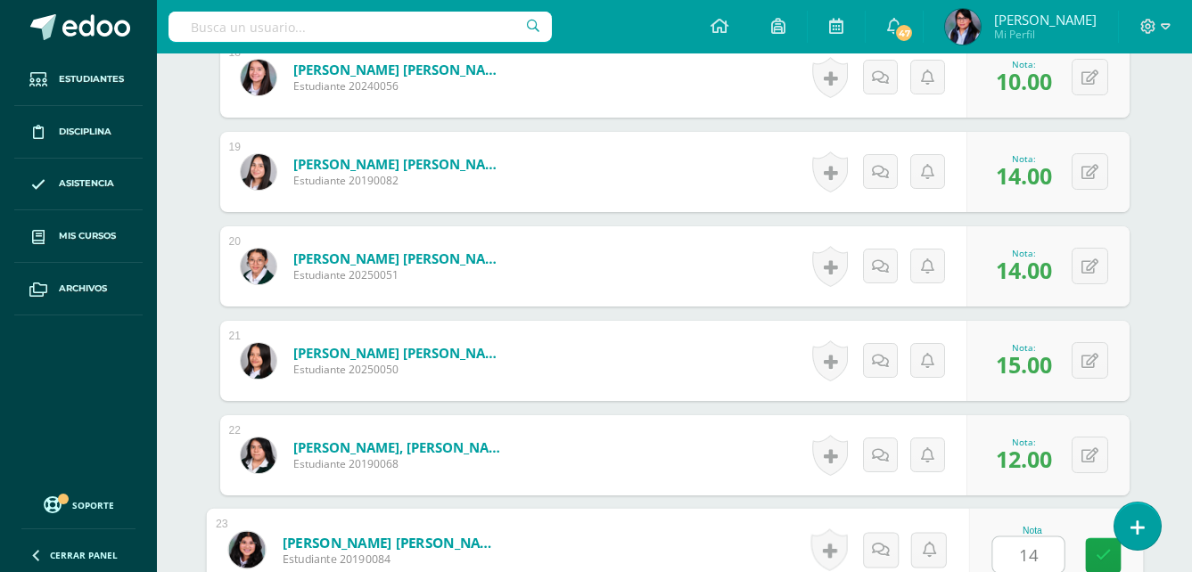
type input "14"
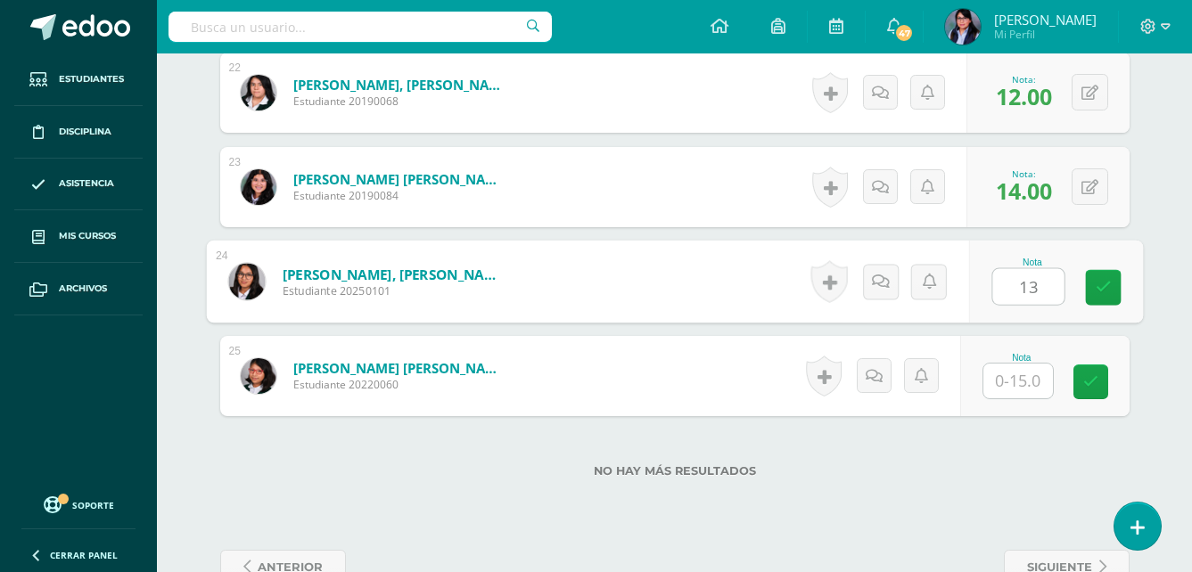
type input "13"
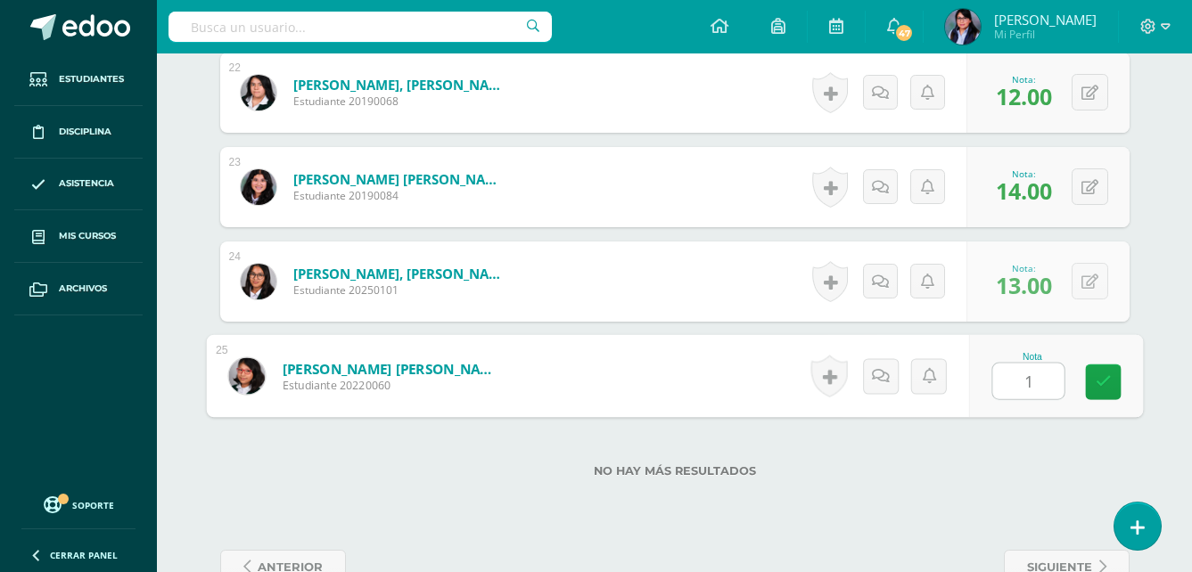
type input "15"
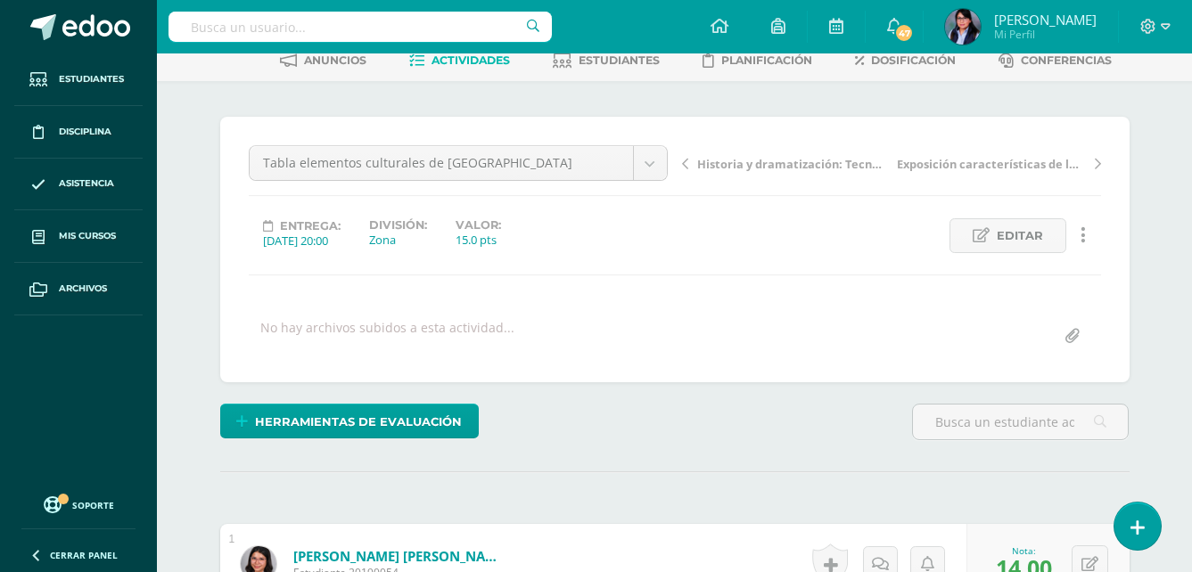
scroll to position [0, 0]
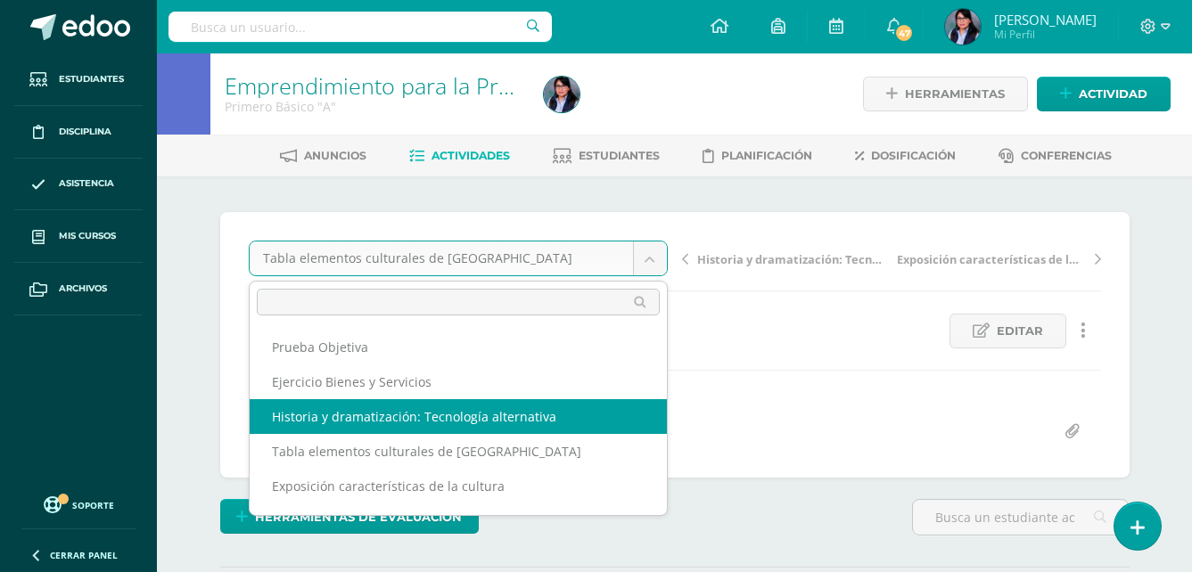
select select "/dashboard/teacher/grade-activity/108576/"
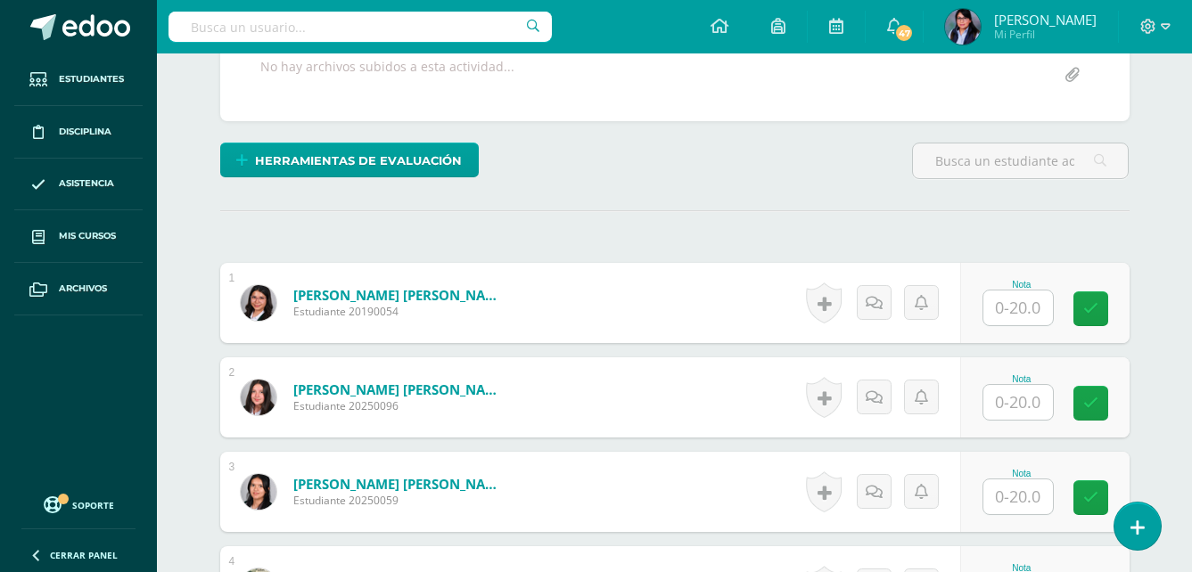
scroll to position [358, 0]
click at [1018, 302] on input "text" at bounding box center [1019, 307] width 70 height 35
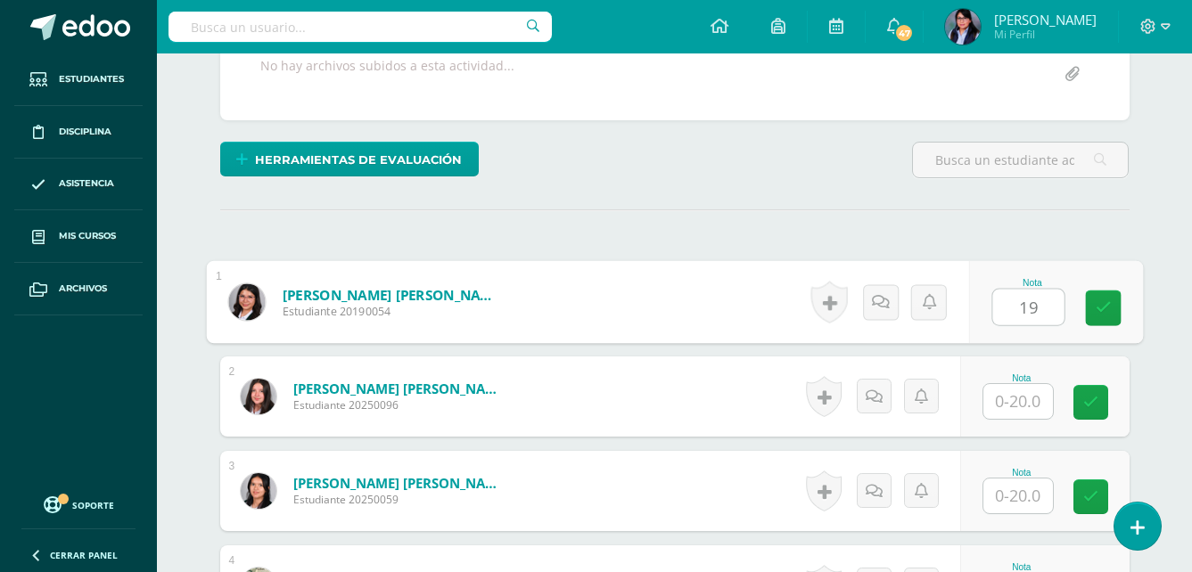
type input "19"
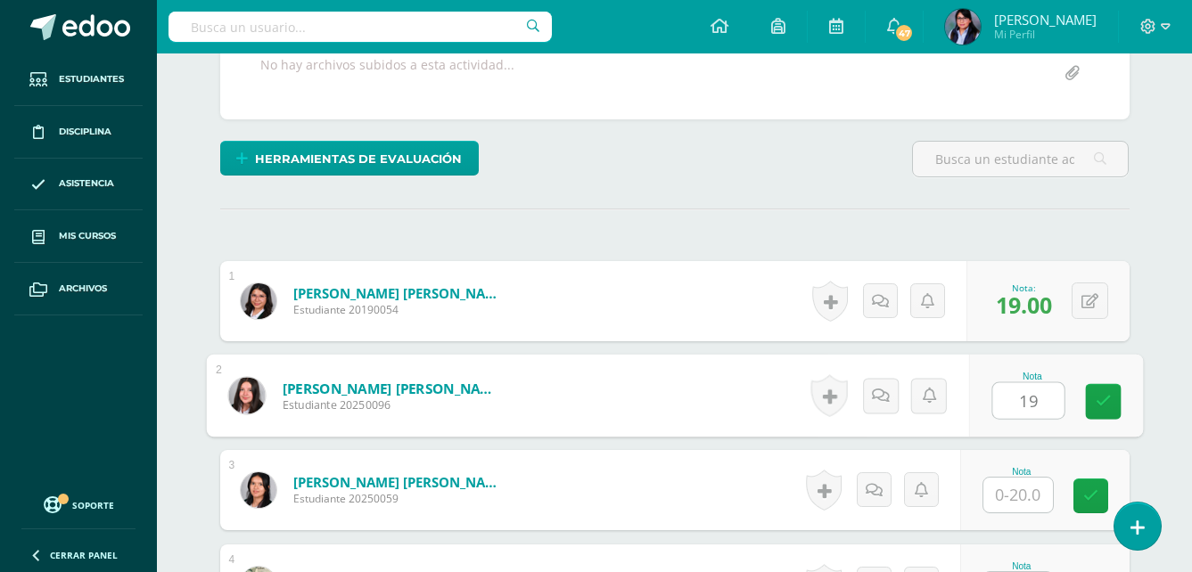
type input "19"
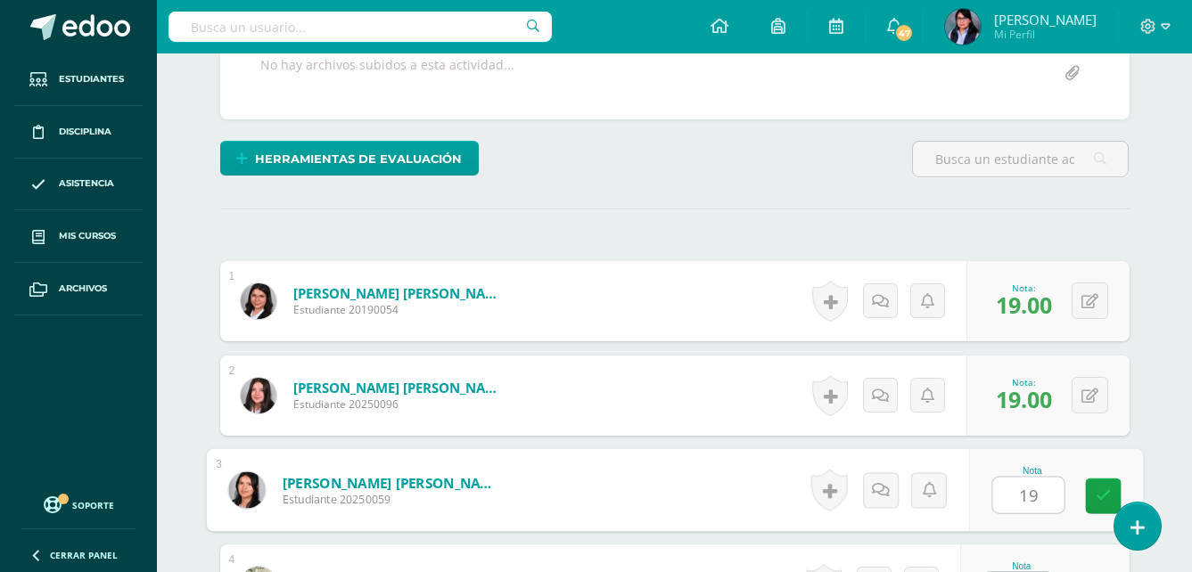
type input "19"
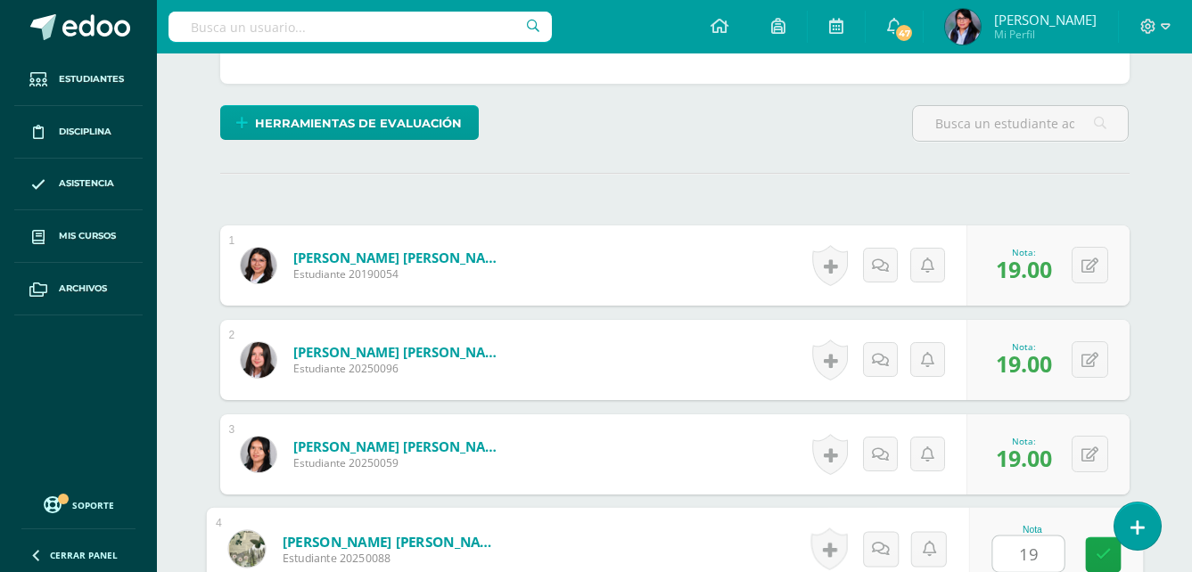
type input "19"
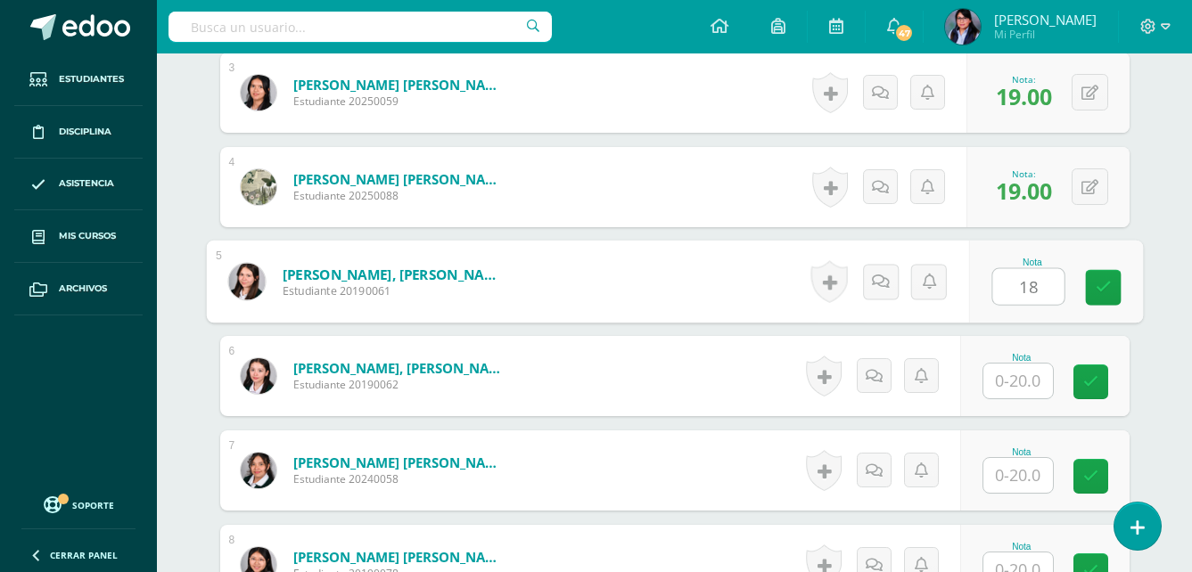
type input "18"
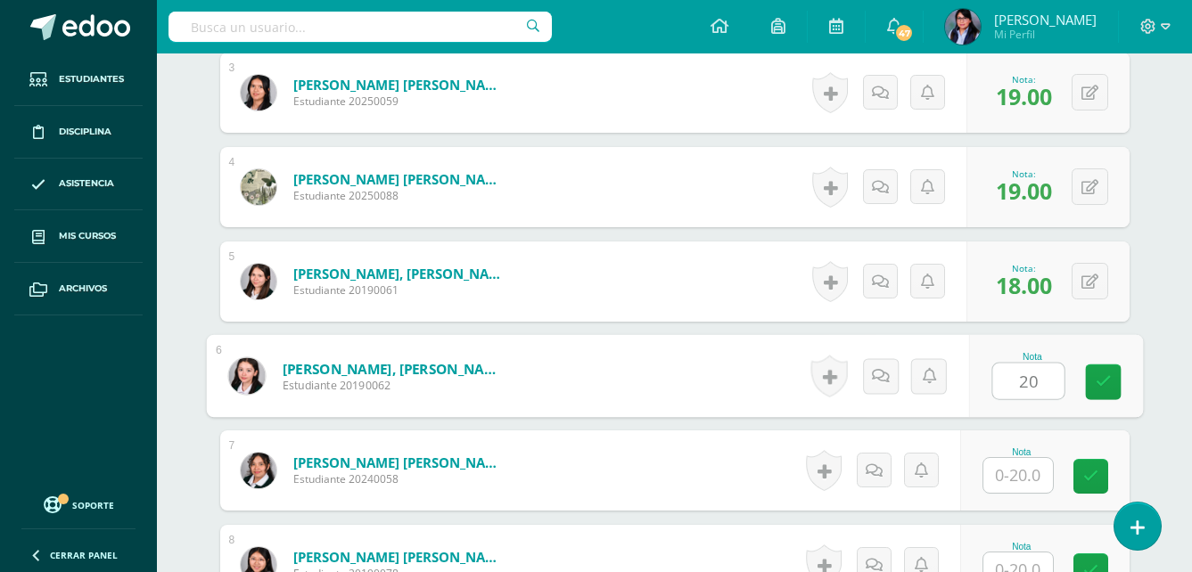
type input "20"
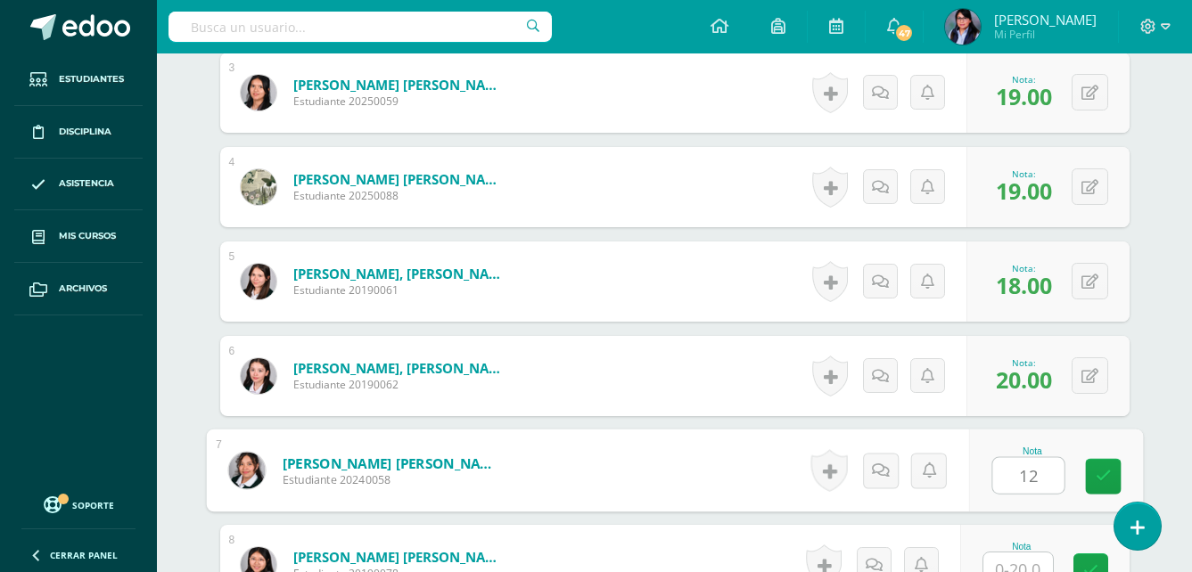
type input "12"
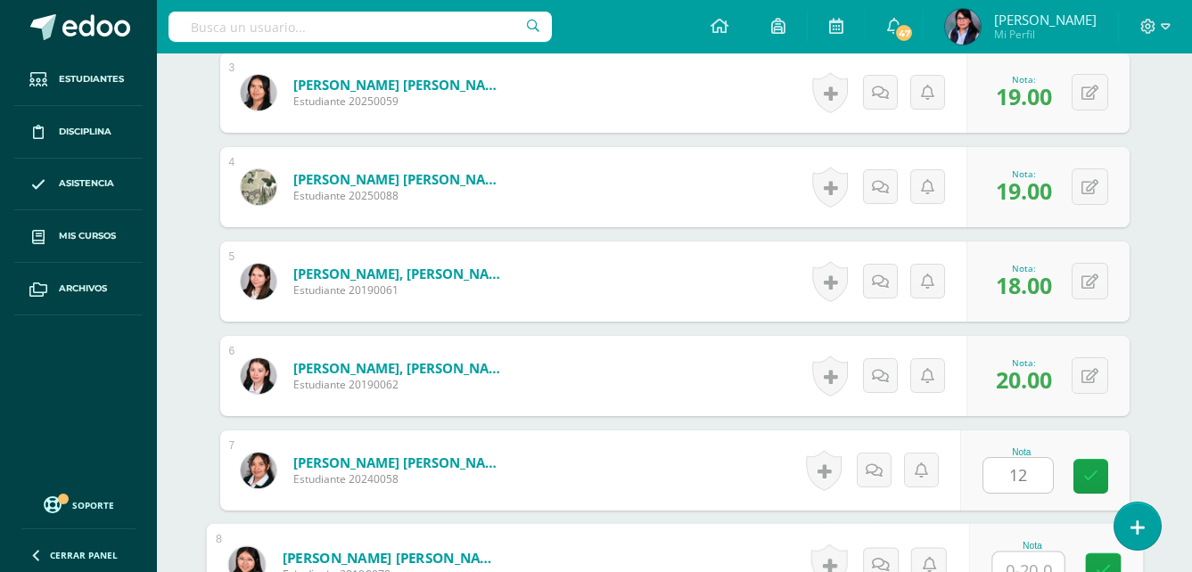
scroll to position [771, 0]
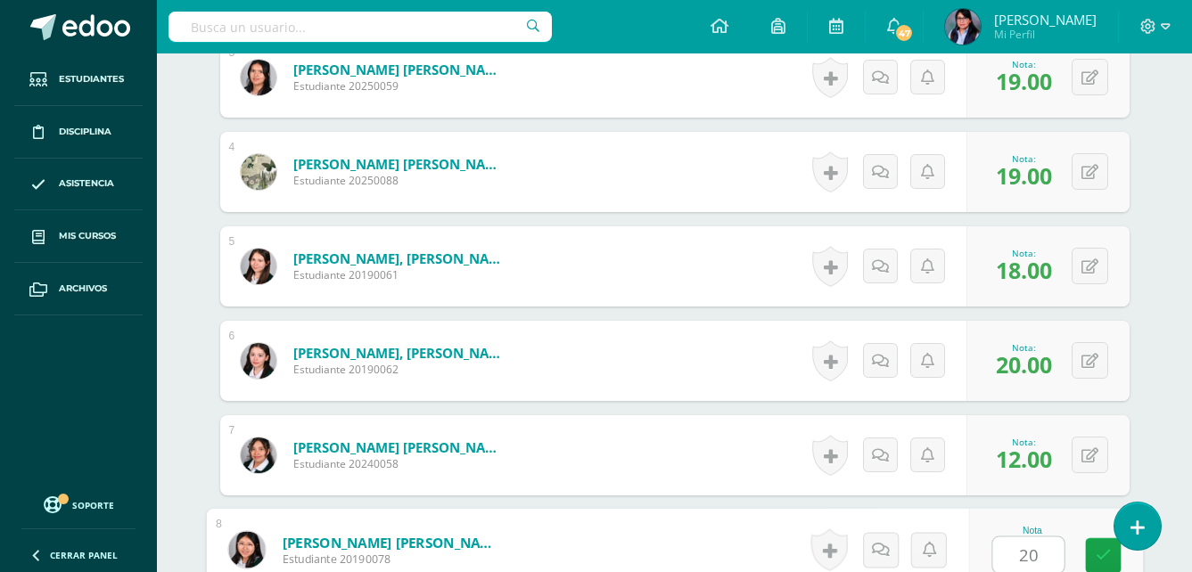
type input "20"
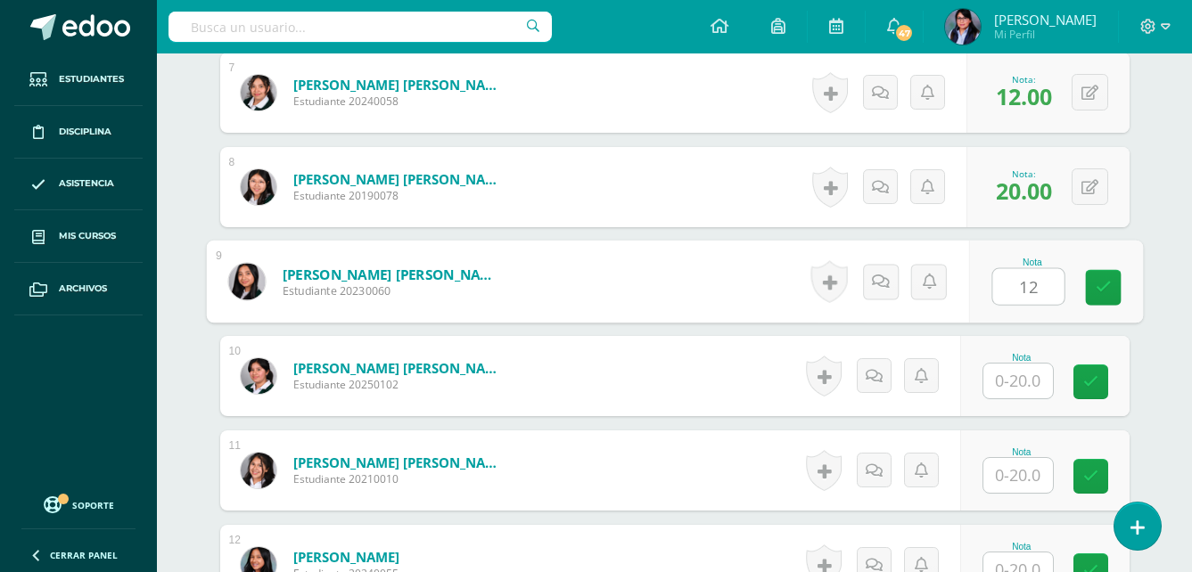
type input "12"
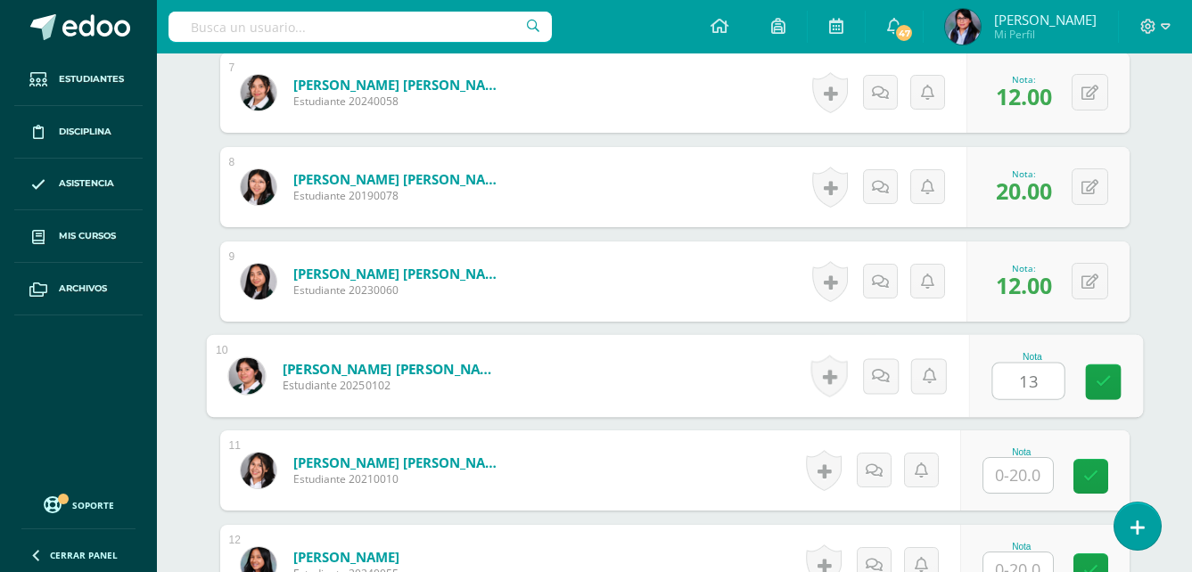
type input "13"
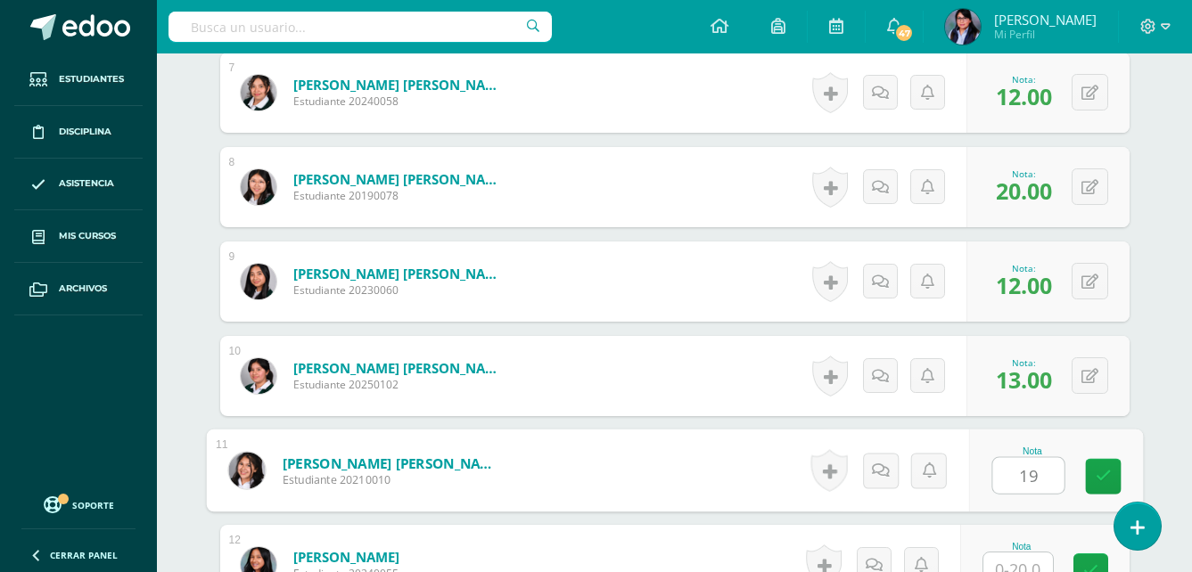
type input "19"
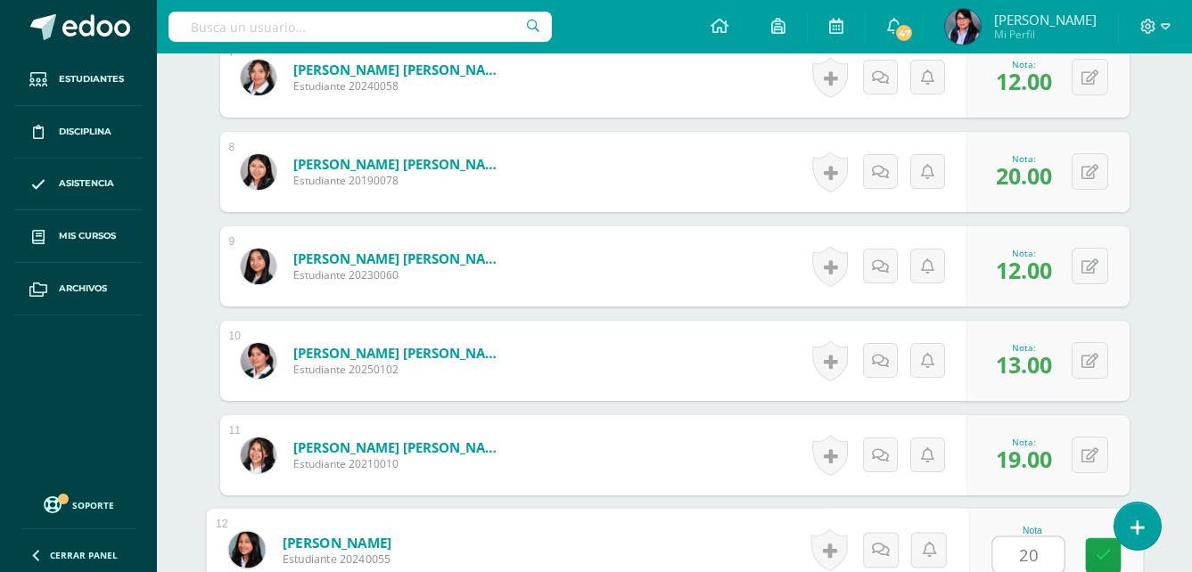
type input "20"
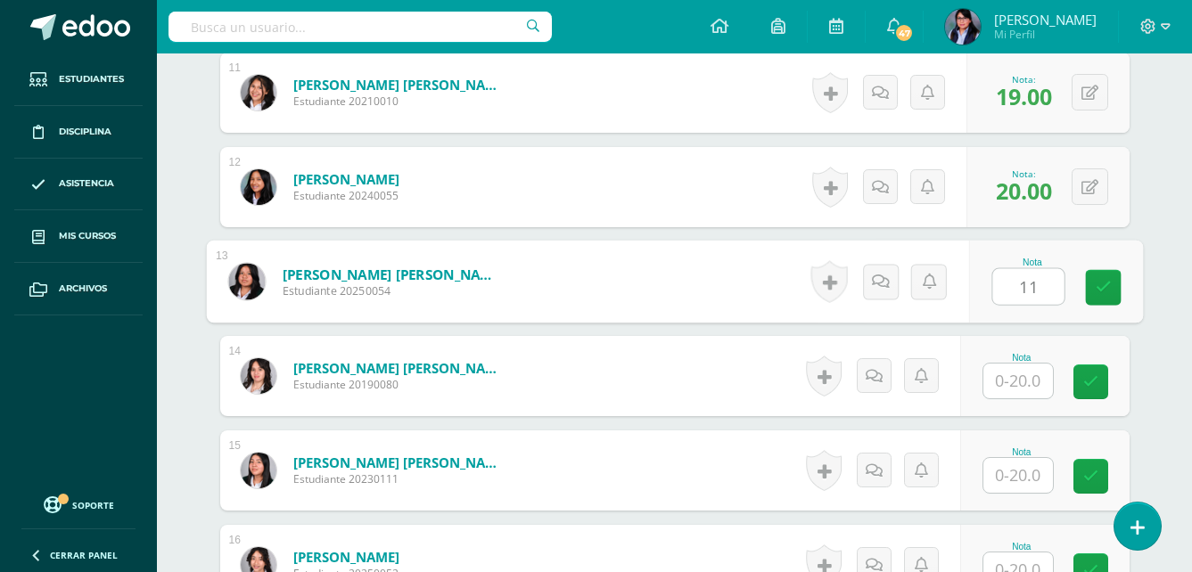
type input "11"
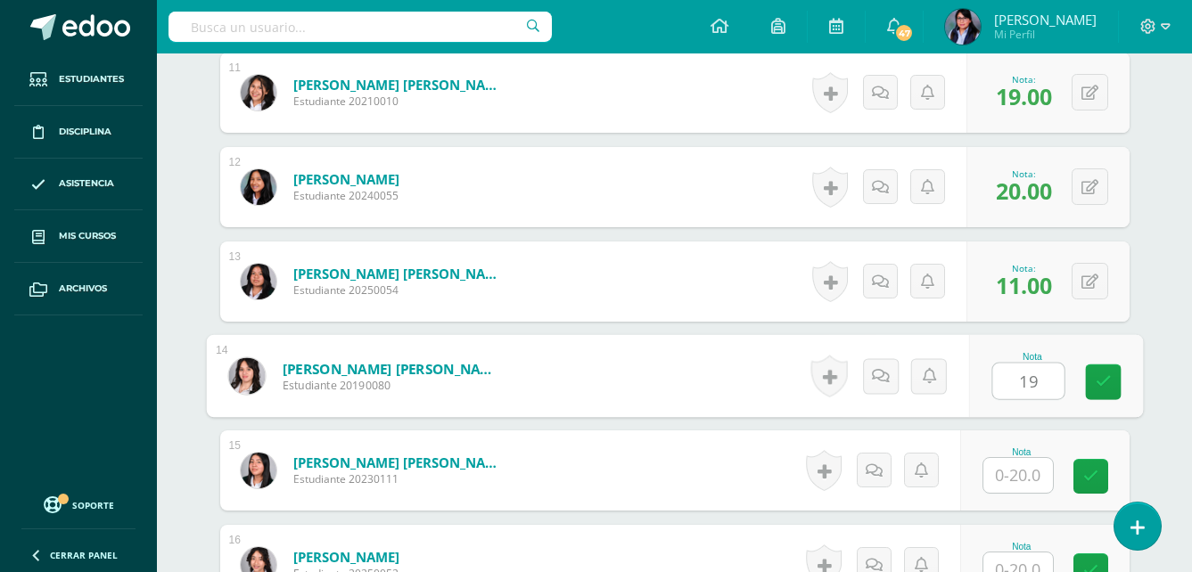
type input "19"
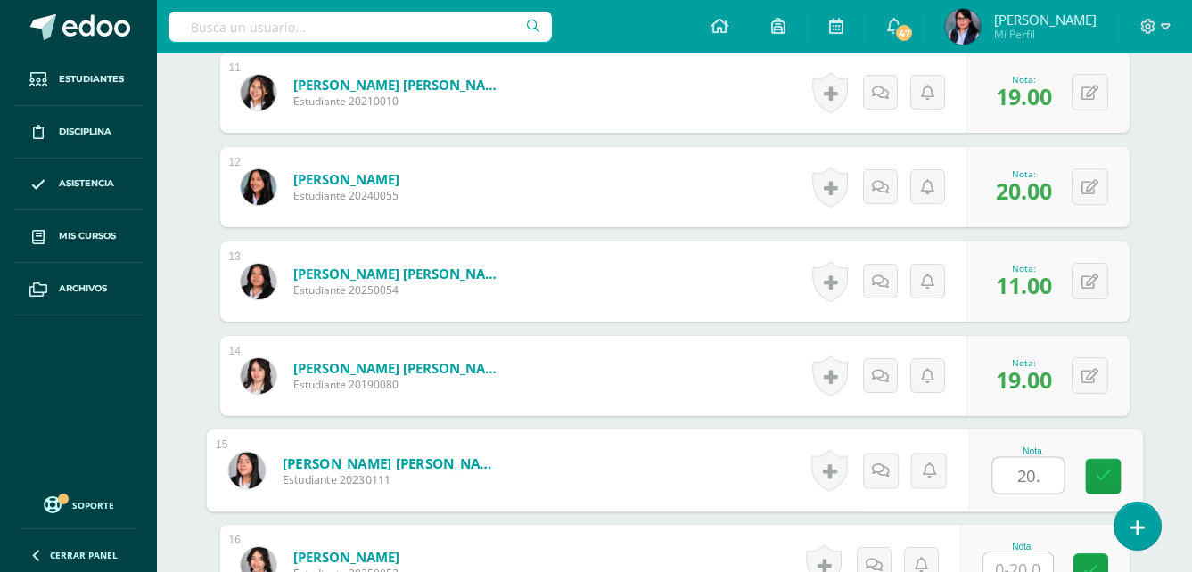
type input "20."
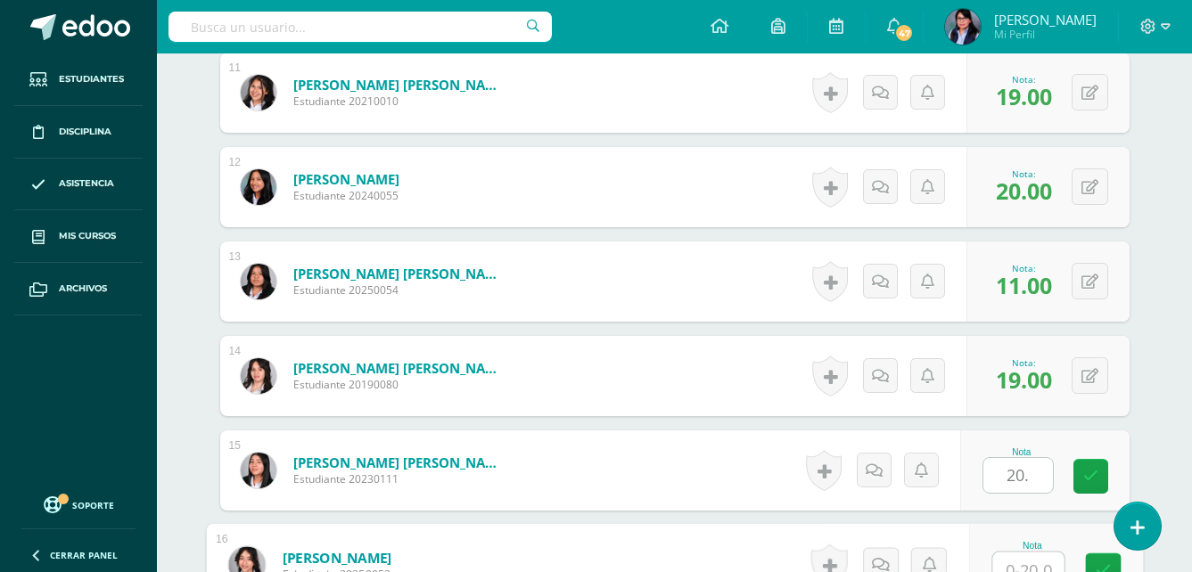
scroll to position [1527, 0]
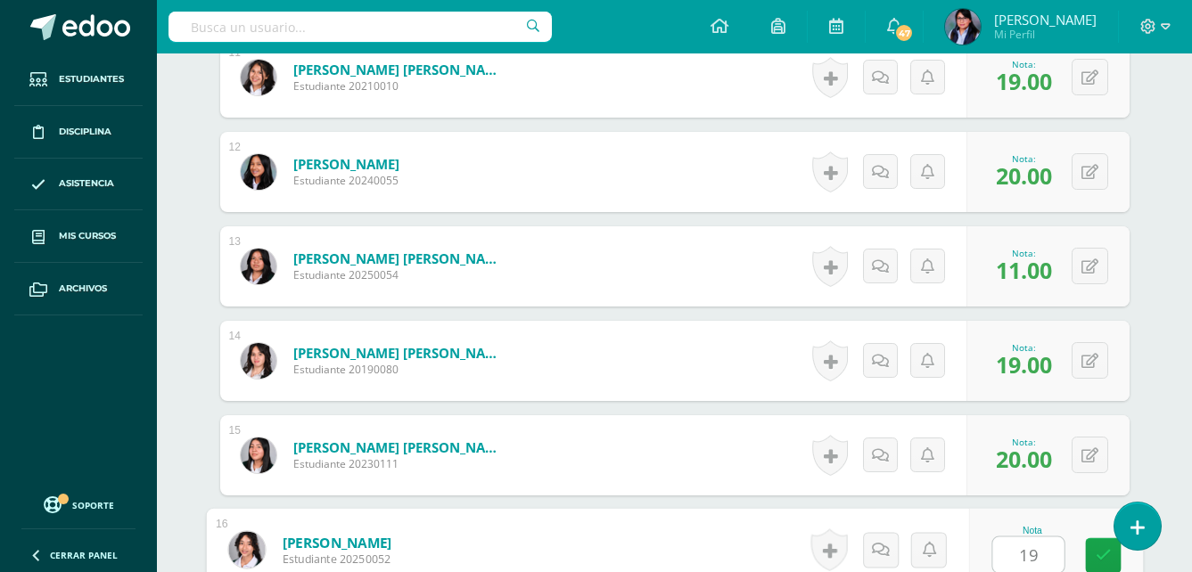
type input "19"
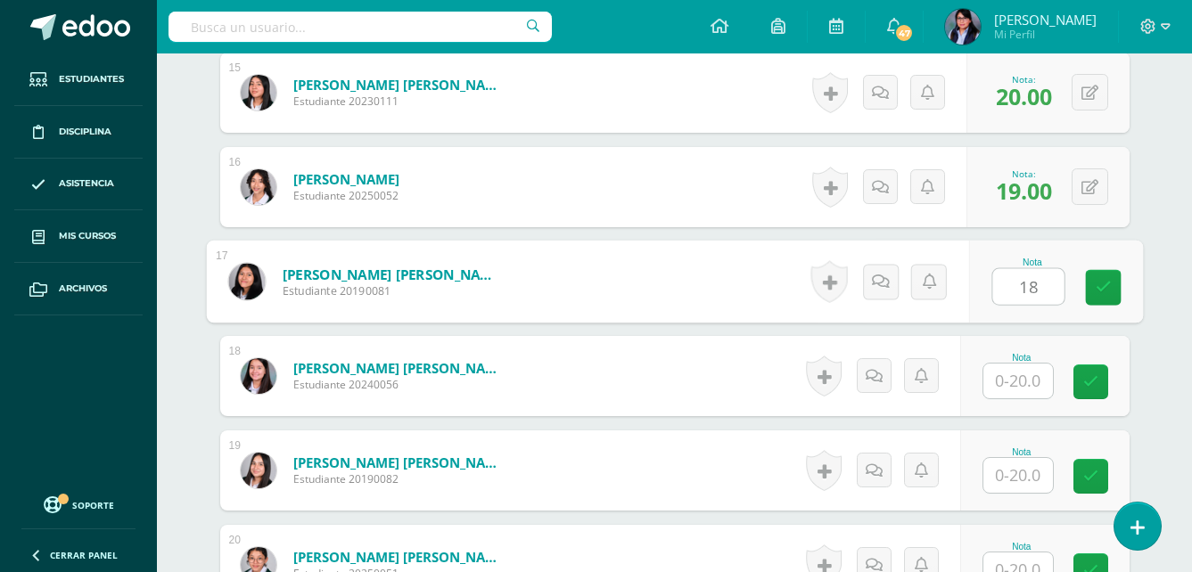
type input "18"
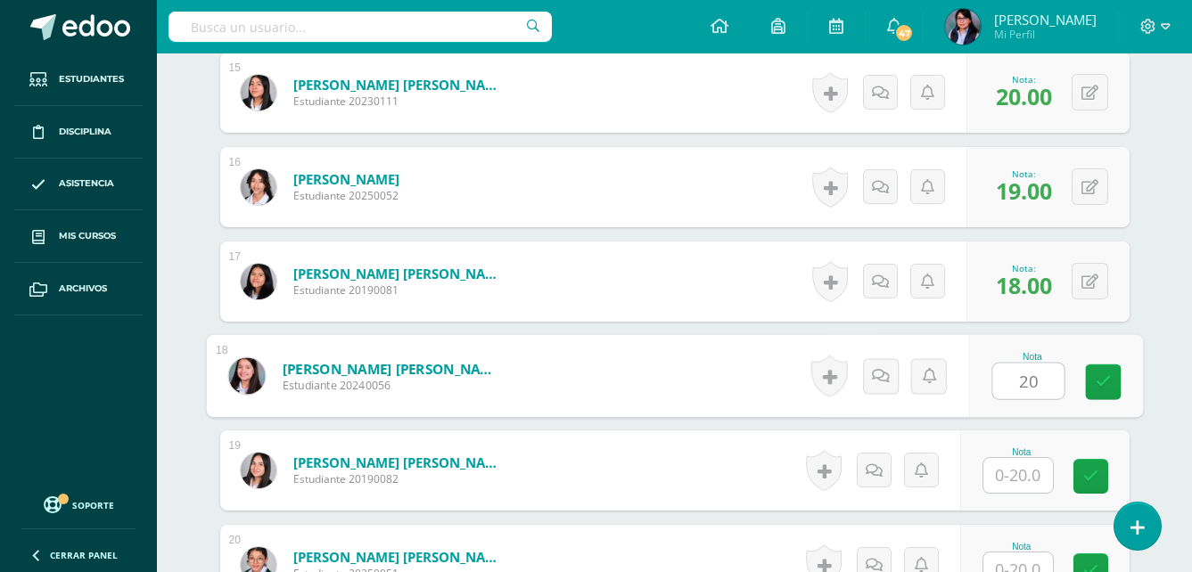
type input "20"
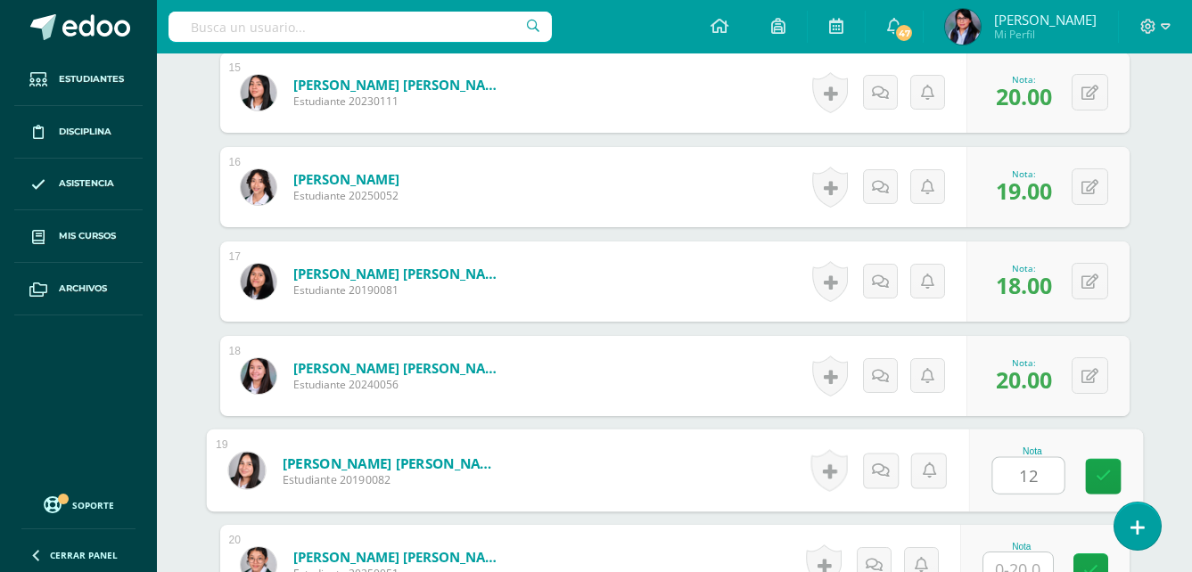
type input "12"
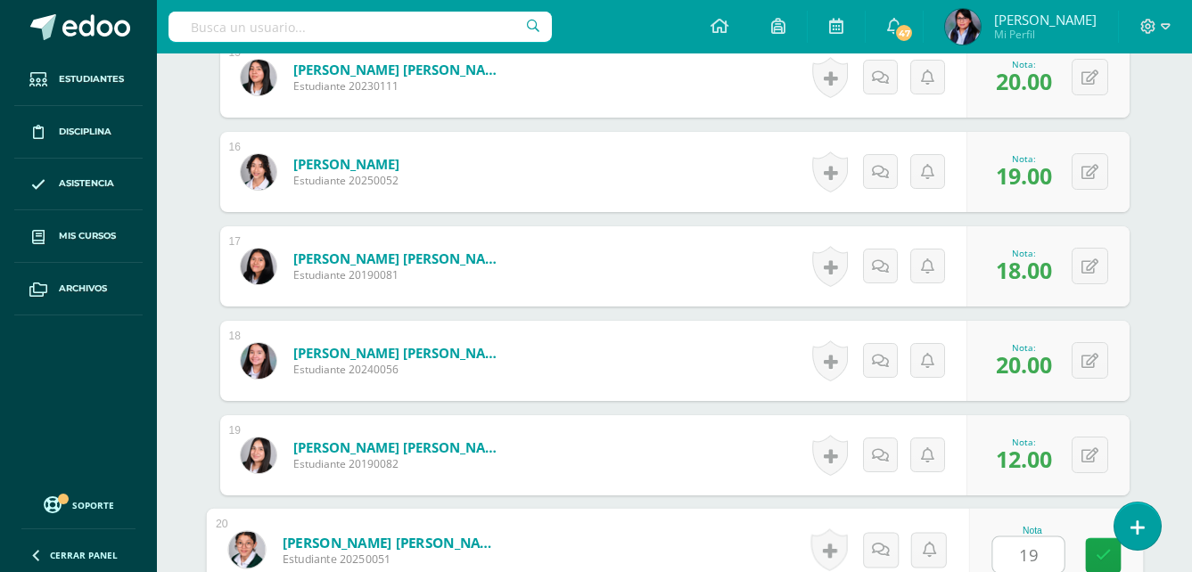
type input "19"
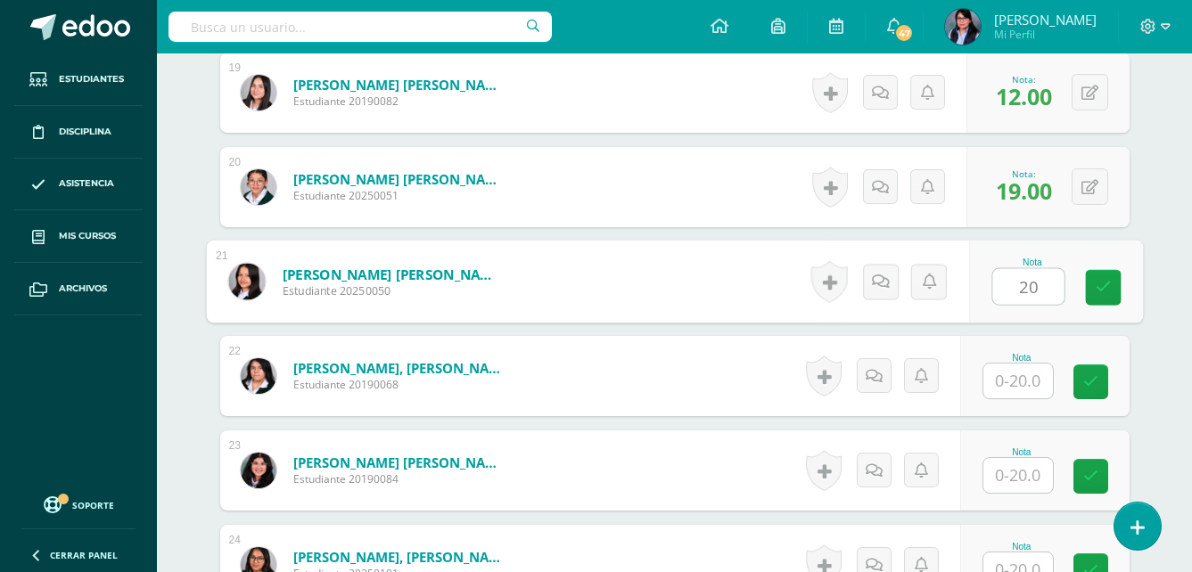
type input "20"
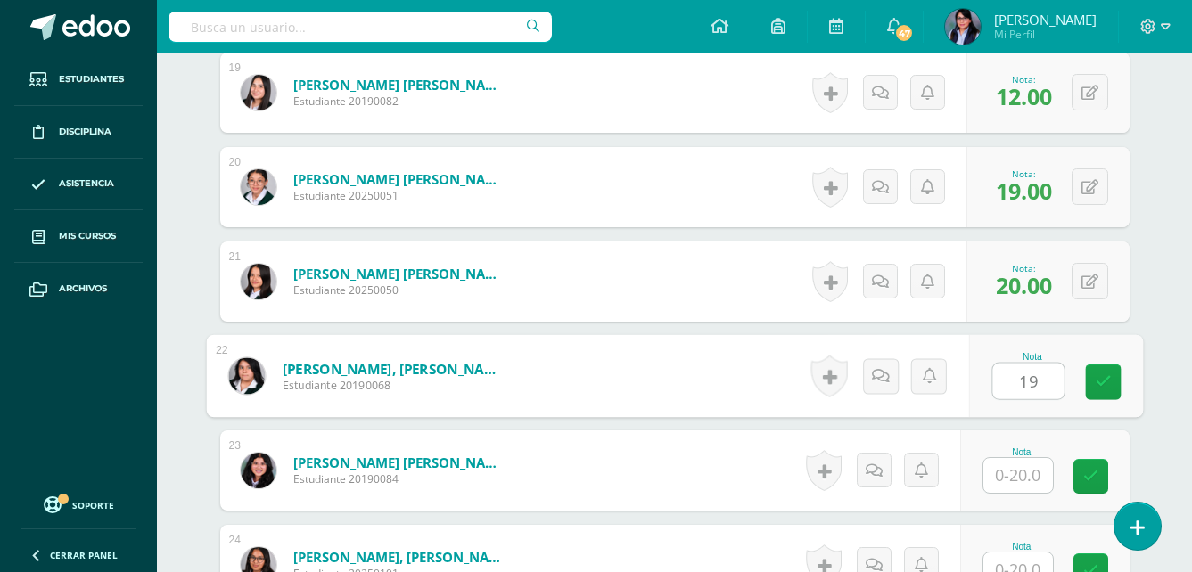
type input "19"
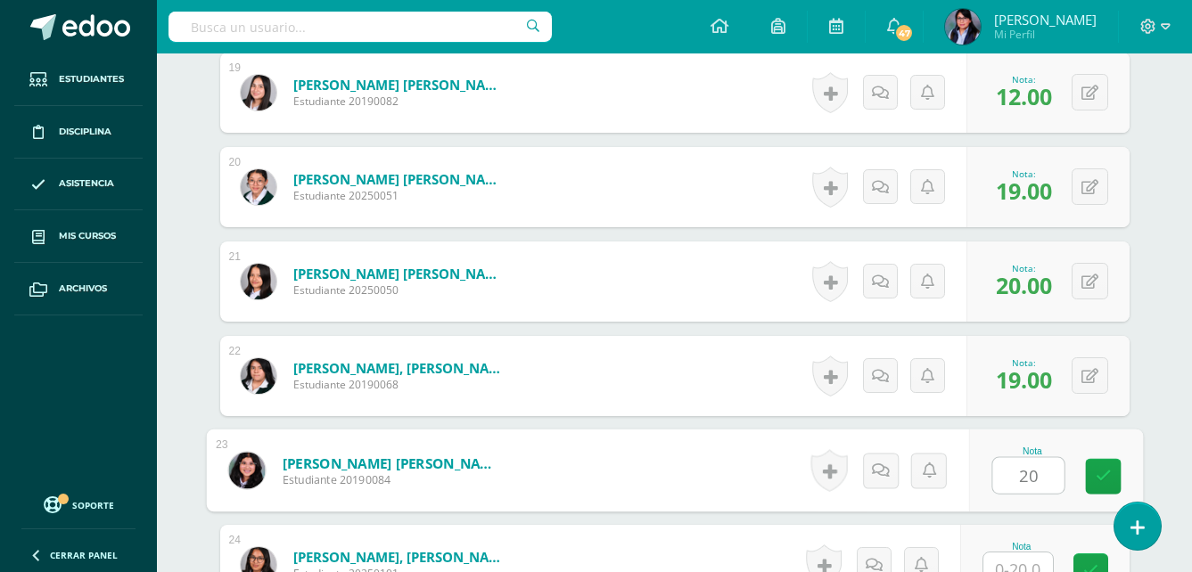
type input "20"
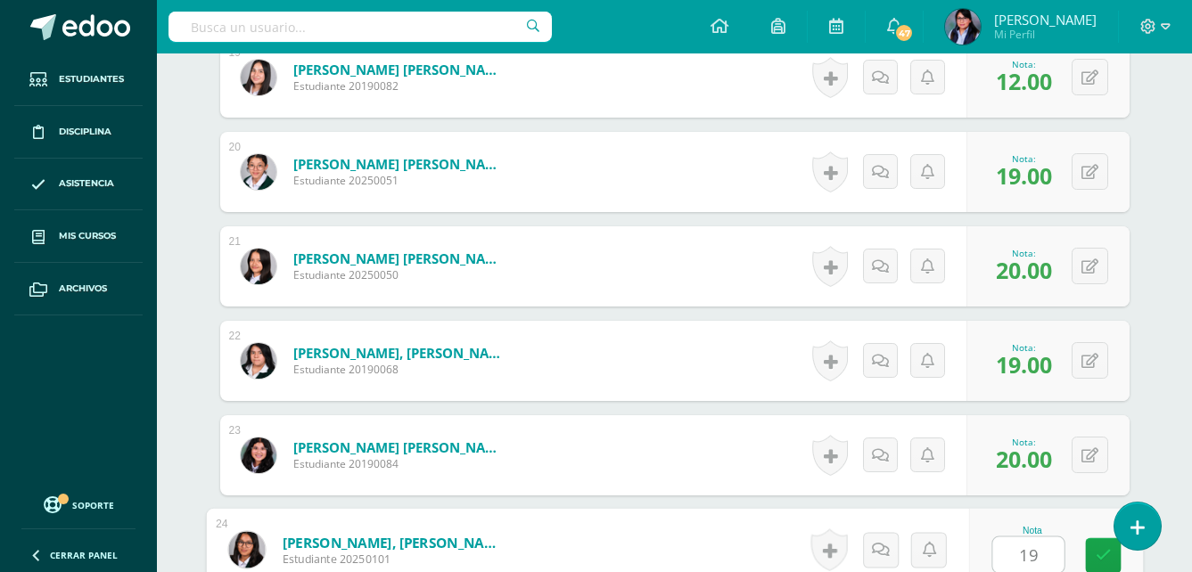
type input "19"
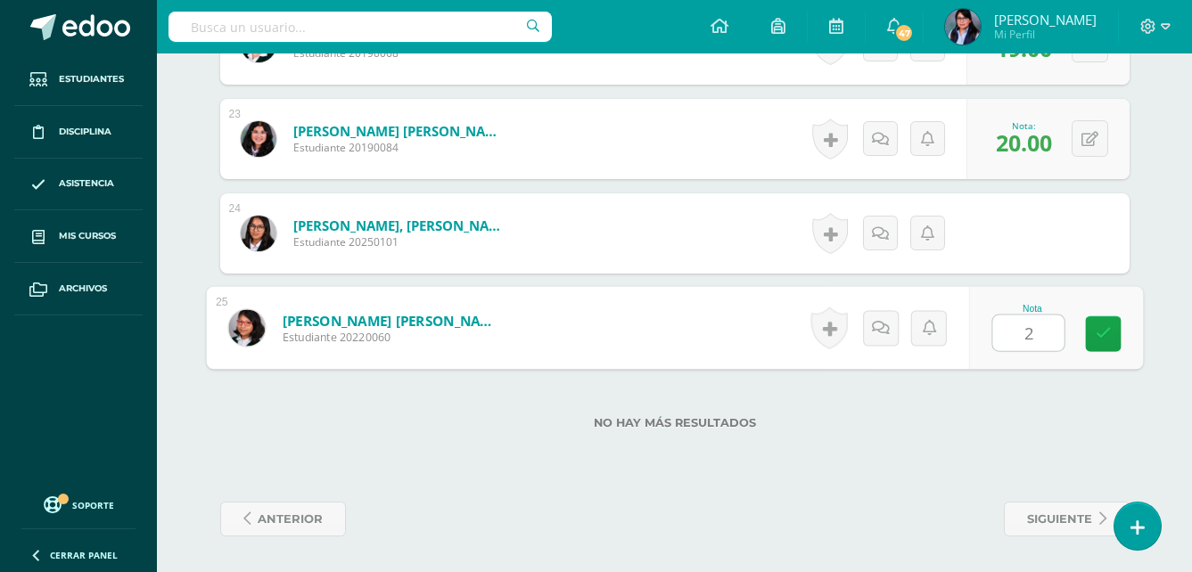
type input "20"
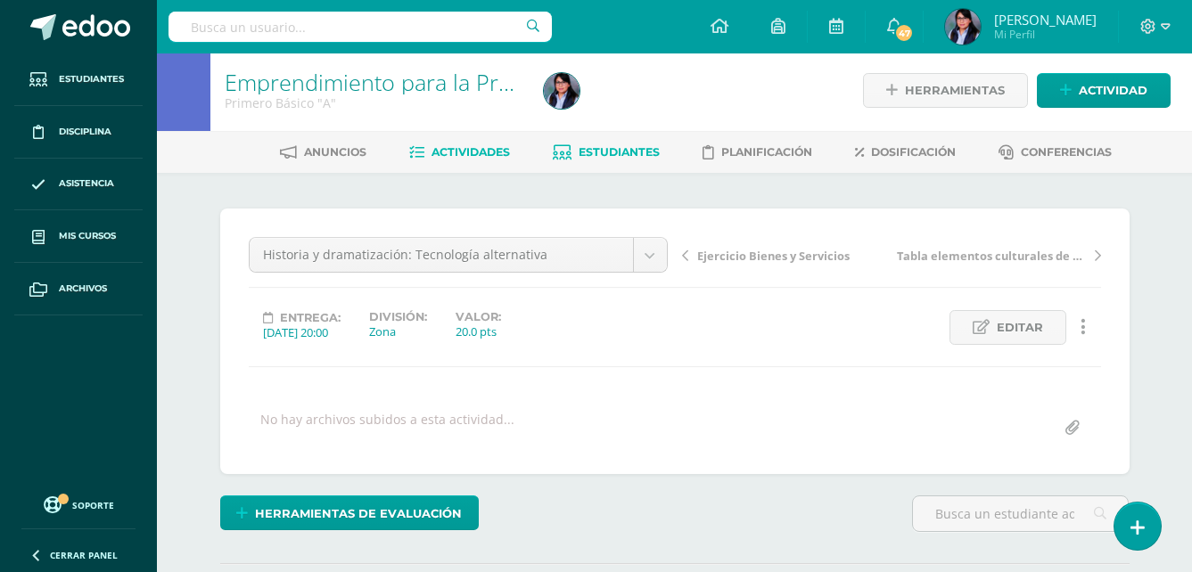
scroll to position [0, 0]
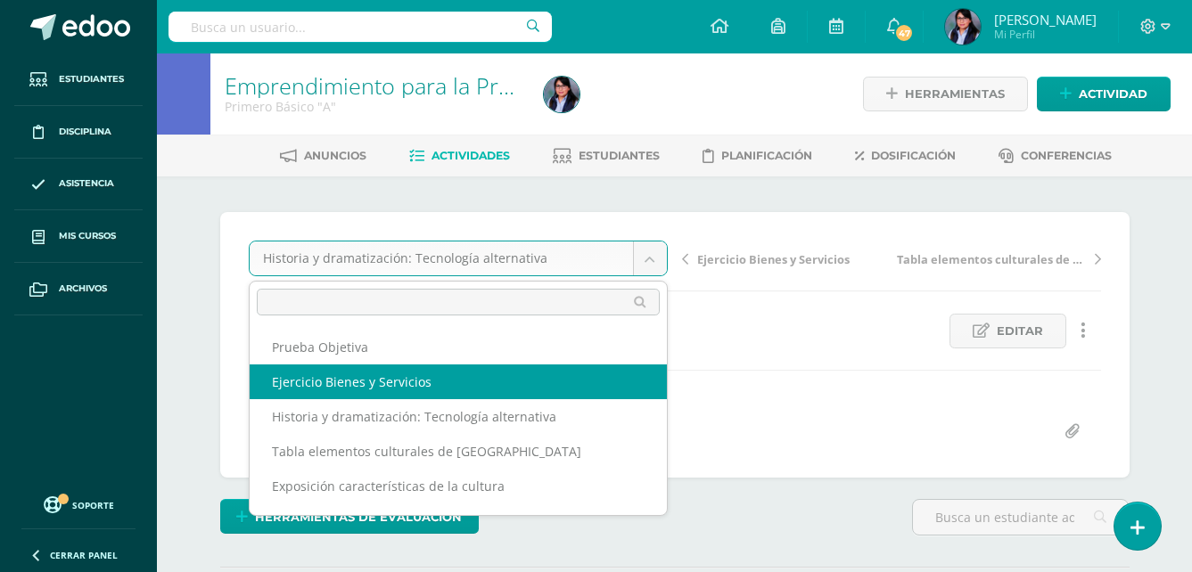
select select "/dashboard/teacher/grade-activity/108577/"
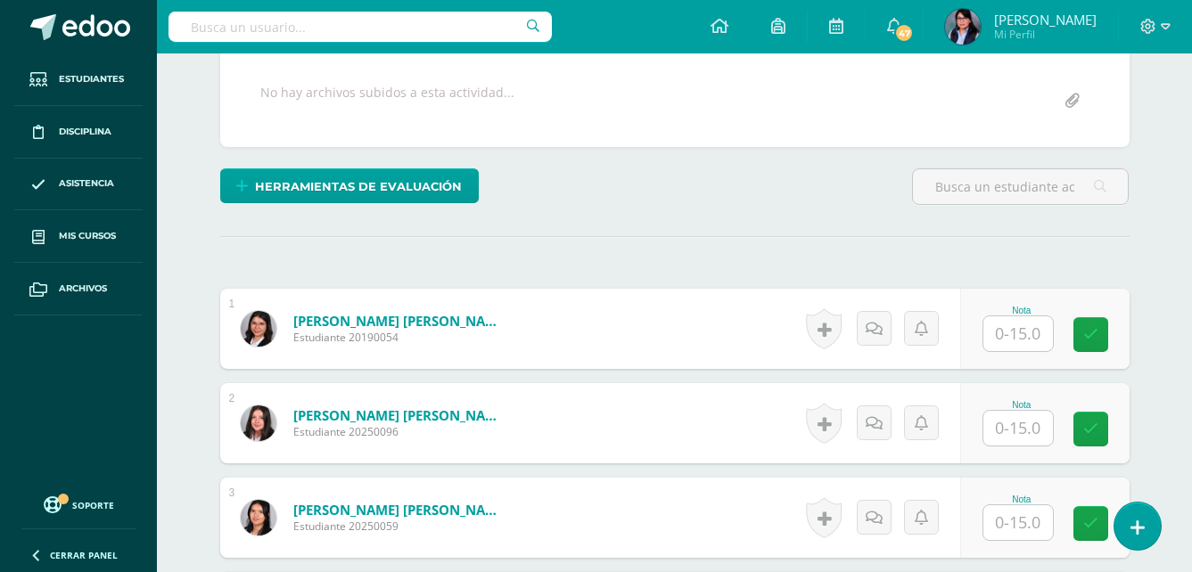
scroll to position [358, 0]
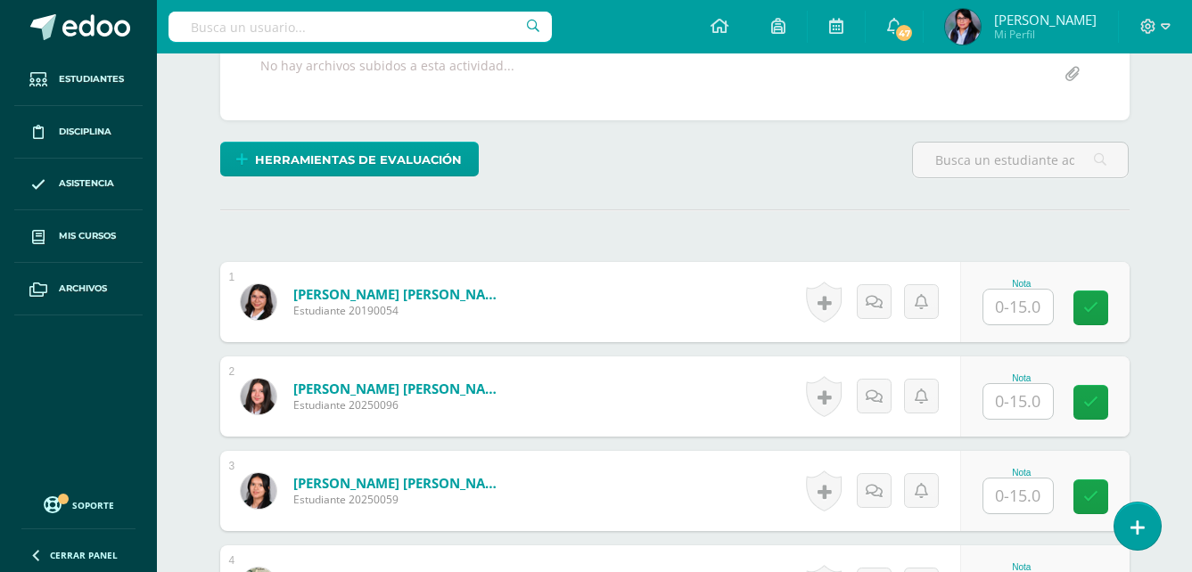
click at [1011, 300] on input "text" at bounding box center [1019, 307] width 70 height 35
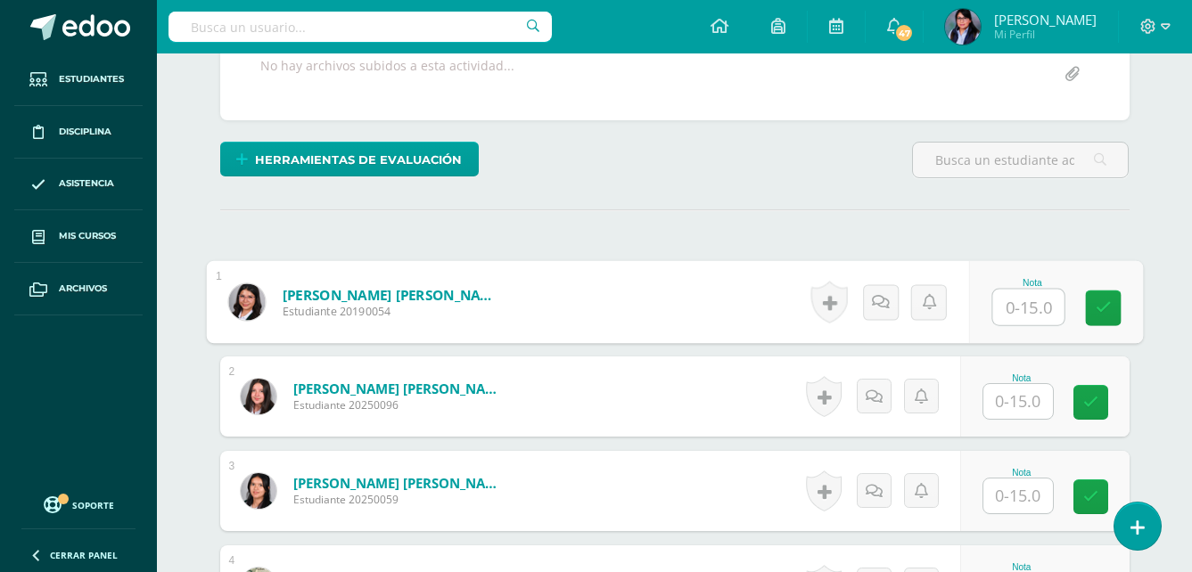
scroll to position [358, 0]
type input "15"
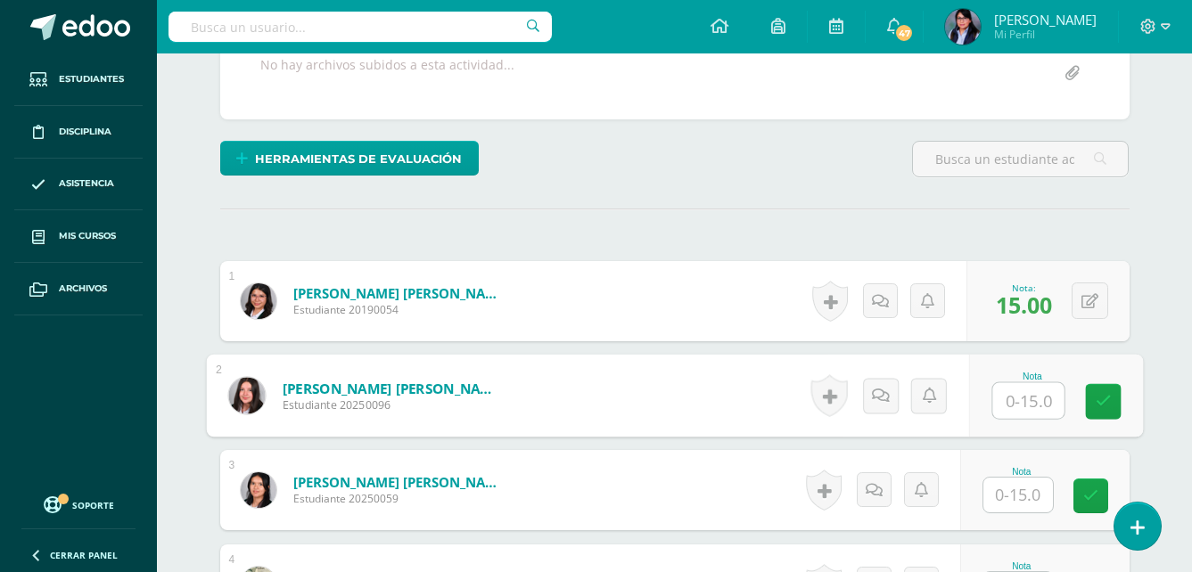
scroll to position [359, 0]
type input "13"
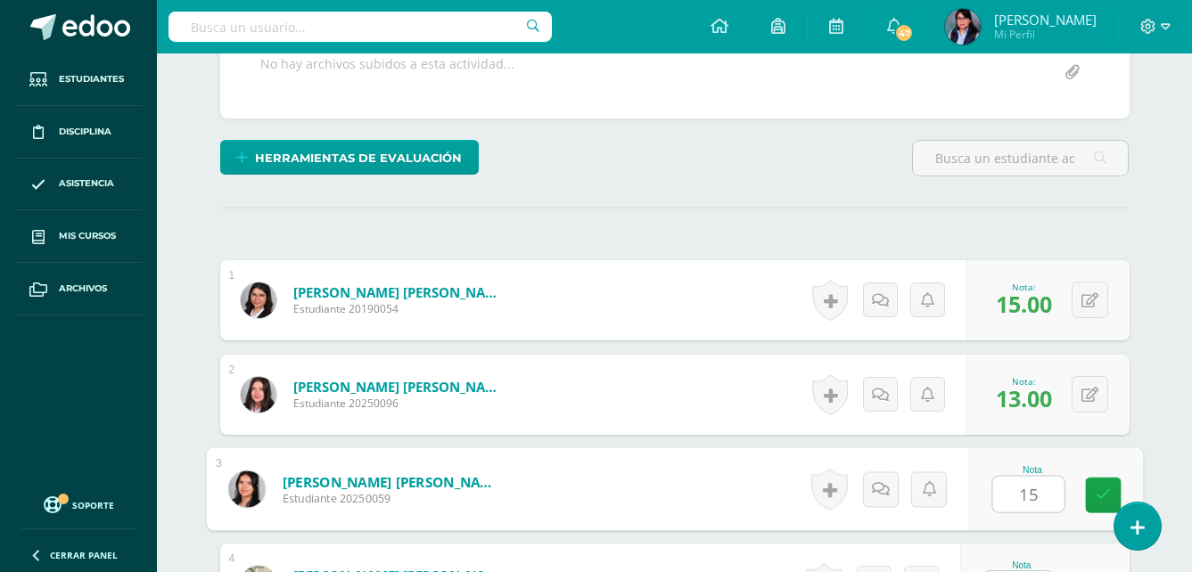
type input "15"
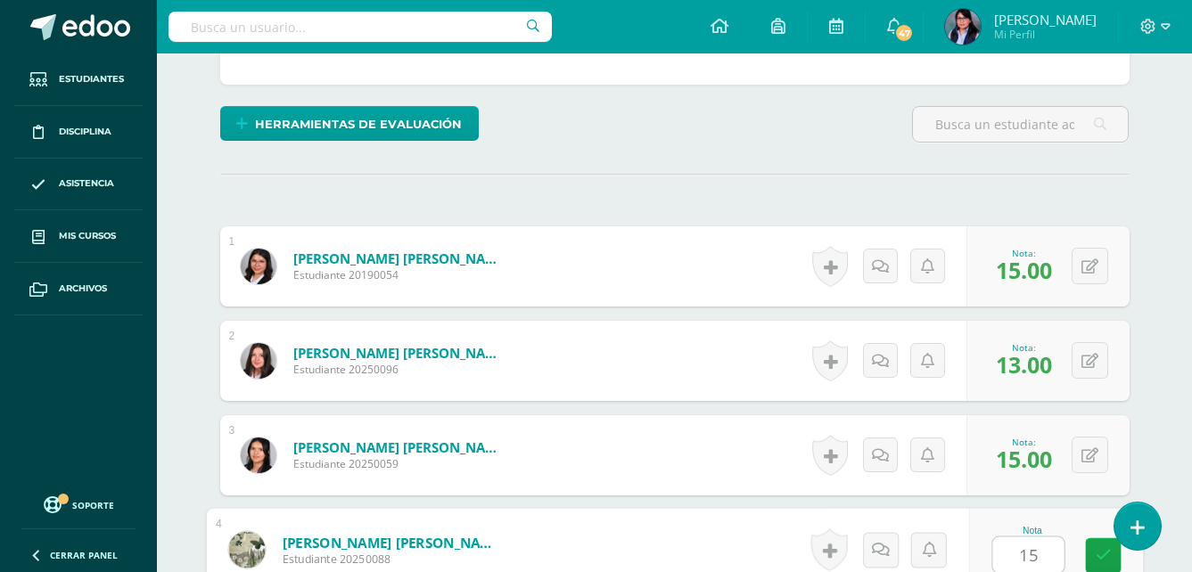
type input "15"
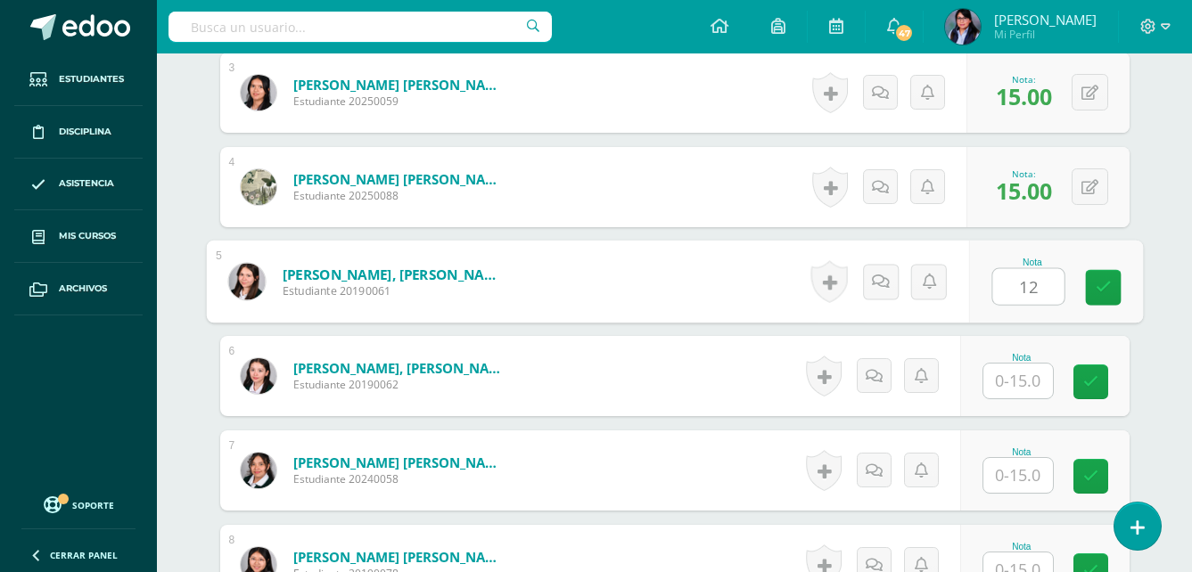
type input "12"
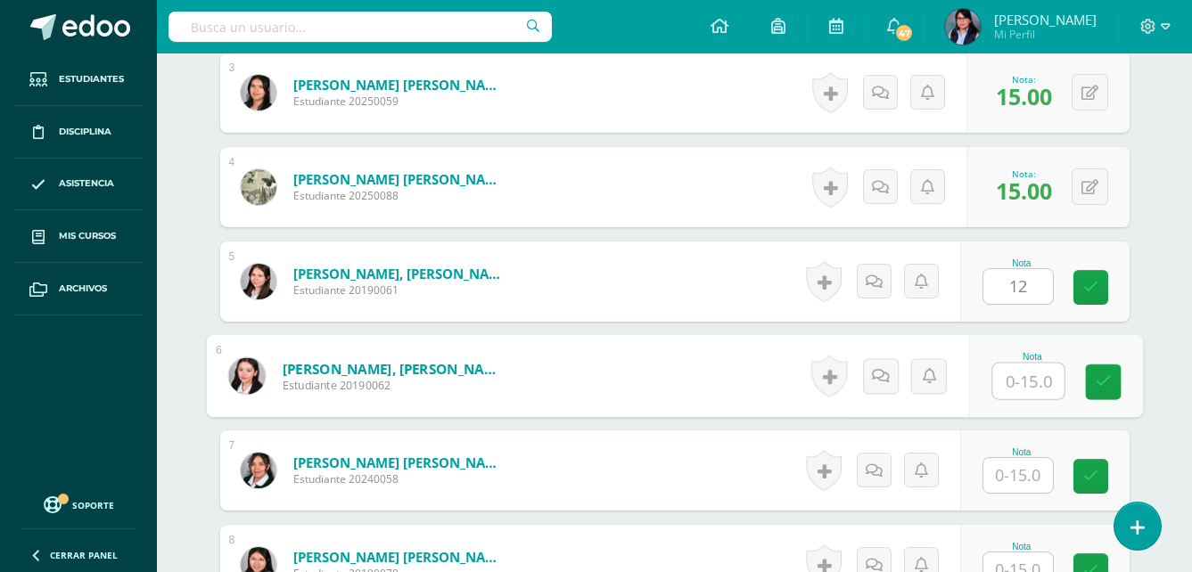
type input "1"
type input "9"
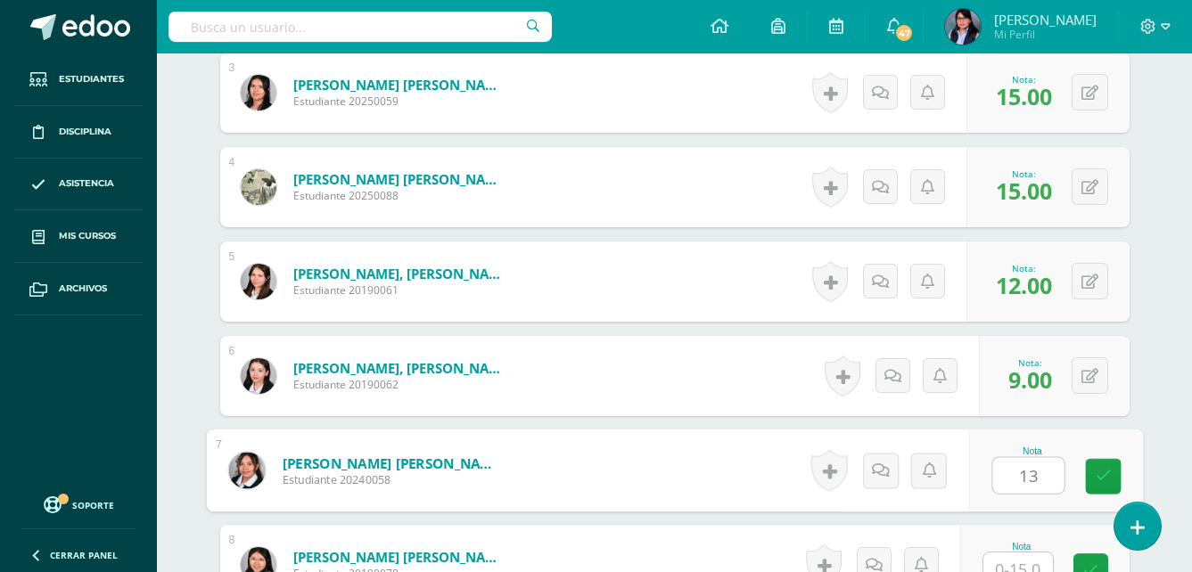
type input "13"
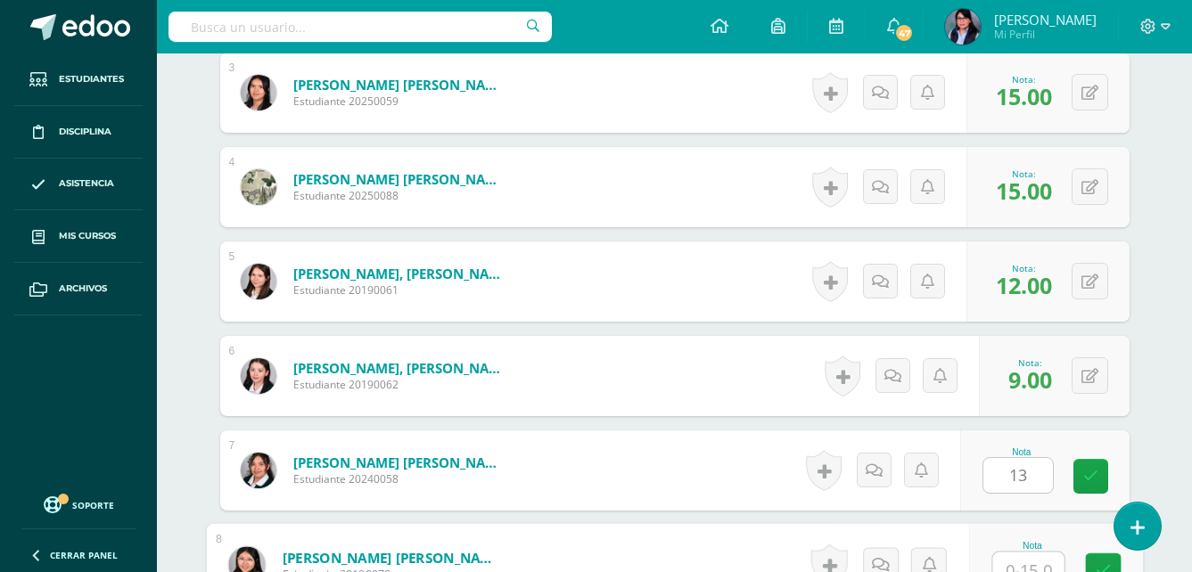
scroll to position [771, 0]
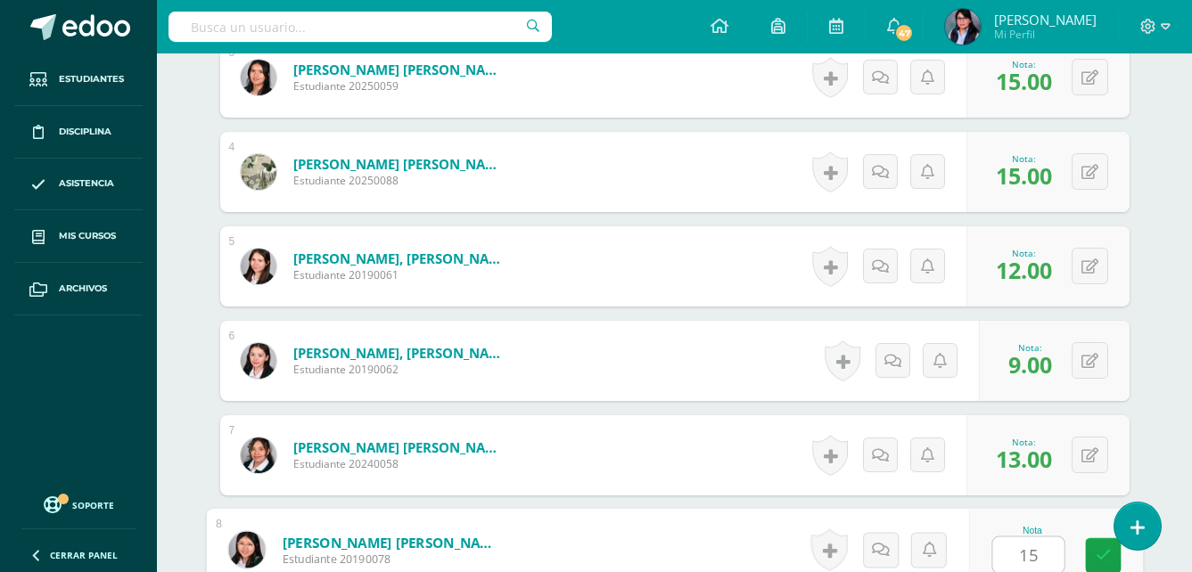
type input "15"
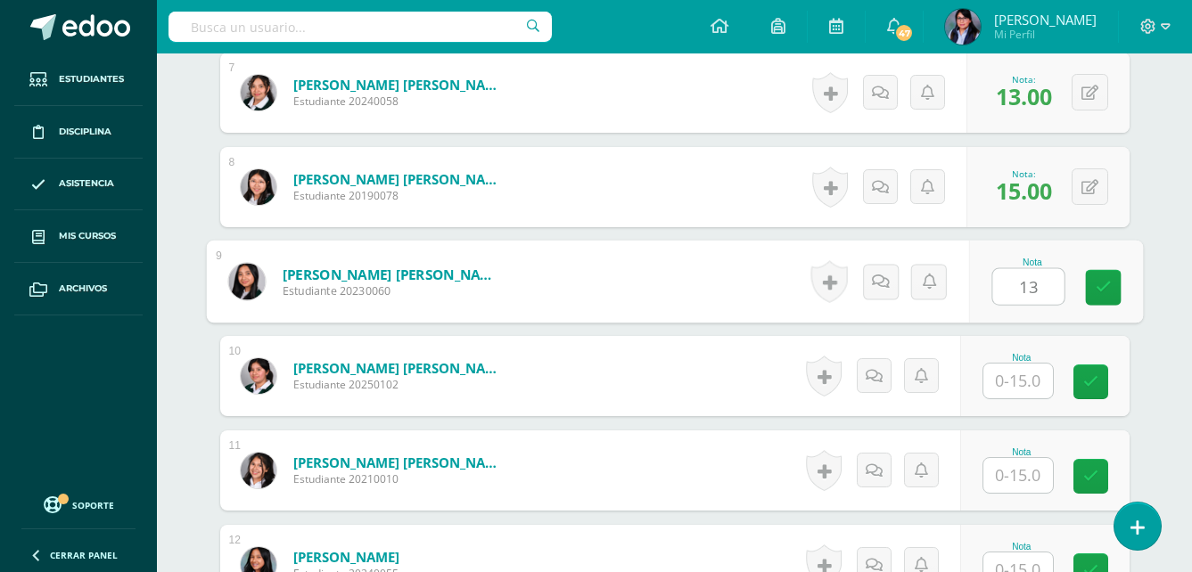
type input "13"
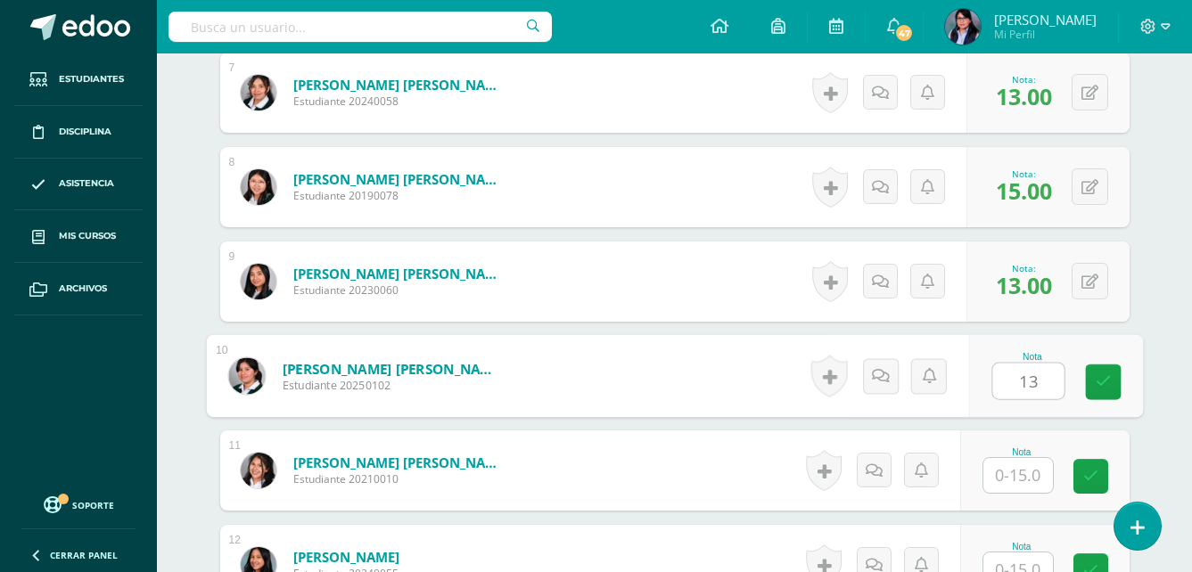
type input "13"
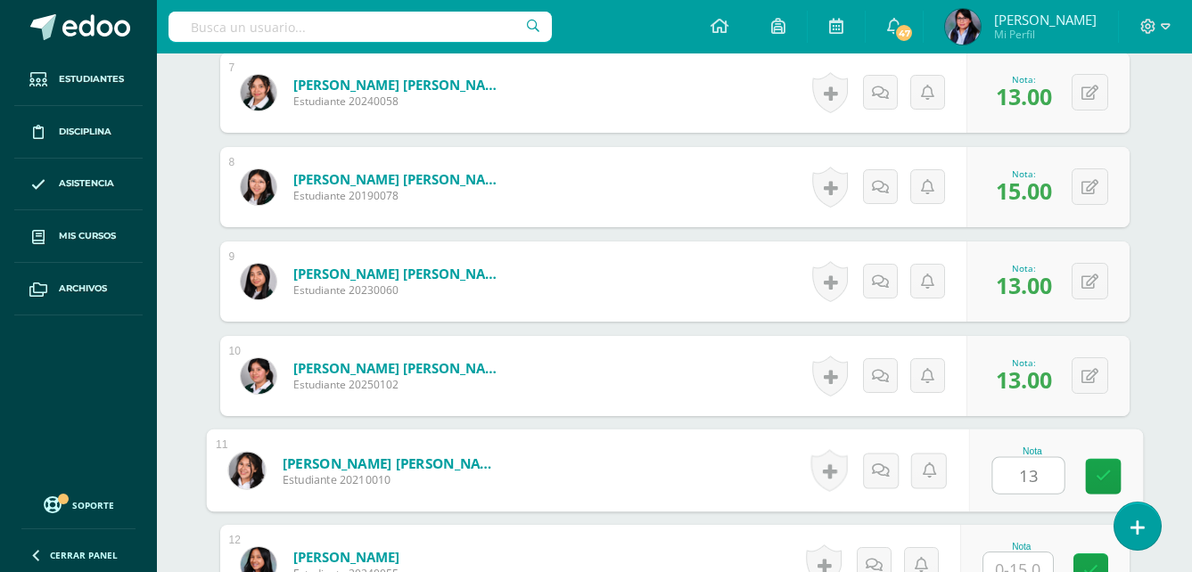
type input "13"
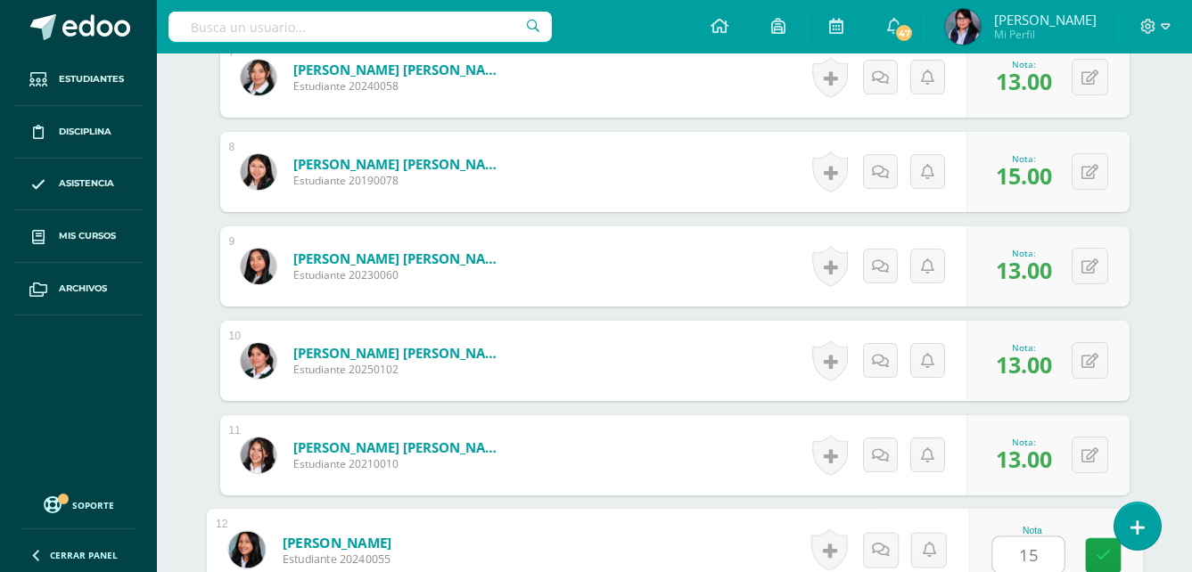
type input "15"
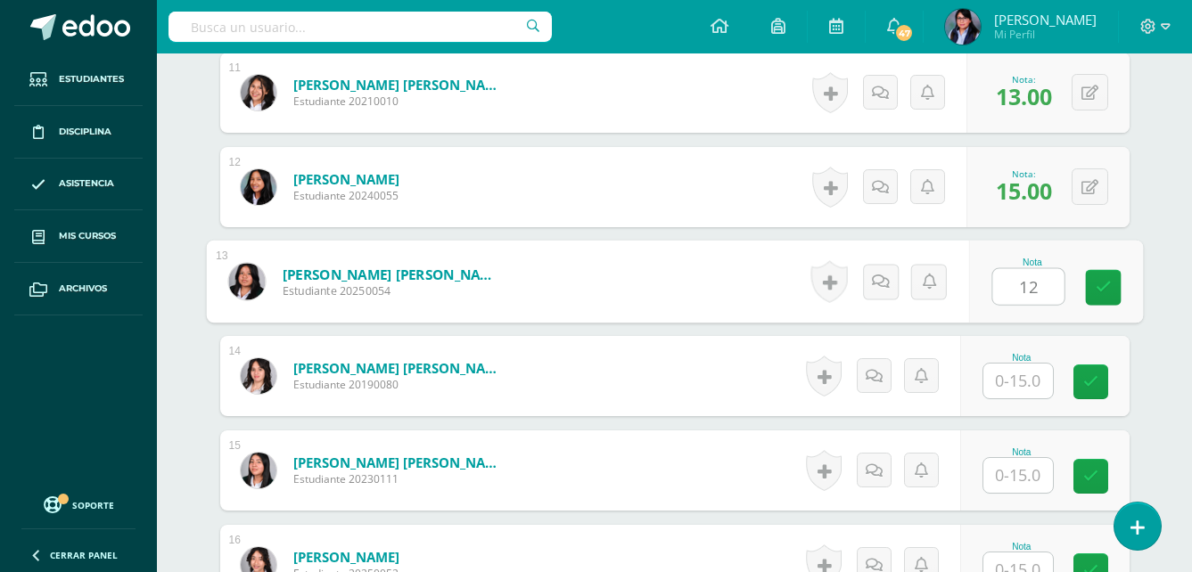
type input "12"
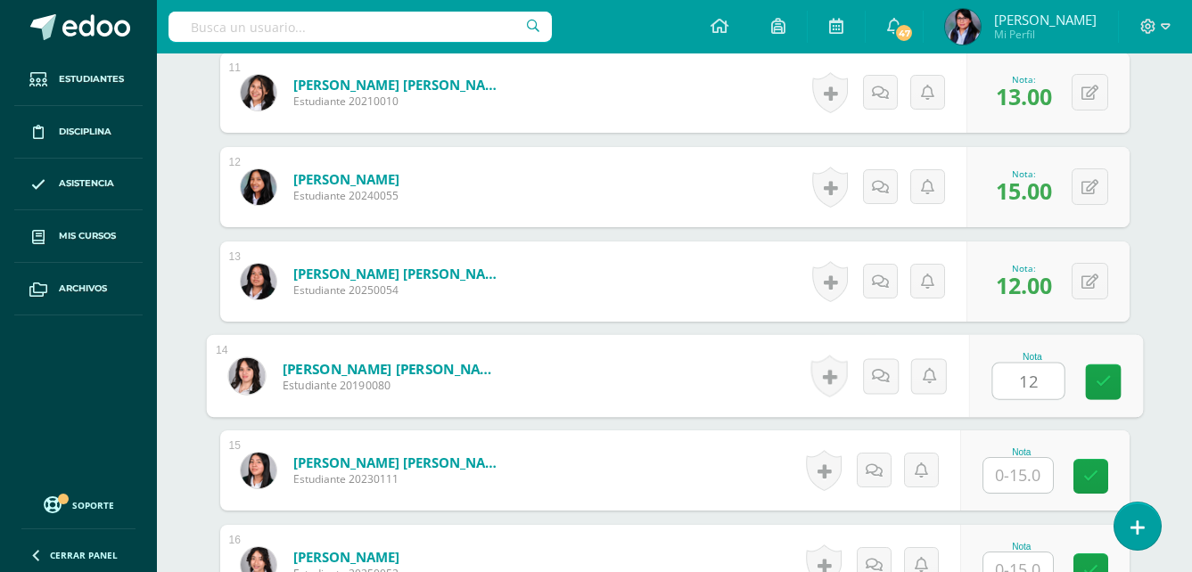
type input "12"
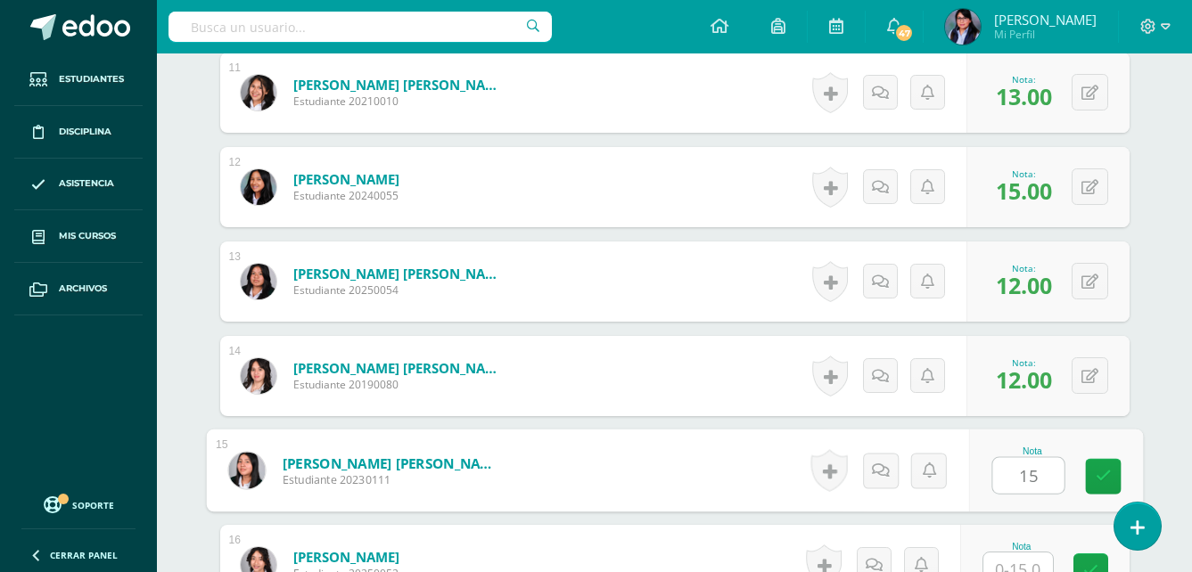
type input "15"
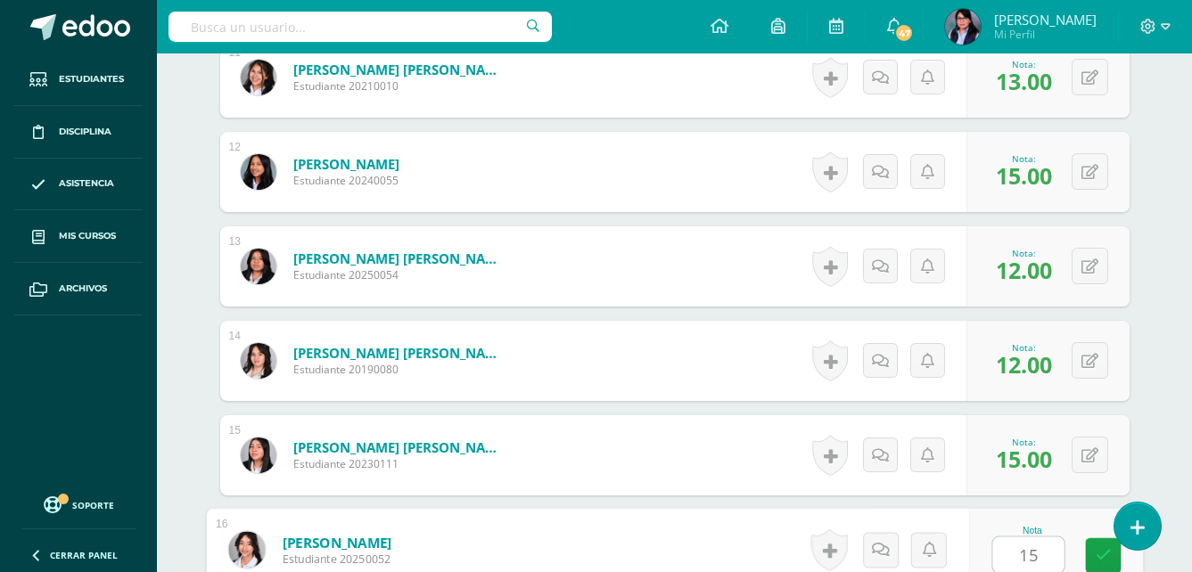
type input "15"
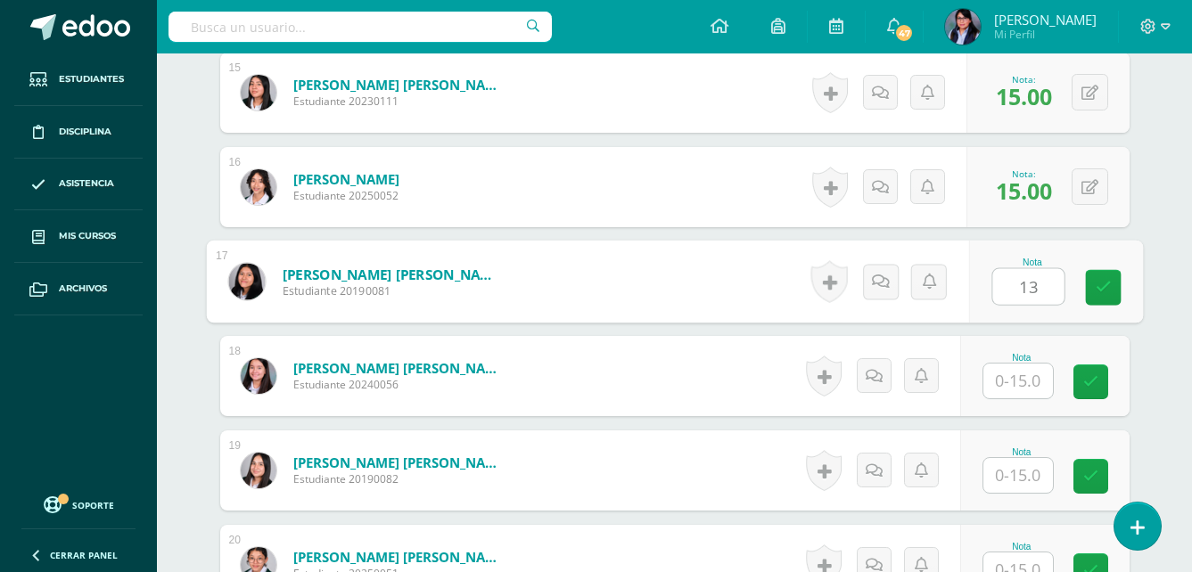
type input "13"
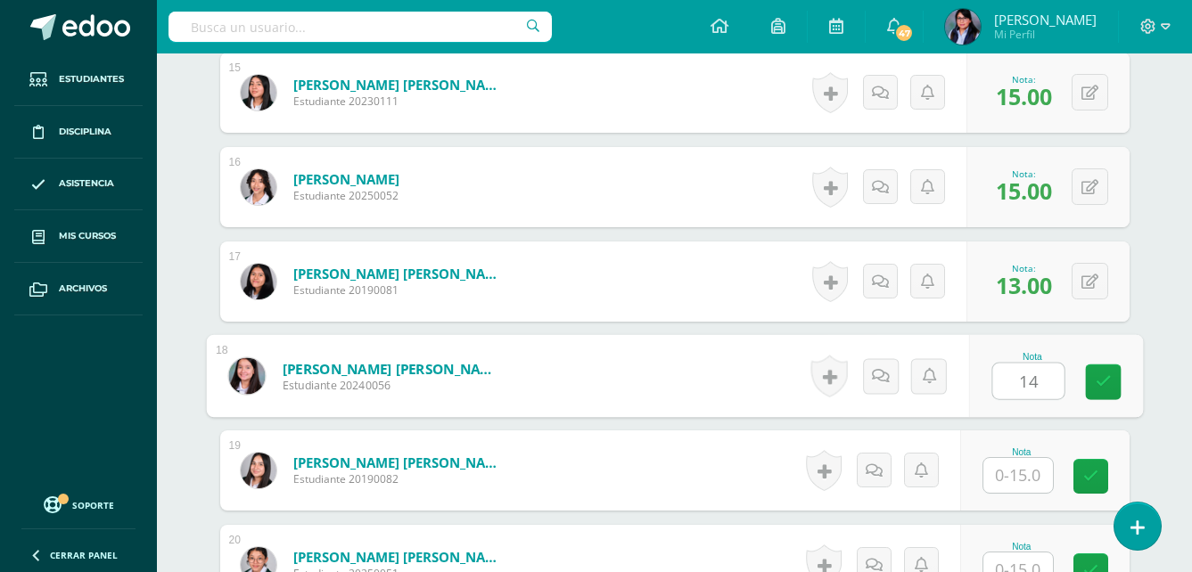
type input "14"
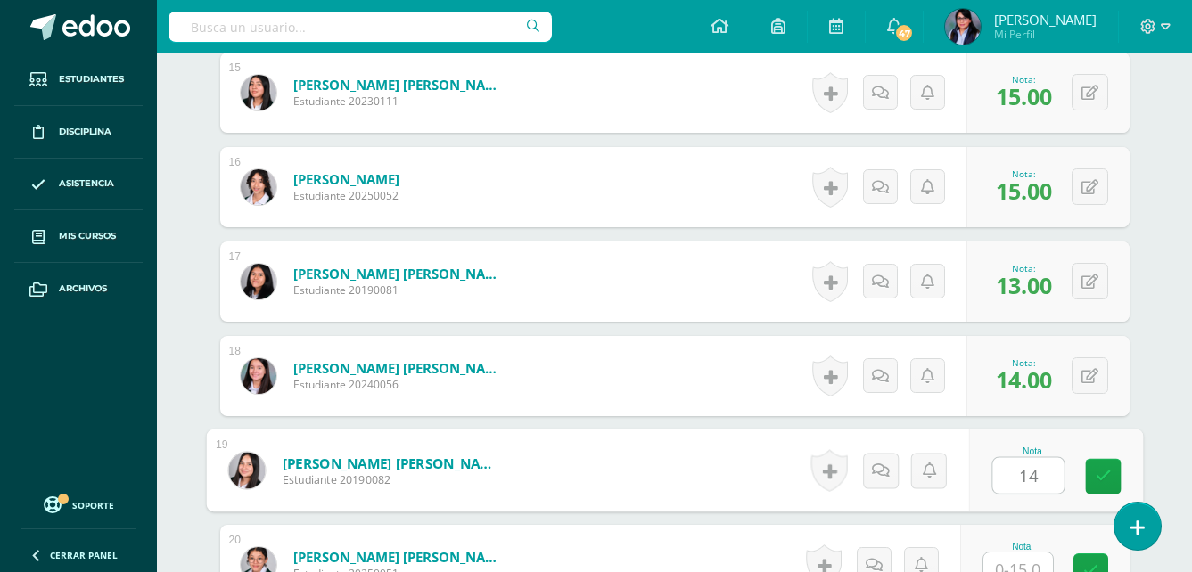
type input "14"
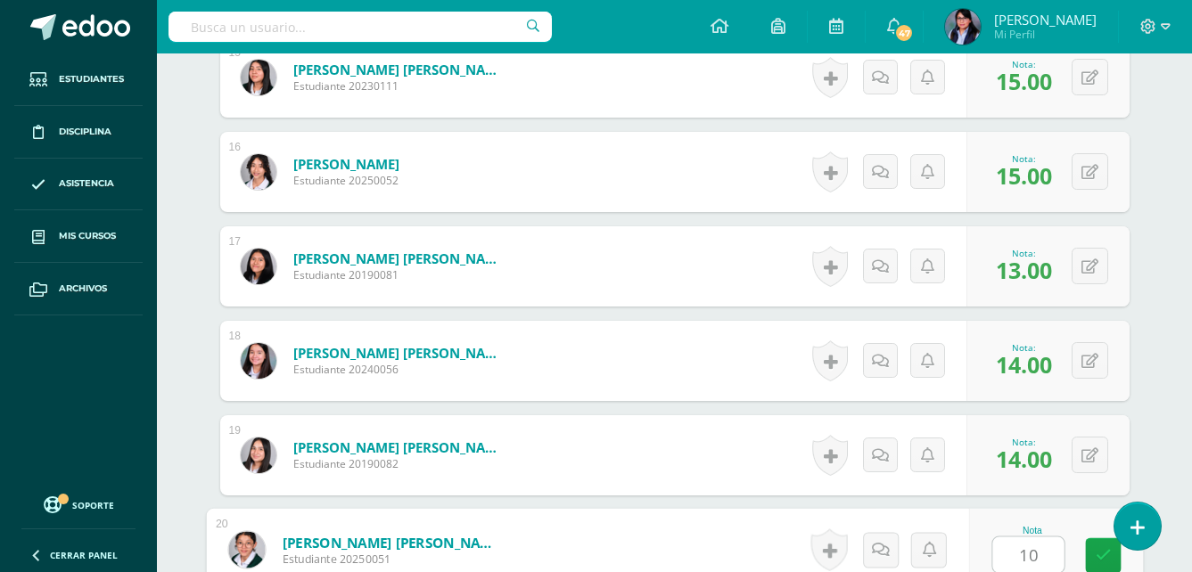
type input "10"
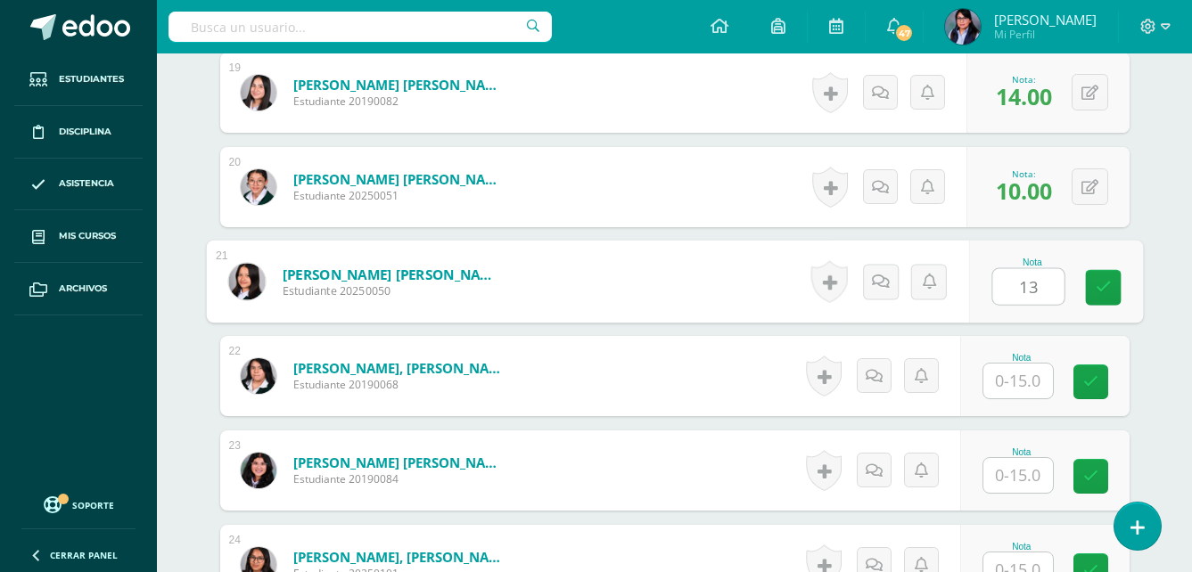
type input "13"
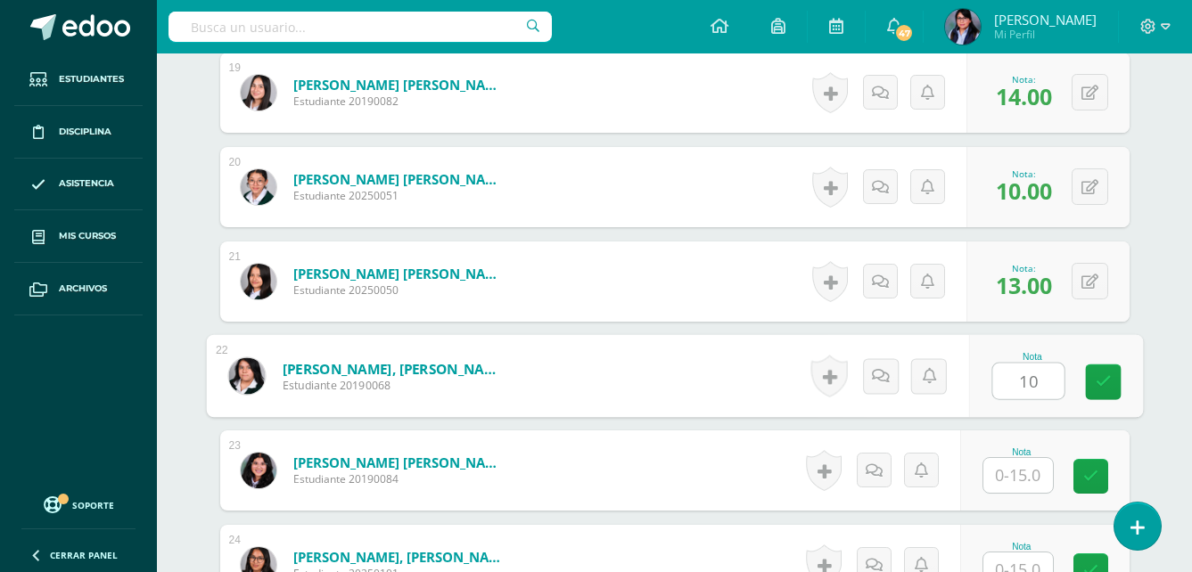
type input "10"
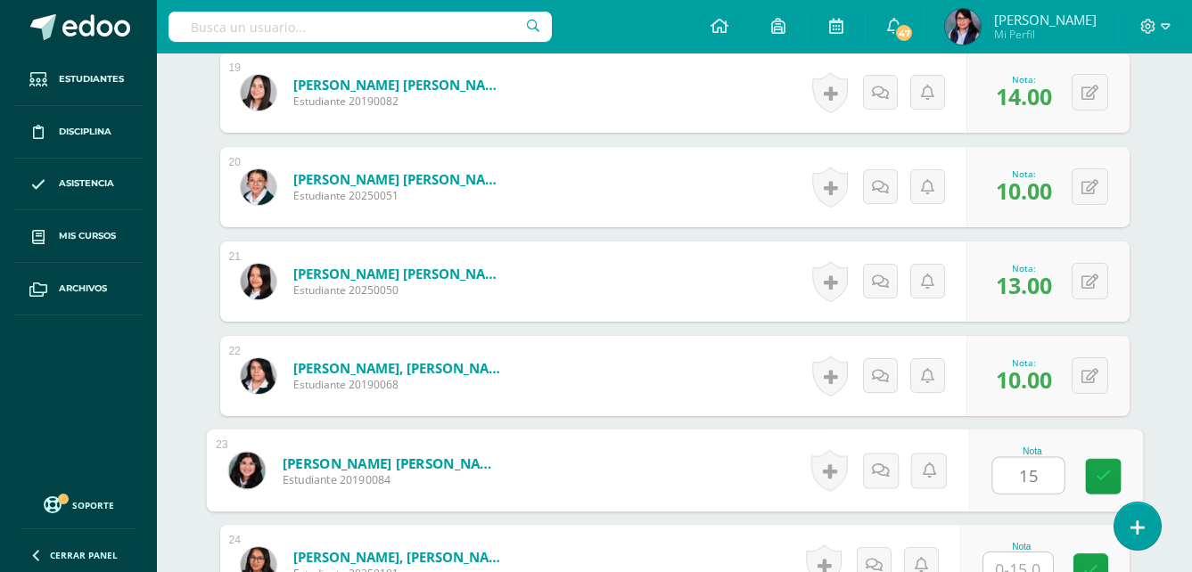
type input "15"
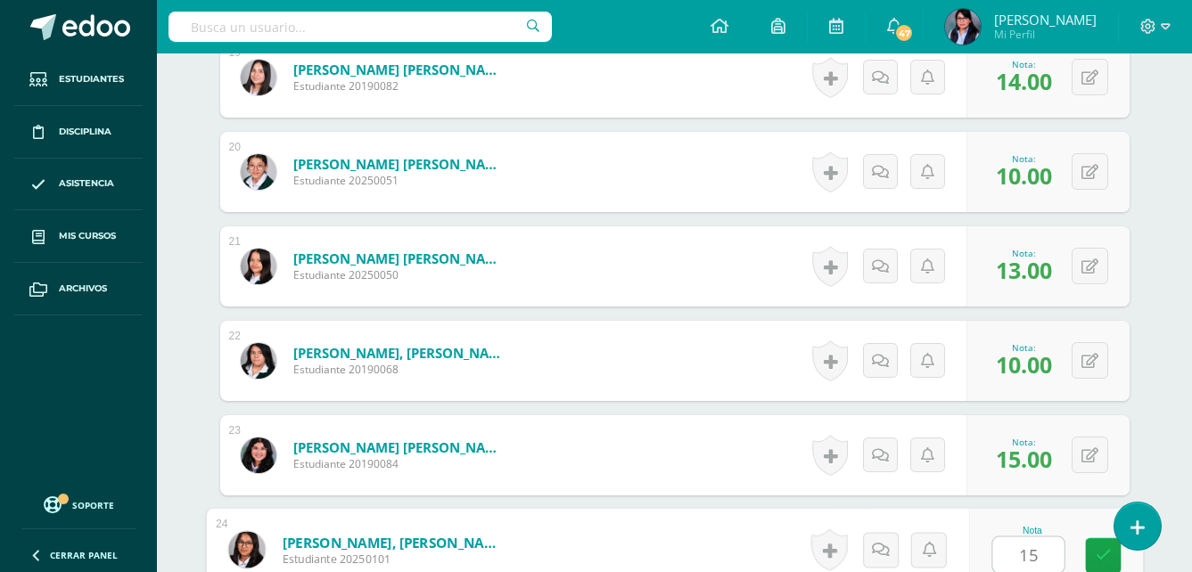
type input "15"
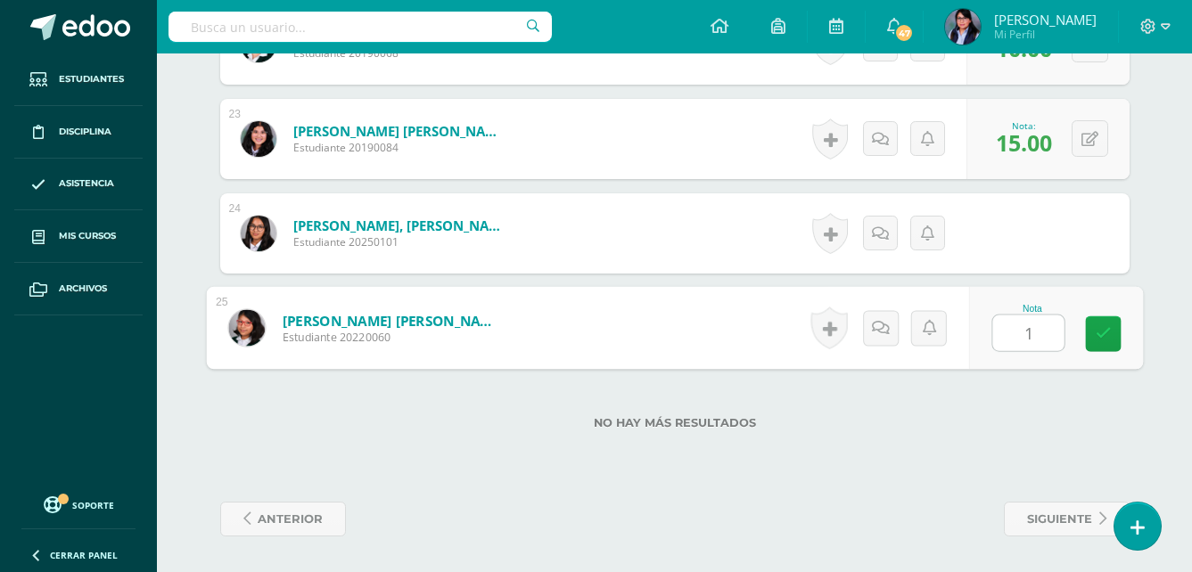
type input "14"
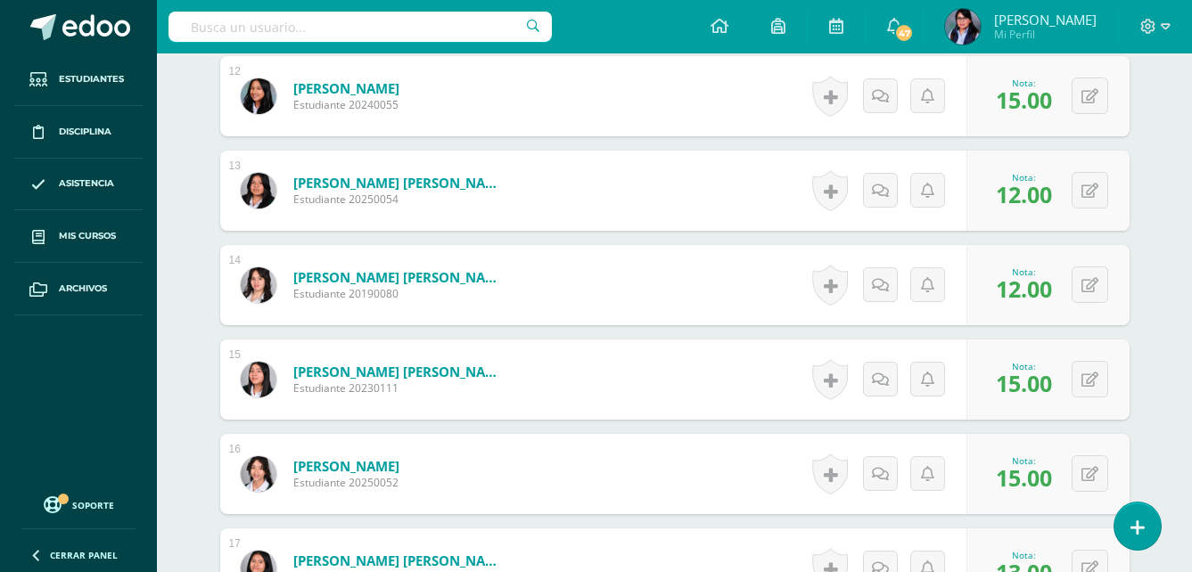
scroll to position [1441, 0]
